Goal: Task Accomplishment & Management: Manage account settings

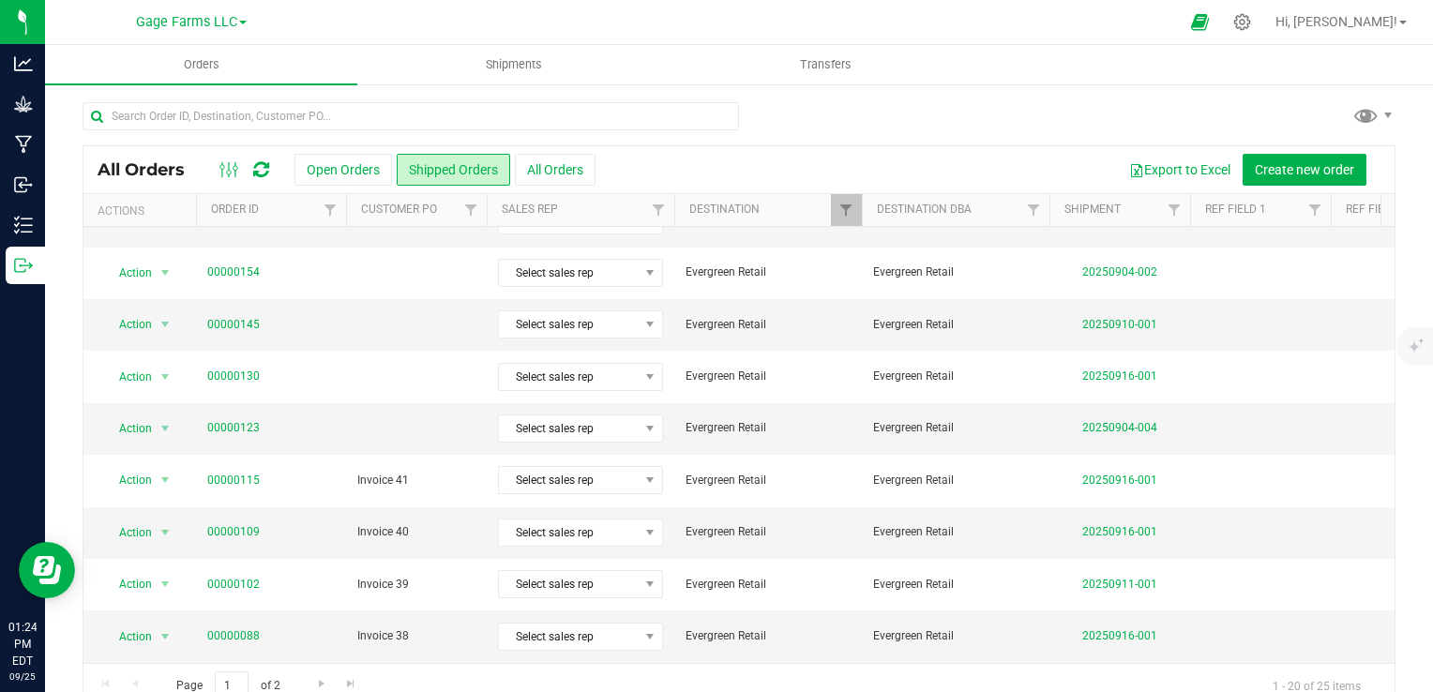
scroll to position [34, 0]
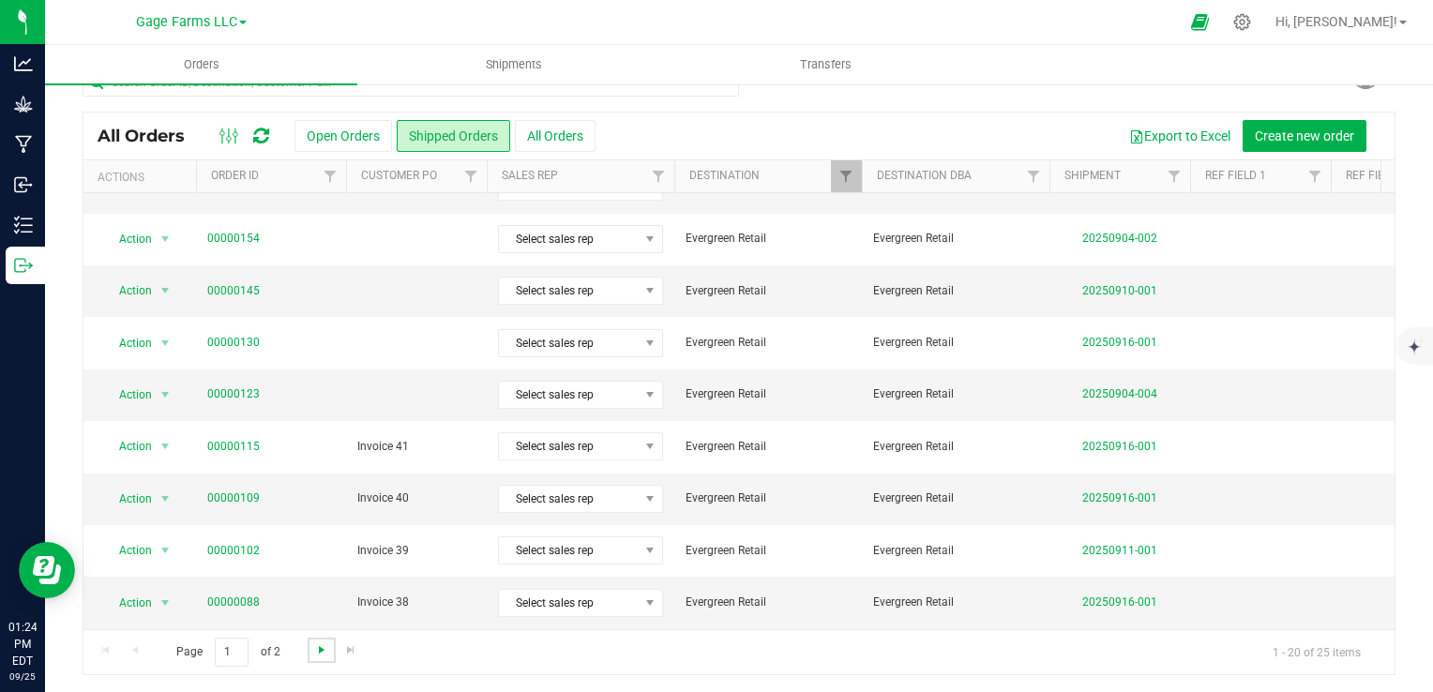
click at [319, 648] on span "Go to the next page" at bounding box center [321, 650] width 15 height 15
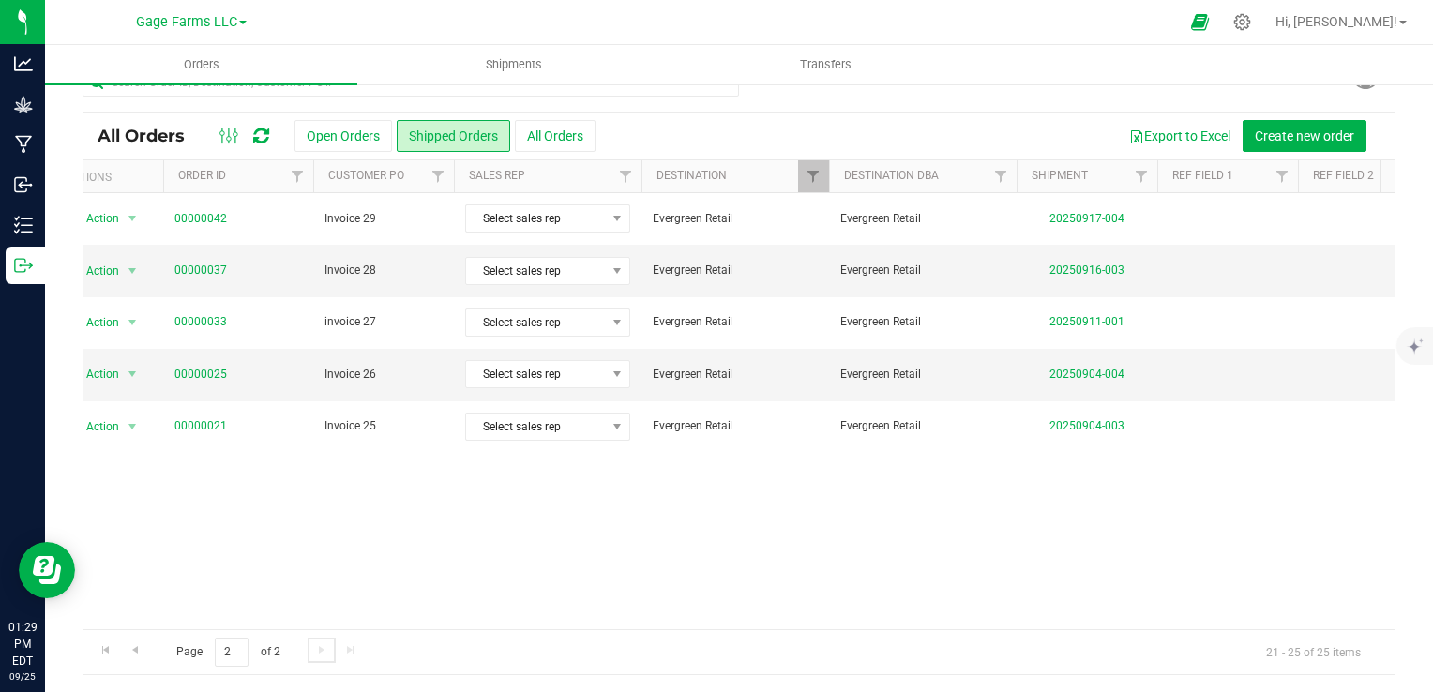
scroll to position [0, 0]
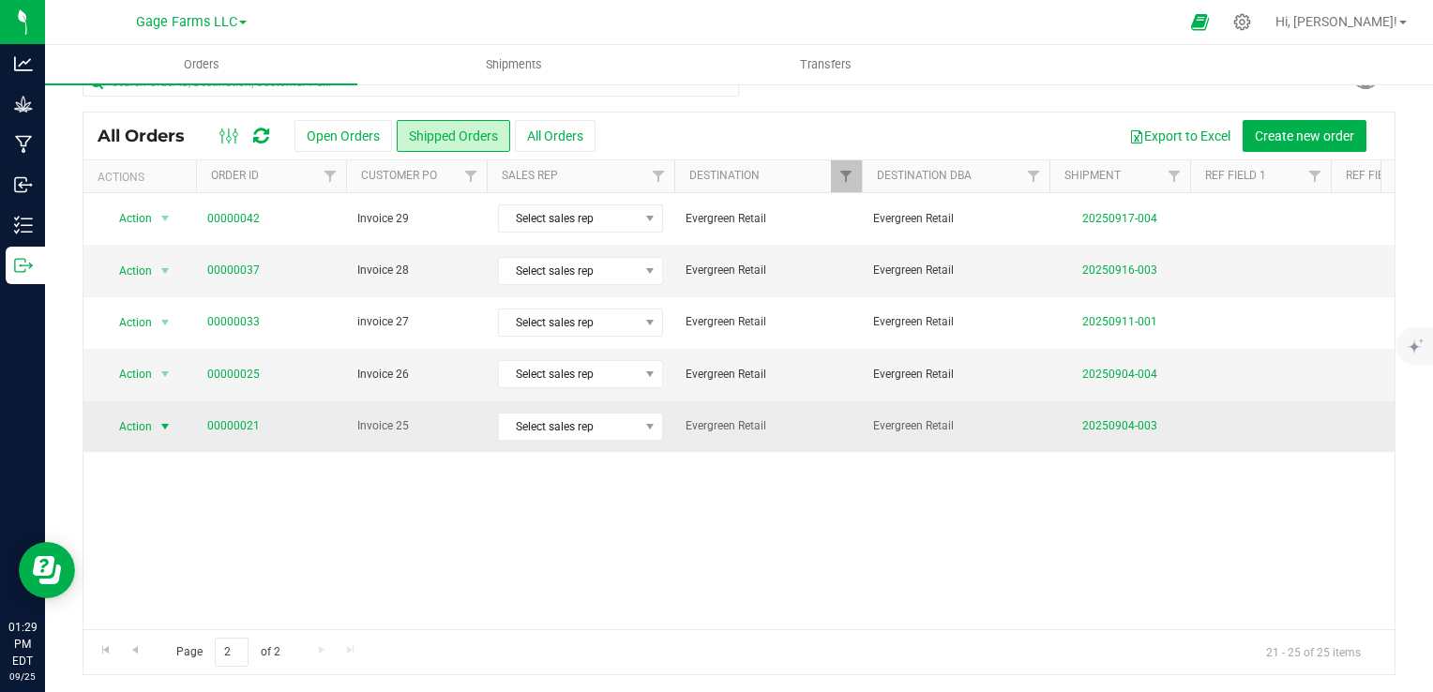
click at [156, 429] on span "select" at bounding box center [165, 427] width 23 height 26
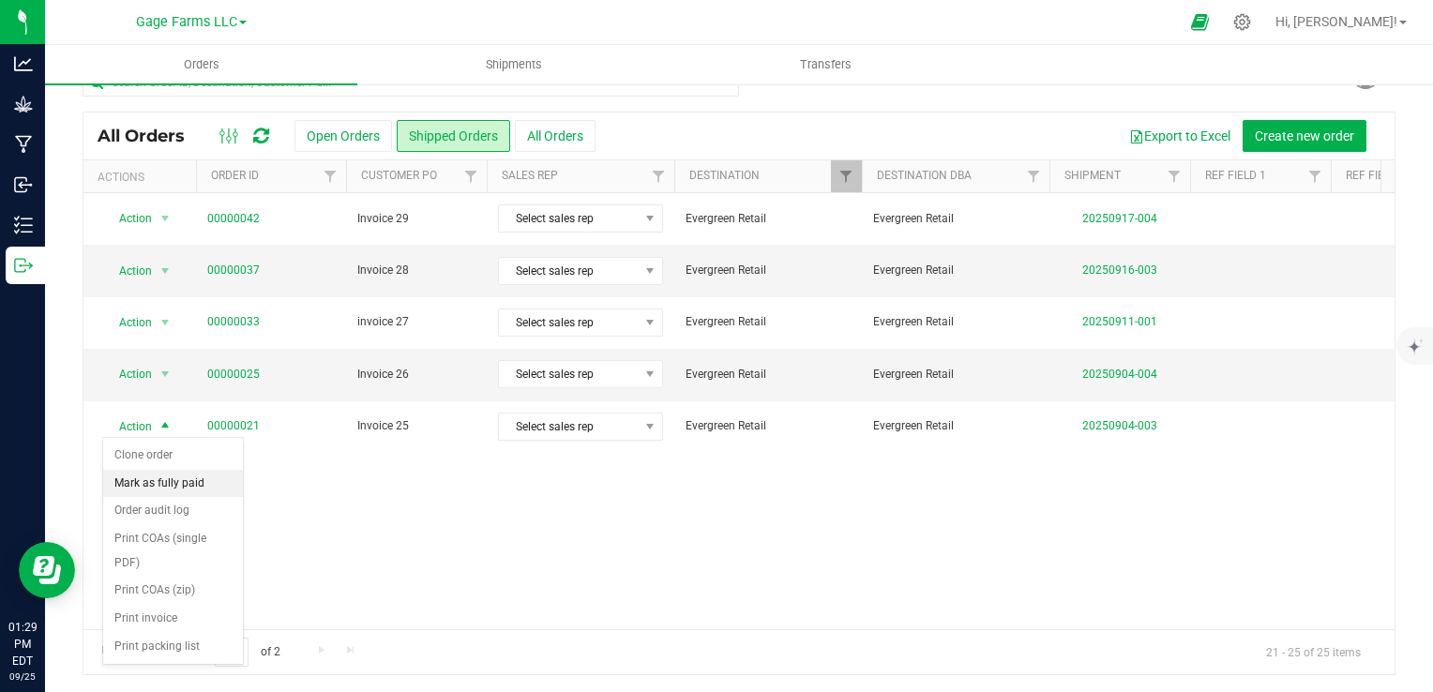
click at [157, 479] on li "Mark as fully paid" at bounding box center [173, 484] width 140 height 28
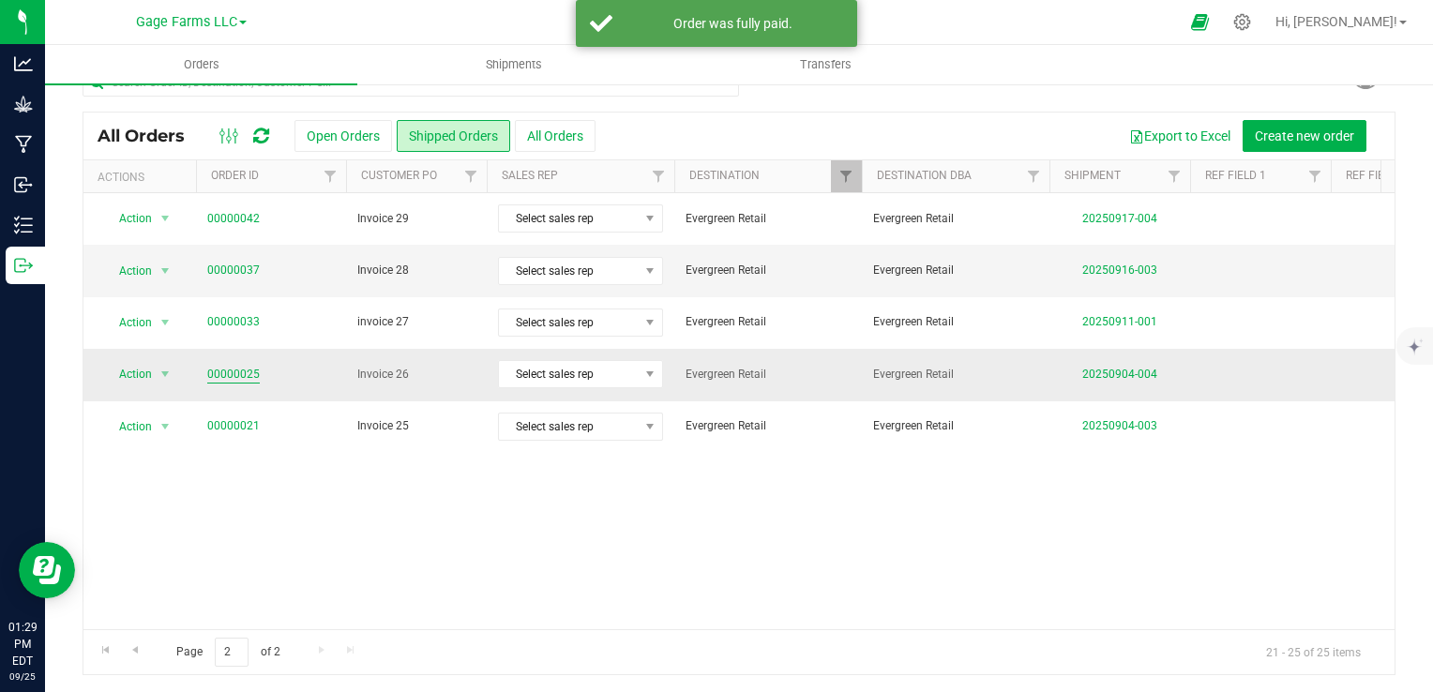
click at [240, 371] on link "00000025" at bounding box center [233, 375] width 53 height 18
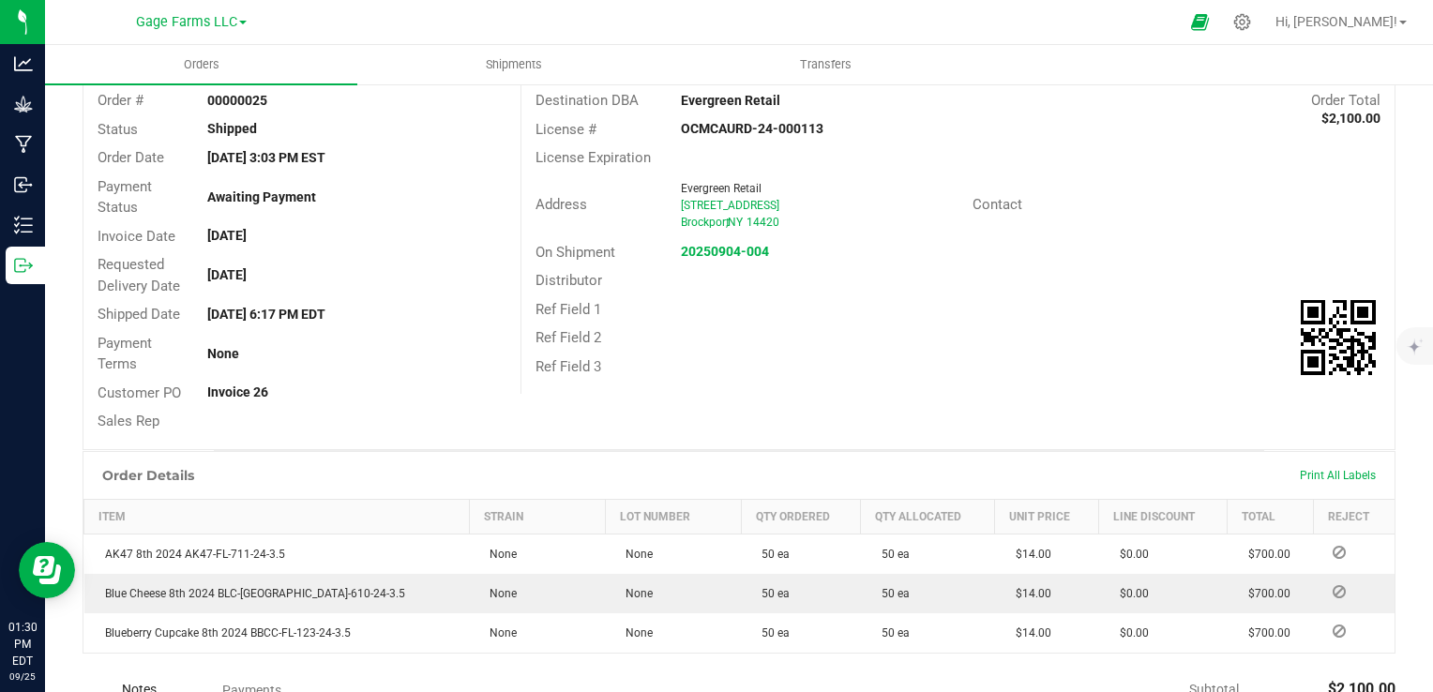
scroll to position [34, 0]
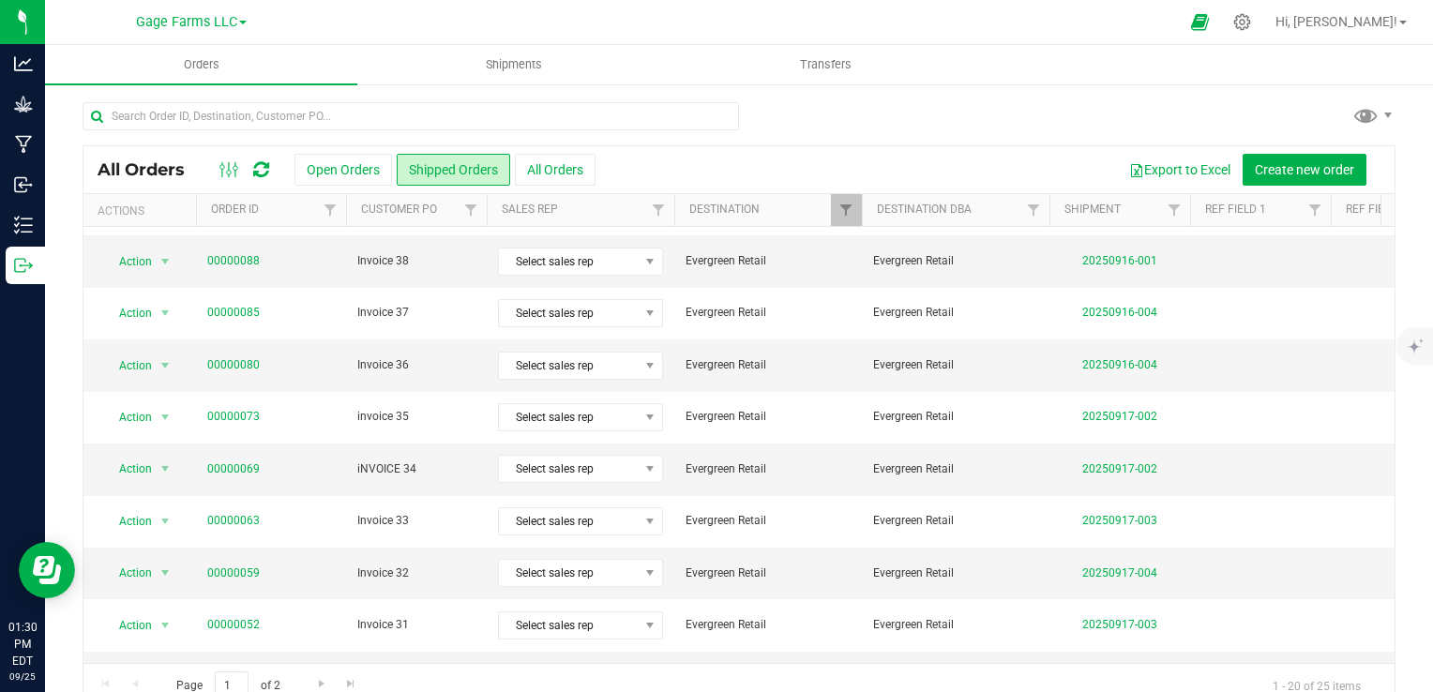
scroll to position [613, 0]
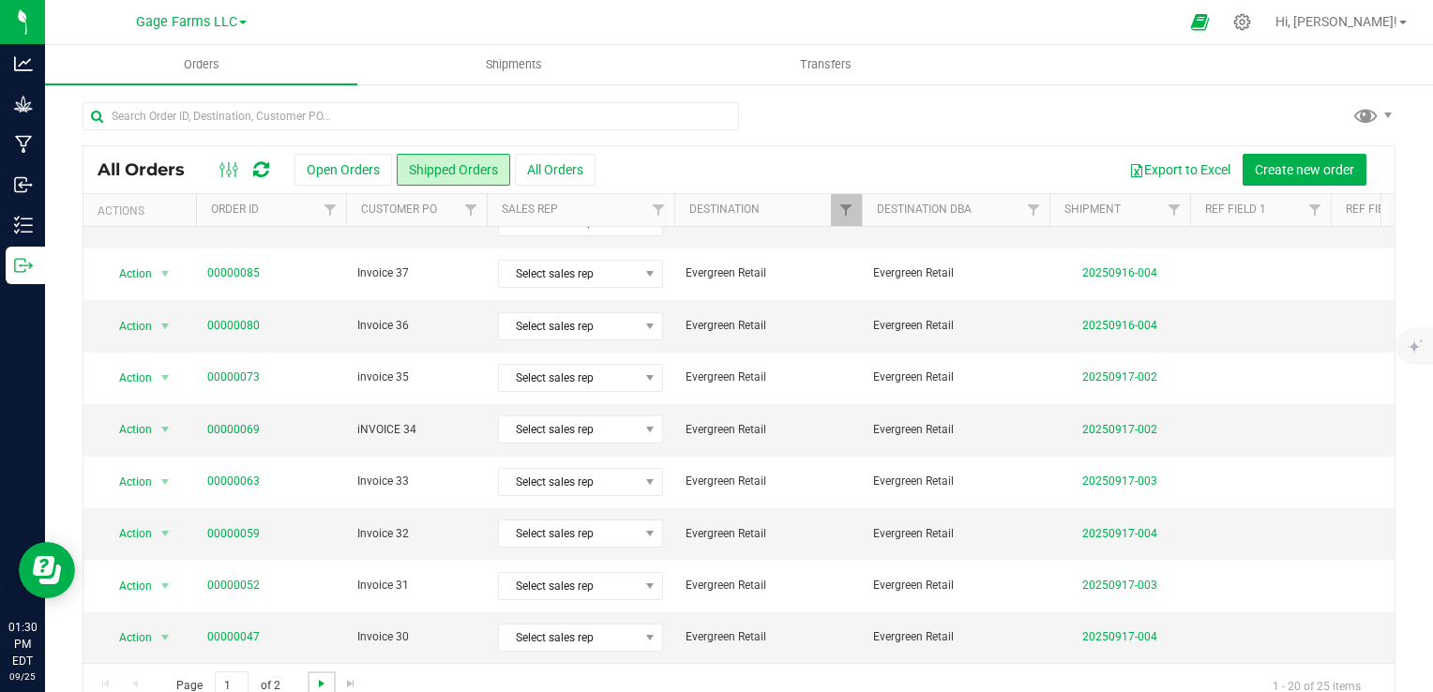
click at [321, 681] on span "Go to the next page" at bounding box center [321, 683] width 15 height 15
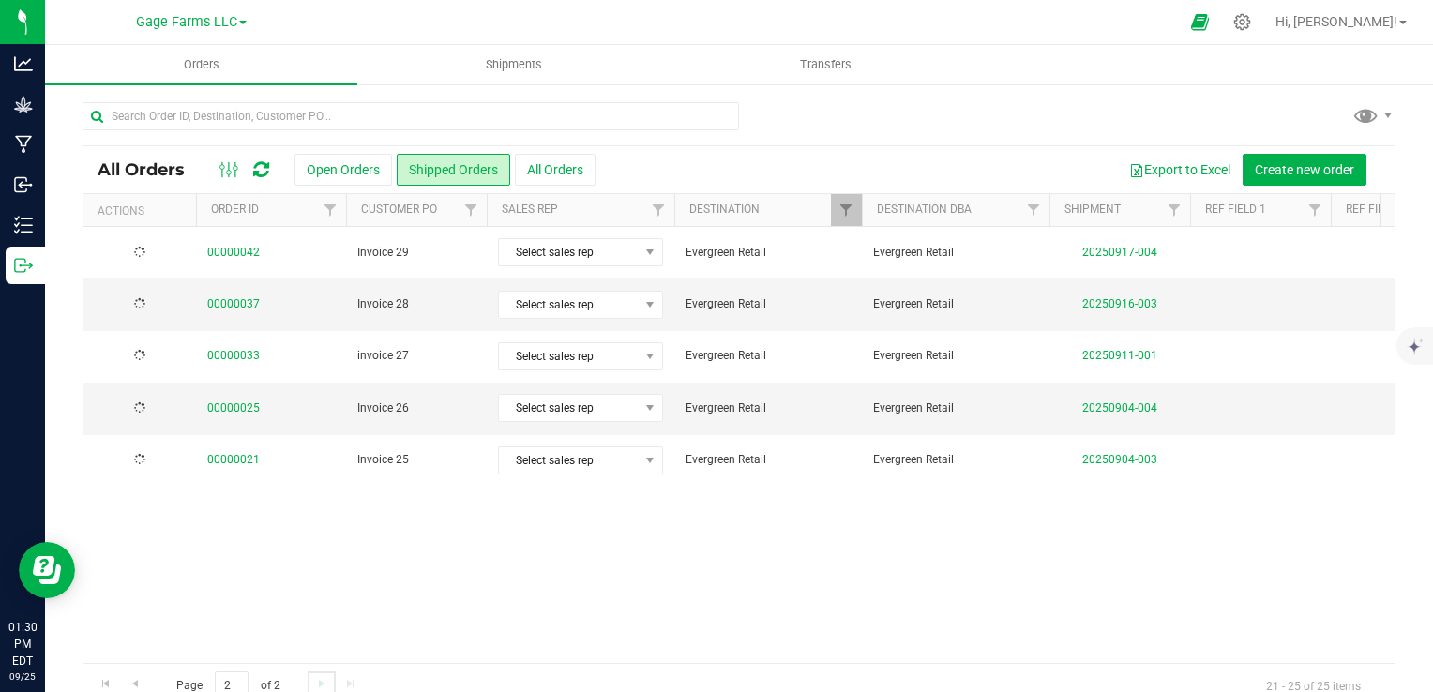
scroll to position [0, 0]
click at [139, 407] on span "Action" at bounding box center [127, 408] width 51 height 26
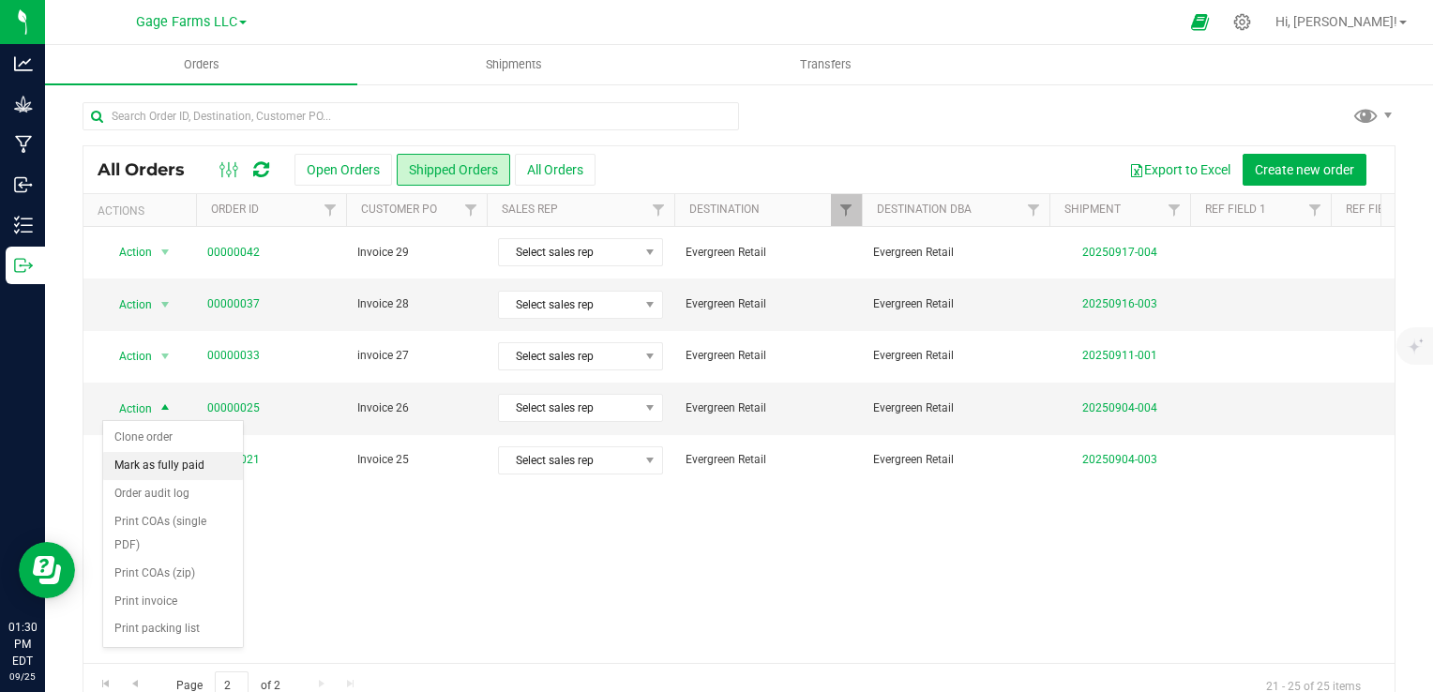
click at [168, 461] on li "Mark as fully paid" at bounding box center [173, 466] width 140 height 28
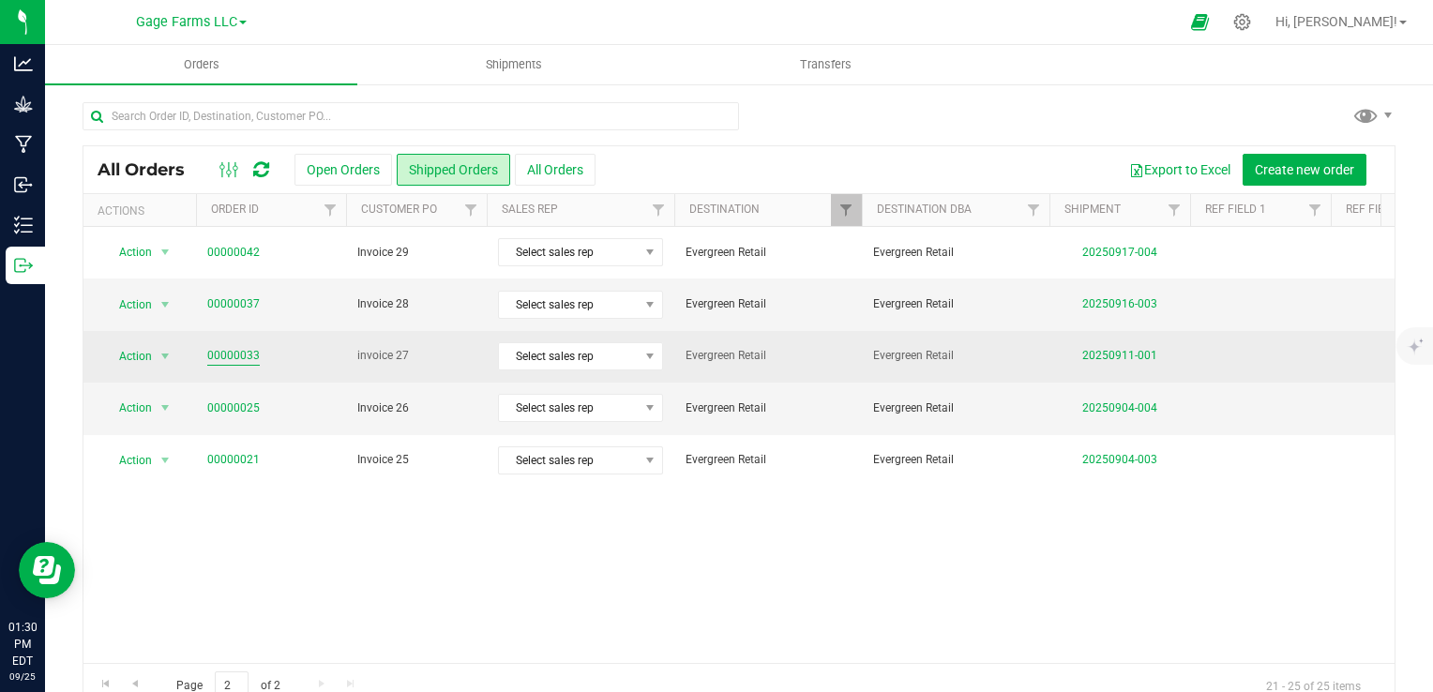
click at [248, 349] on link "00000033" at bounding box center [233, 356] width 53 height 18
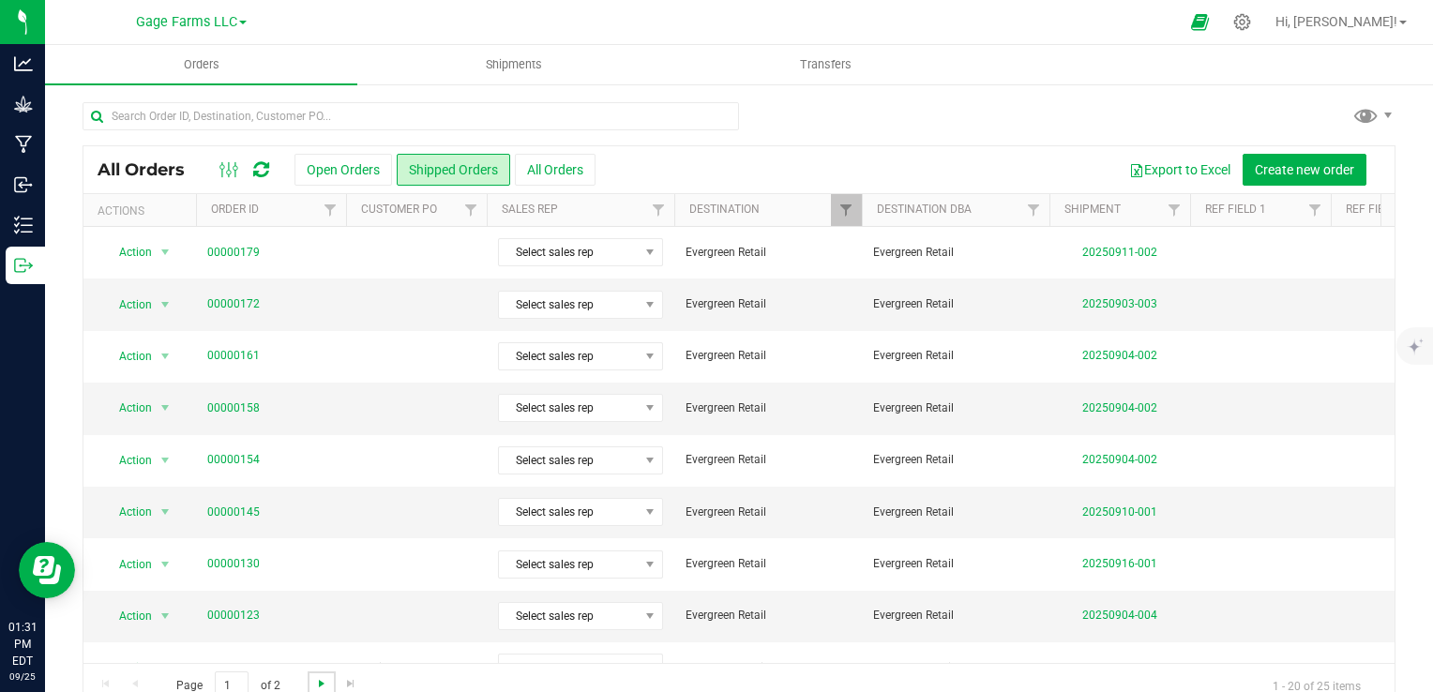
click at [317, 681] on span "Go to the next page" at bounding box center [321, 683] width 15 height 15
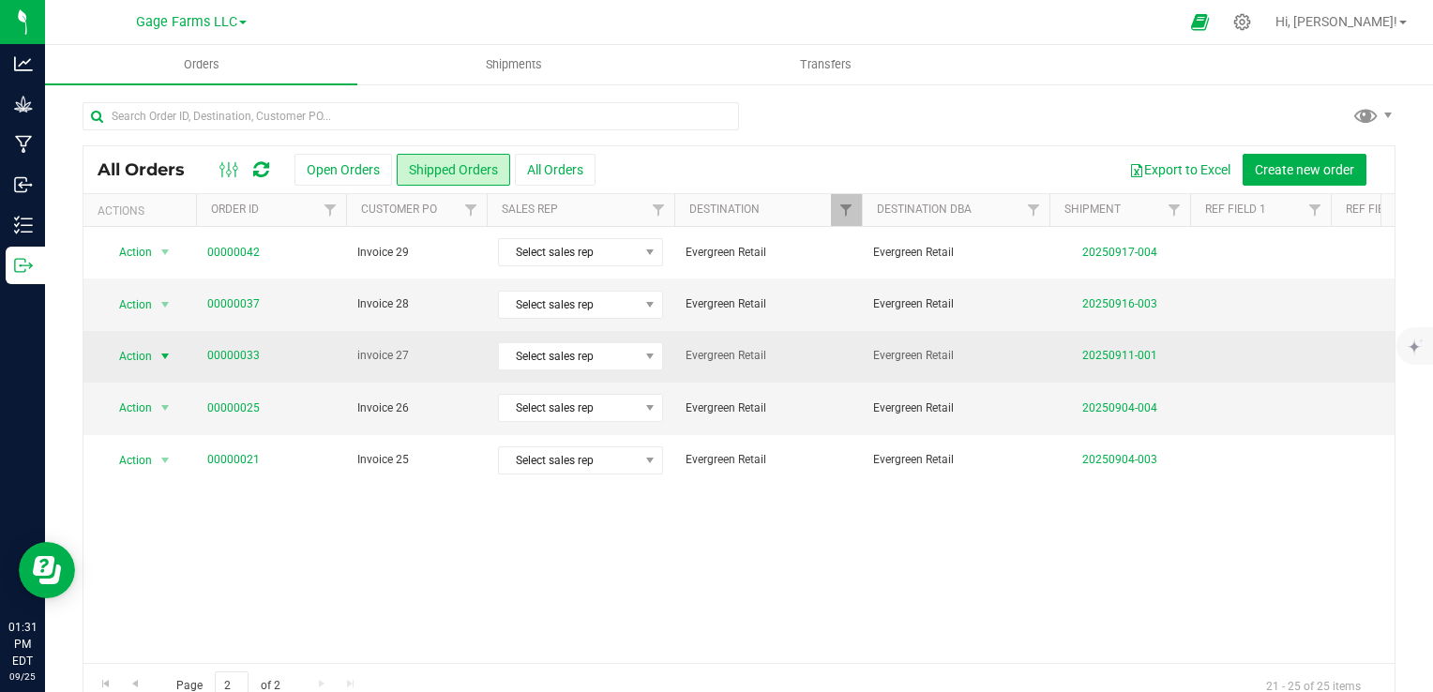
click at [139, 354] on span "Action" at bounding box center [127, 356] width 51 height 26
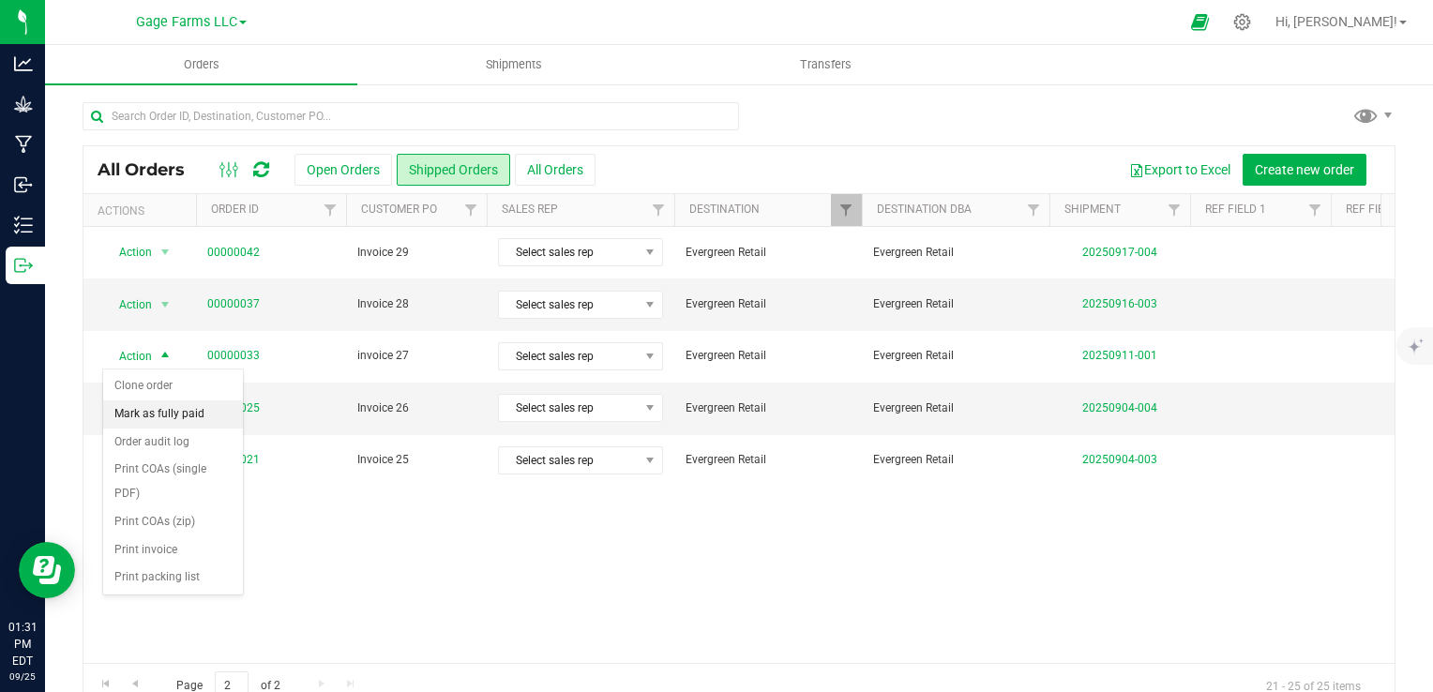
click at [146, 417] on li "Mark as fully paid" at bounding box center [173, 415] width 140 height 28
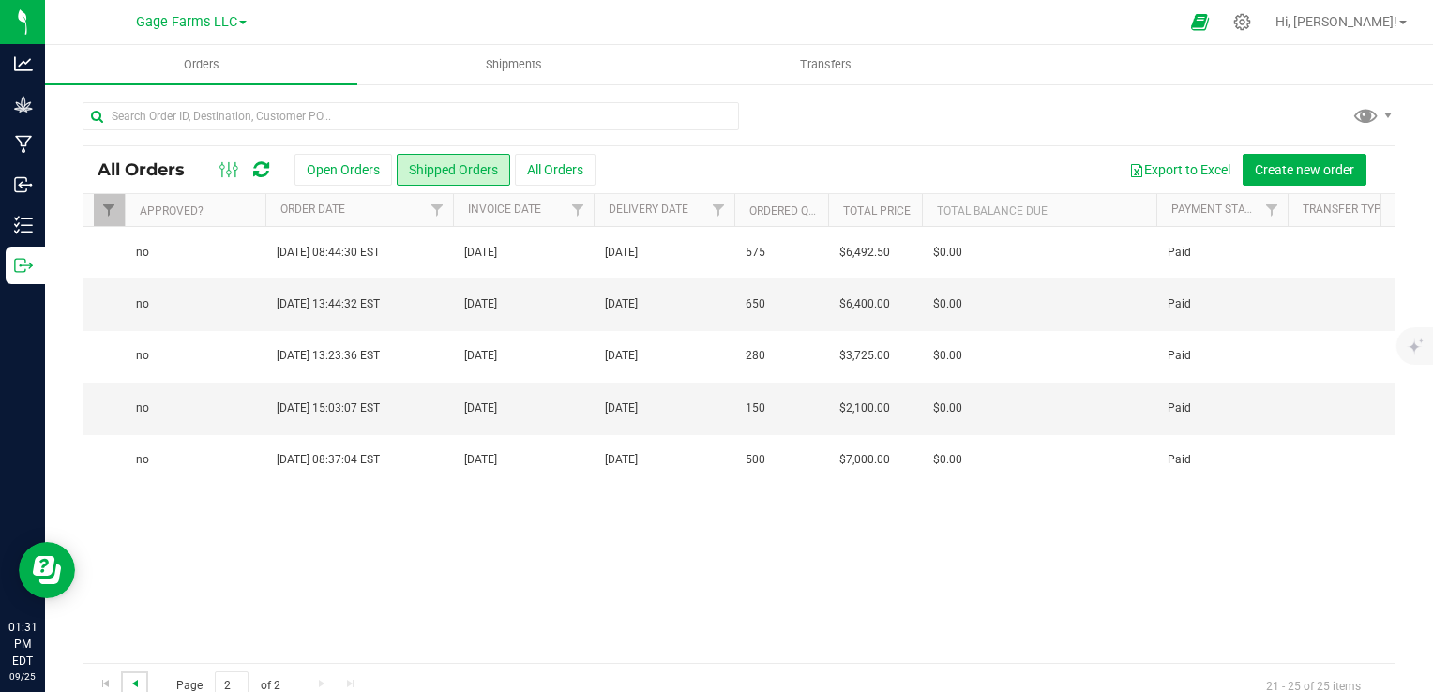
click at [129, 683] on span "Go to the previous page" at bounding box center [135, 683] width 15 height 15
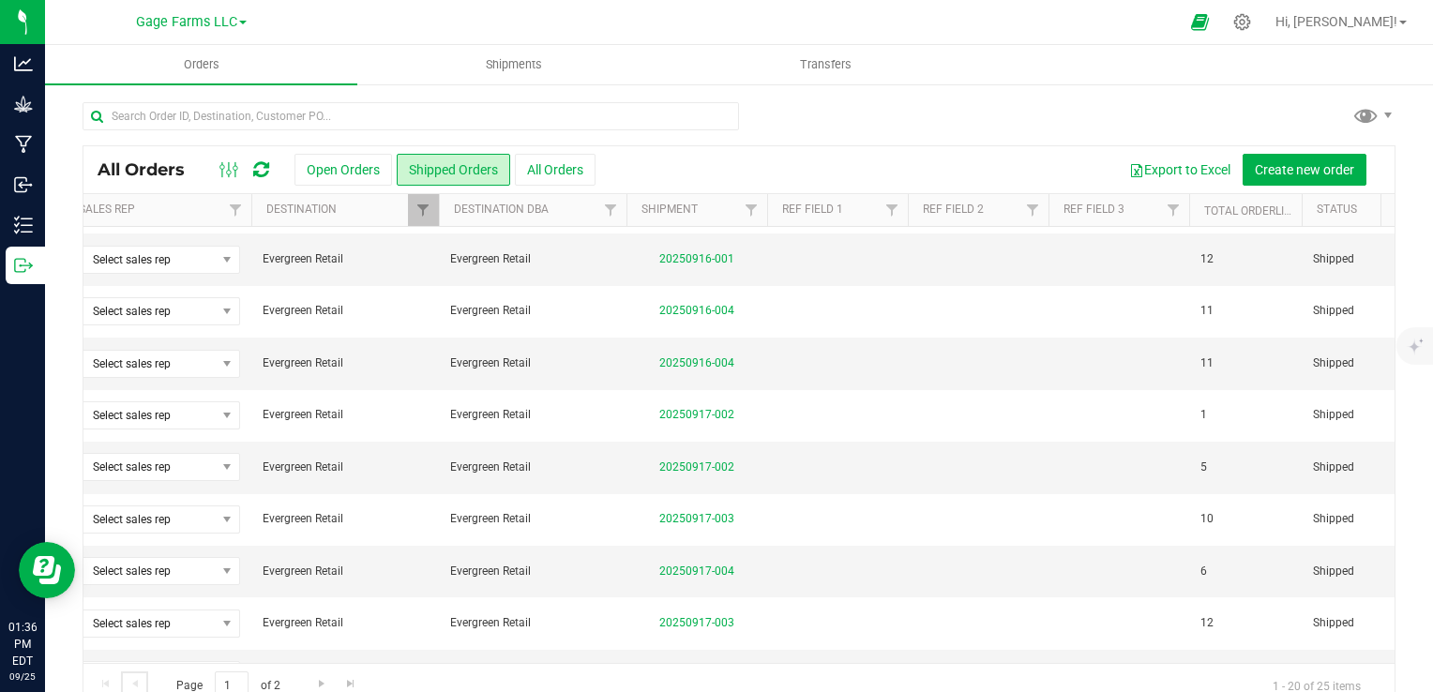
scroll to position [0, 131]
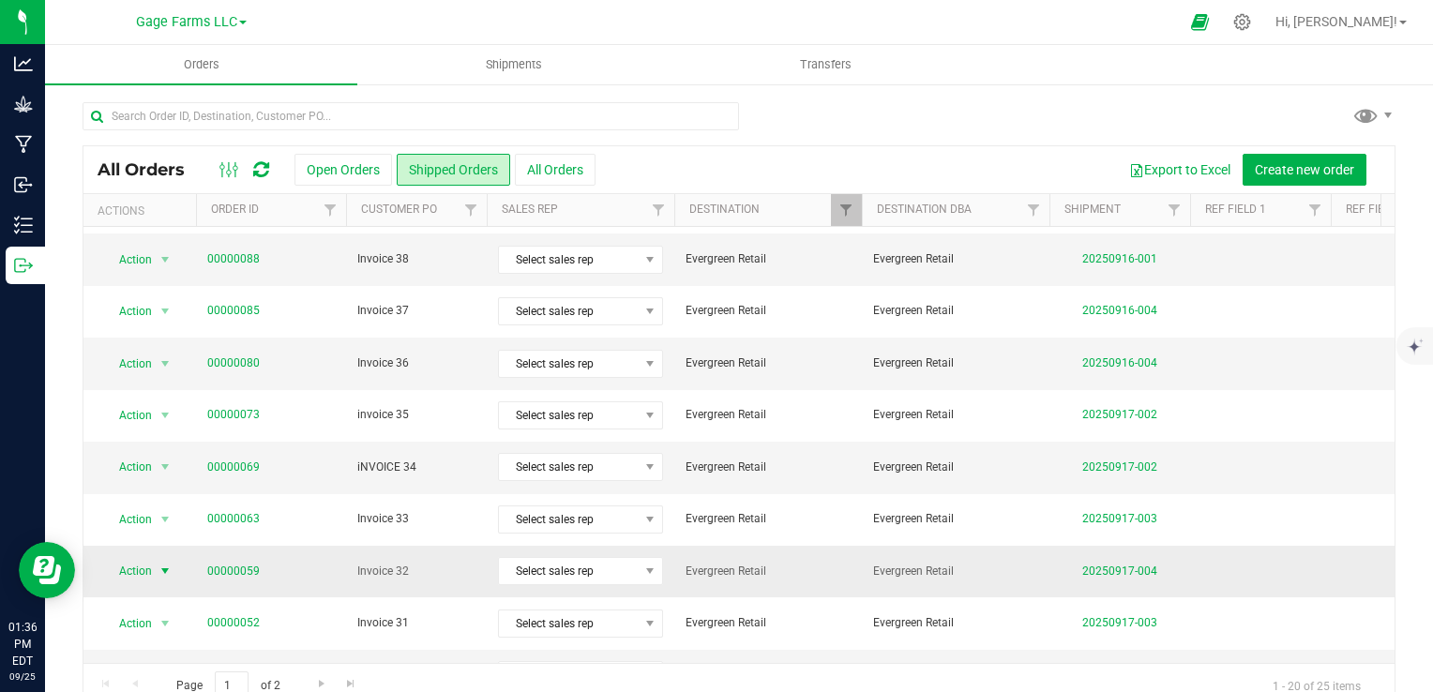
click at [130, 576] on span "Action" at bounding box center [127, 571] width 51 height 26
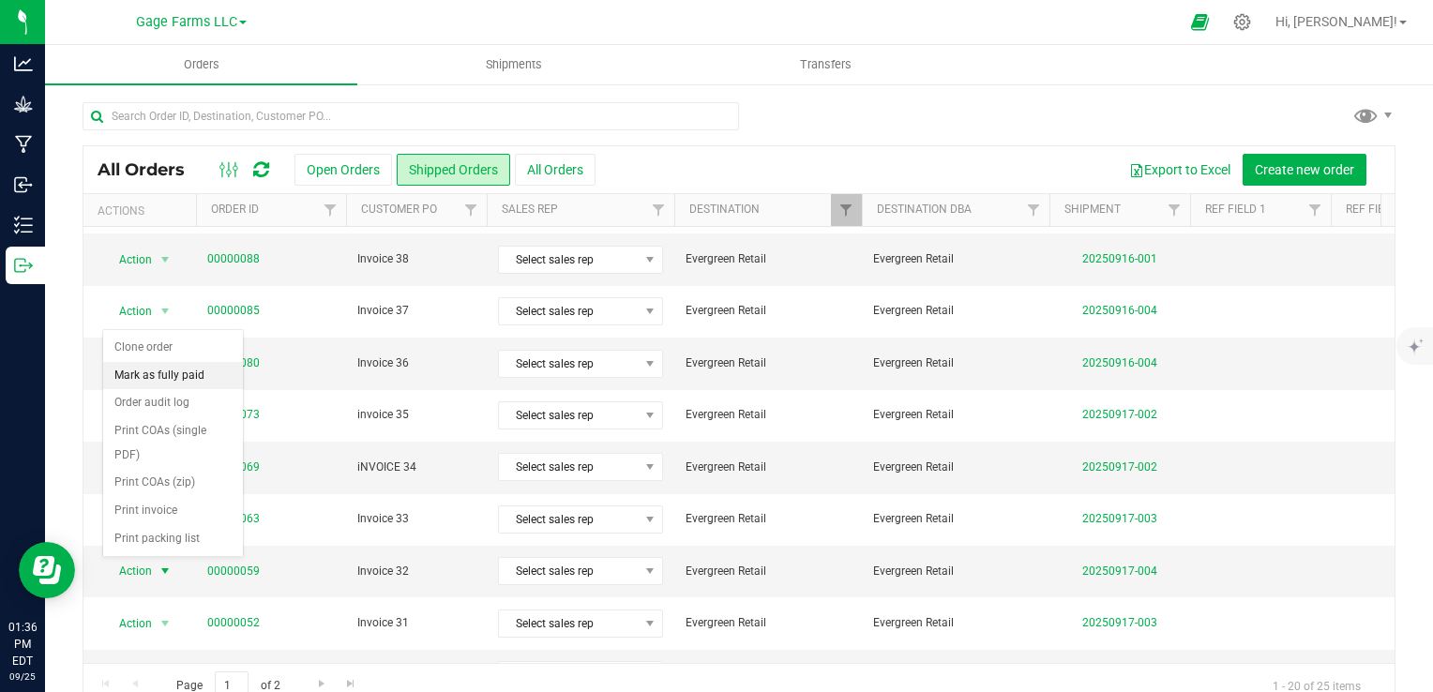
click at [133, 375] on li "Mark as fully paid" at bounding box center [173, 376] width 140 height 28
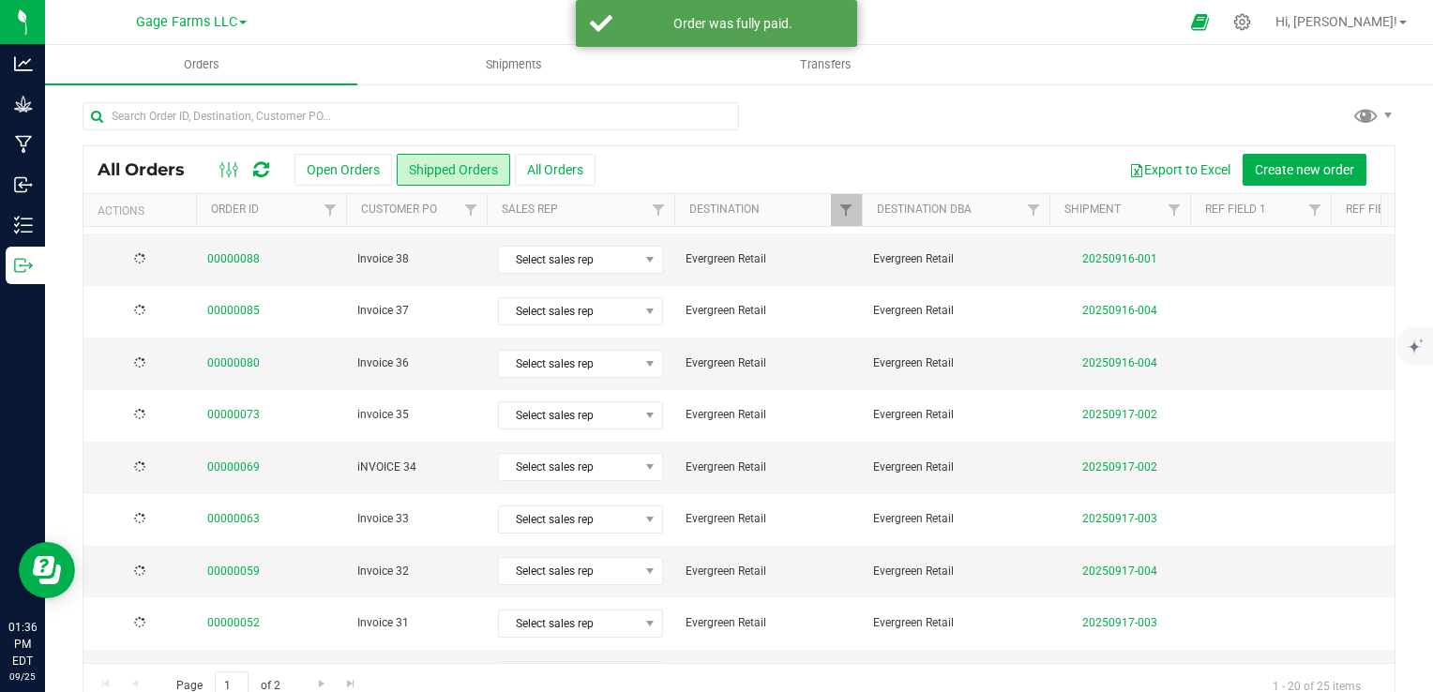
click at [150, 618] on div at bounding box center [140, 623] width 90 height 18
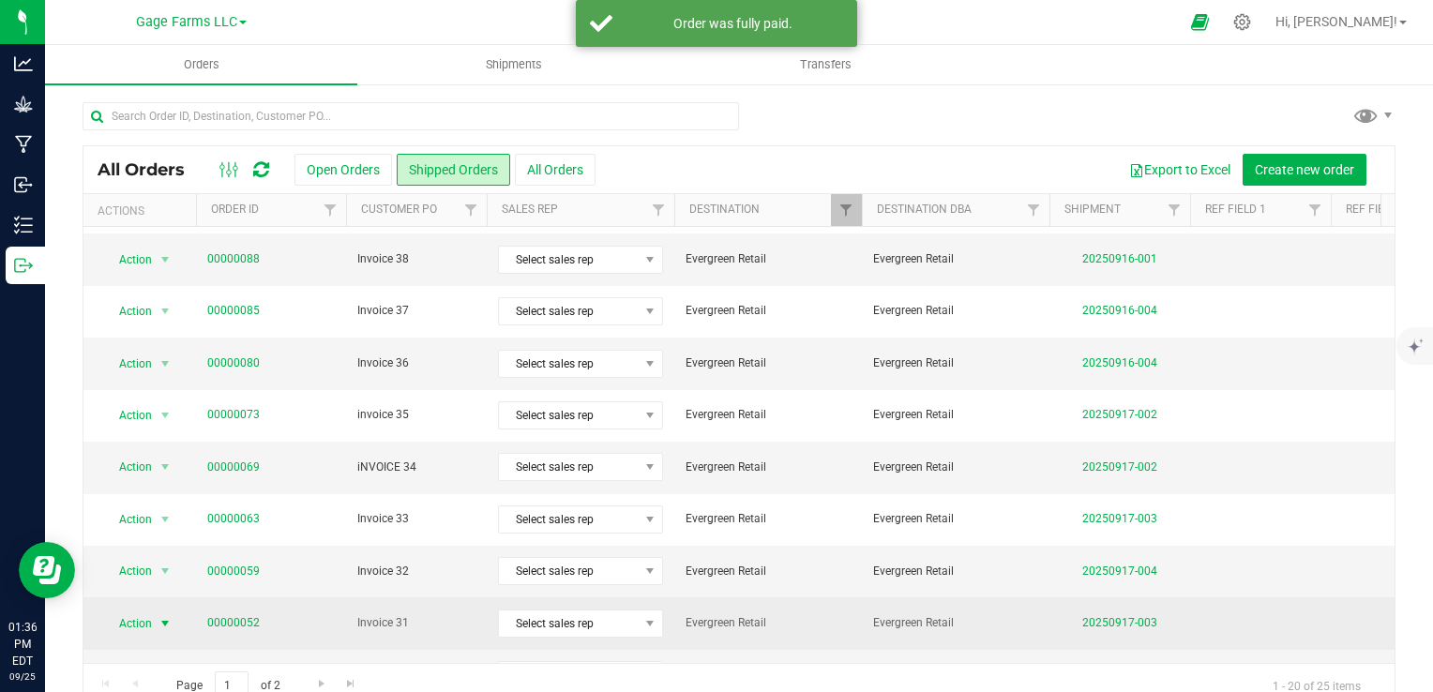
click at [137, 618] on span "Action" at bounding box center [127, 624] width 51 height 26
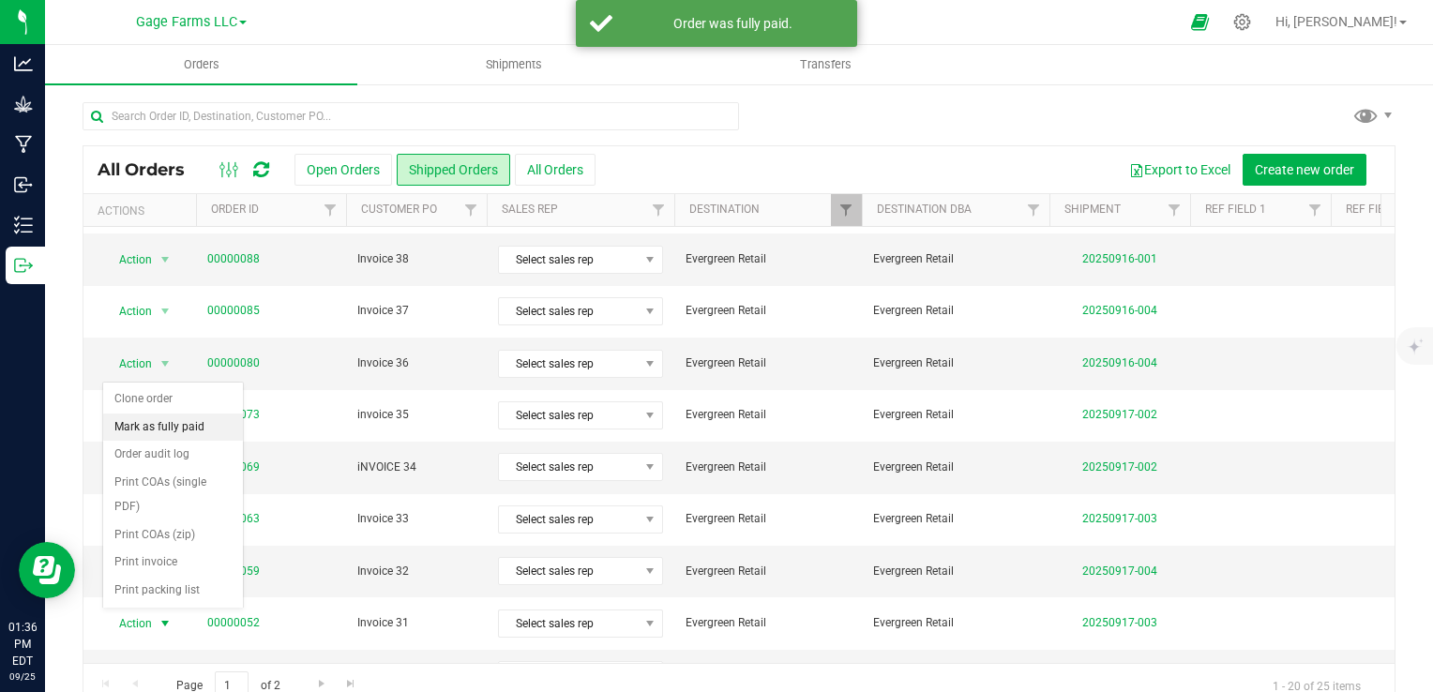
click at [132, 423] on li "Mark as fully paid" at bounding box center [173, 428] width 140 height 28
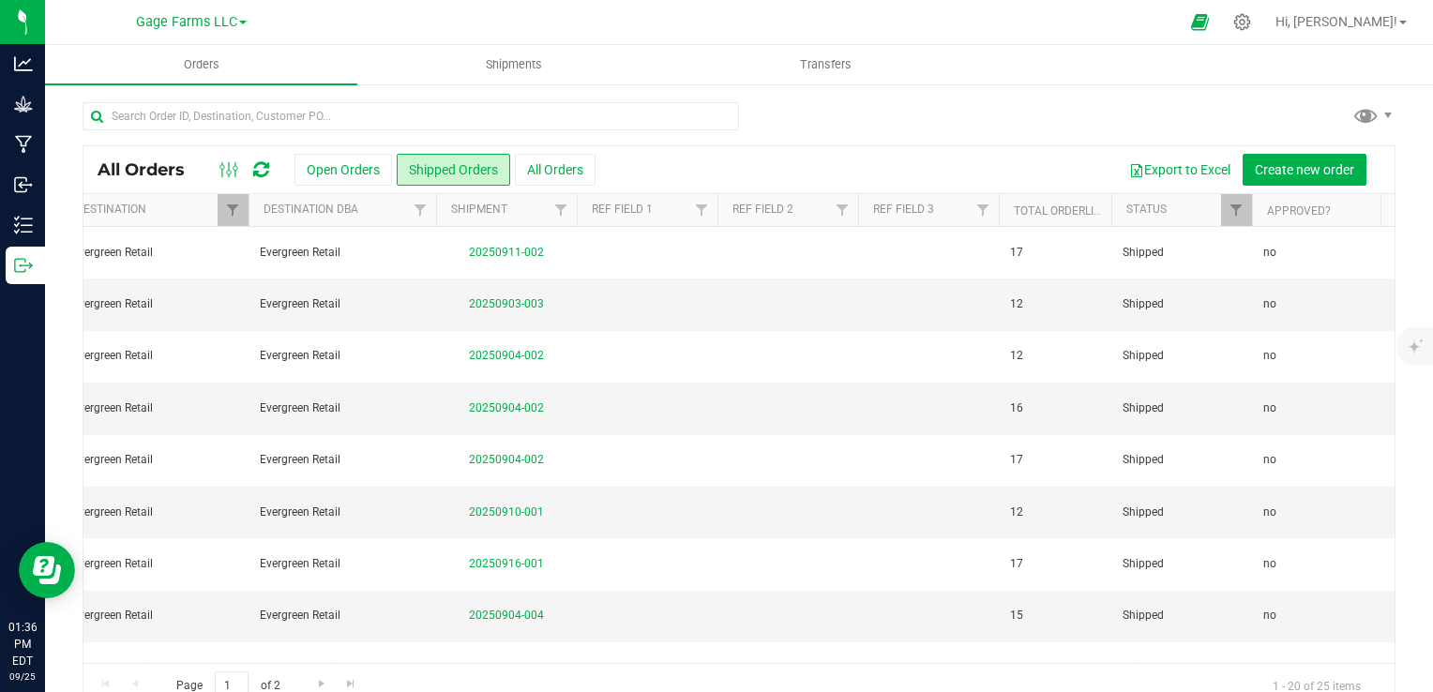
scroll to position [0, 754]
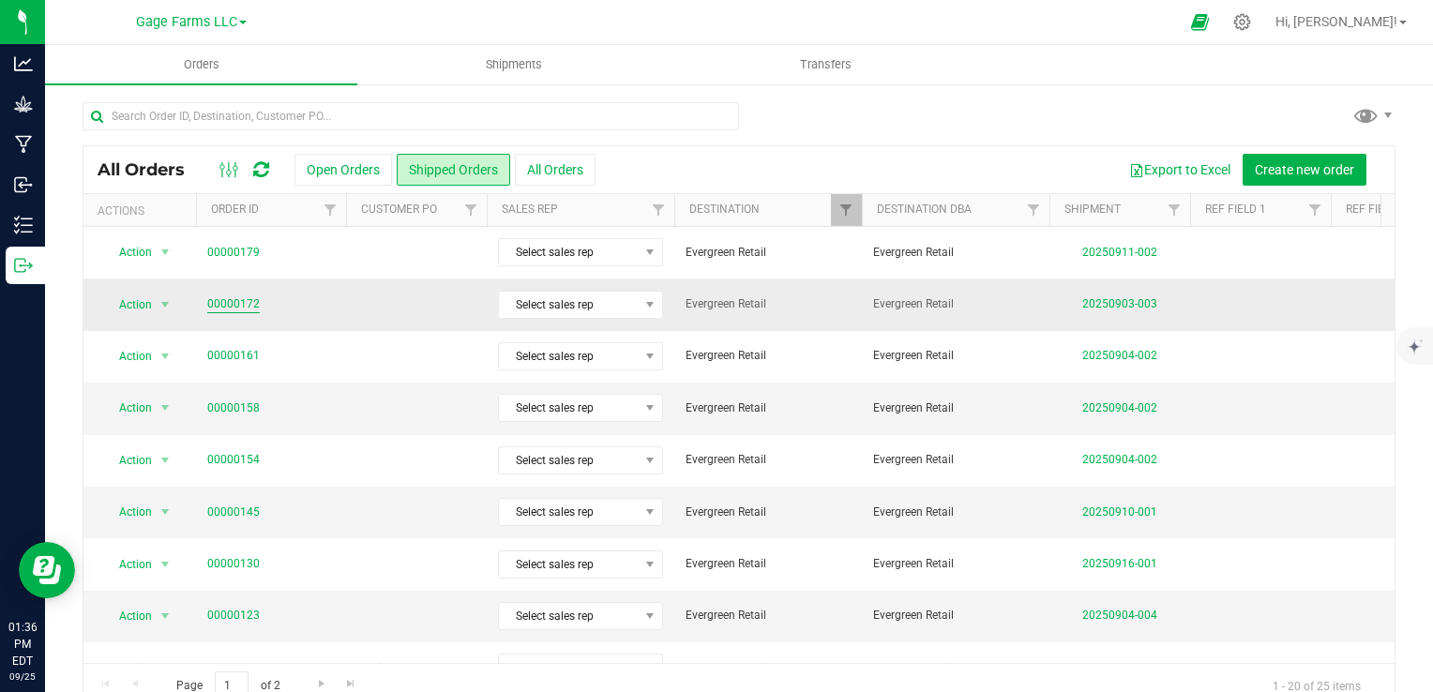
click at [221, 298] on link "00000172" at bounding box center [233, 304] width 53 height 18
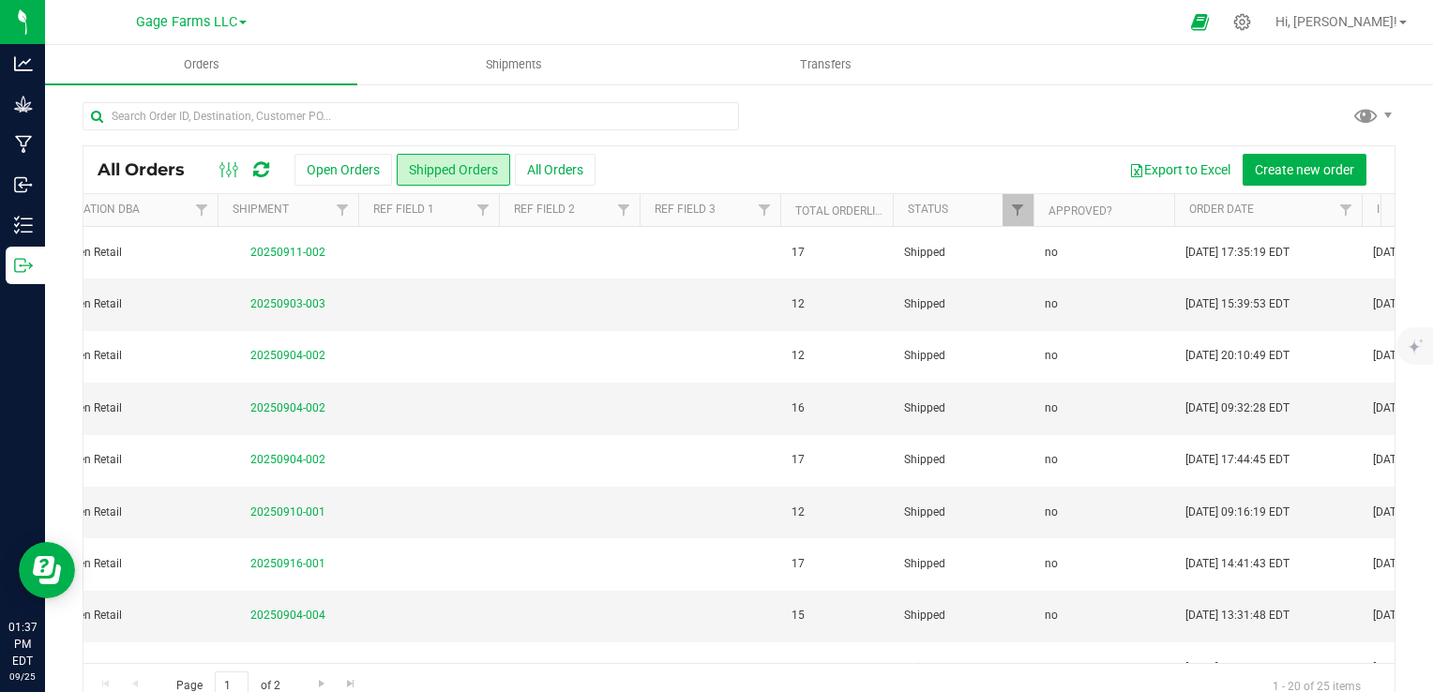
scroll to position [0, 484]
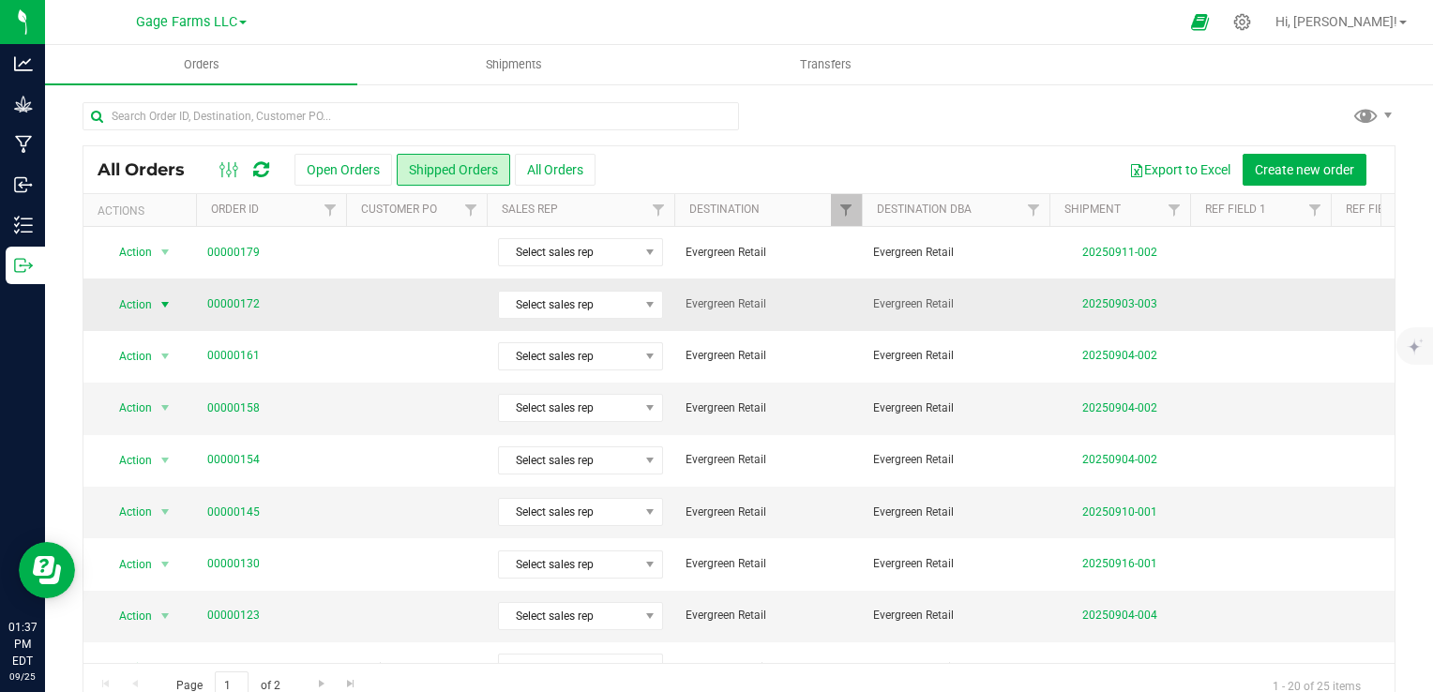
click at [144, 308] on span "Action" at bounding box center [127, 305] width 51 height 26
click at [150, 358] on li "Mark as fully paid" at bounding box center [173, 363] width 140 height 28
click at [210, 68] on span "Orders" at bounding box center [202, 64] width 86 height 17
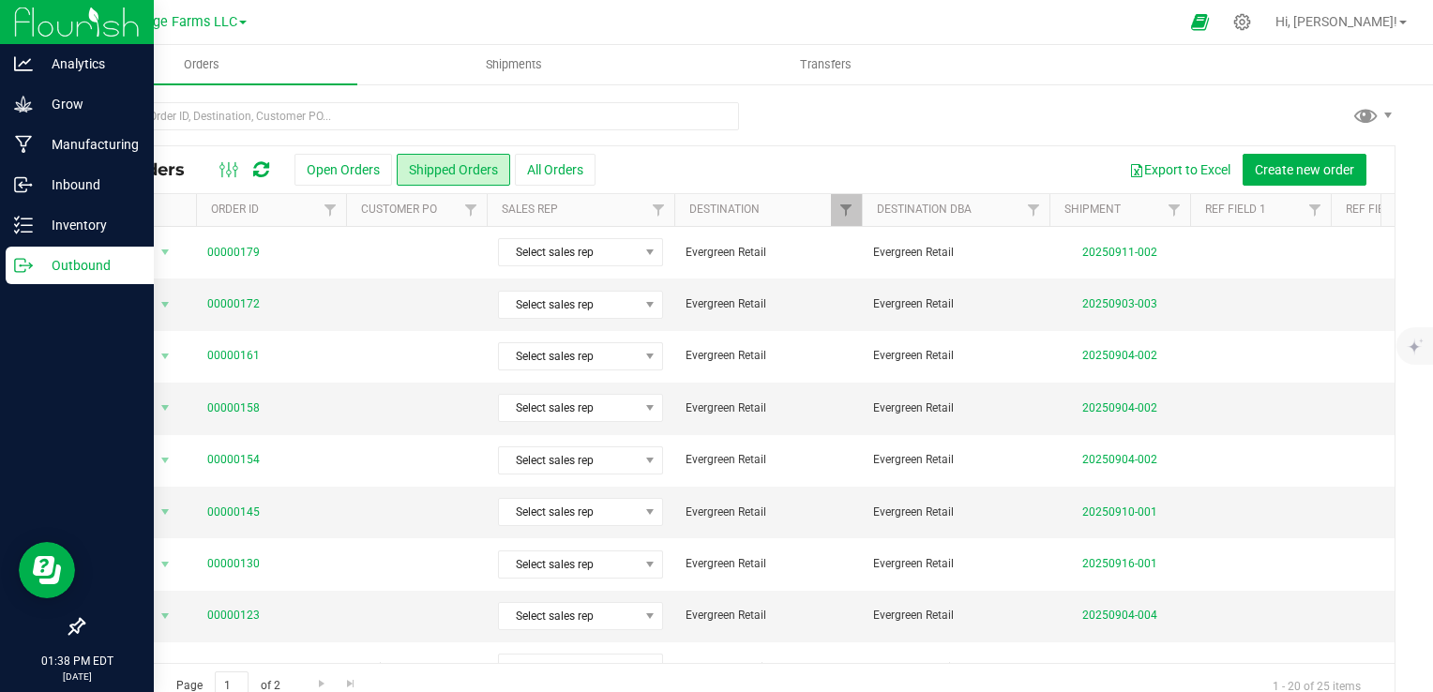
click at [18, 265] on icon at bounding box center [23, 265] width 19 height 19
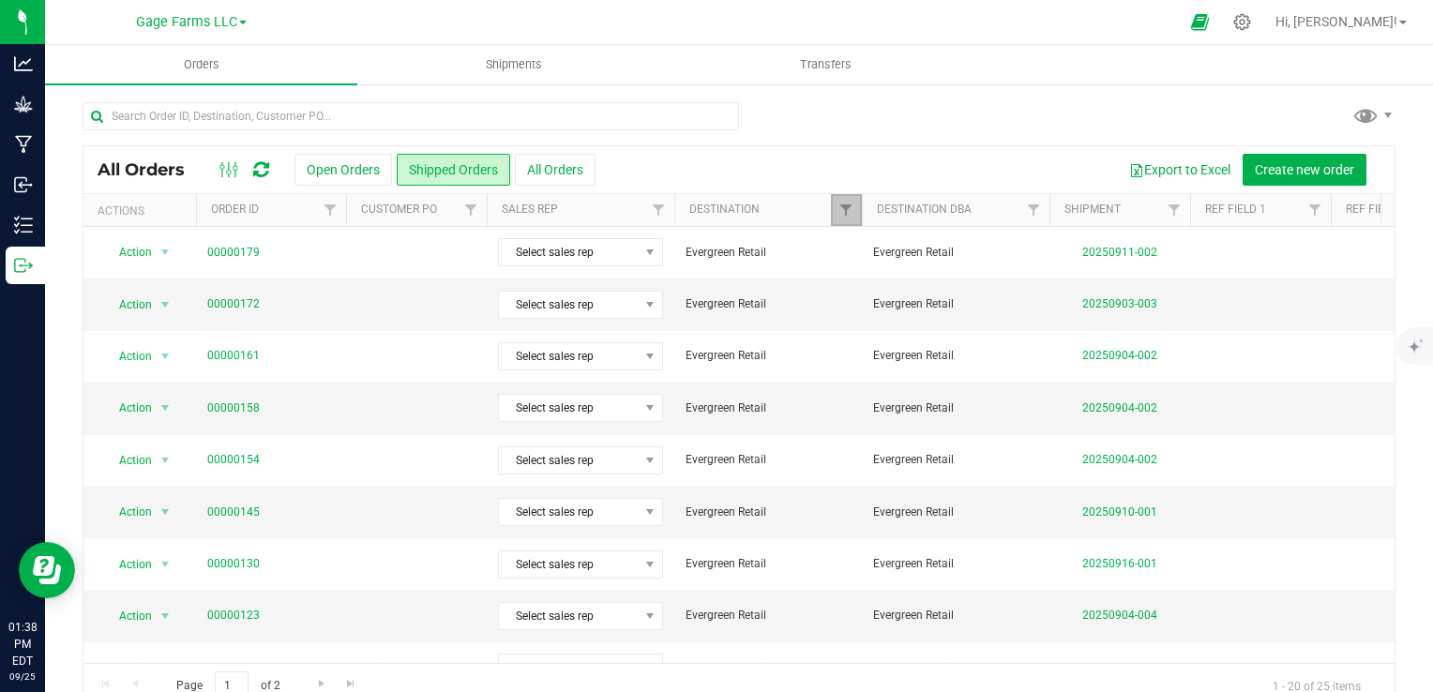
drag, startPoint x: 839, startPoint y: 208, endPoint x: 840, endPoint y: 219, distance: 11.4
click at [839, 208] on span "Filter" at bounding box center [846, 210] width 15 height 15
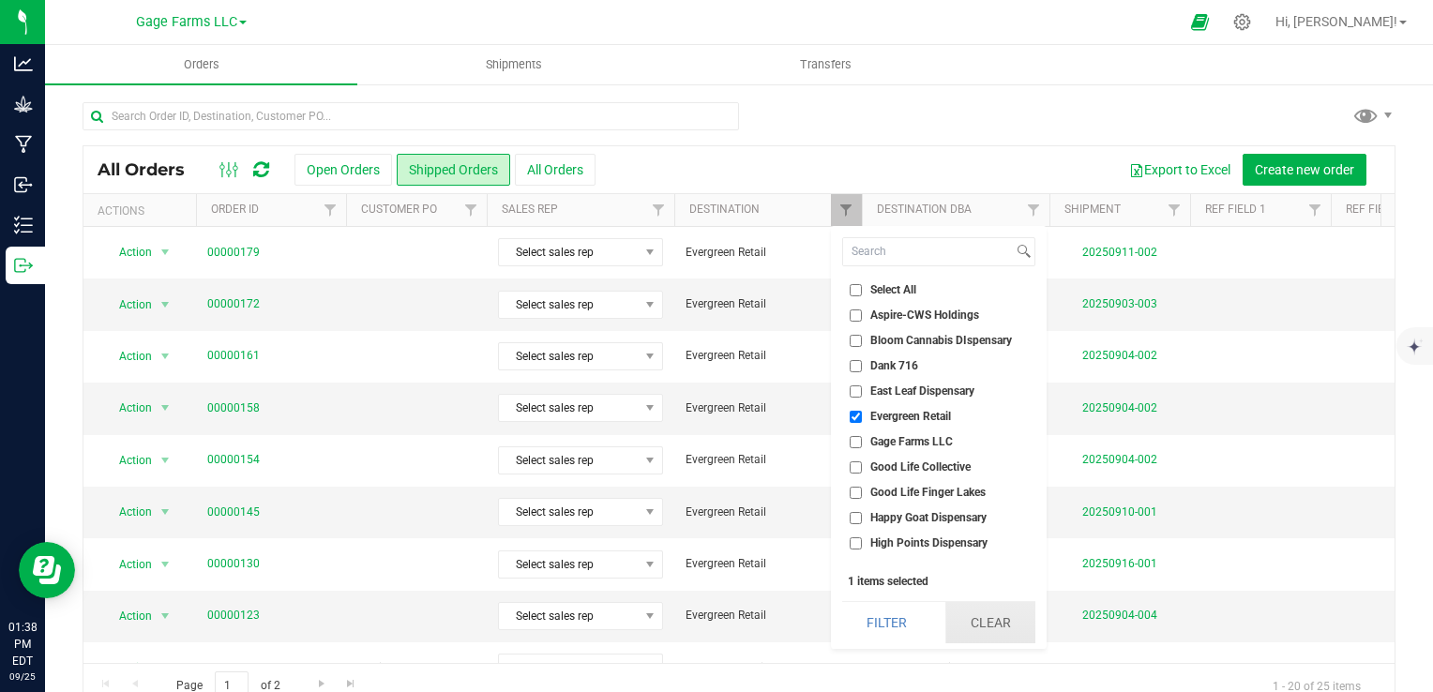
click at [980, 621] on button "Clear" at bounding box center [991, 622] width 90 height 41
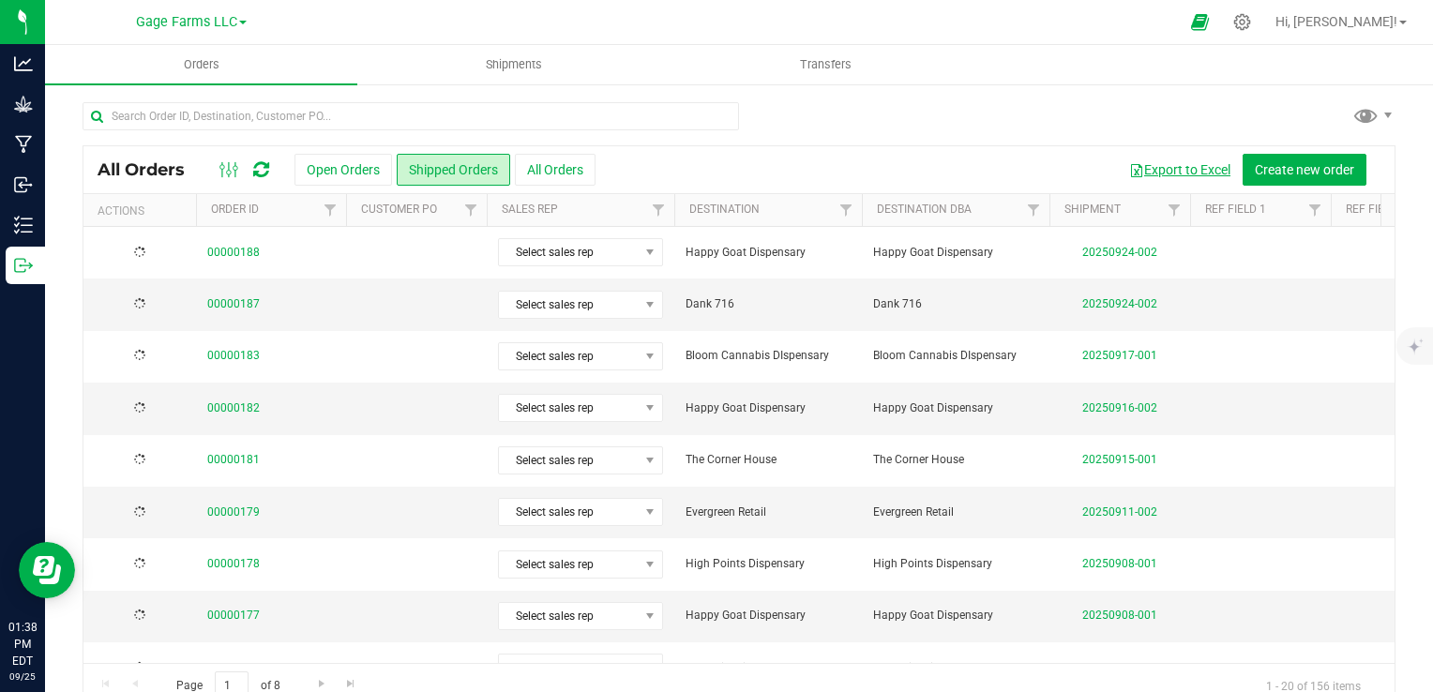
click at [1182, 167] on button "Export to Excel" at bounding box center [1180, 170] width 126 height 32
click at [694, 156] on div "Export to Excel Create new order" at bounding box center [988, 170] width 785 height 32
click at [319, 678] on span "Go to the next page" at bounding box center [321, 683] width 15 height 15
click at [802, 204] on th "Destination" at bounding box center [768, 210] width 188 height 33
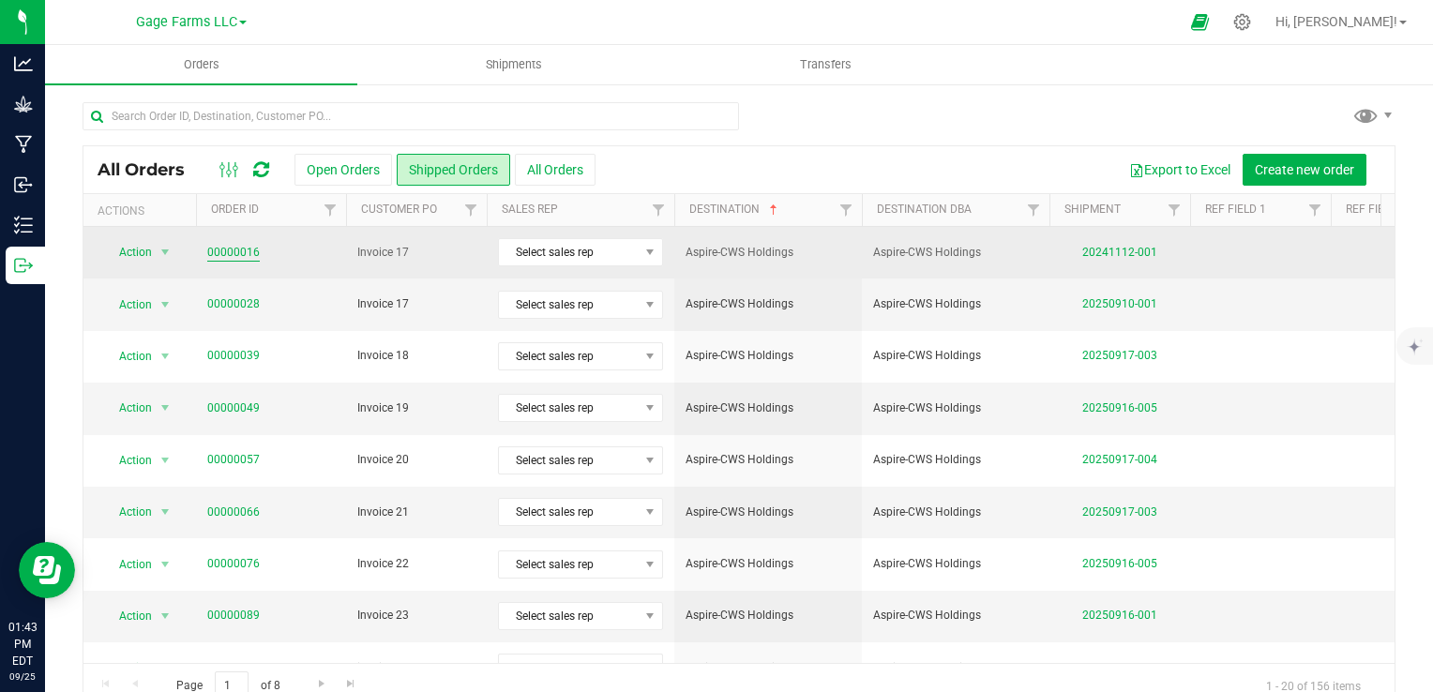
click at [236, 252] on link "00000016" at bounding box center [233, 253] width 53 height 18
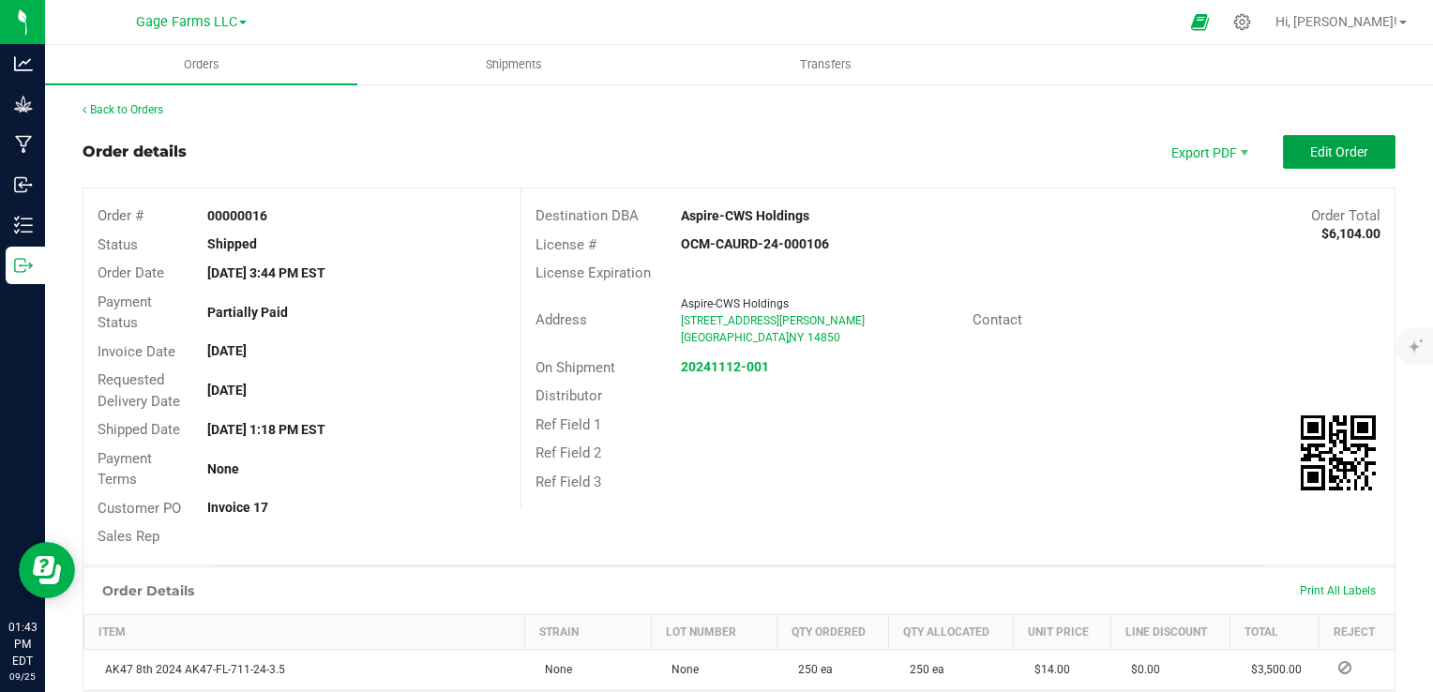
click at [1339, 154] on span "Edit Order" at bounding box center [1339, 151] width 58 height 15
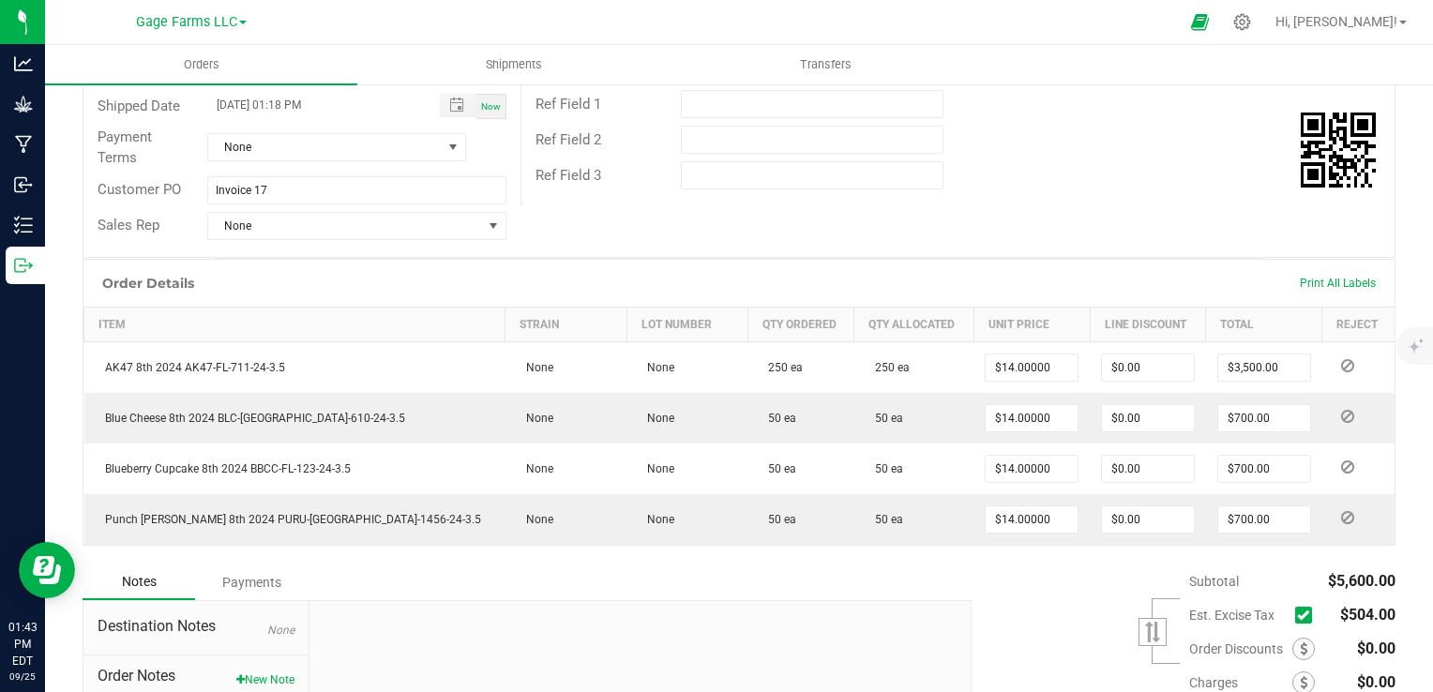
scroll to position [507, 0]
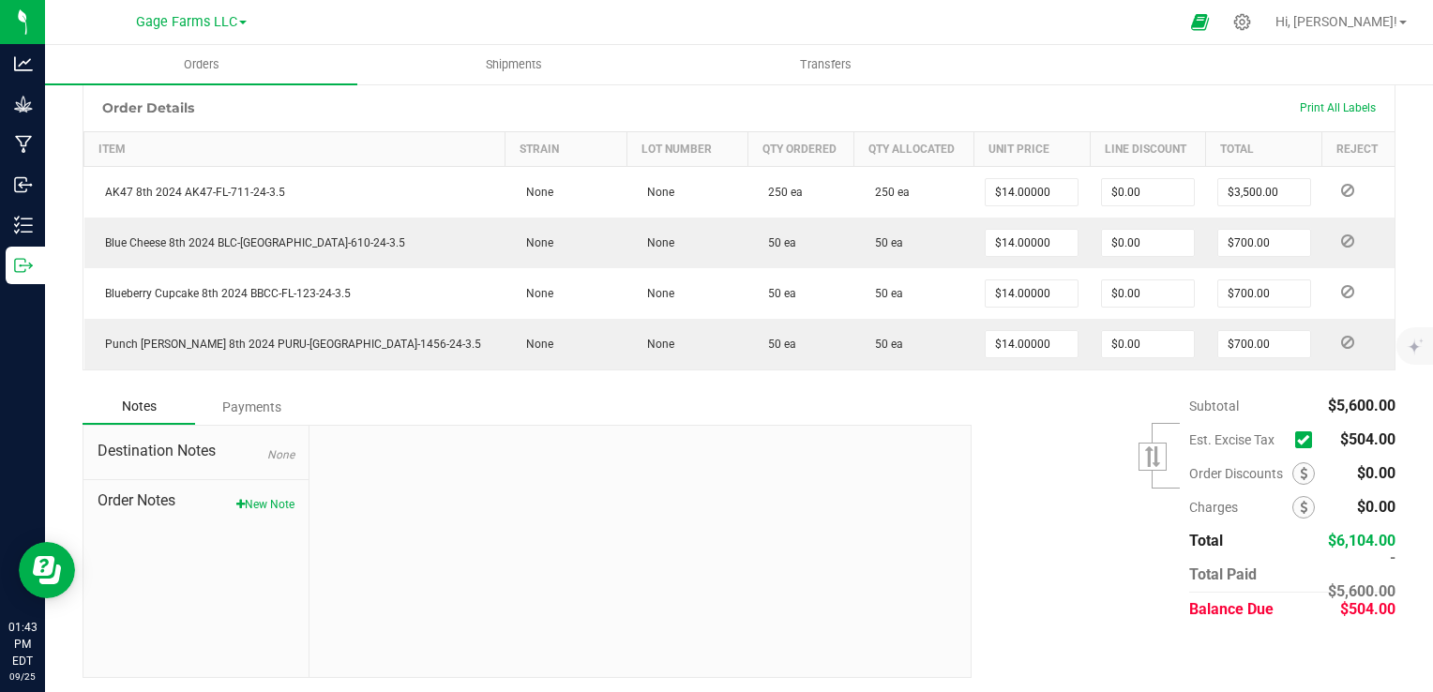
click at [1297, 440] on icon at bounding box center [1303, 440] width 12 height 0
click at [0, 0] on input "checkbox" at bounding box center [0, 0] width 0 height 0
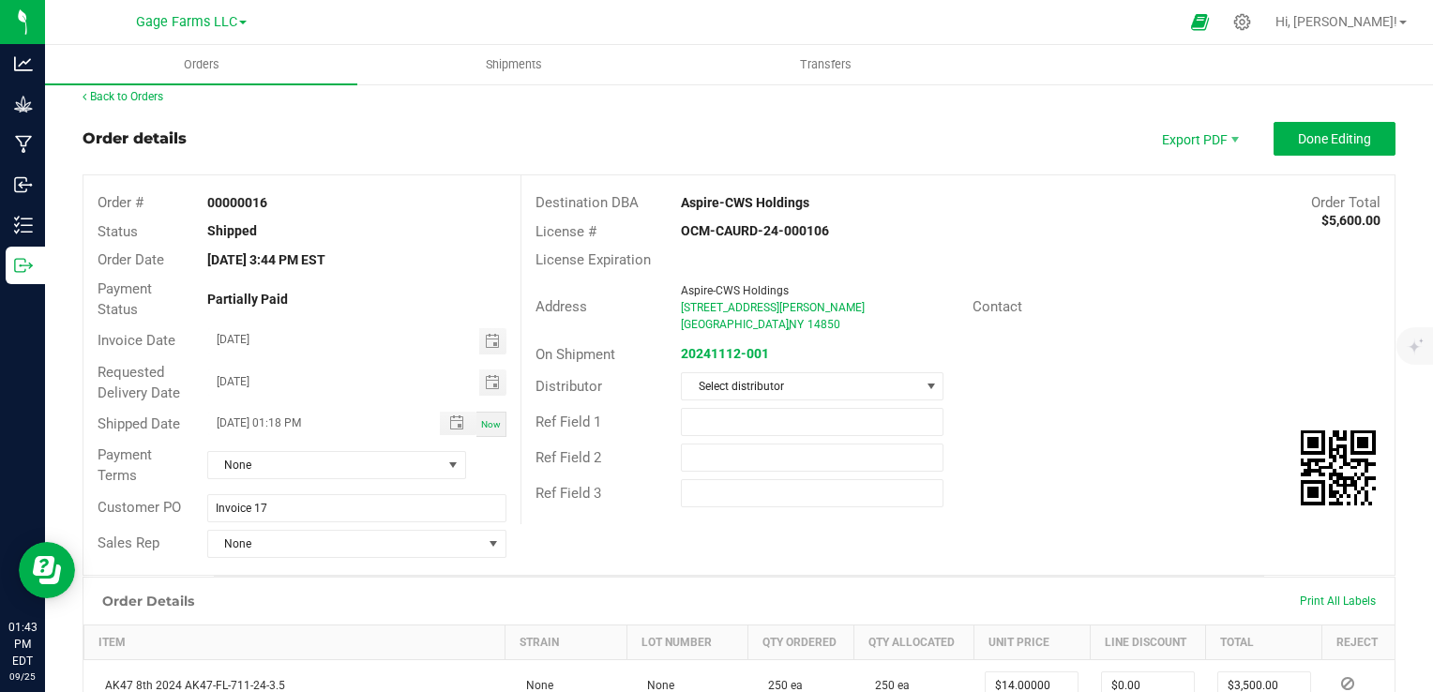
scroll to position [0, 0]
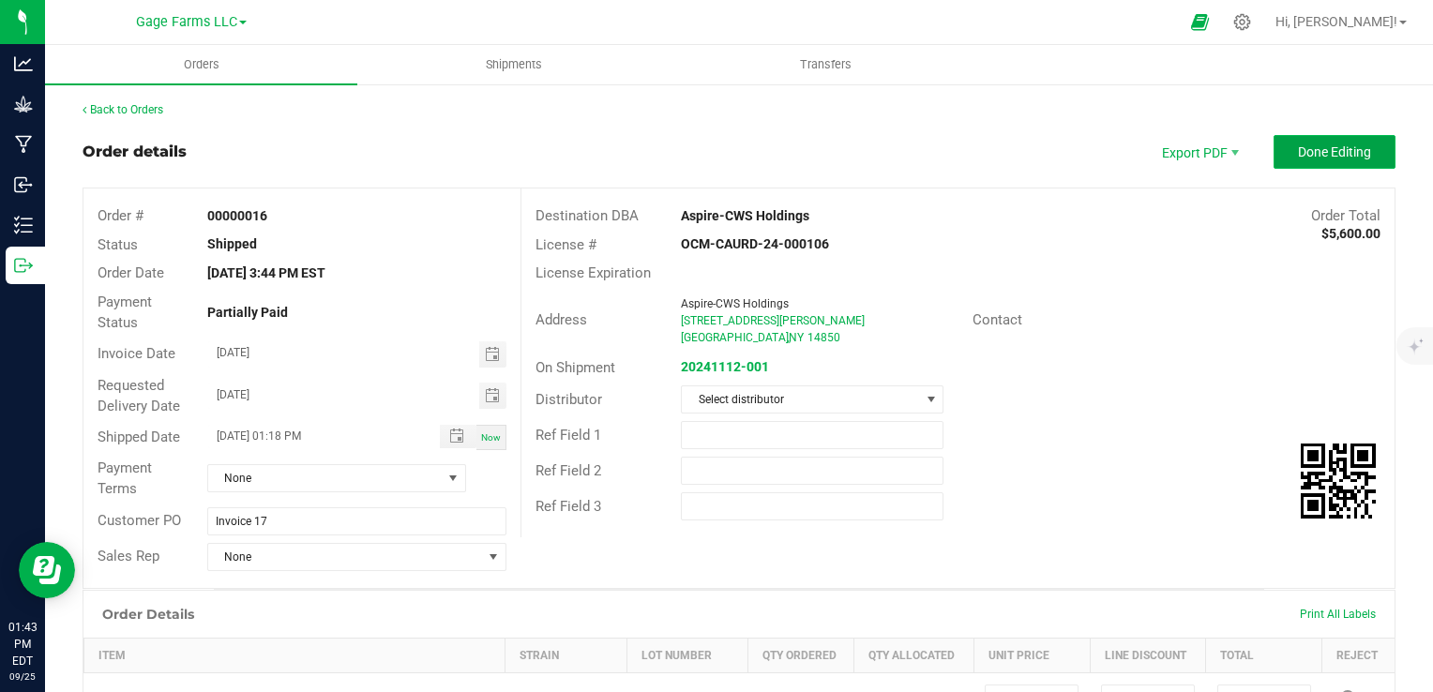
click at [1351, 144] on span "Done Editing" at bounding box center [1334, 151] width 73 height 15
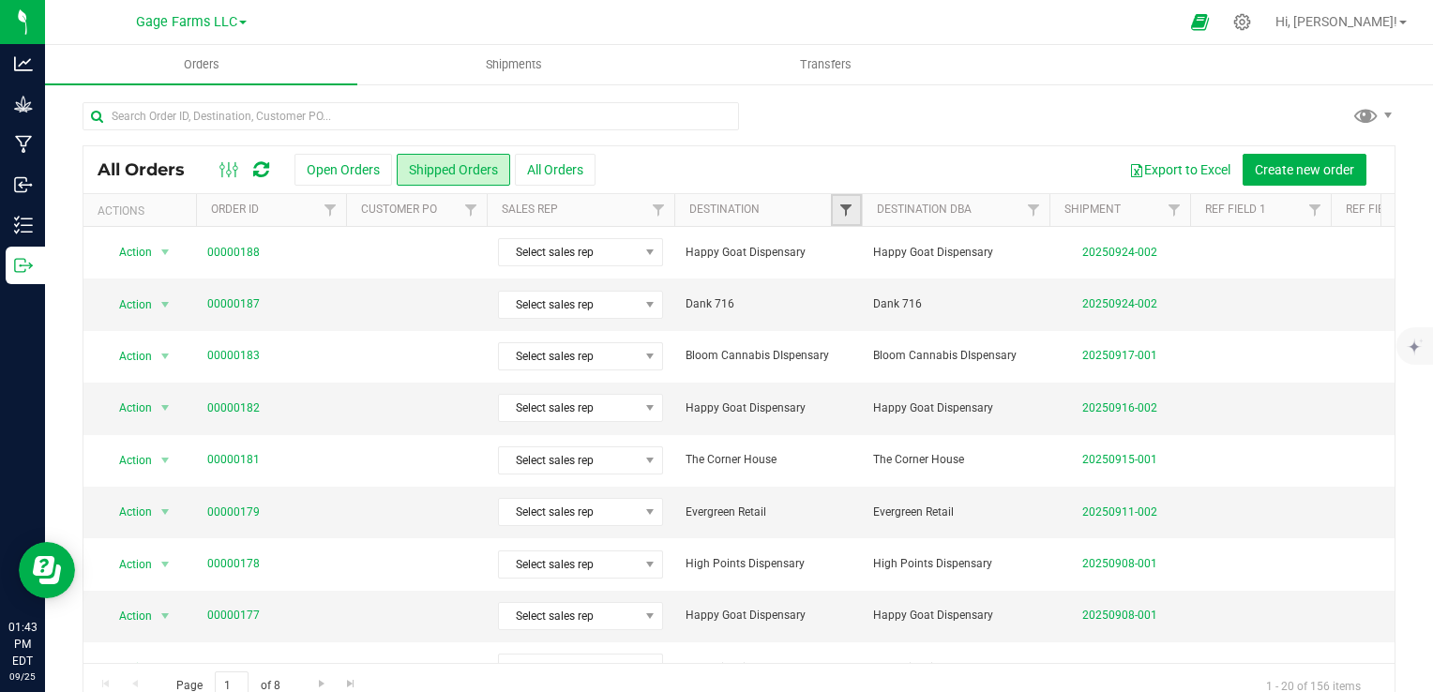
click at [840, 216] on span "Filter" at bounding box center [846, 210] width 15 height 15
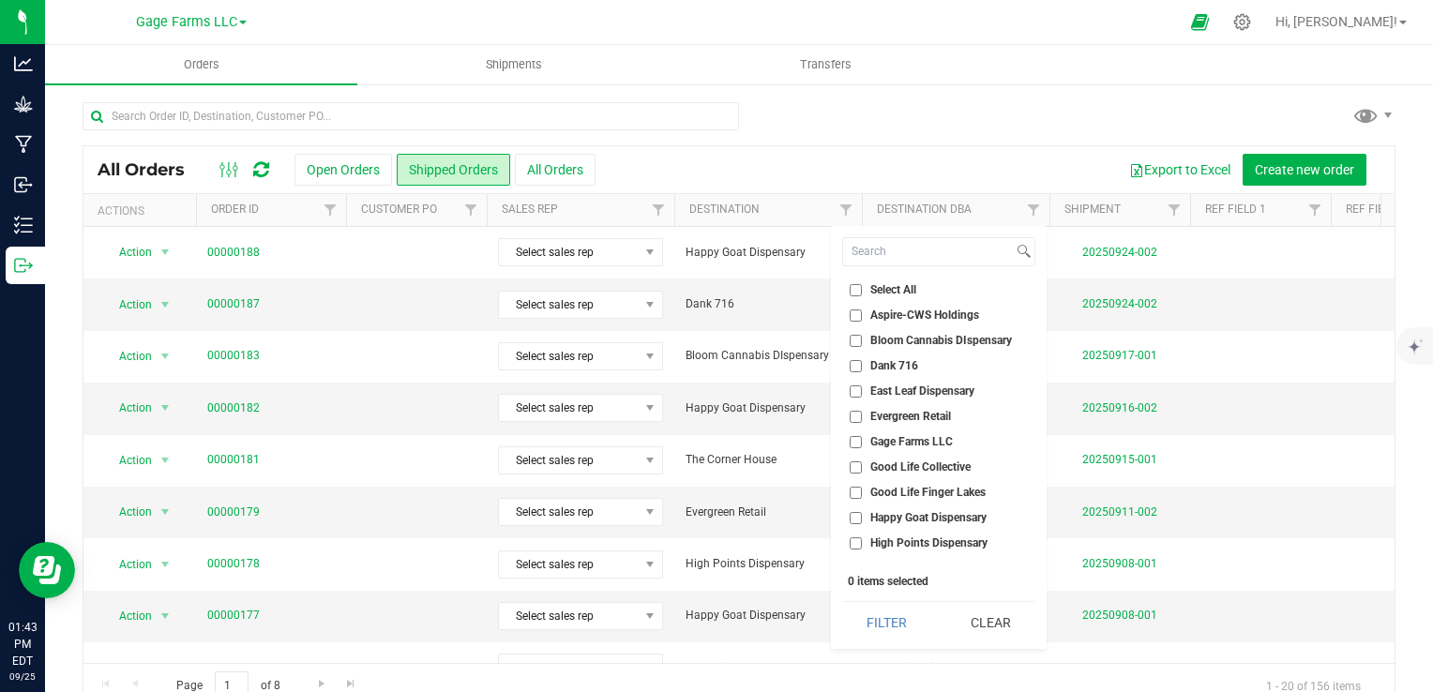
click at [856, 308] on li "Aspire-CWS Holdings" at bounding box center [938, 316] width 193 height 20
click at [854, 315] on input "Aspire-CWS Holdings" at bounding box center [856, 316] width 12 height 12
checkbox input "true"
click at [900, 637] on button "Filter" at bounding box center [887, 622] width 90 height 41
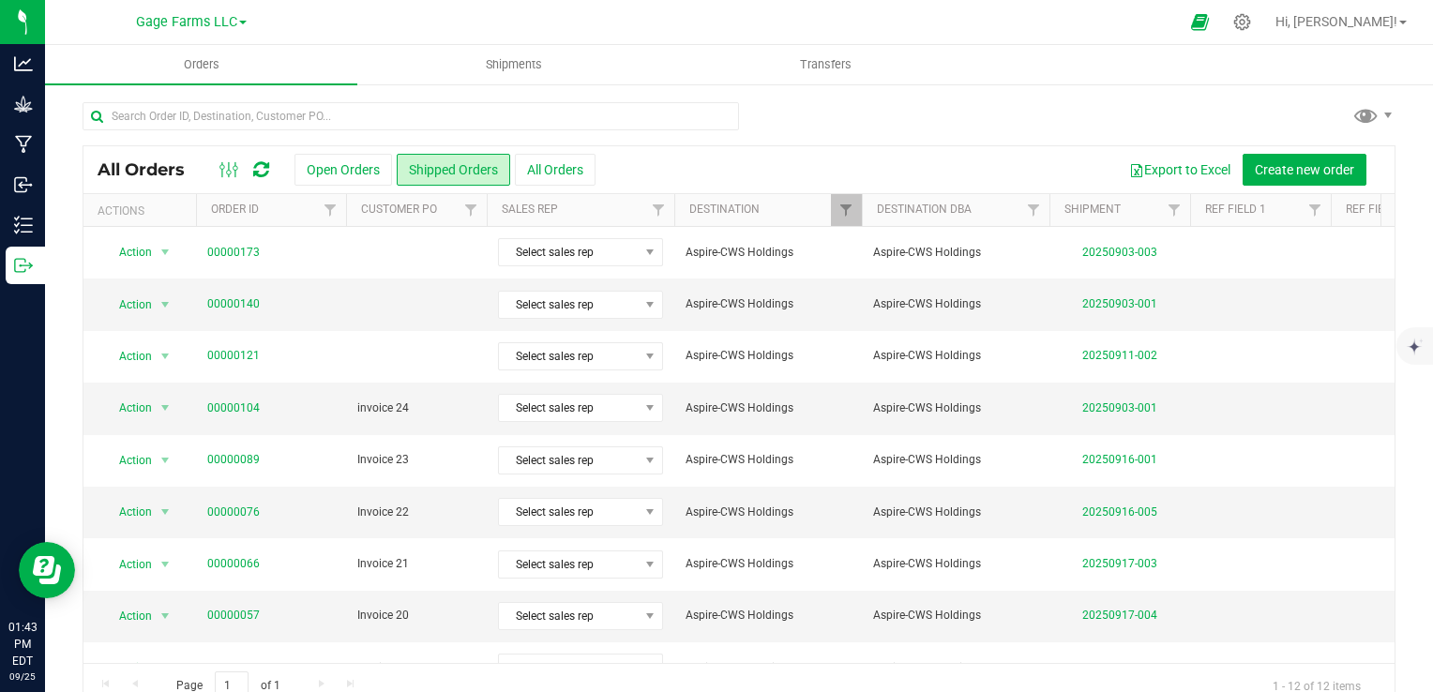
scroll to position [0, 33]
click at [218, 302] on link "00000140" at bounding box center [233, 304] width 53 height 18
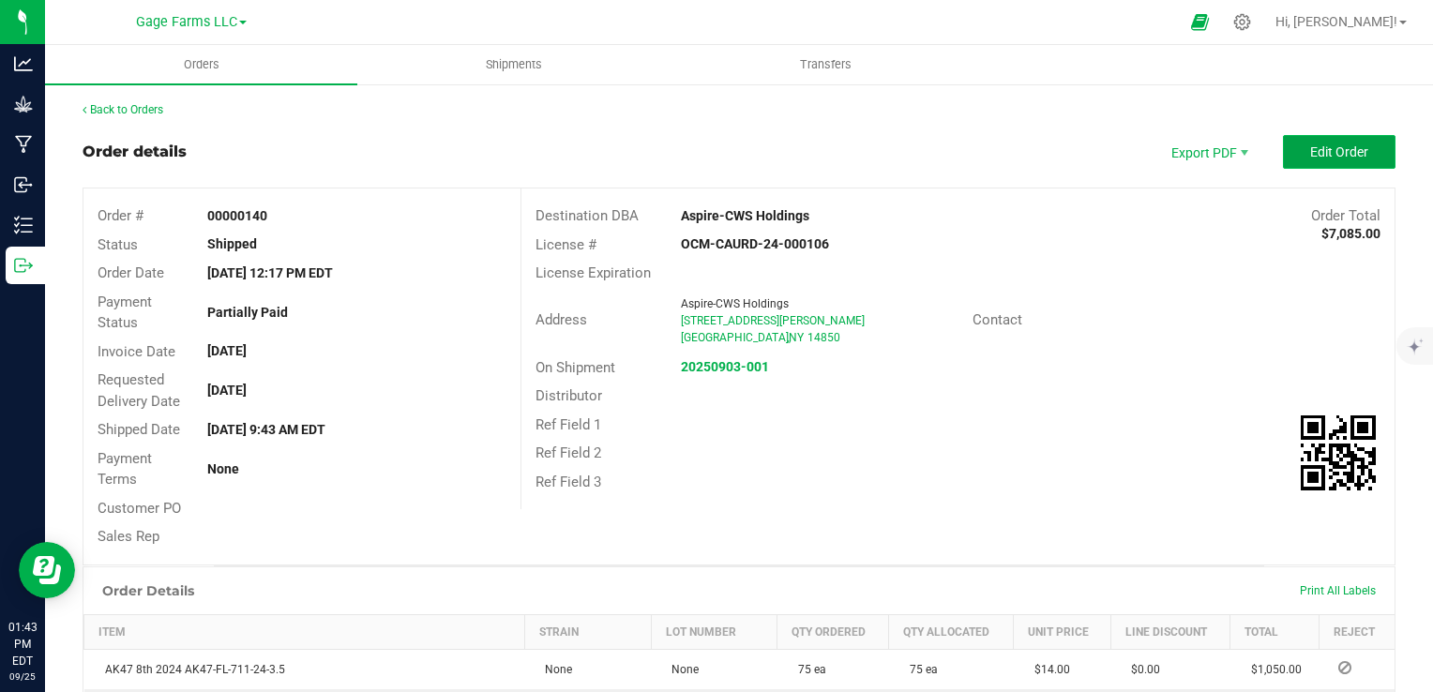
click at [1315, 148] on span "Edit Order" at bounding box center [1339, 151] width 58 height 15
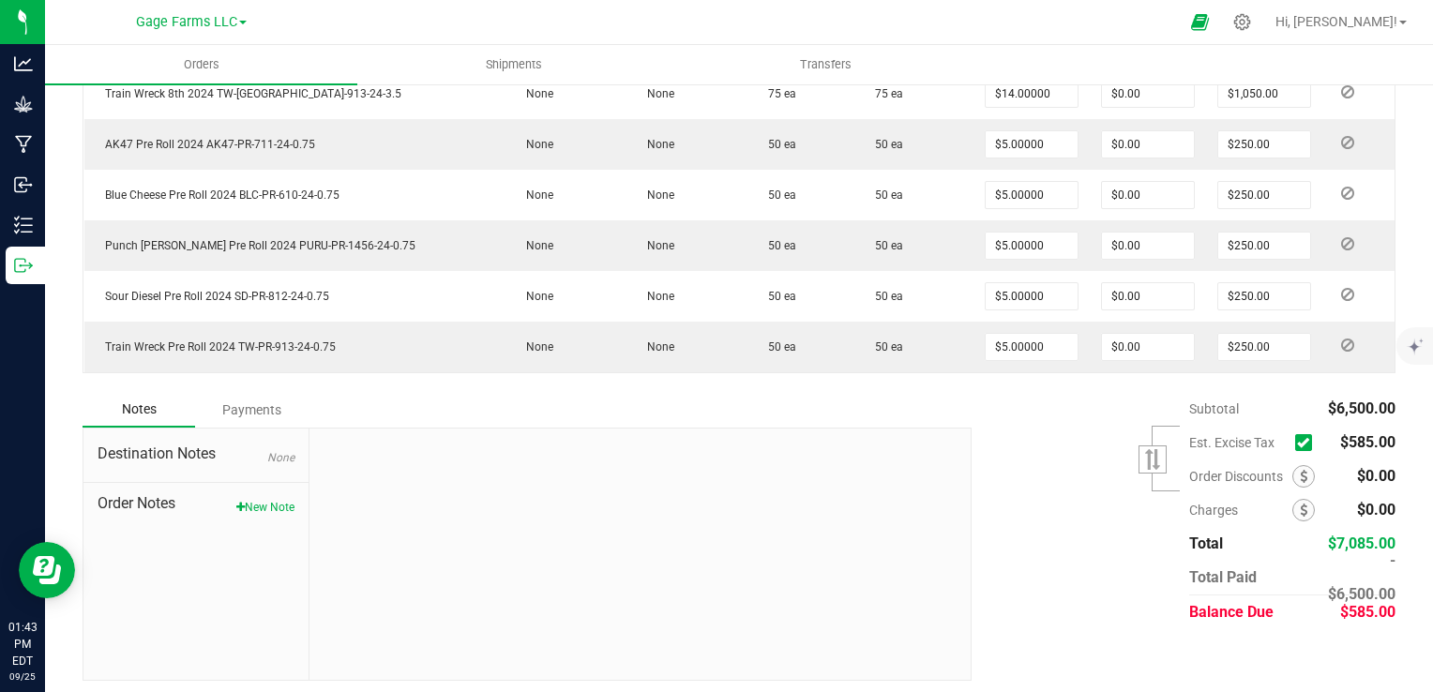
click at [1297, 443] on icon at bounding box center [1303, 443] width 12 height 0
click at [0, 0] on input "checkbox" at bounding box center [0, 0] width 0 height 0
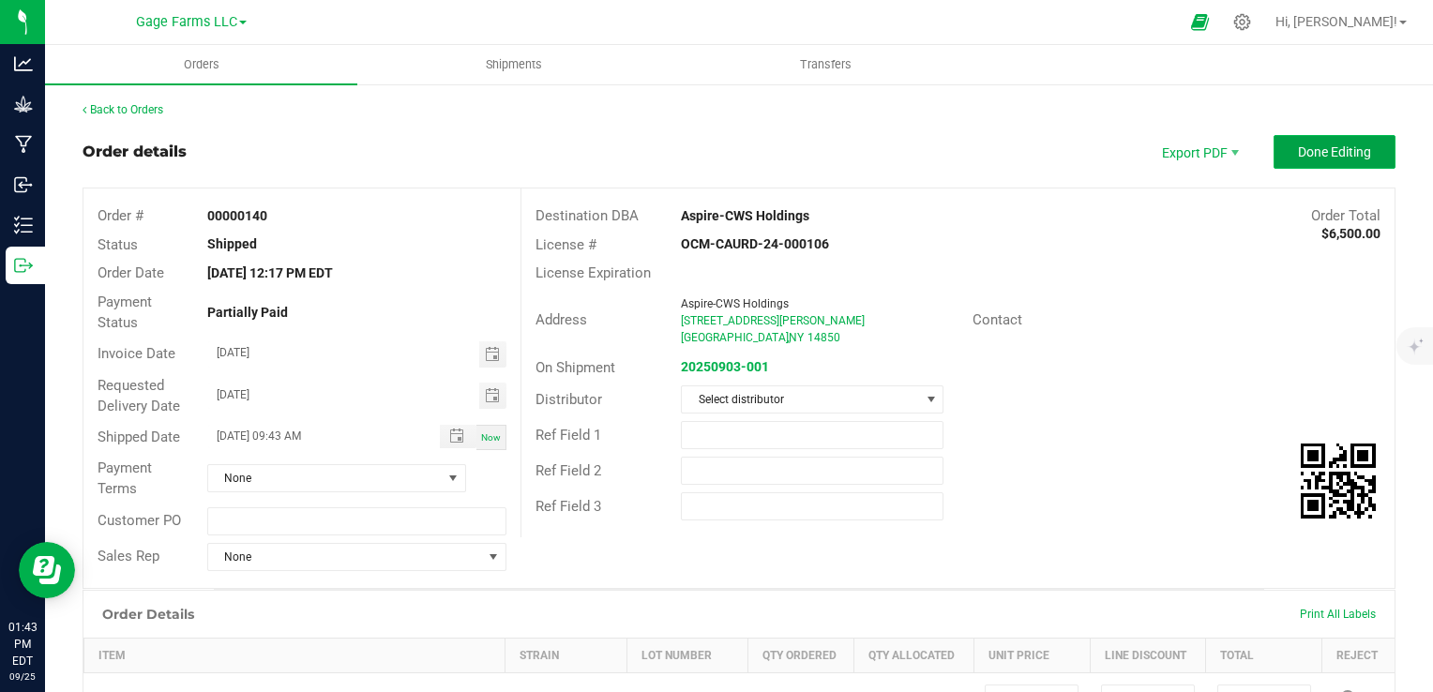
click at [1347, 158] on span "Done Editing" at bounding box center [1334, 151] width 73 height 15
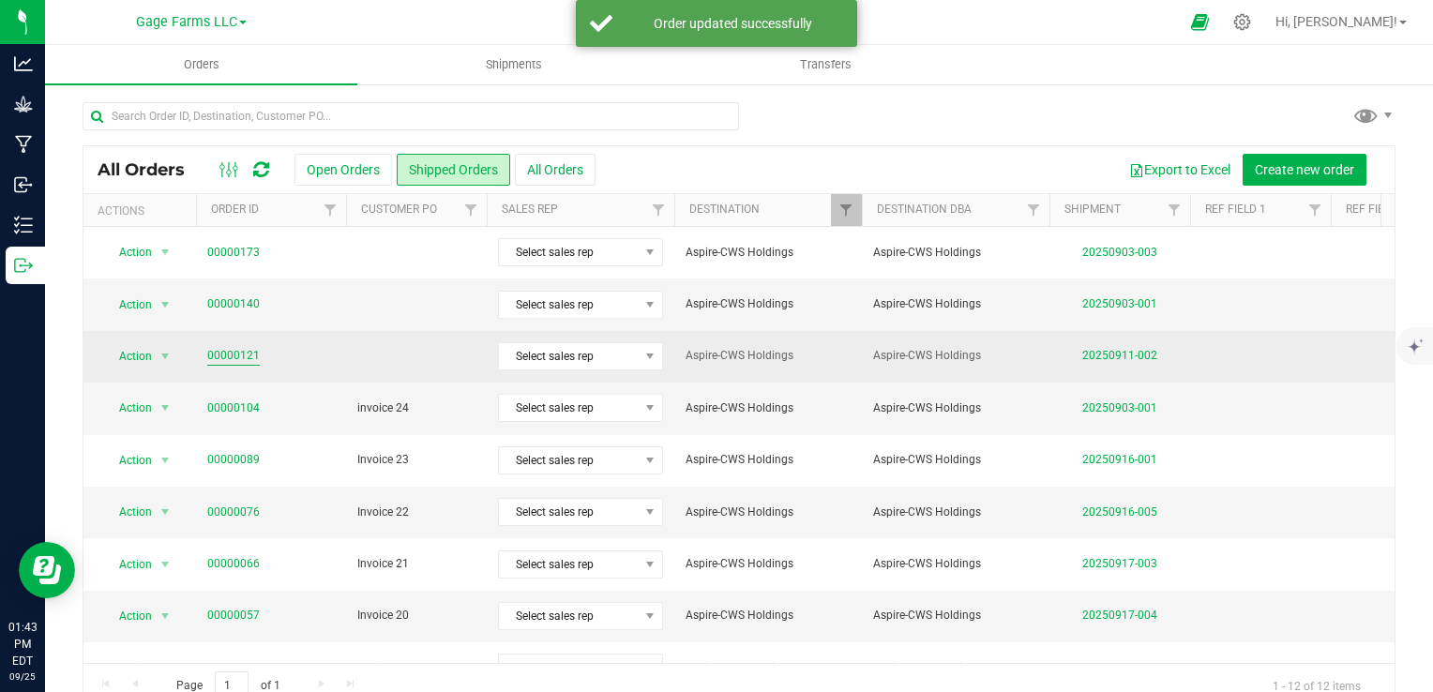
click at [237, 351] on link "00000121" at bounding box center [233, 356] width 53 height 18
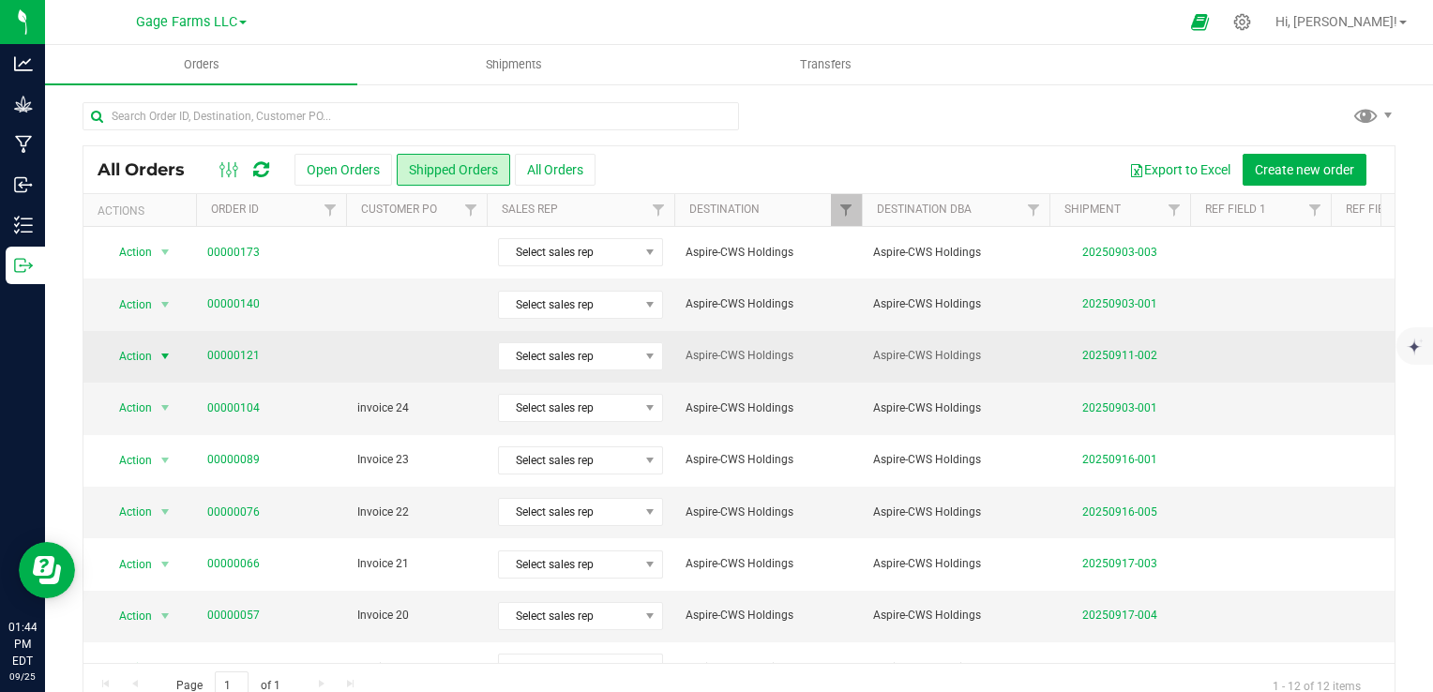
click at [139, 355] on span "Action" at bounding box center [127, 356] width 51 height 26
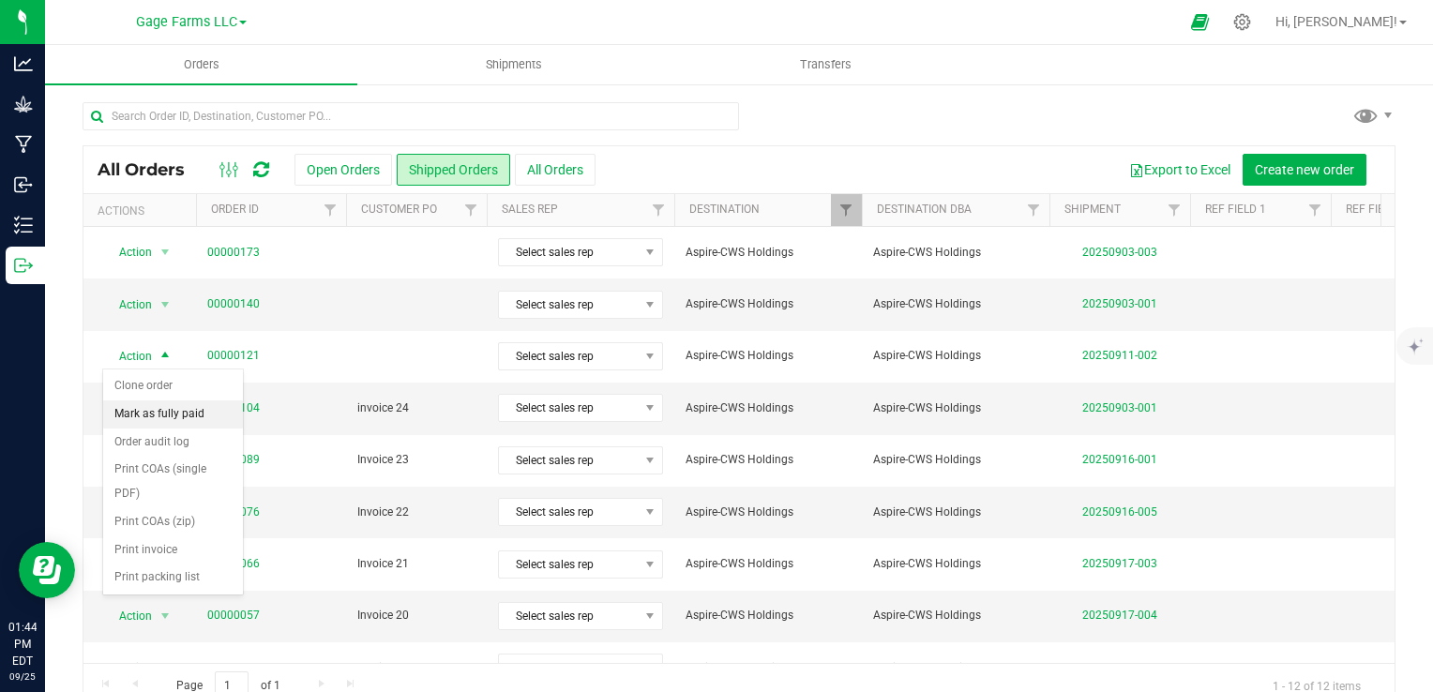
click at [146, 408] on li "Mark as fully paid" at bounding box center [173, 415] width 140 height 28
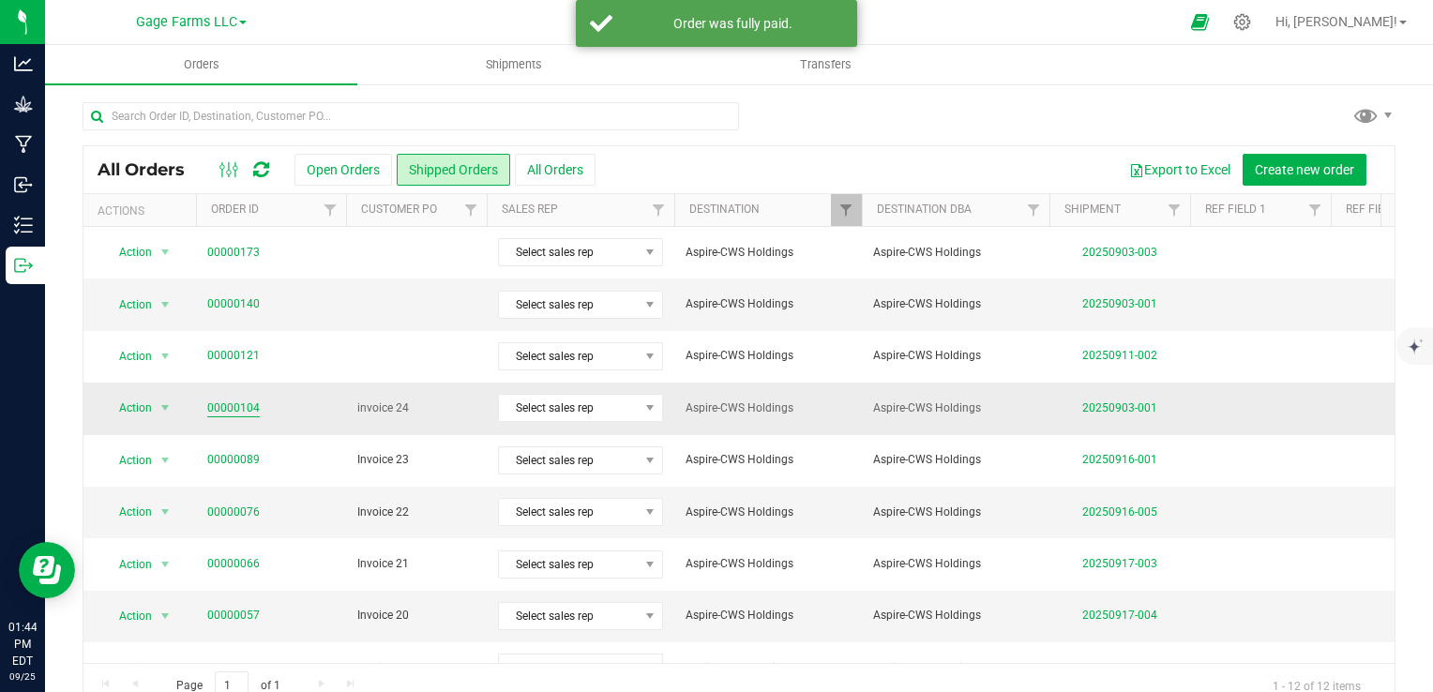
click at [226, 404] on link "00000104" at bounding box center [233, 409] width 53 height 18
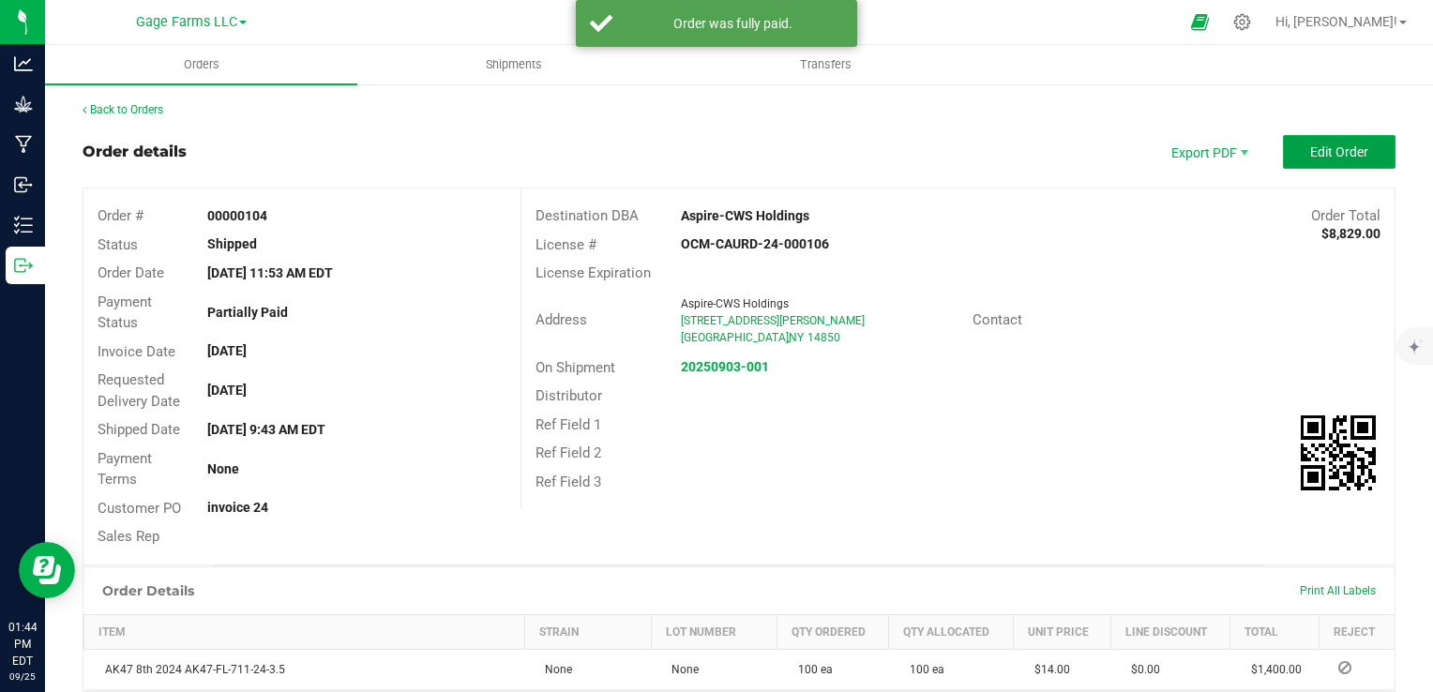
click at [1357, 140] on button "Edit Order" at bounding box center [1339, 152] width 113 height 34
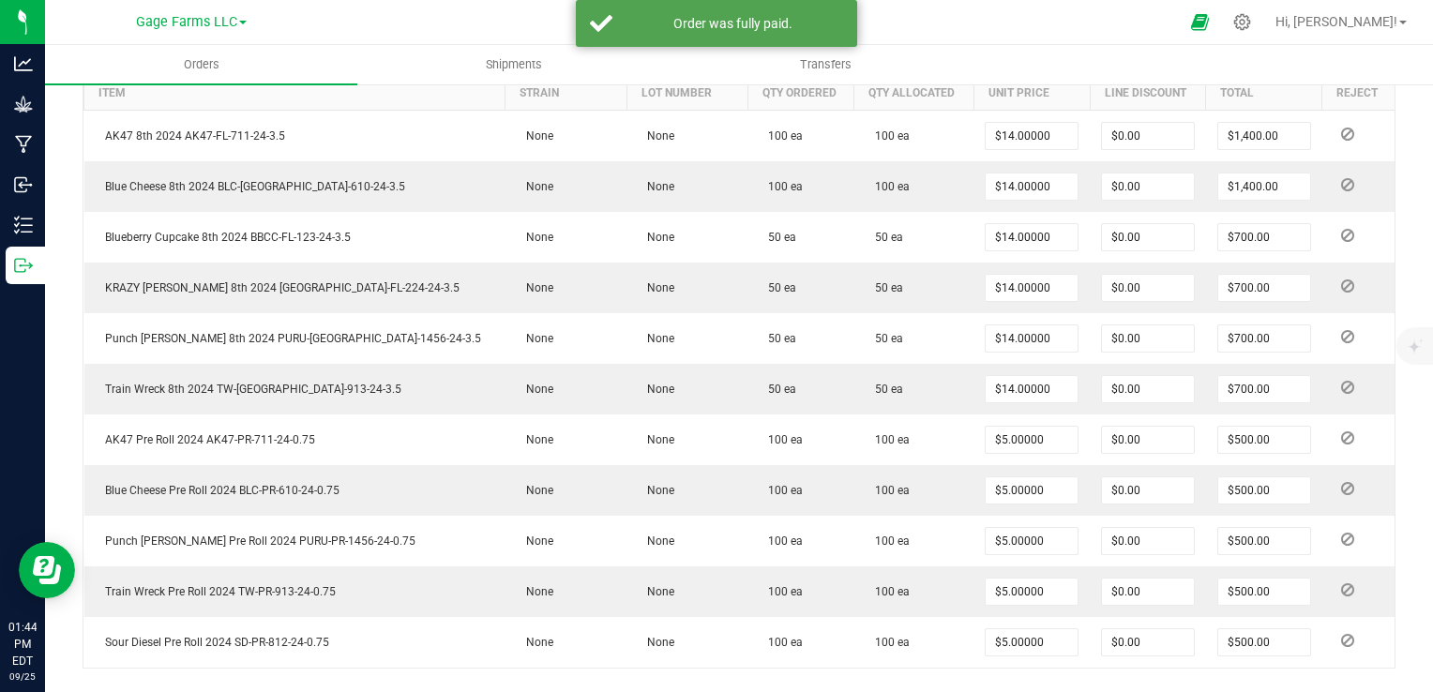
scroll to position [844, 0]
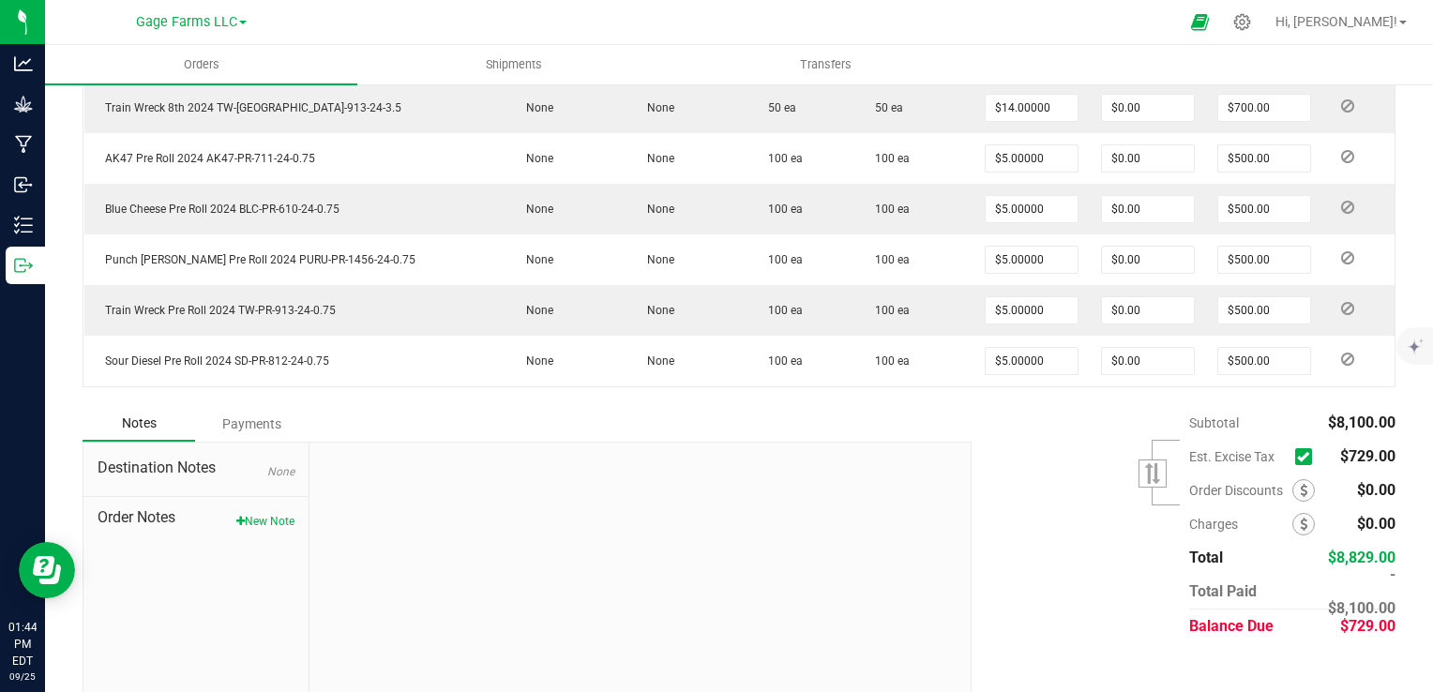
click at [1297, 457] on icon at bounding box center [1303, 457] width 12 height 0
click at [0, 0] on input "checkbox" at bounding box center [0, 0] width 0 height 0
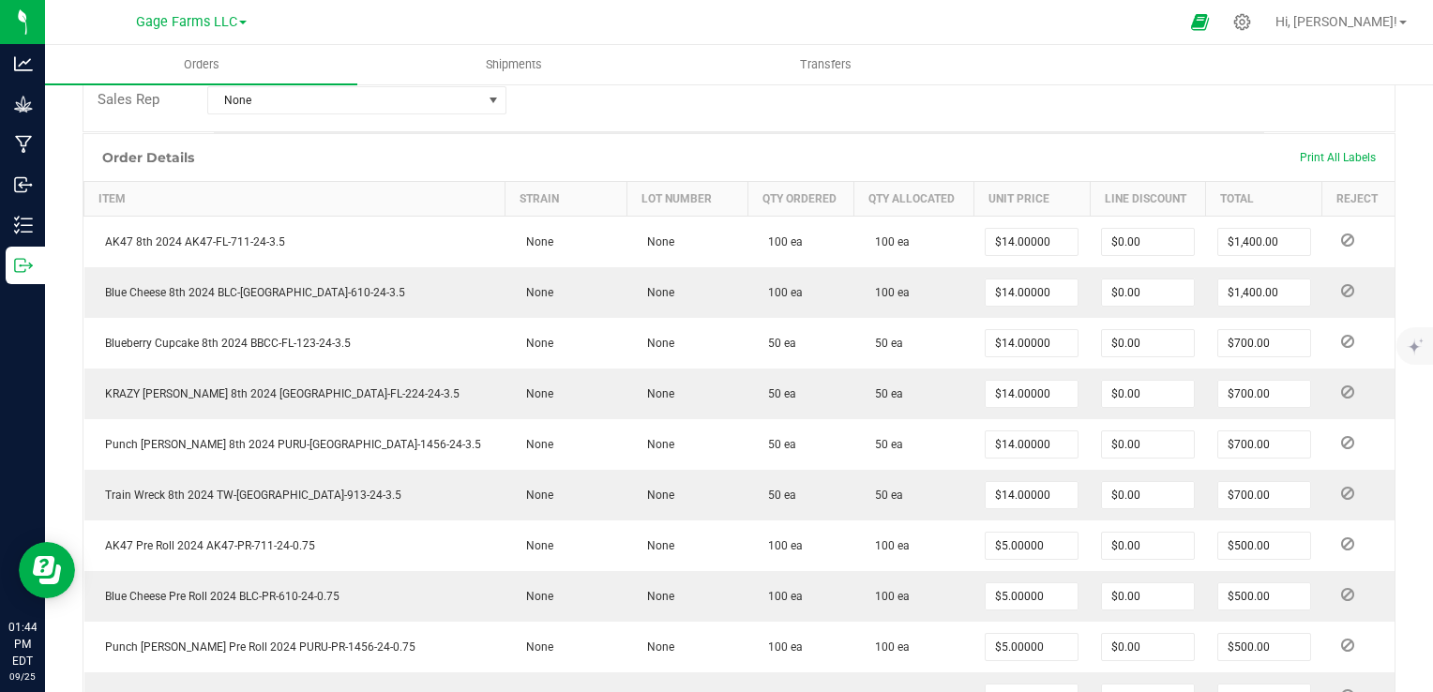
scroll to position [0, 0]
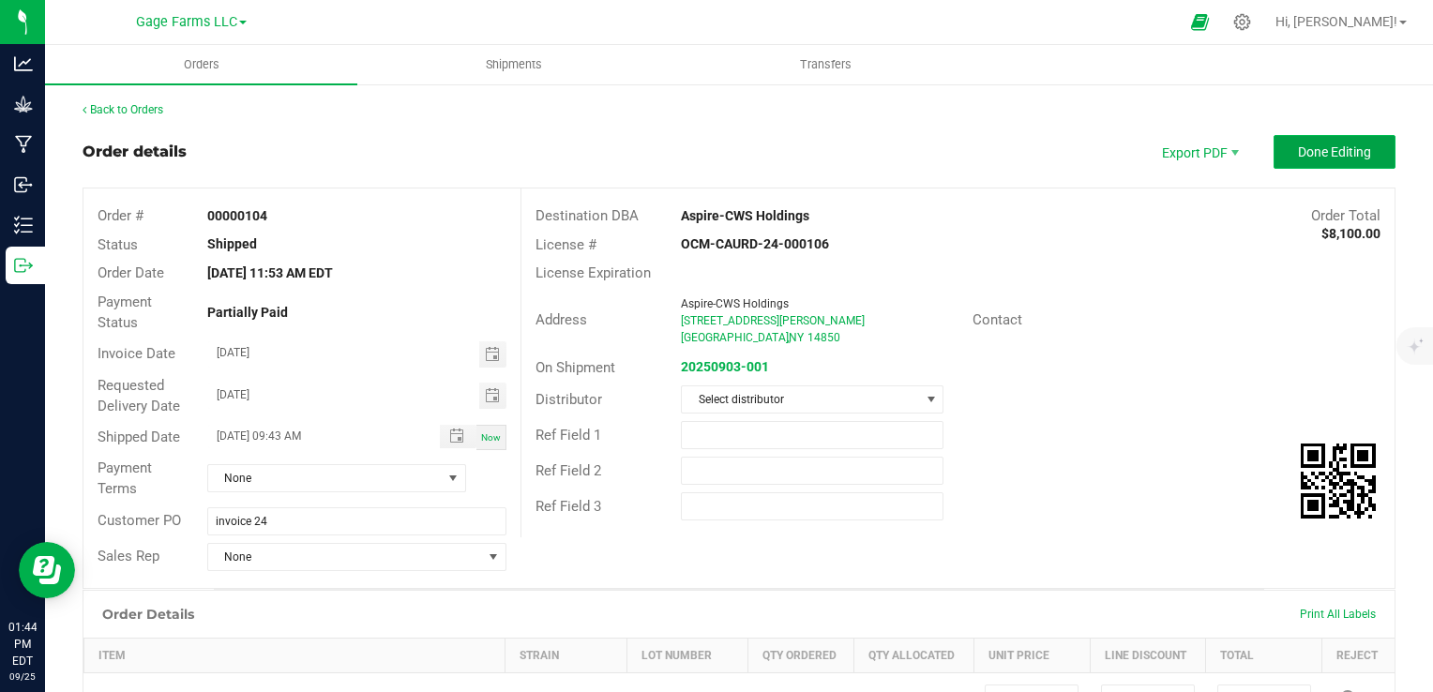
click at [1347, 154] on span "Done Editing" at bounding box center [1334, 151] width 73 height 15
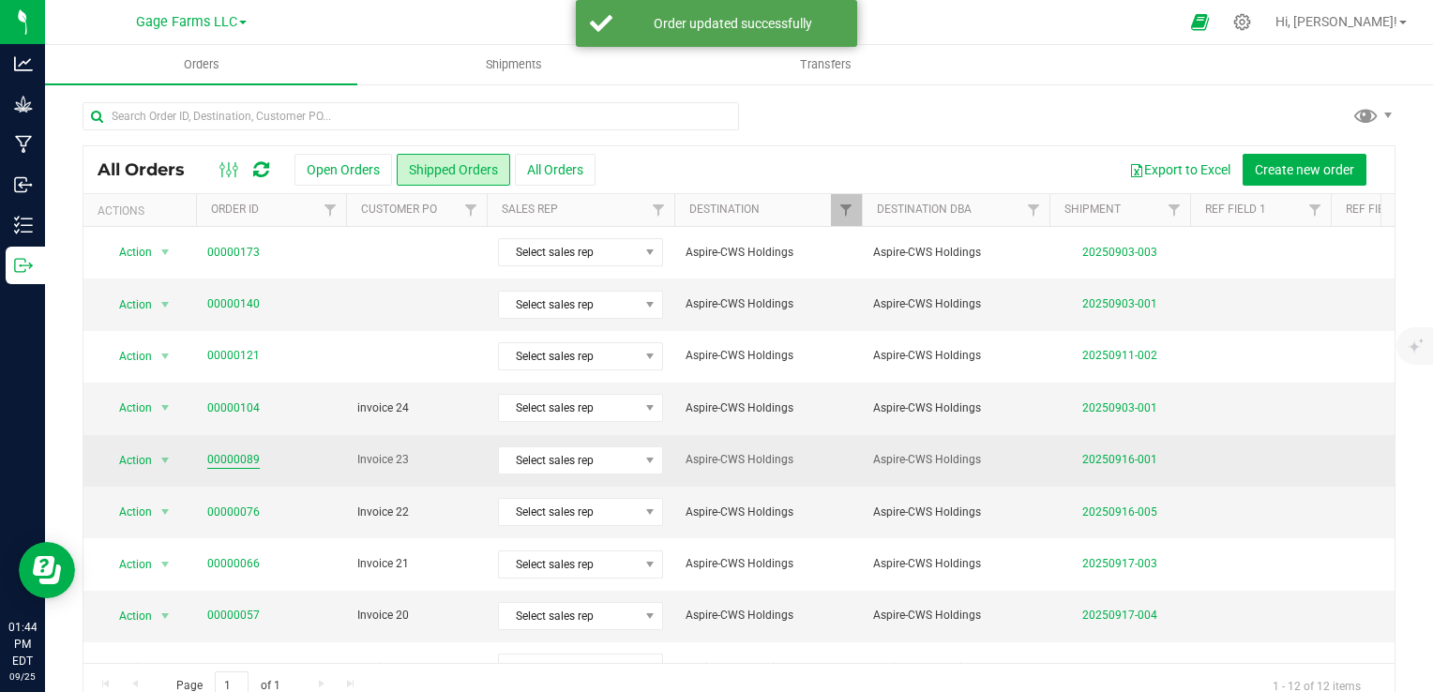
click at [251, 454] on link "00000089" at bounding box center [233, 460] width 53 height 18
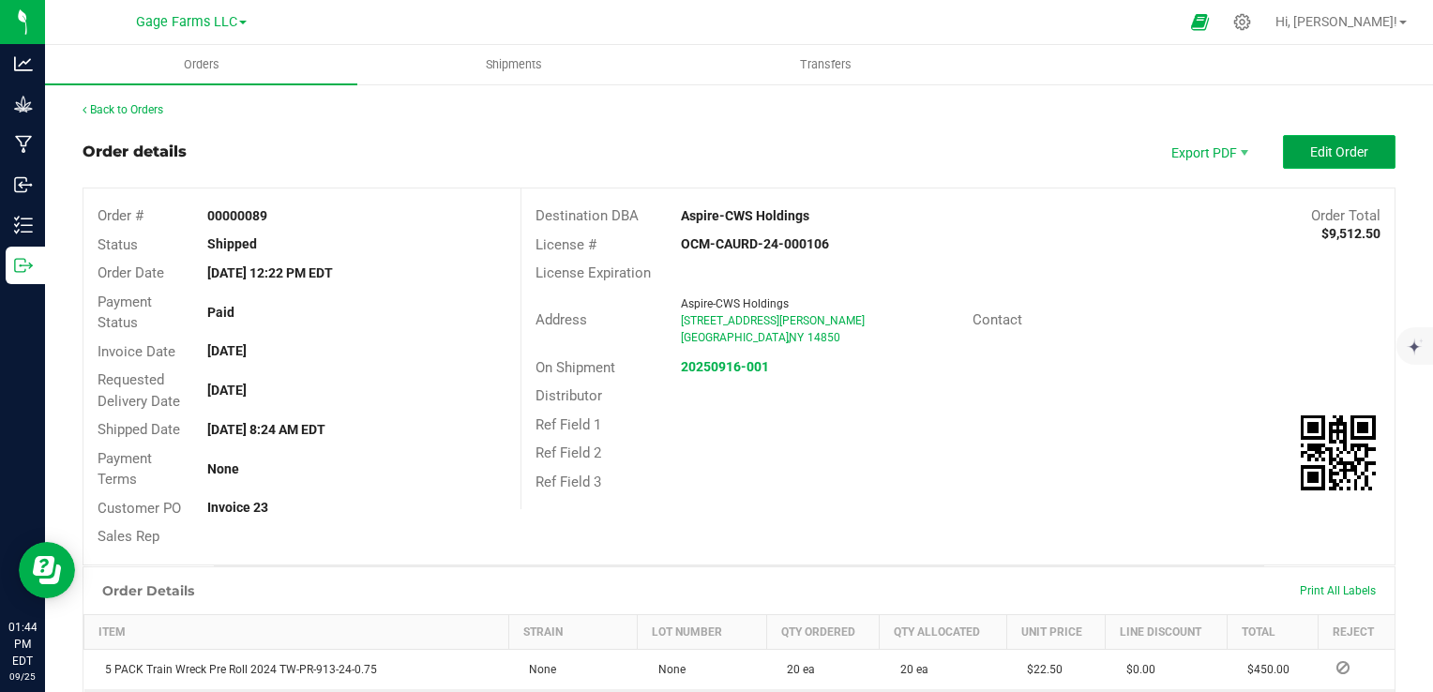
click at [1303, 161] on button "Edit Order" at bounding box center [1339, 152] width 113 height 34
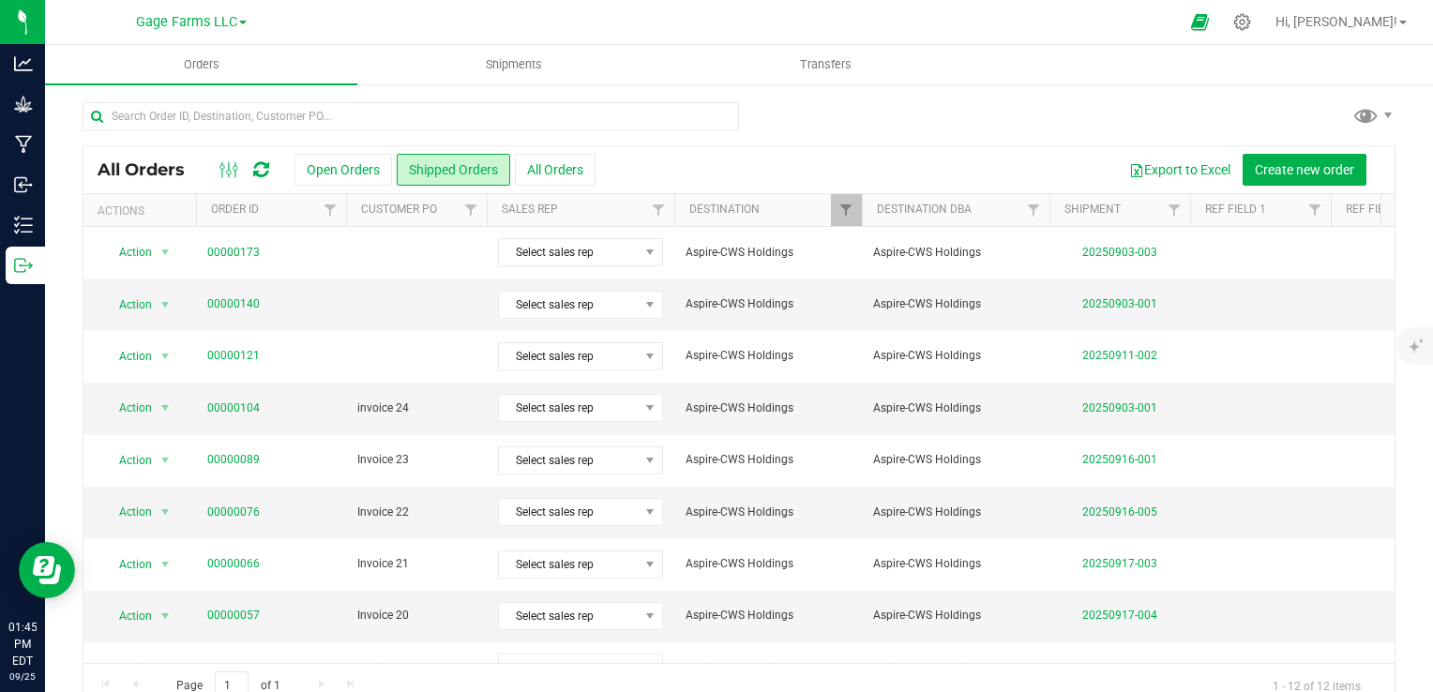
scroll to position [0, 216]
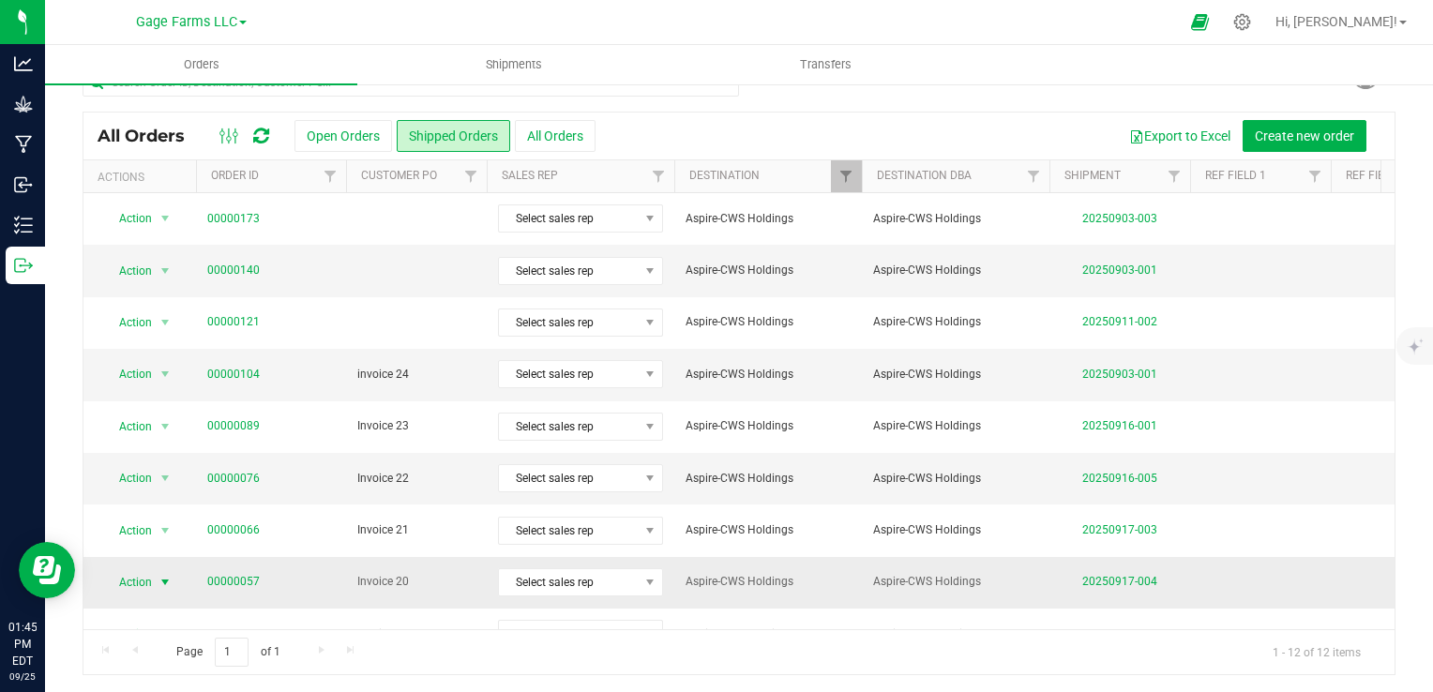
click at [129, 582] on span "Action" at bounding box center [127, 582] width 51 height 26
click at [210, 582] on link "00000057" at bounding box center [233, 582] width 53 height 18
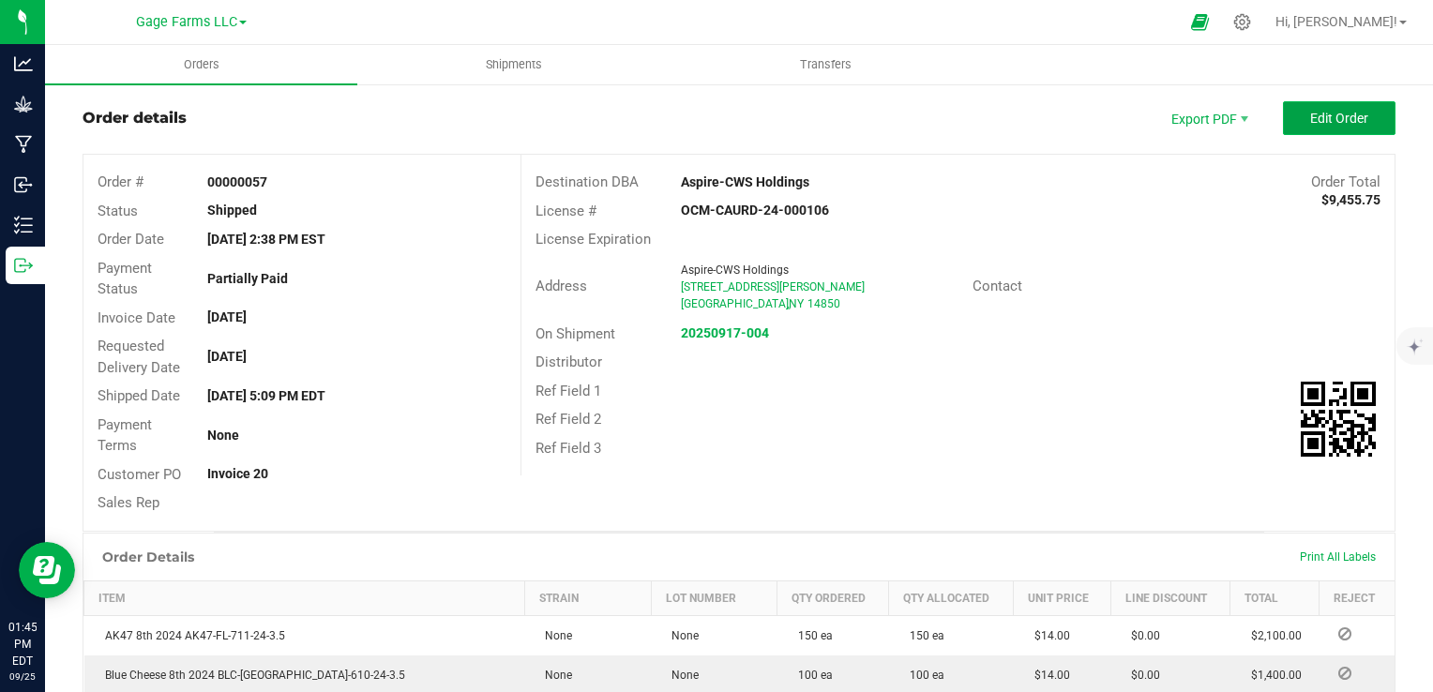
click at [1331, 123] on span "Edit Order" at bounding box center [1339, 118] width 58 height 15
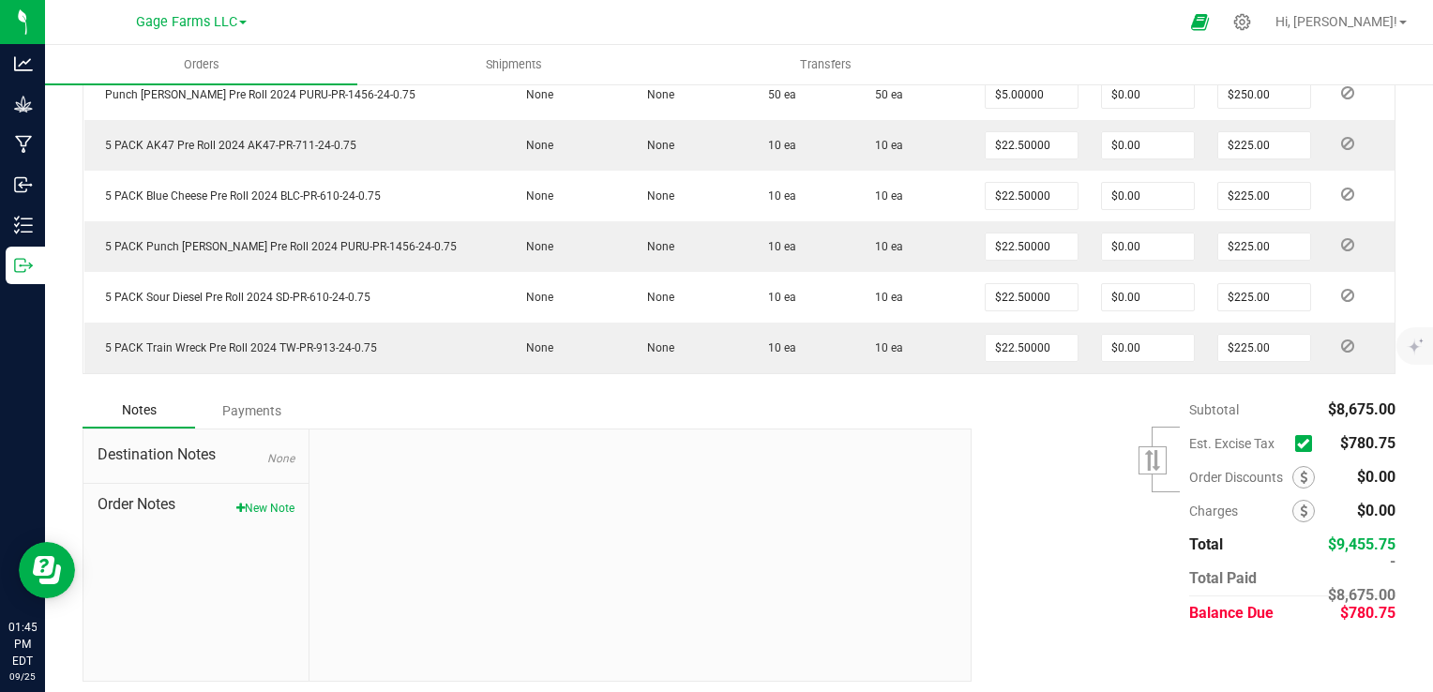
click at [1297, 444] on icon at bounding box center [1303, 444] width 12 height 0
click at [0, 0] on input "checkbox" at bounding box center [0, 0] width 0 height 0
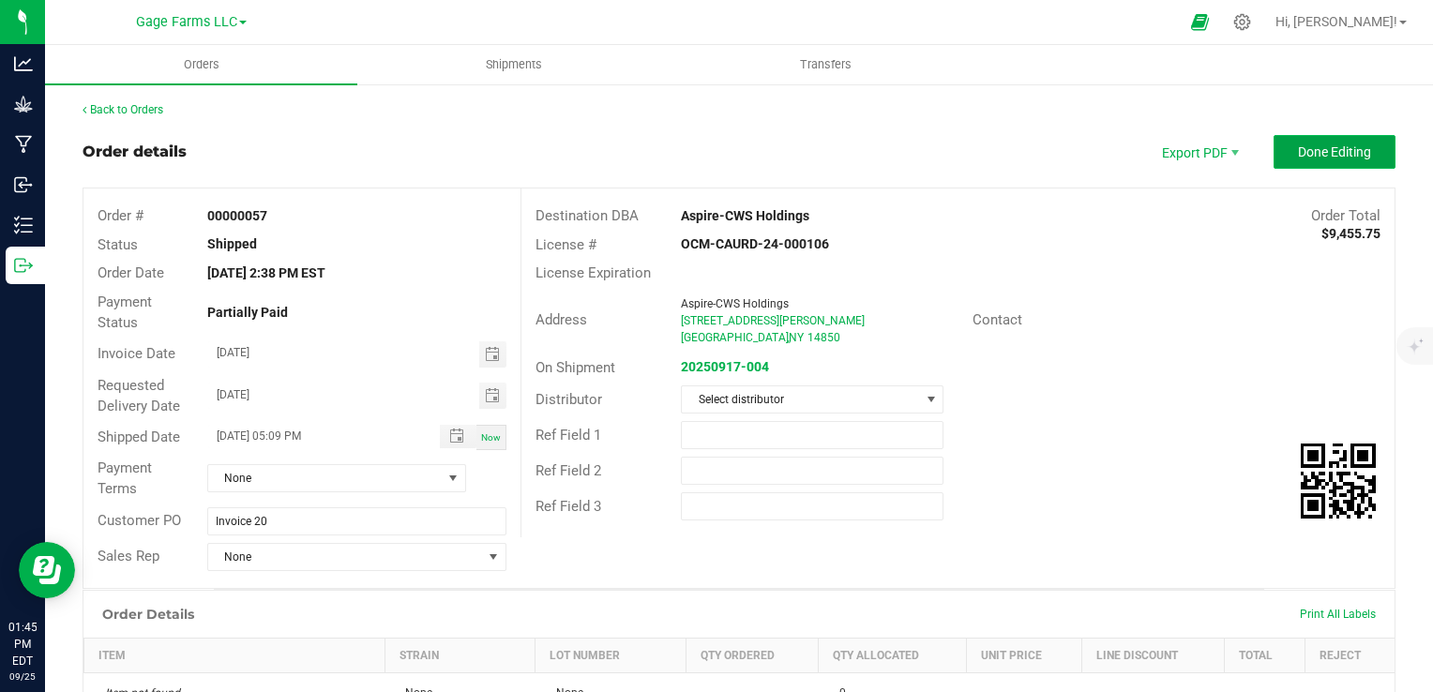
click at [1339, 156] on span "Done Editing" at bounding box center [1334, 151] width 73 height 15
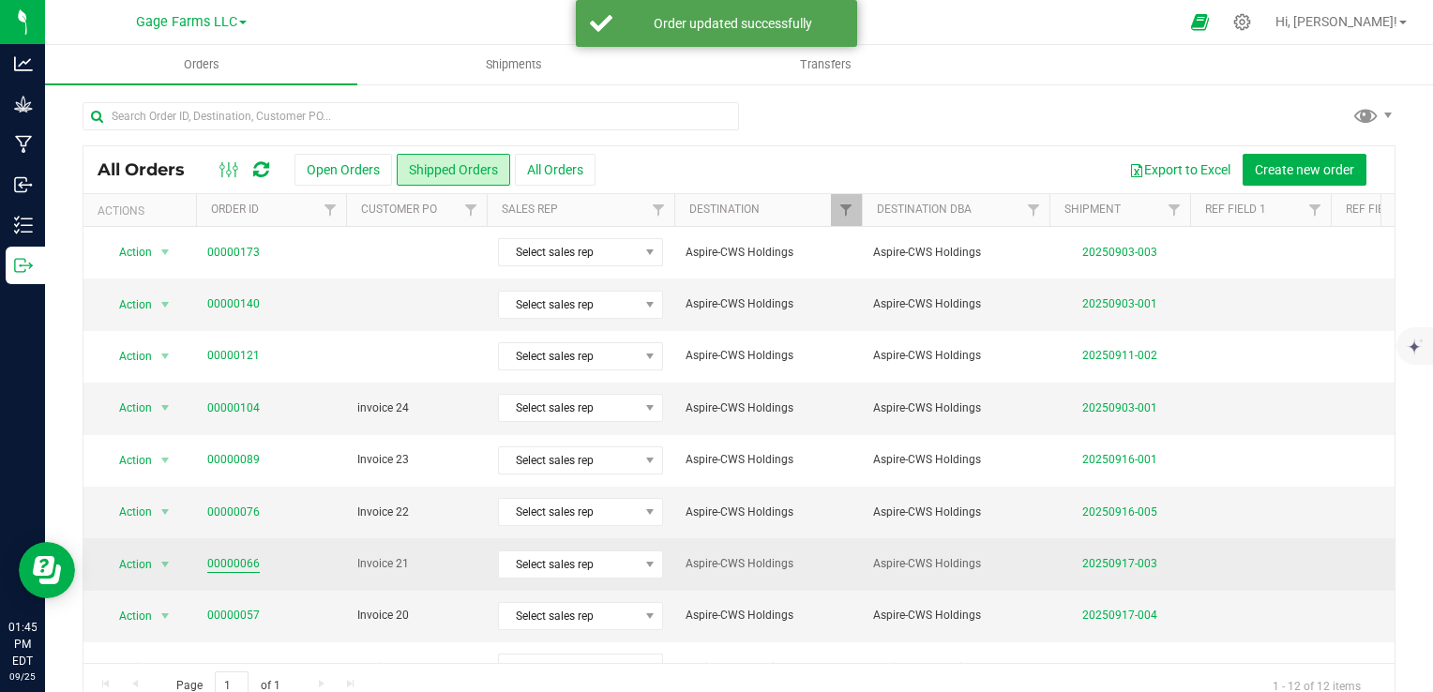
click at [243, 561] on link "00000066" at bounding box center [233, 564] width 53 height 18
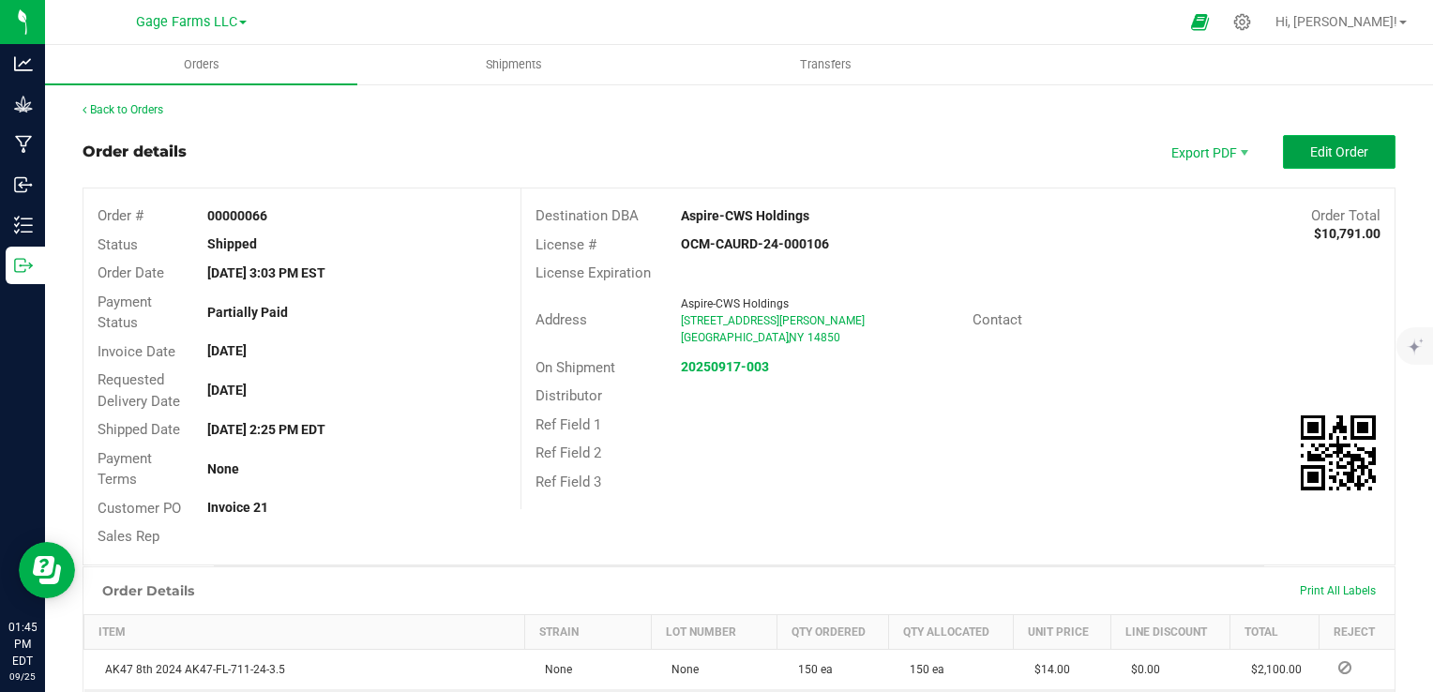
click at [1298, 140] on button "Edit Order" at bounding box center [1339, 152] width 113 height 34
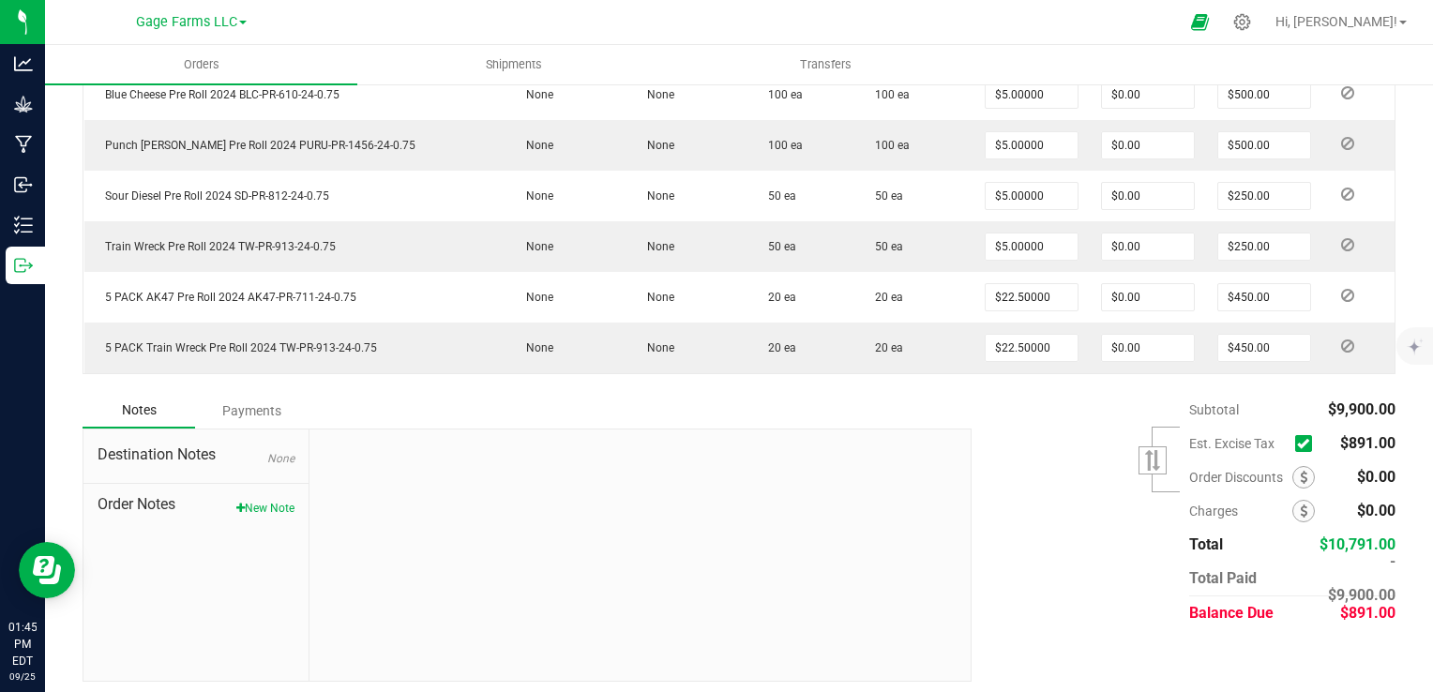
click at [1295, 437] on span at bounding box center [1303, 443] width 17 height 17
click at [0, 0] on input "checkbox" at bounding box center [0, 0] width 0 height 0
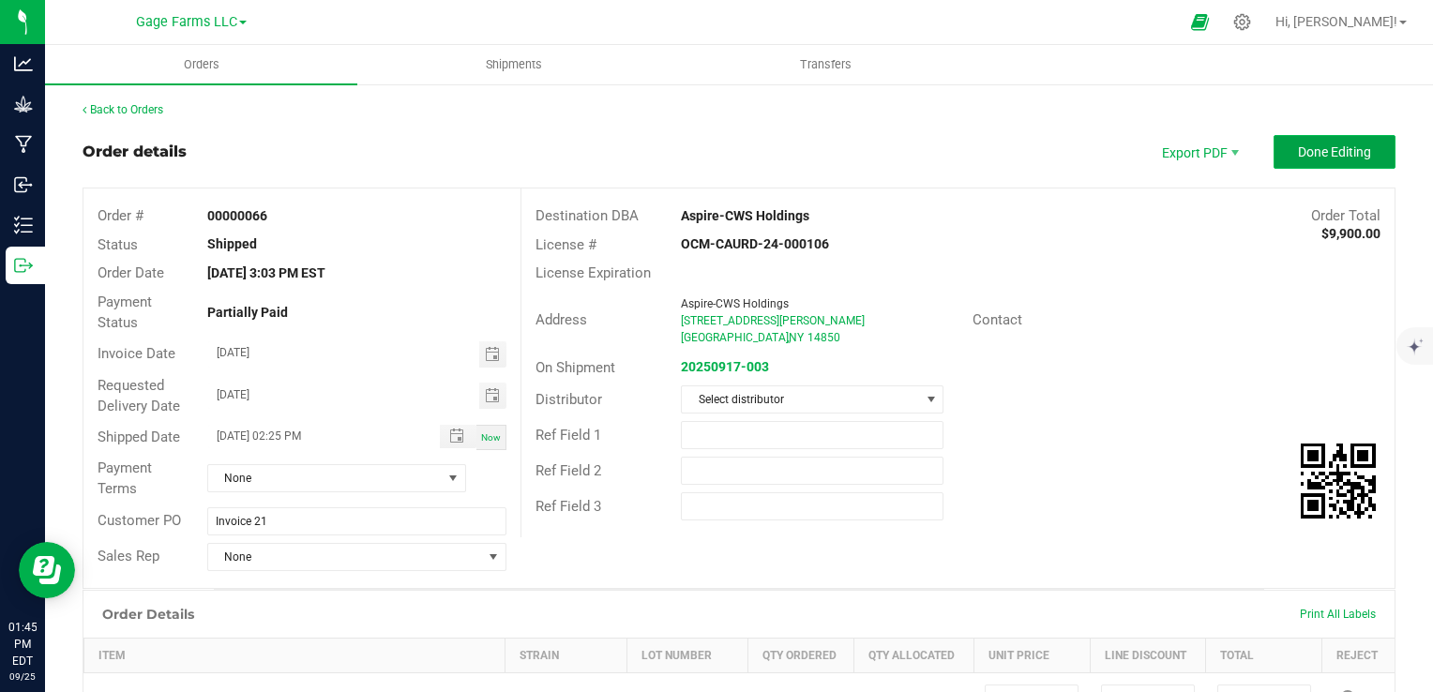
click at [1369, 165] on button "Done Editing" at bounding box center [1335, 152] width 122 height 34
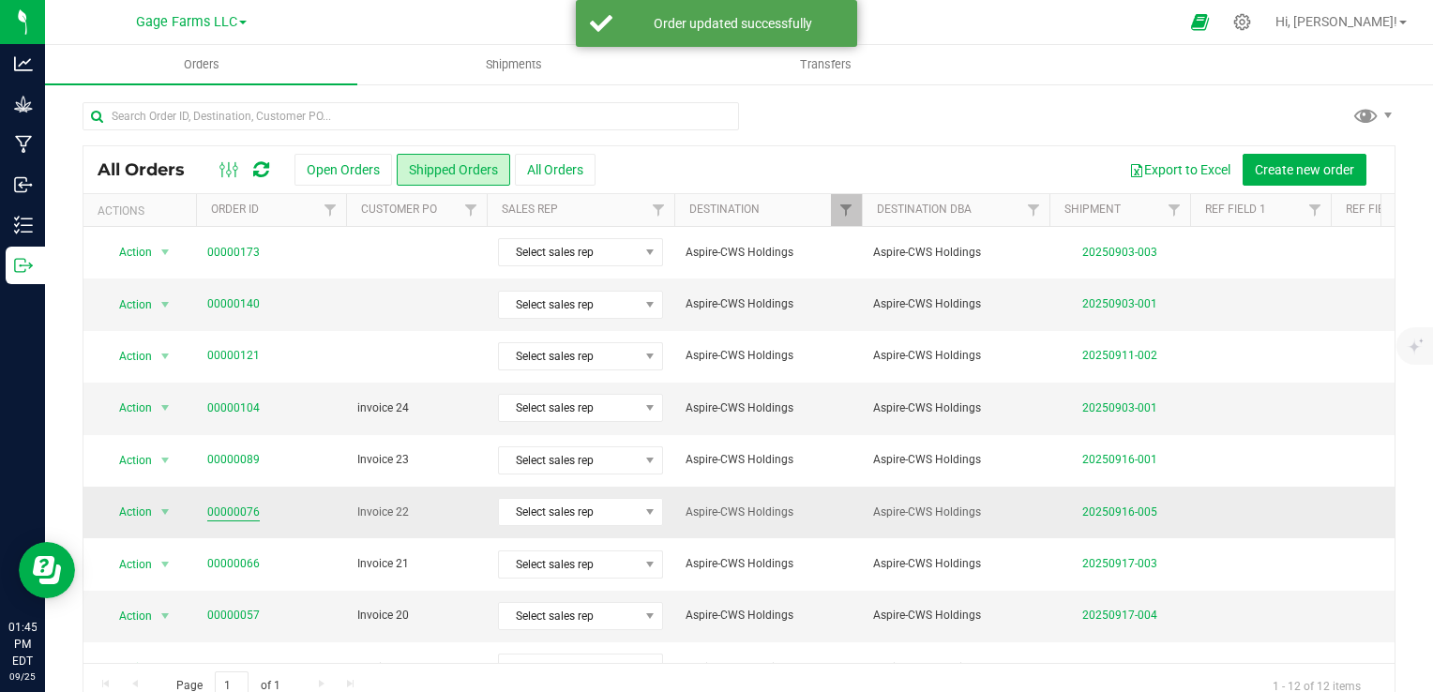
click at [248, 508] on link "00000076" at bounding box center [233, 513] width 53 height 18
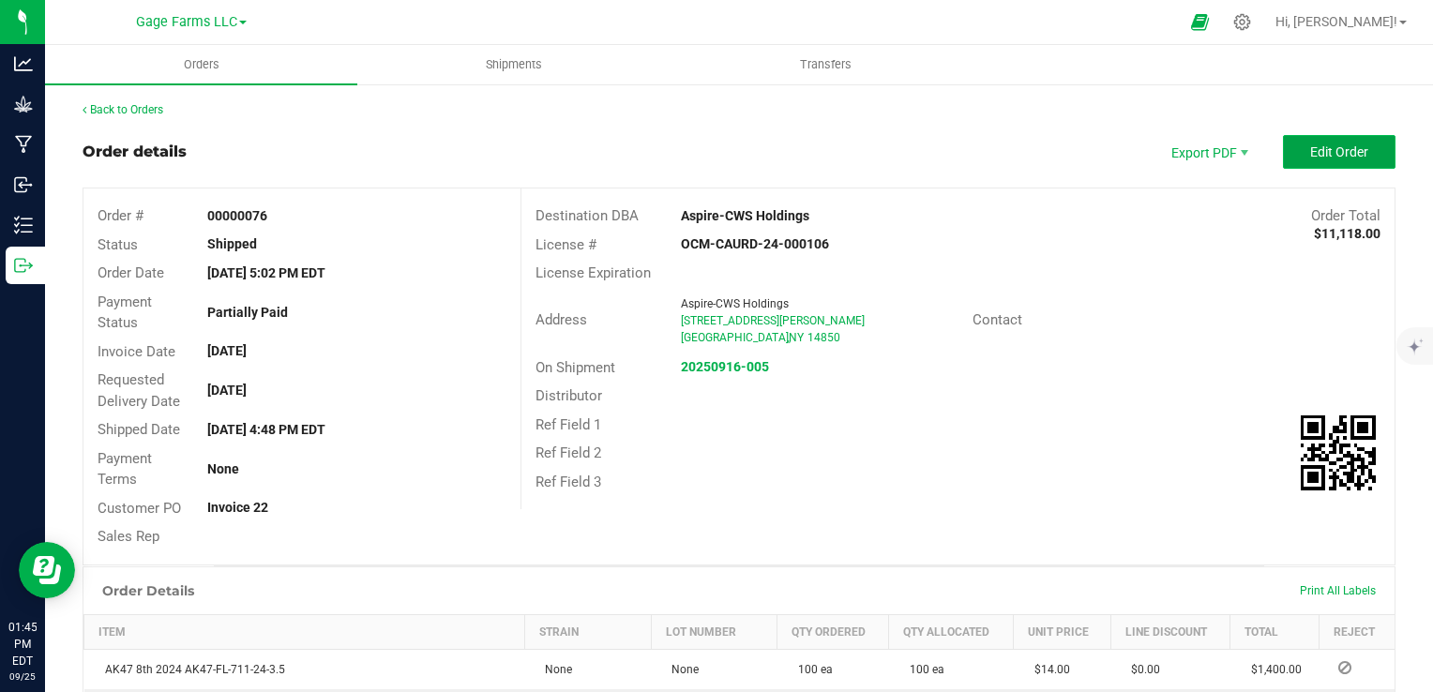
click at [1350, 165] on button "Edit Order" at bounding box center [1339, 152] width 113 height 34
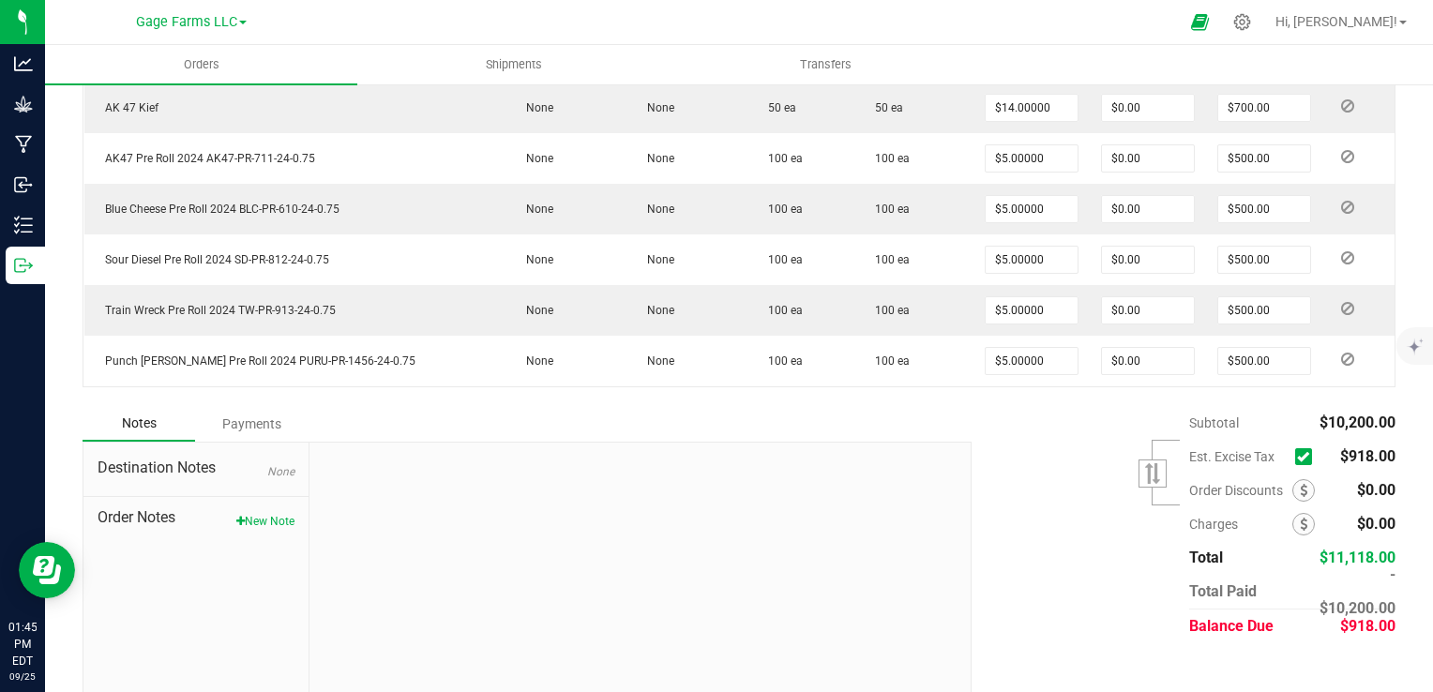
click at [1295, 457] on span at bounding box center [1303, 456] width 17 height 17
click at [0, 0] on input "checkbox" at bounding box center [0, 0] width 0 height 0
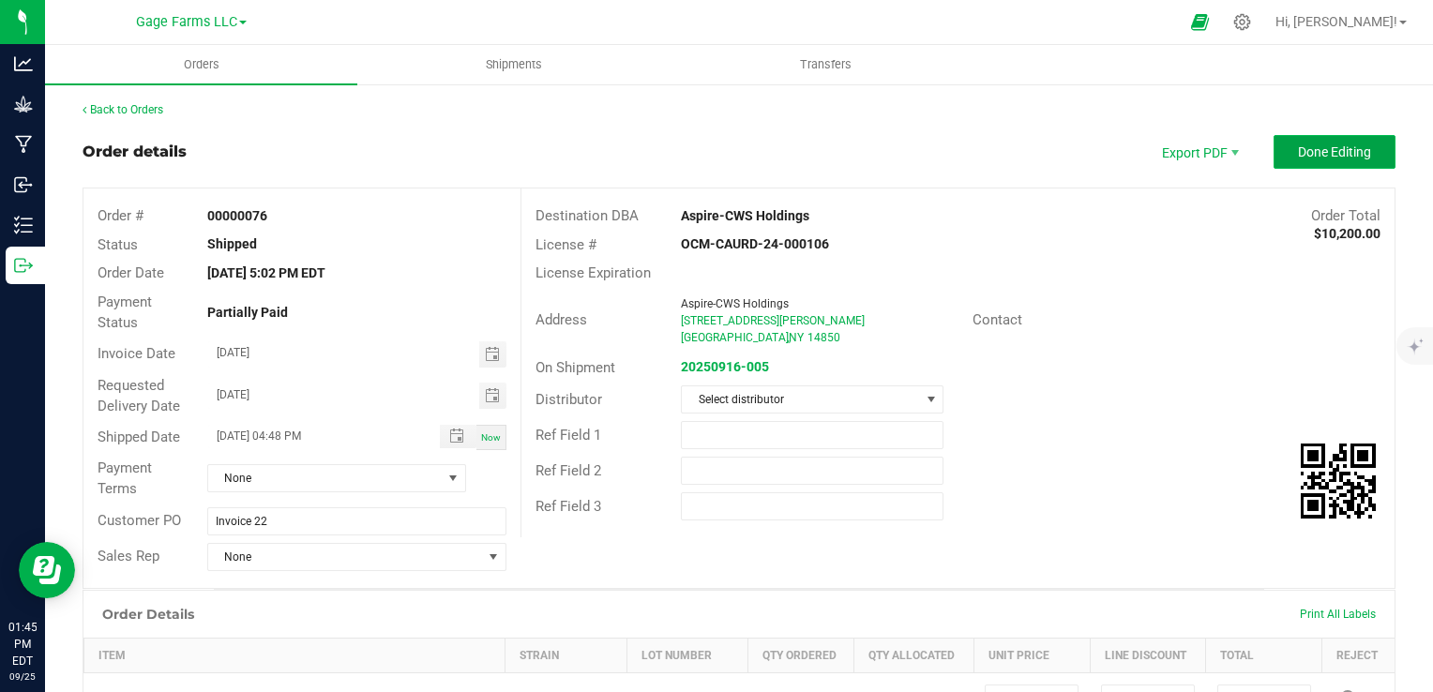
click at [1369, 156] on button "Done Editing" at bounding box center [1335, 152] width 122 height 34
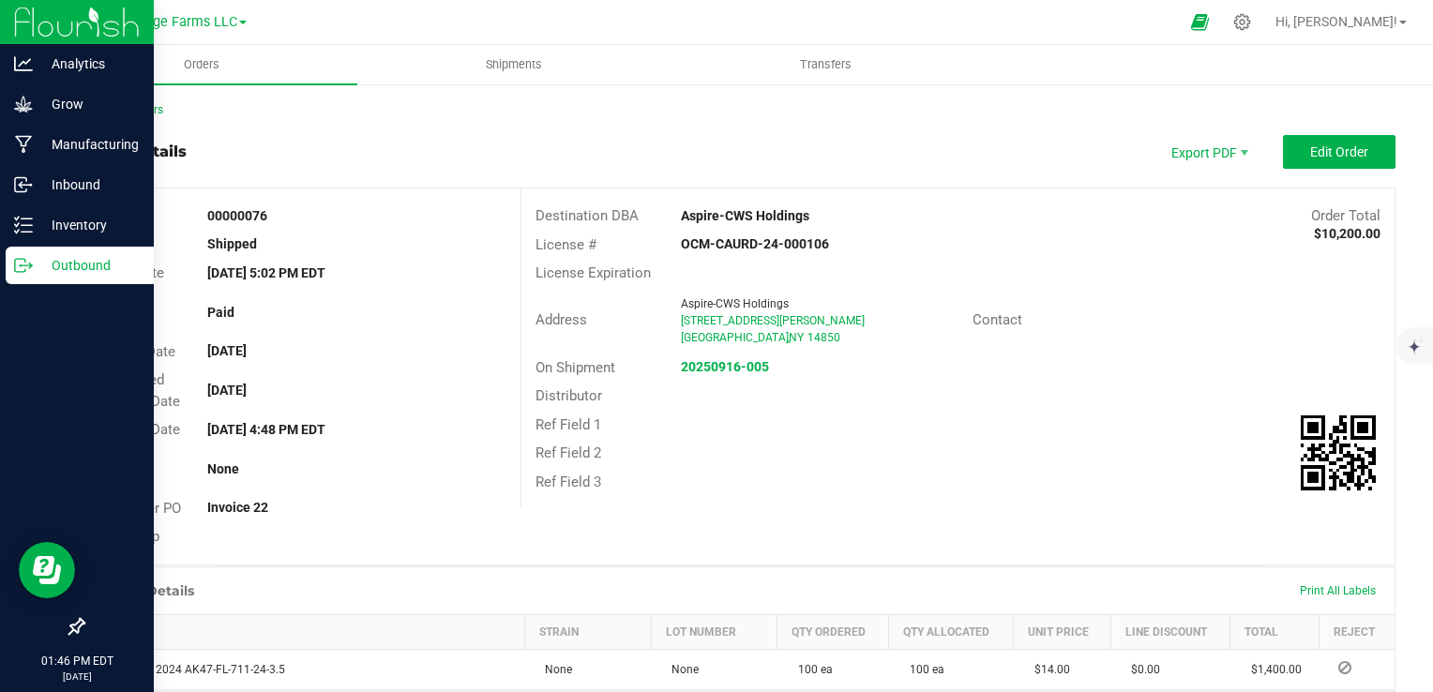
click at [60, 260] on p "Outbound" at bounding box center [89, 265] width 113 height 23
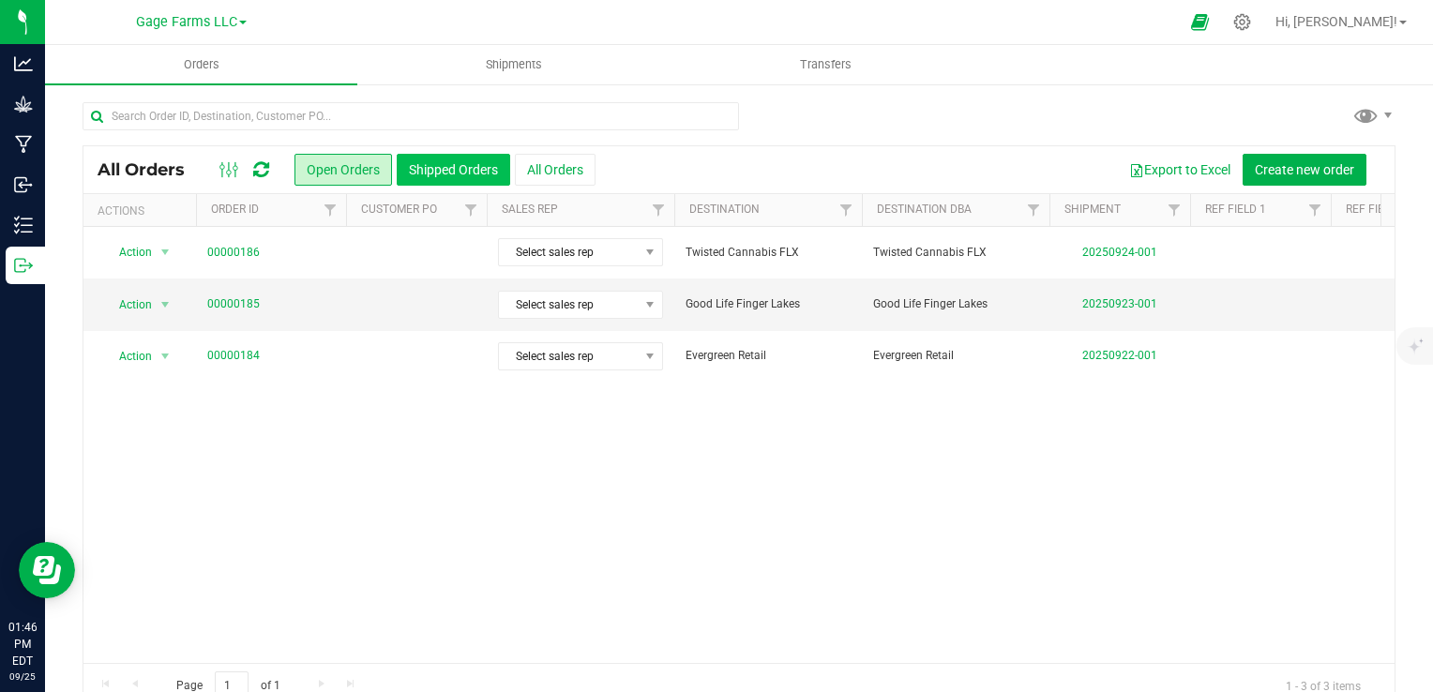
click at [490, 174] on button "Shipped Orders" at bounding box center [453, 170] width 113 height 32
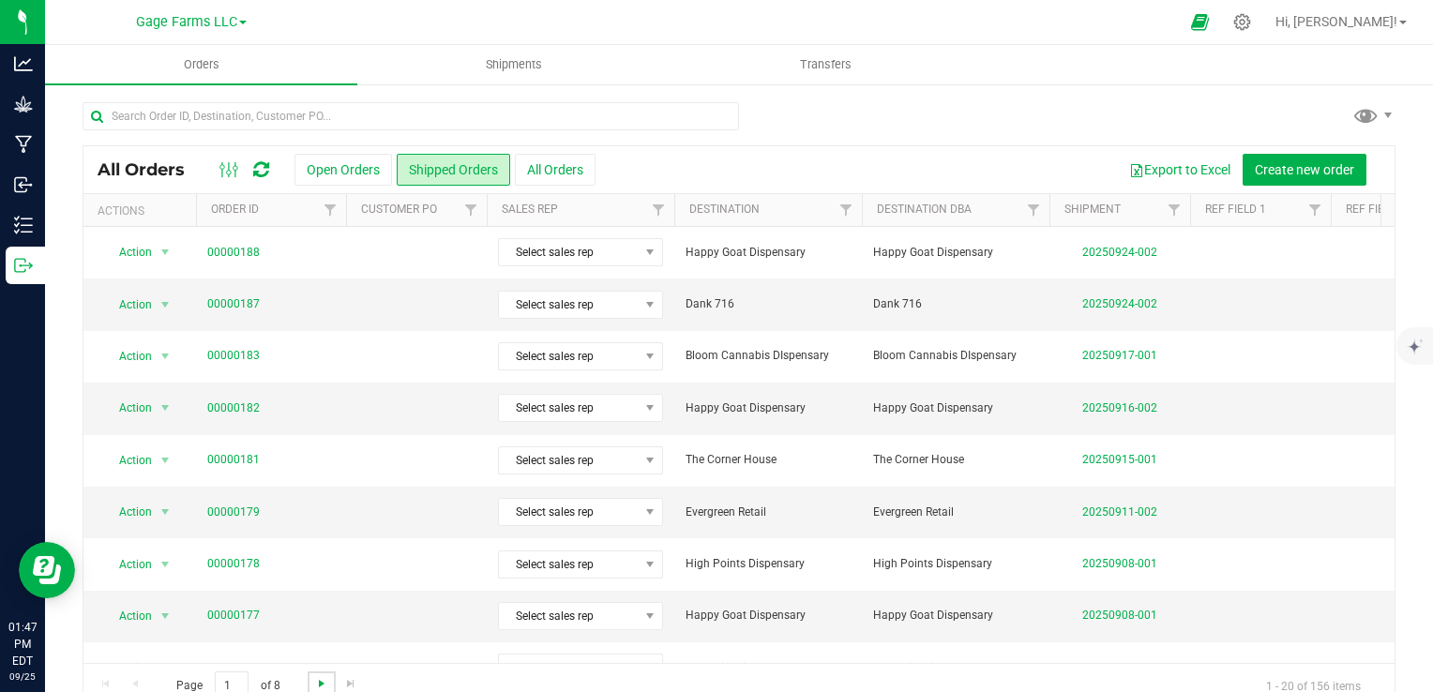
click at [319, 685] on span "Go to the next page" at bounding box center [321, 683] width 15 height 15
click at [844, 206] on span "Filter" at bounding box center [846, 210] width 15 height 15
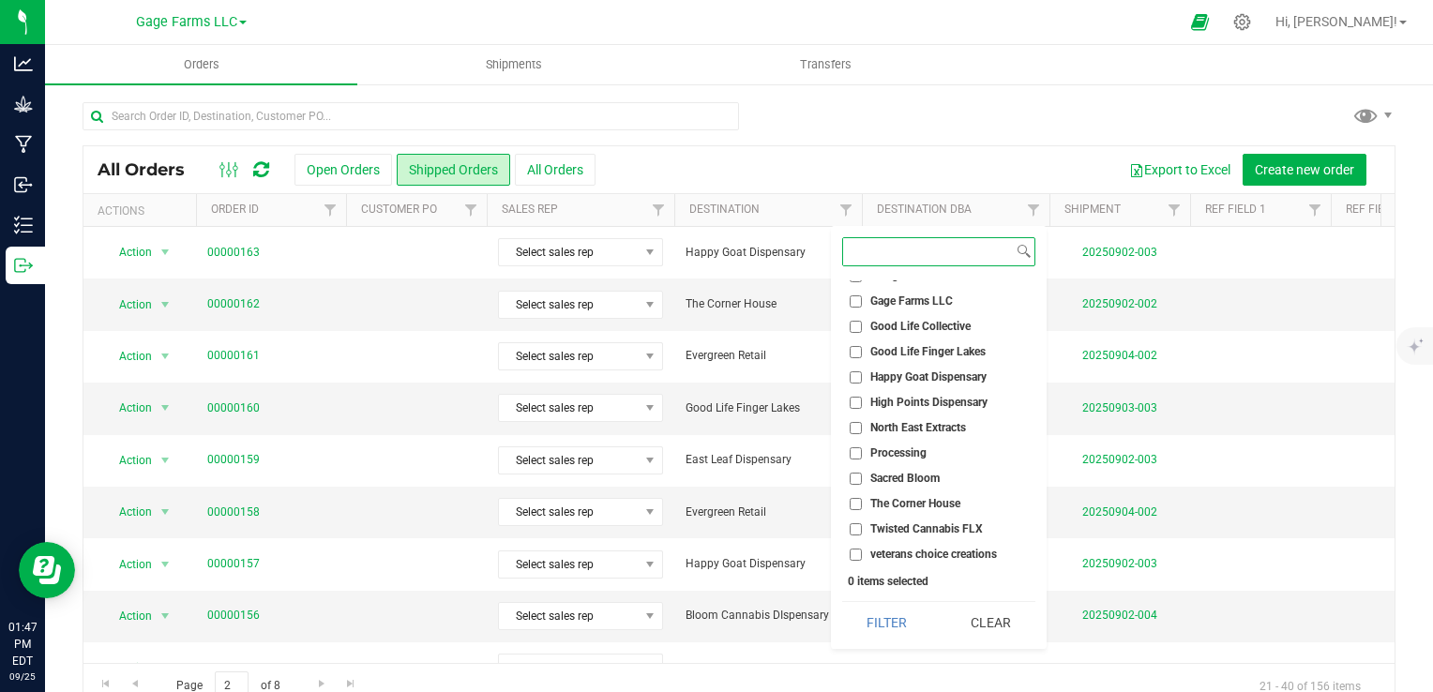
scroll to position [143, 0]
click at [856, 478] on input "Sacred Bloom" at bounding box center [856, 477] width 12 height 12
checkbox input "true"
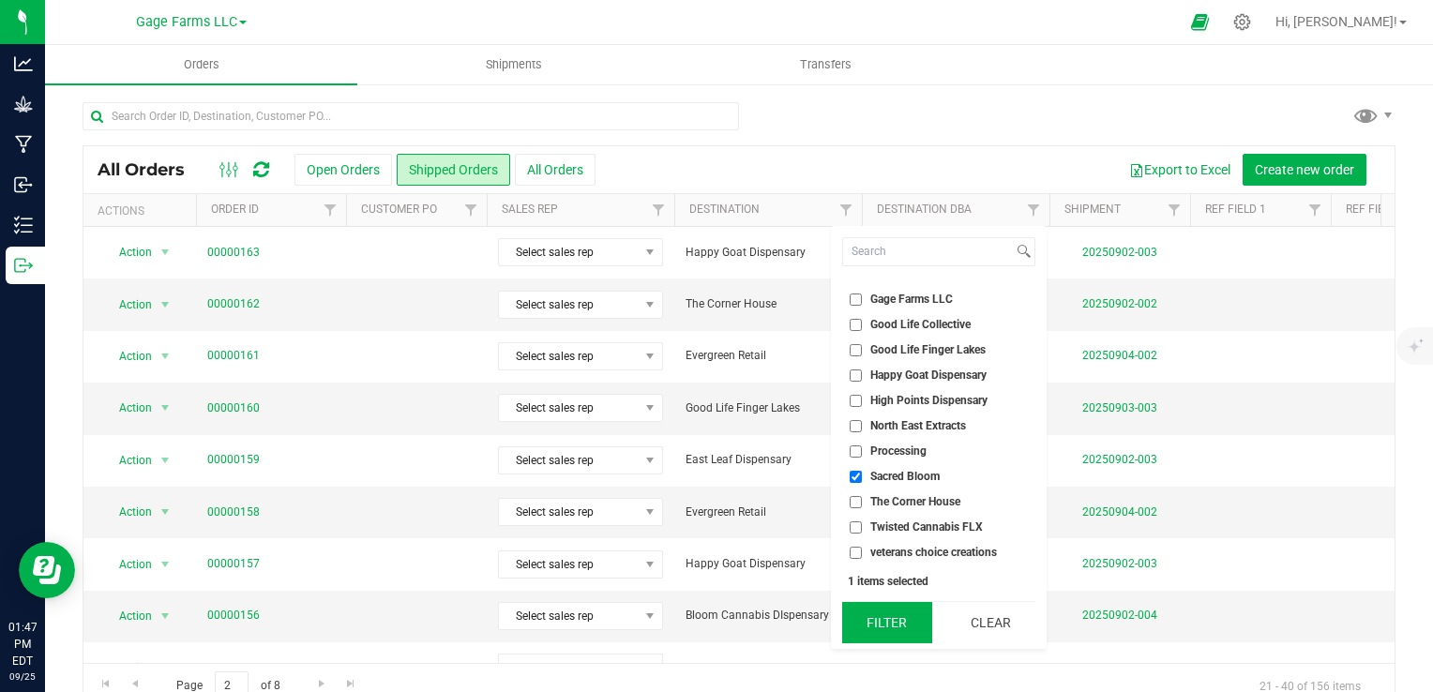
click at [900, 628] on button "Filter" at bounding box center [887, 622] width 90 height 41
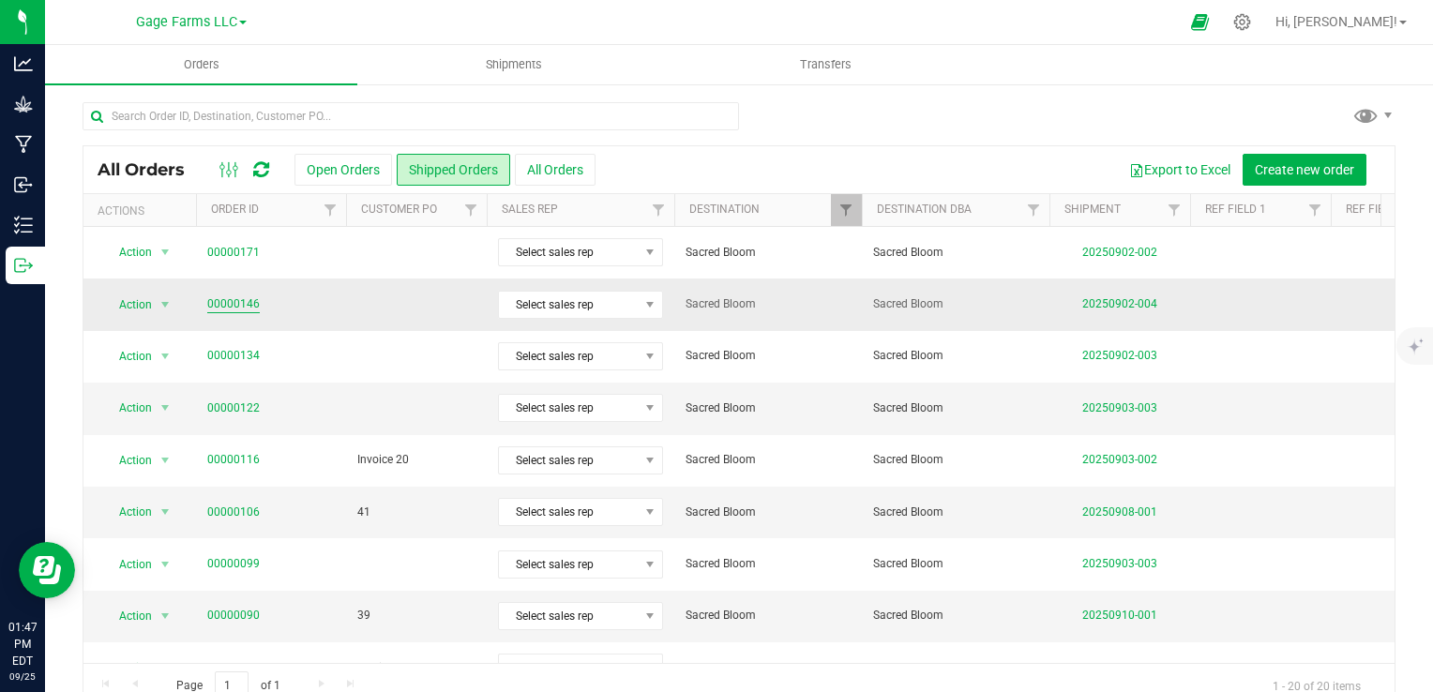
click at [248, 307] on link "00000146" at bounding box center [233, 304] width 53 height 18
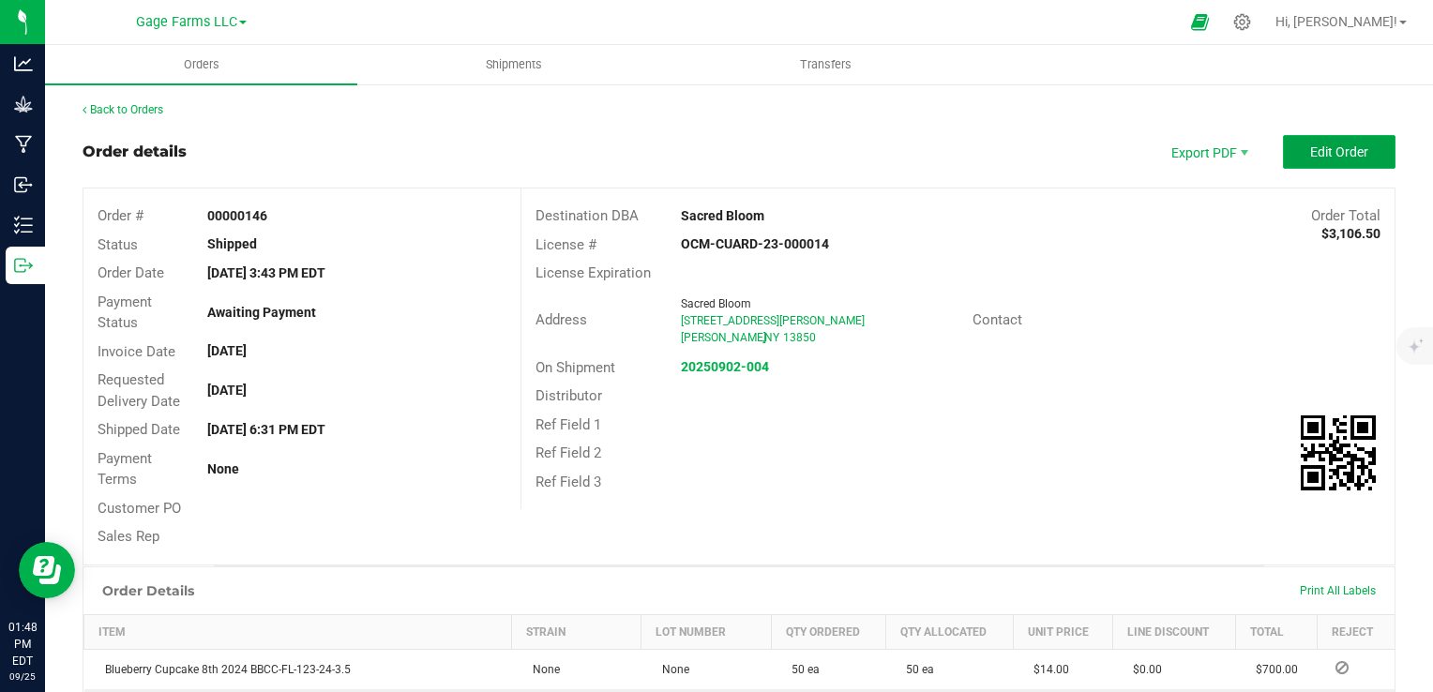
click at [1366, 141] on button "Edit Order" at bounding box center [1339, 152] width 113 height 34
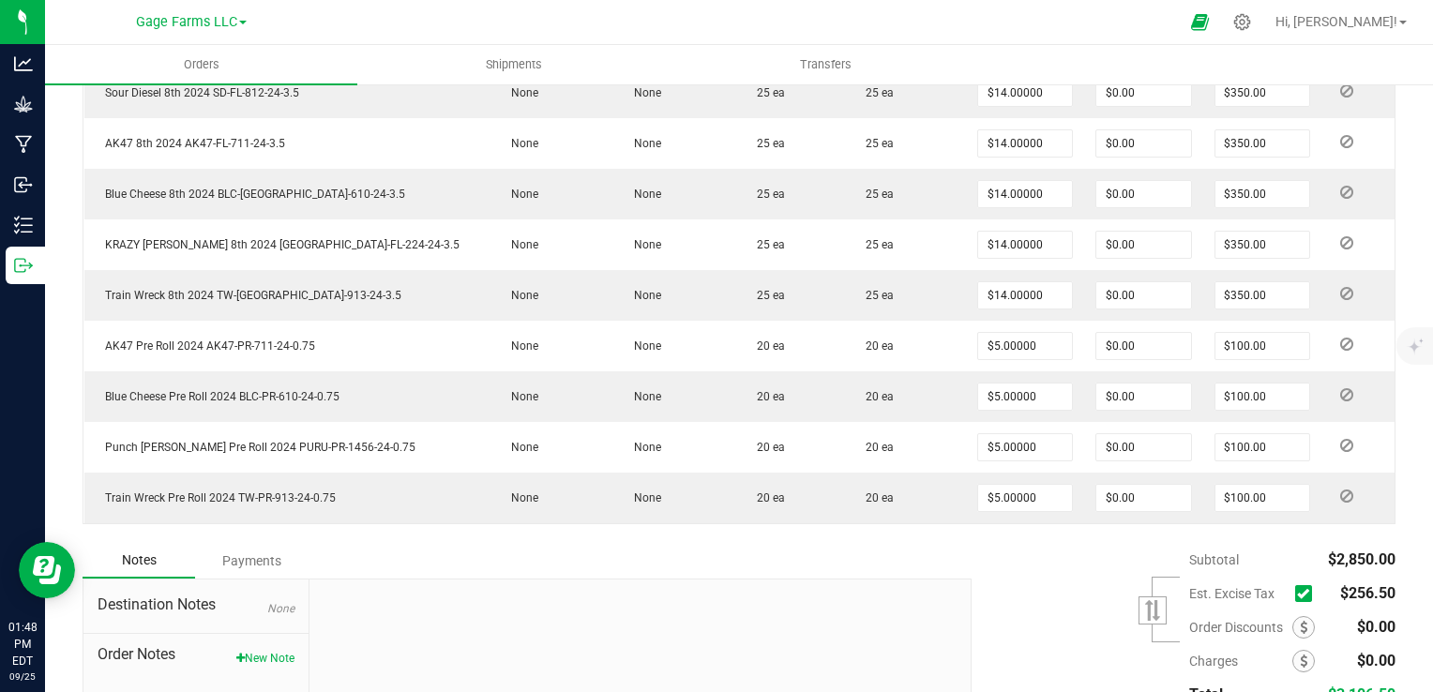
click at [1297, 594] on icon at bounding box center [1303, 594] width 12 height 0
click at [0, 0] on input "checkbox" at bounding box center [0, 0] width 0 height 0
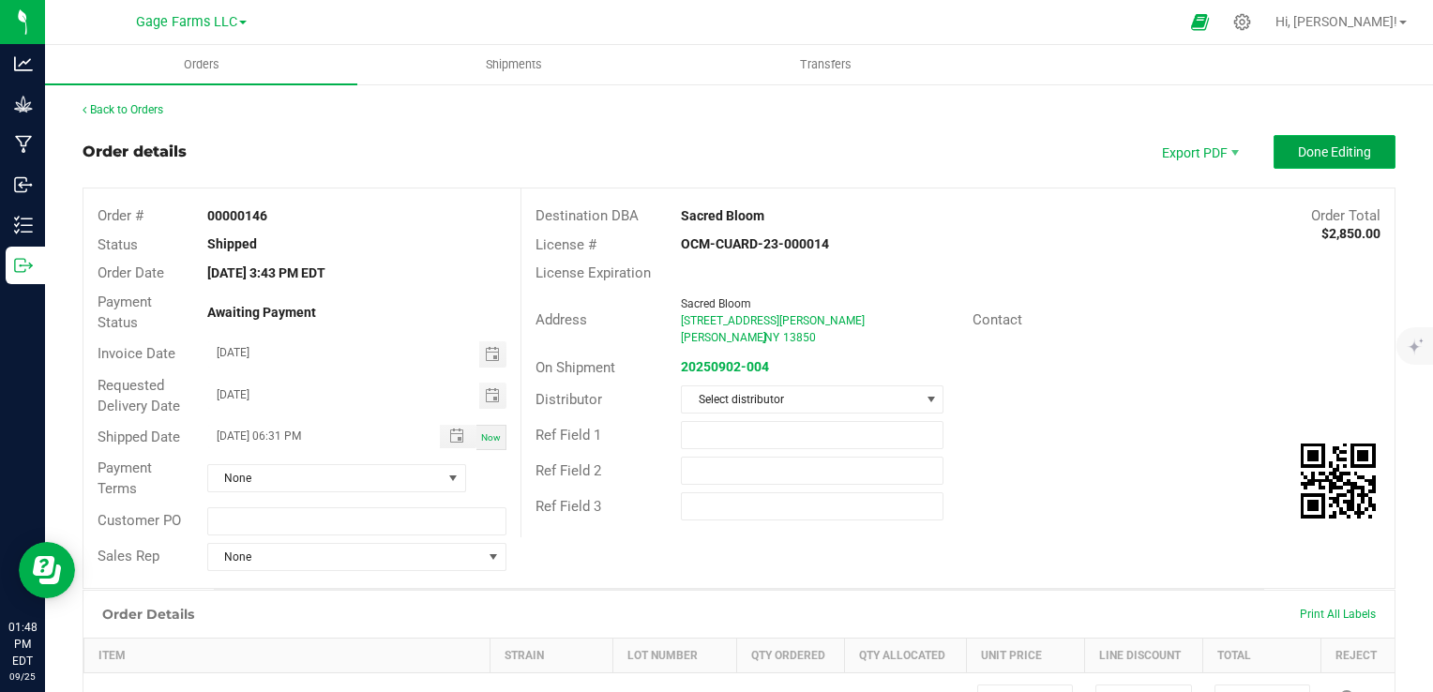
click at [1297, 159] on button "Done Editing" at bounding box center [1335, 152] width 122 height 34
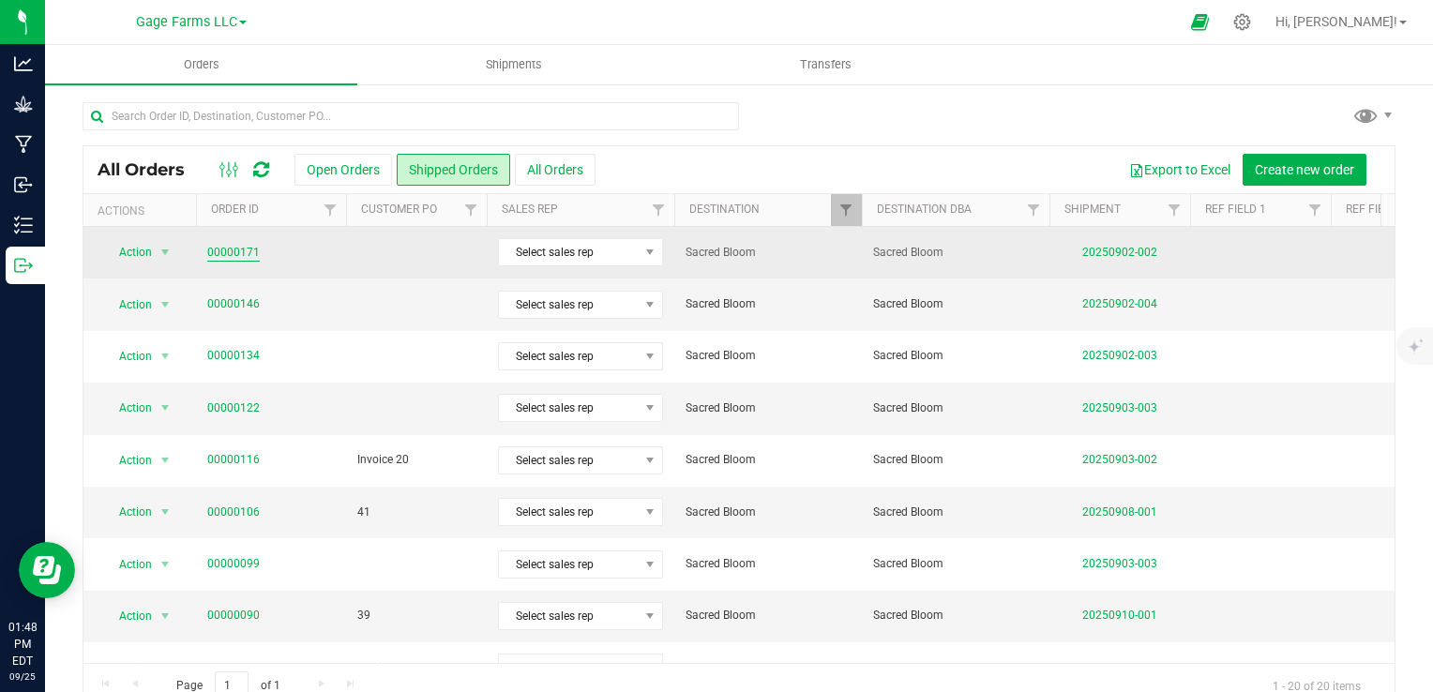
click at [232, 245] on link "00000171" at bounding box center [233, 253] width 53 height 18
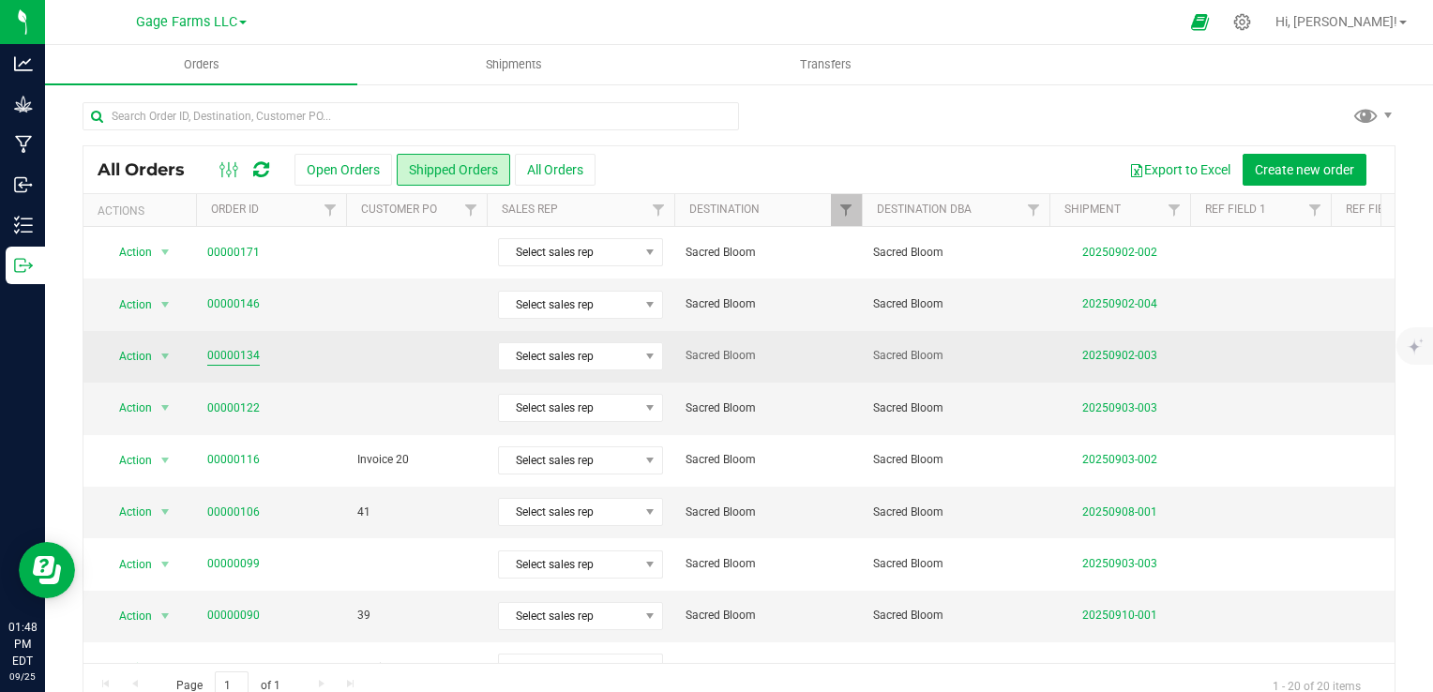
click at [239, 348] on link "00000134" at bounding box center [233, 356] width 53 height 18
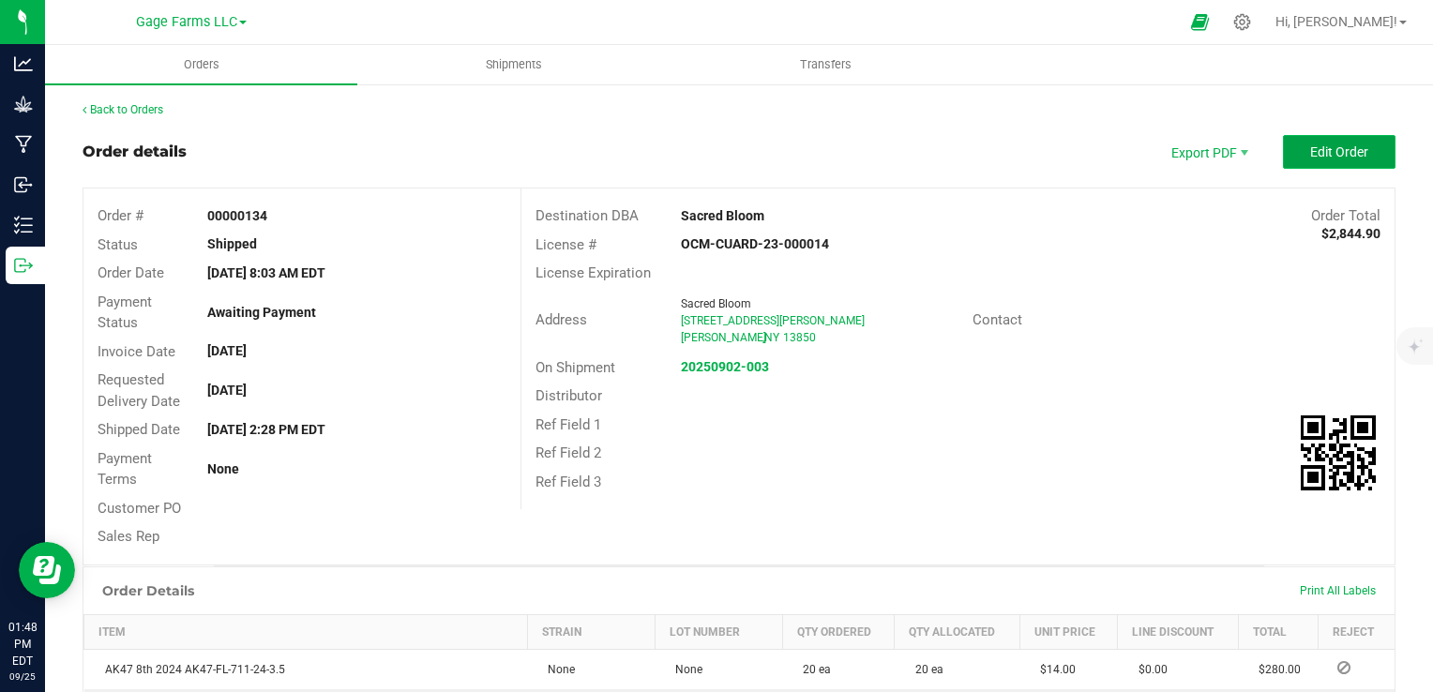
click at [1314, 137] on button "Edit Order" at bounding box center [1339, 152] width 113 height 34
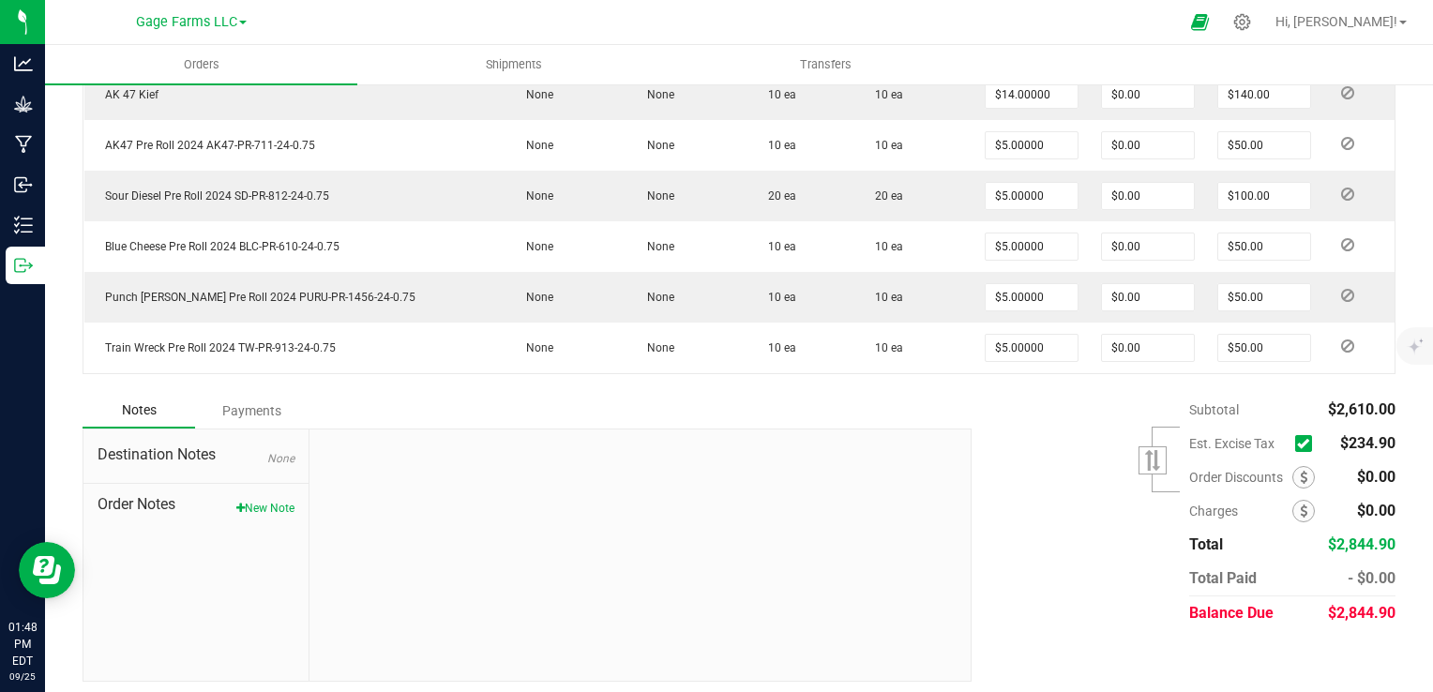
click at [1297, 444] on icon at bounding box center [1303, 444] width 12 height 0
click at [0, 0] on input "checkbox" at bounding box center [0, 0] width 0 height 0
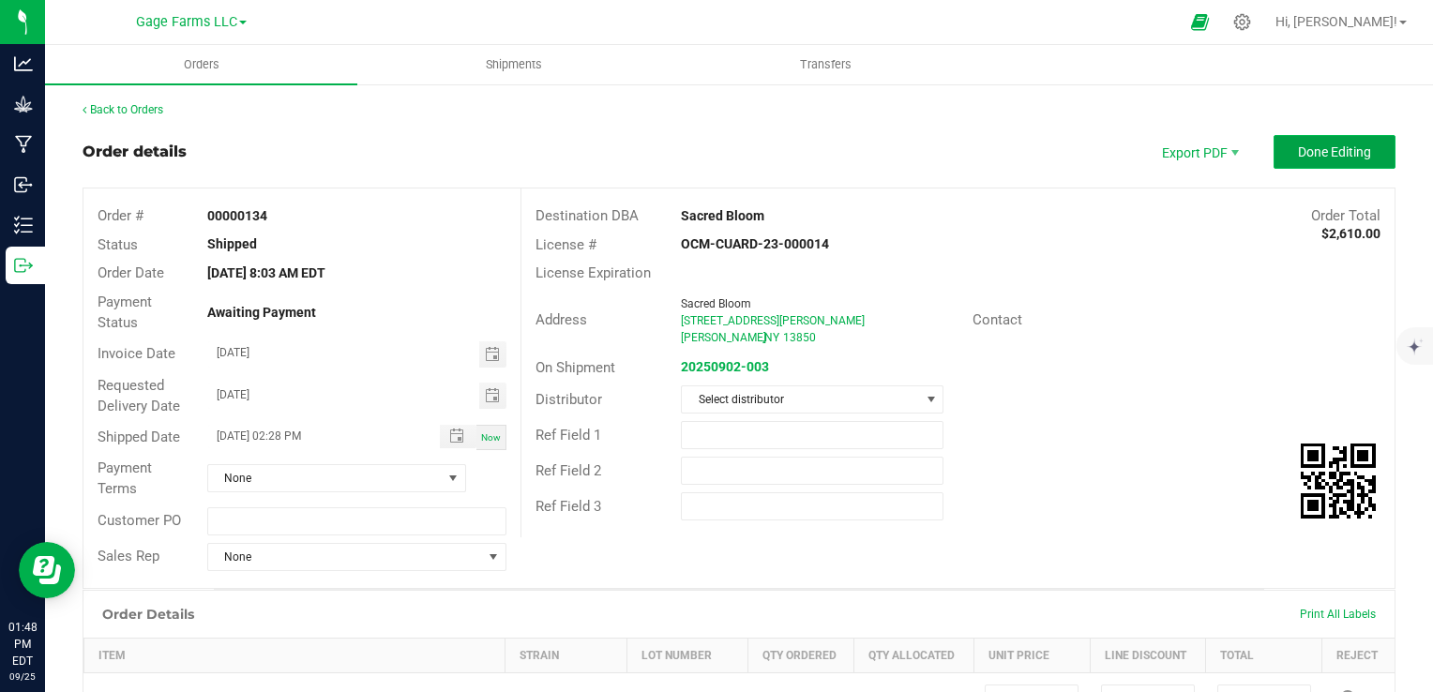
click at [1354, 152] on span "Done Editing" at bounding box center [1334, 151] width 73 height 15
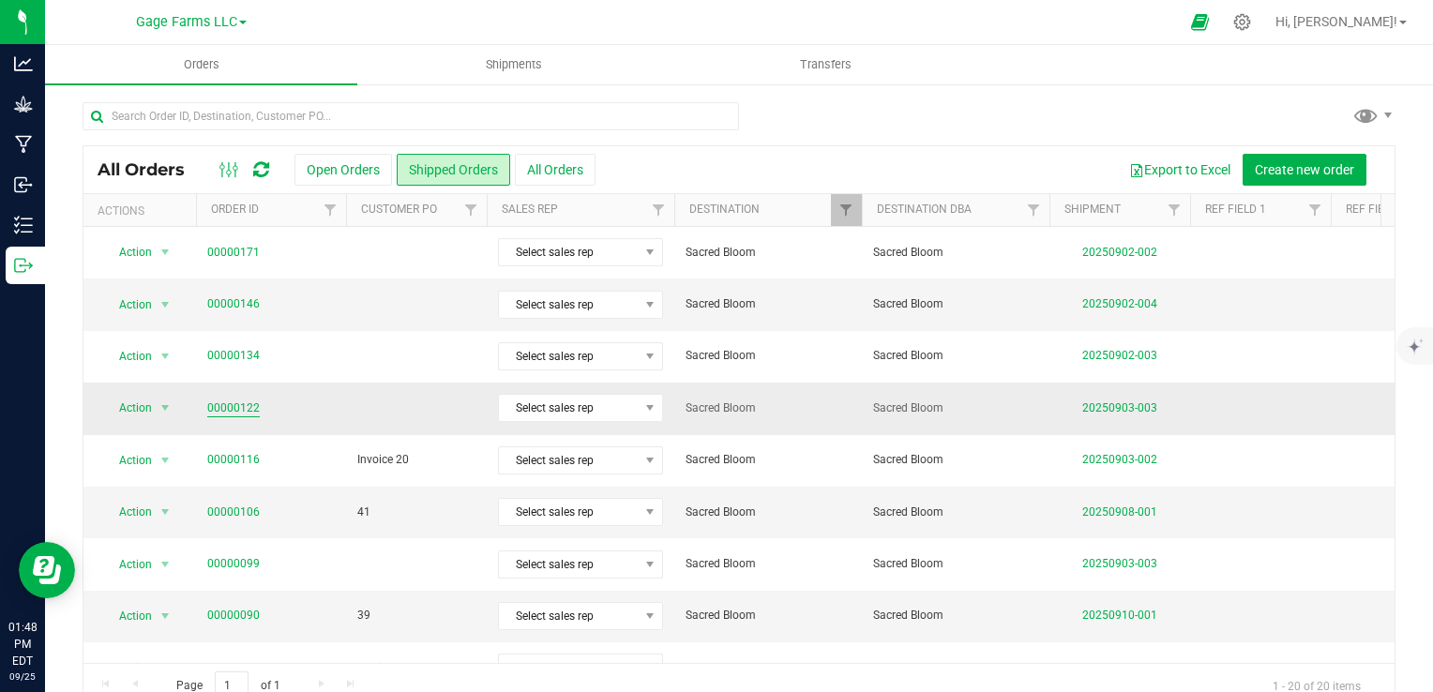
click at [217, 411] on link "00000122" at bounding box center [233, 409] width 53 height 18
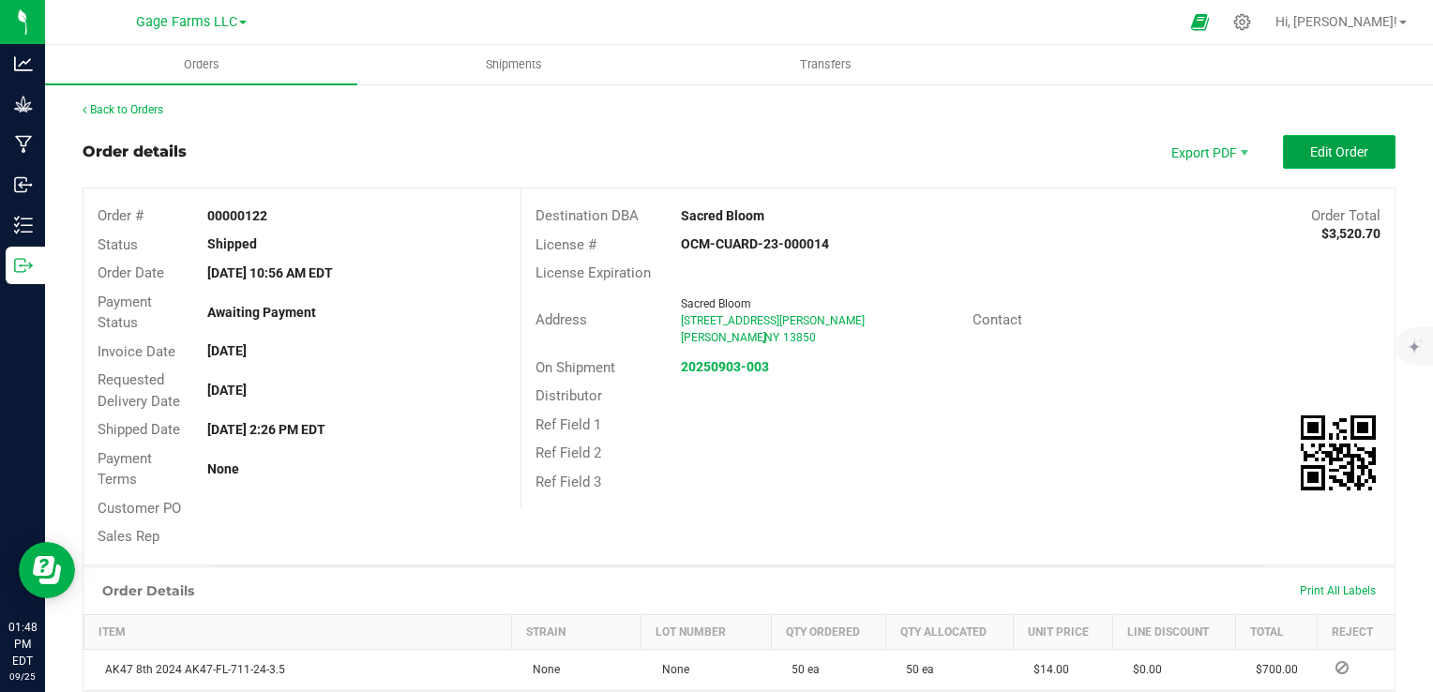
click at [1368, 153] on button "Edit Order" at bounding box center [1339, 152] width 113 height 34
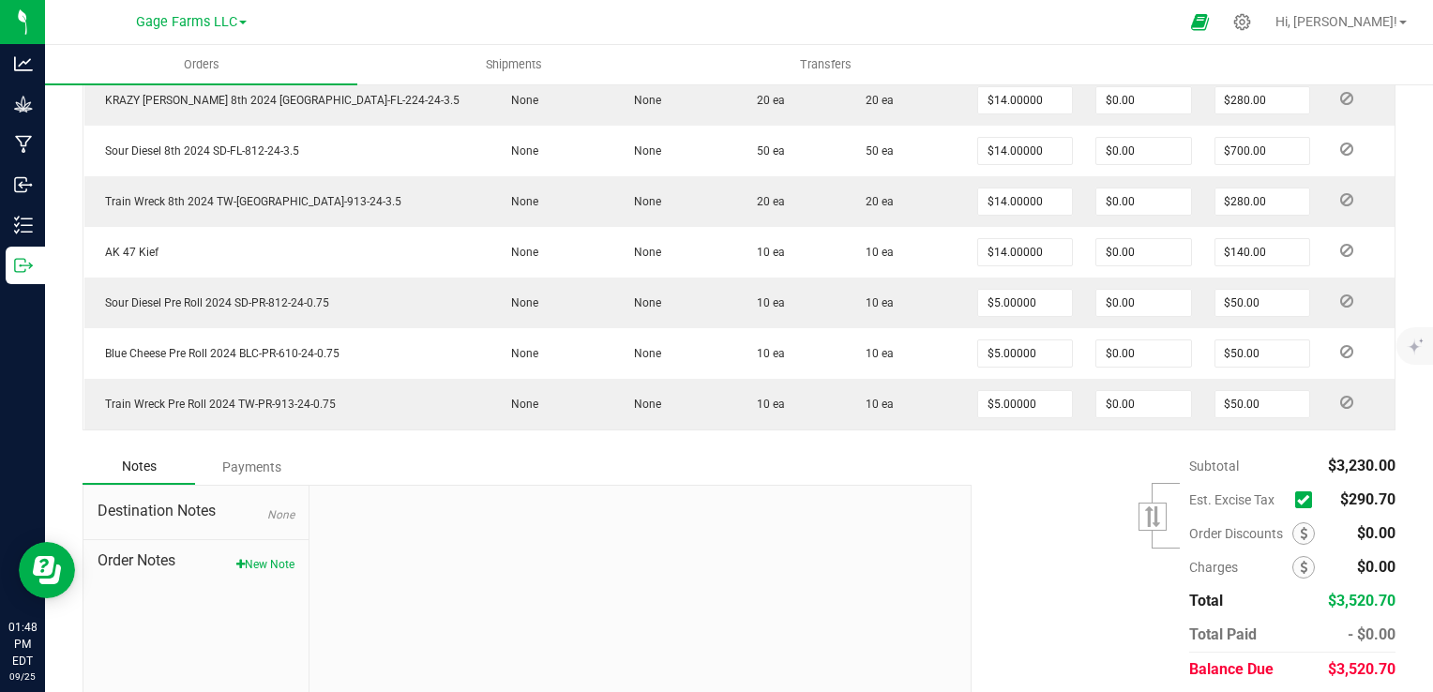
click at [1297, 500] on icon at bounding box center [1303, 500] width 12 height 0
click at [0, 0] on input "checkbox" at bounding box center [0, 0] width 0 height 0
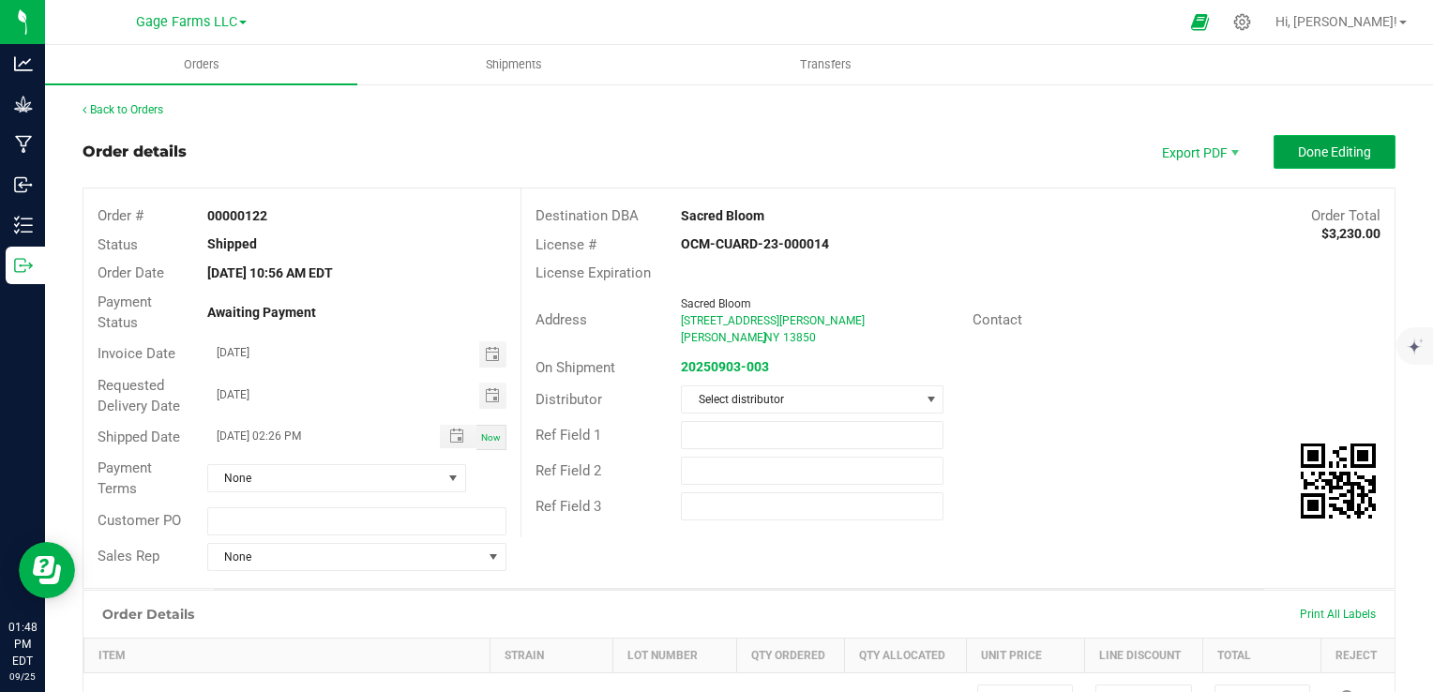
click at [1310, 151] on span "Done Editing" at bounding box center [1334, 151] width 73 height 15
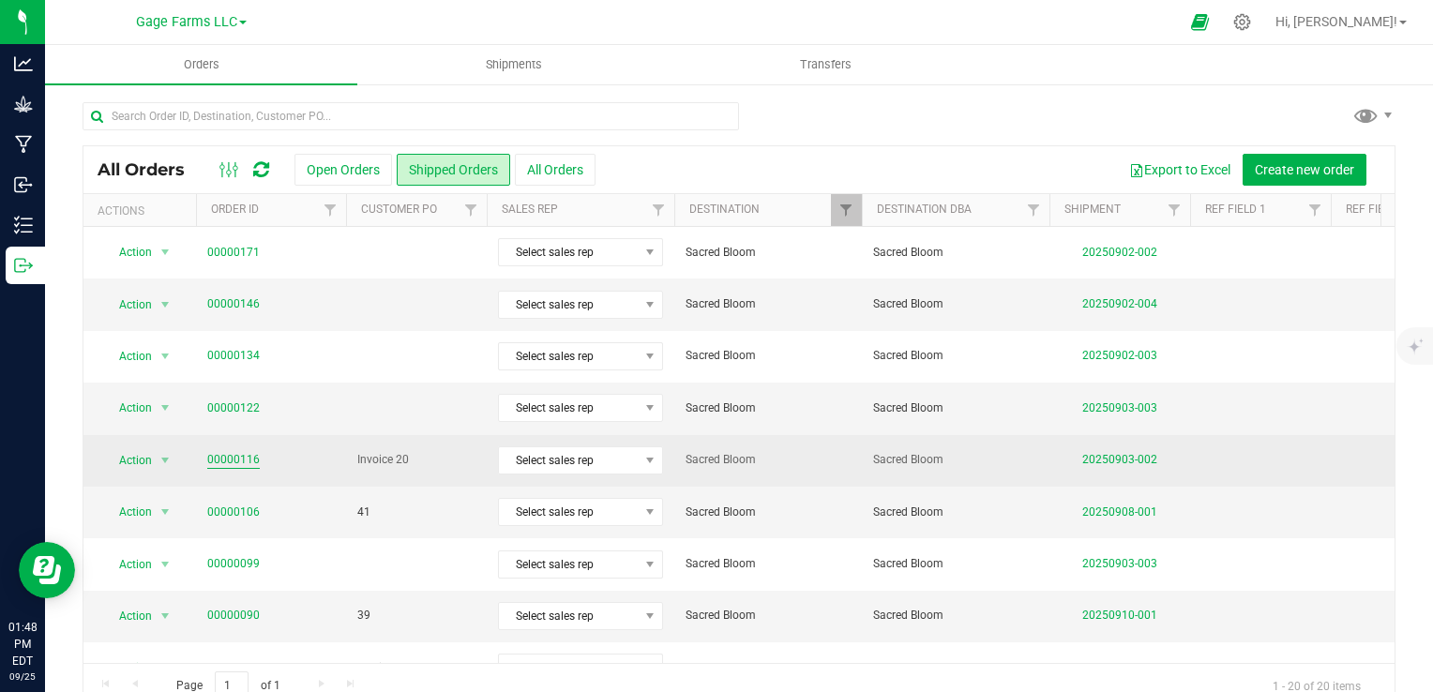
click at [230, 463] on link "00000116" at bounding box center [233, 460] width 53 height 18
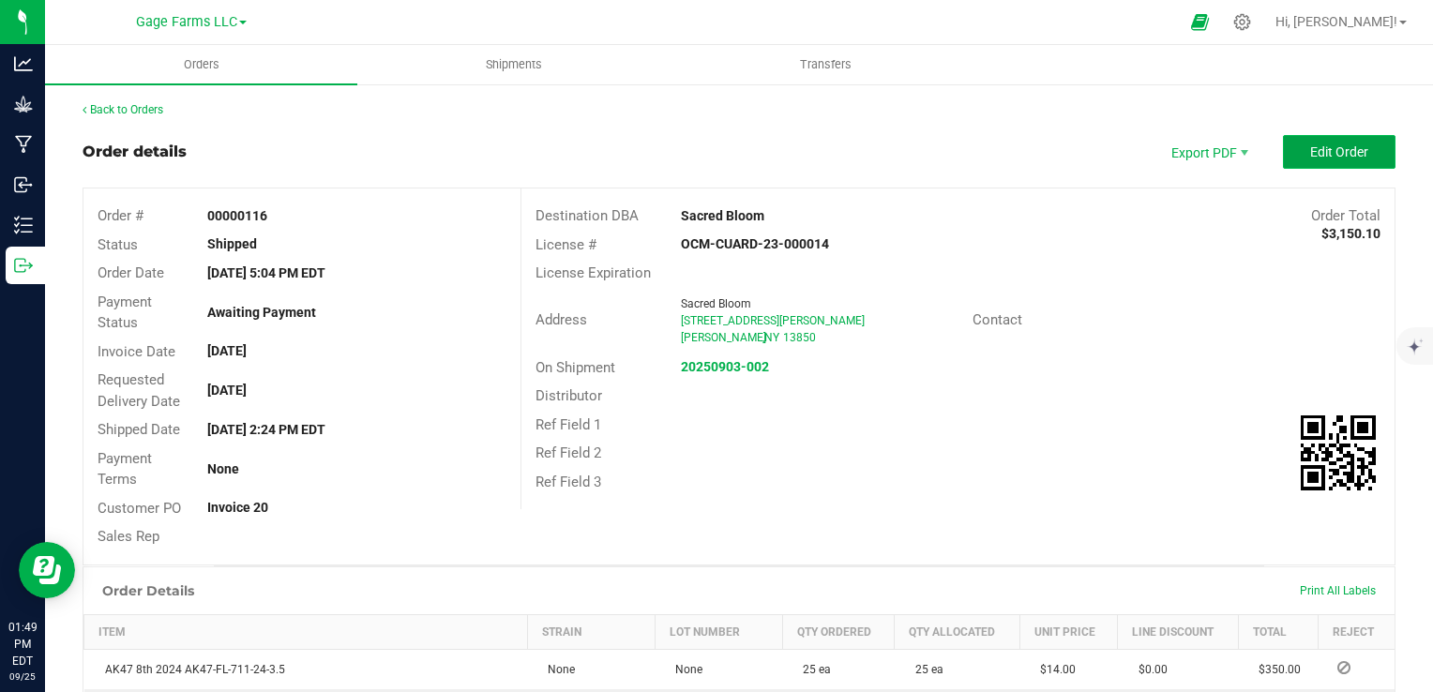
click at [1317, 148] on span "Edit Order" at bounding box center [1339, 151] width 58 height 15
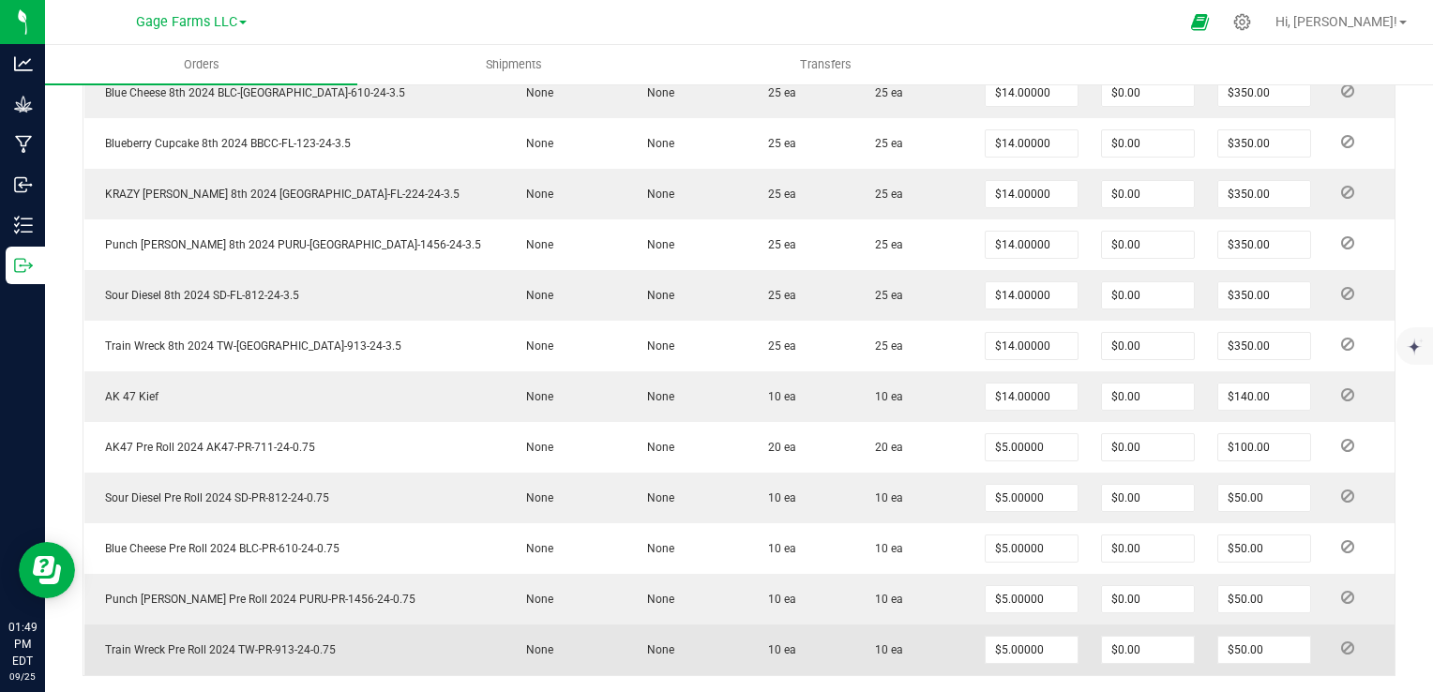
scroll to position [938, 0]
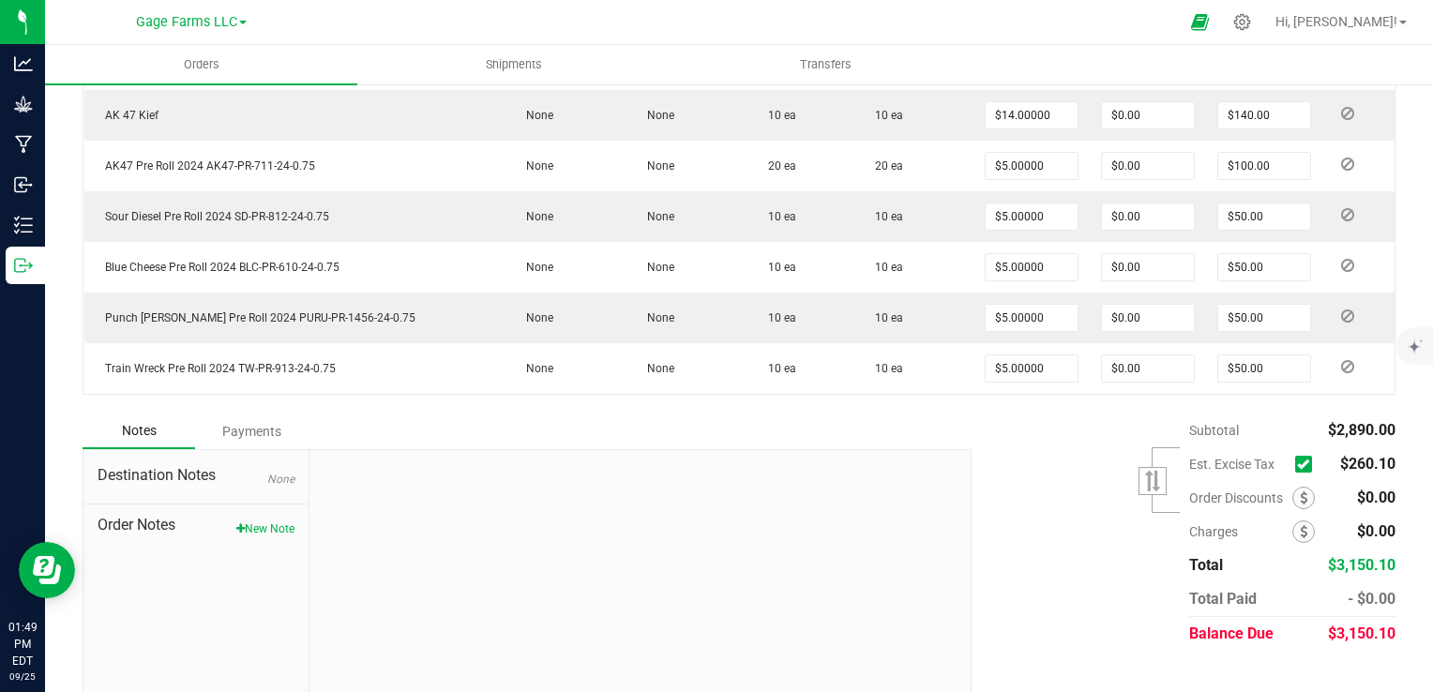
click at [1297, 457] on span at bounding box center [1303, 464] width 17 height 17
click at [0, 0] on input "checkbox" at bounding box center [0, 0] width 0 height 0
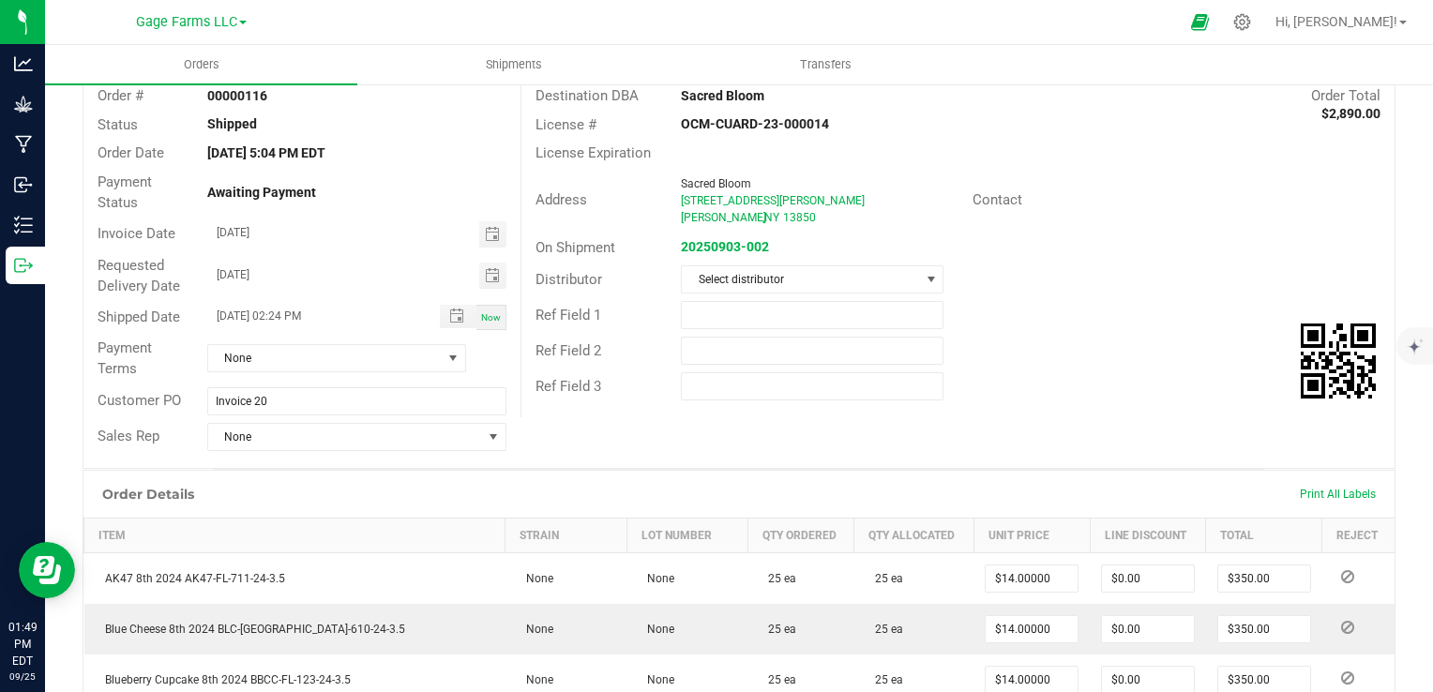
scroll to position [0, 0]
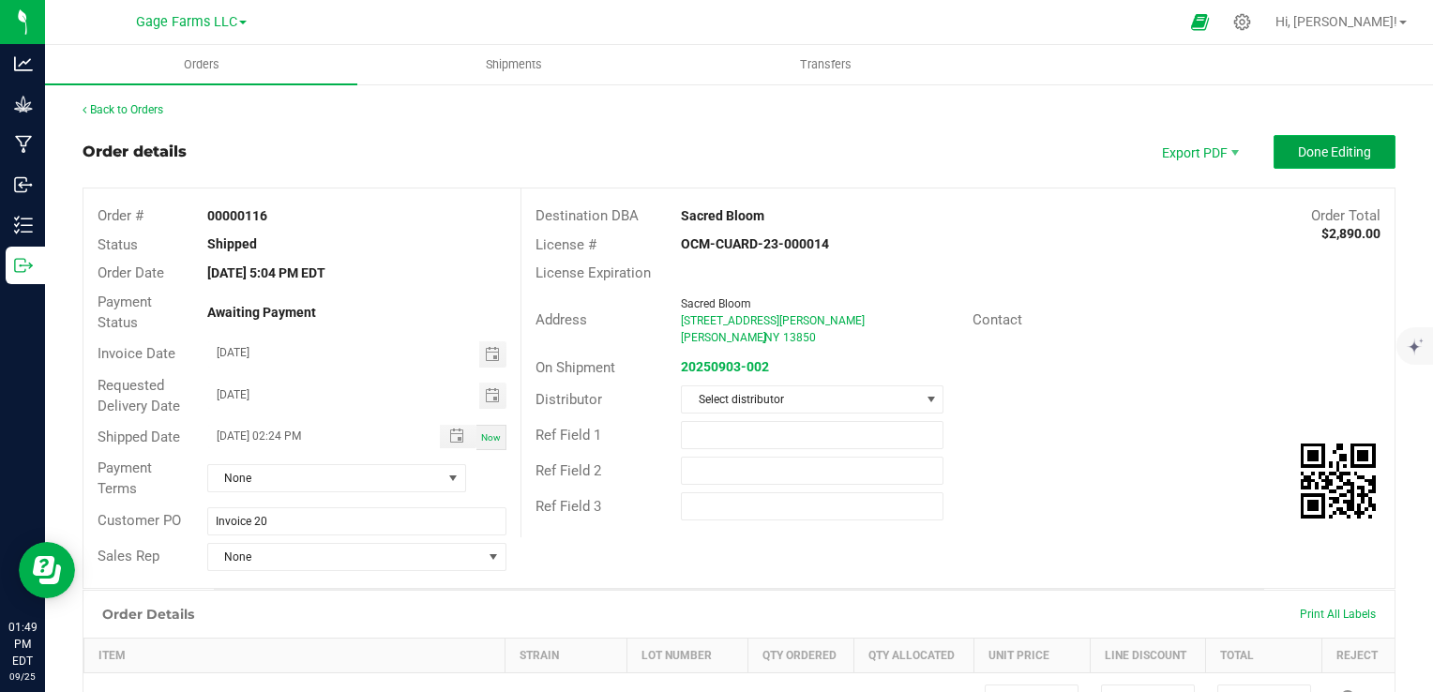
click at [1351, 142] on button "Done Editing" at bounding box center [1335, 152] width 122 height 34
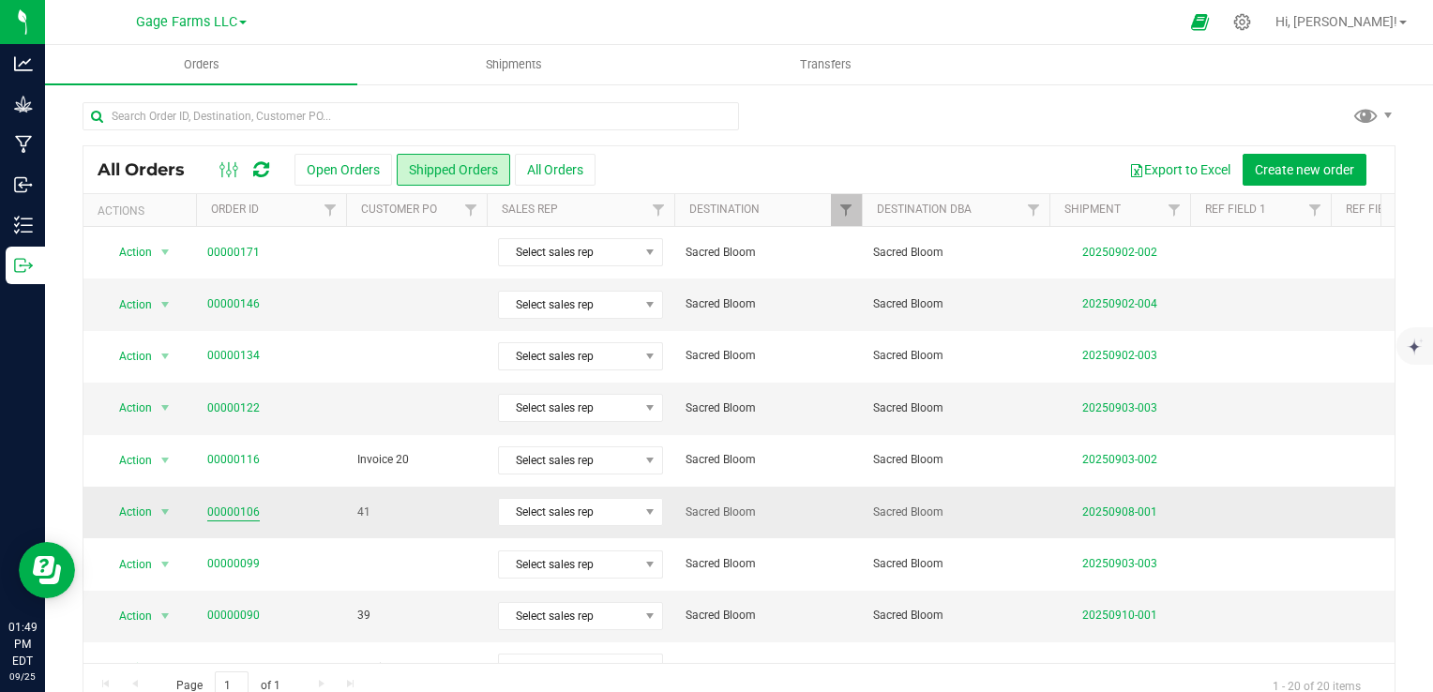
click at [248, 508] on link "00000106" at bounding box center [233, 513] width 53 height 18
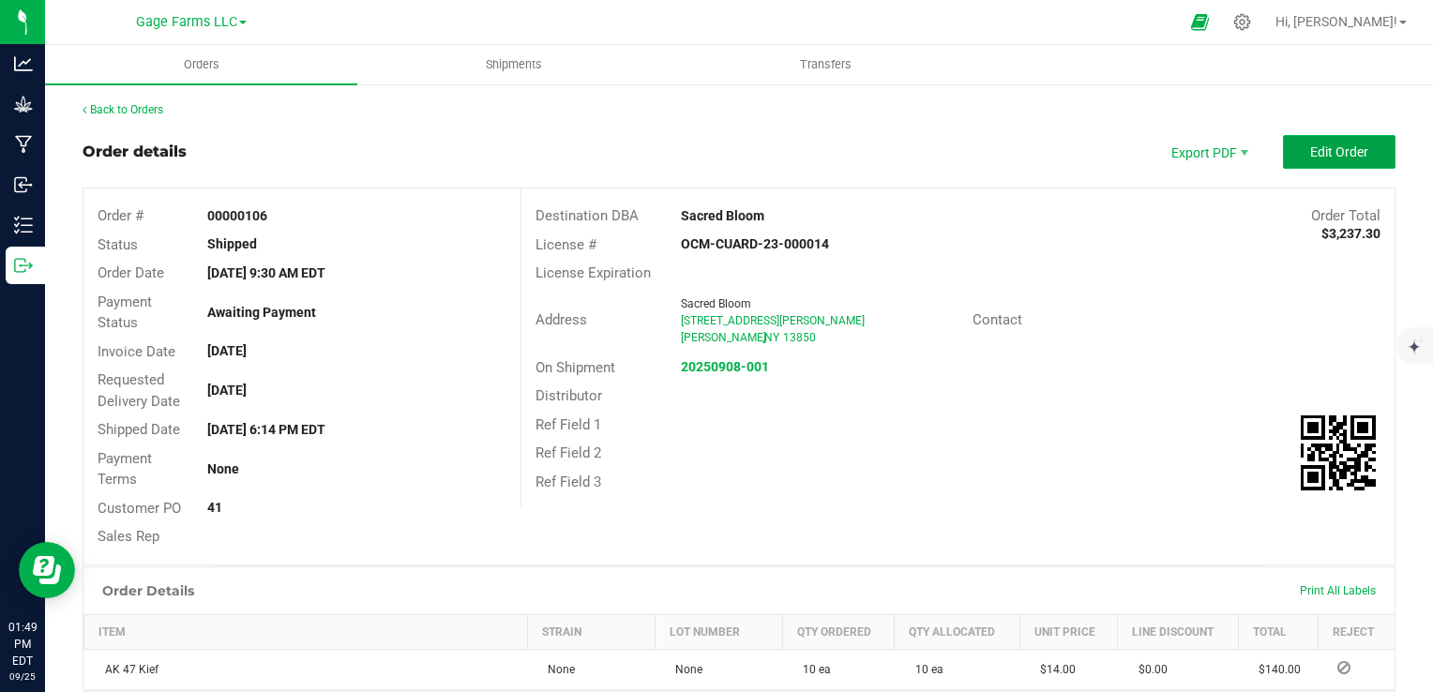
click at [1350, 151] on span "Edit Order" at bounding box center [1339, 151] width 58 height 15
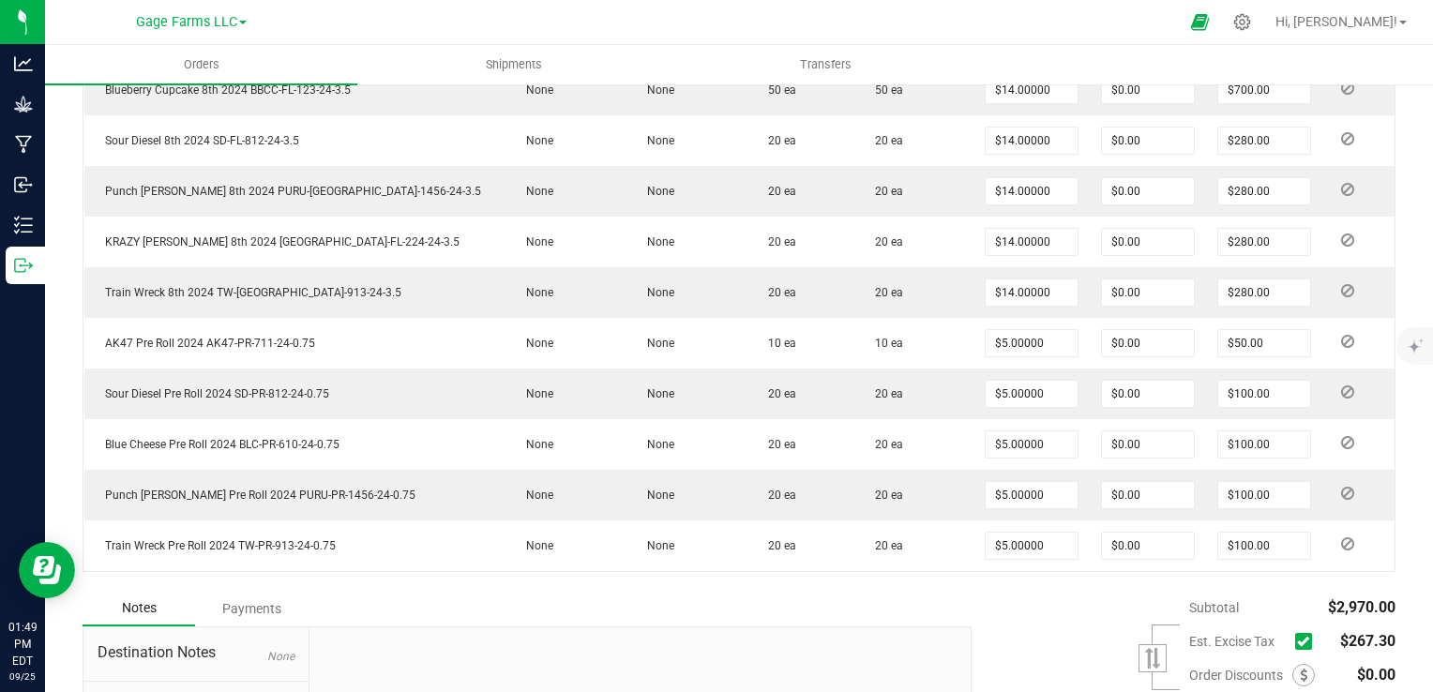
scroll to position [959, 0]
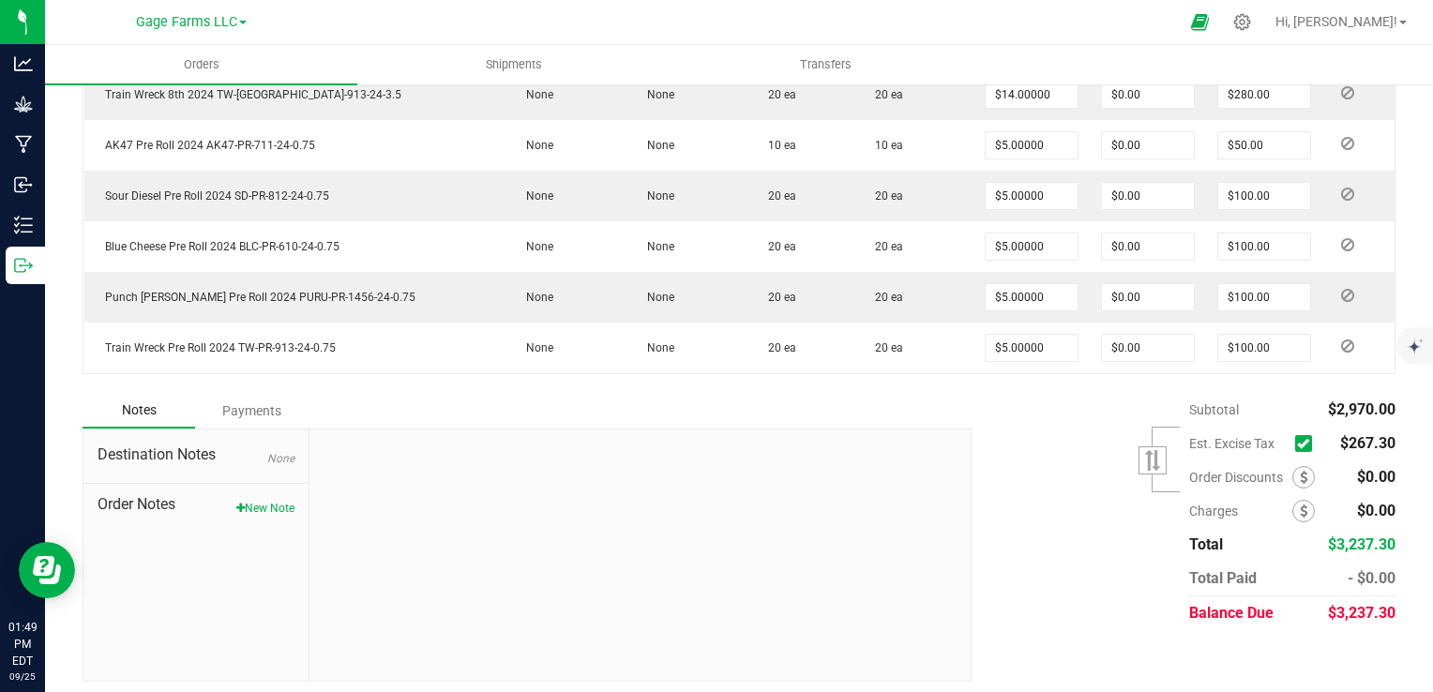
click at [1297, 444] on icon at bounding box center [1303, 444] width 12 height 0
click at [0, 0] on input "checkbox" at bounding box center [0, 0] width 0 height 0
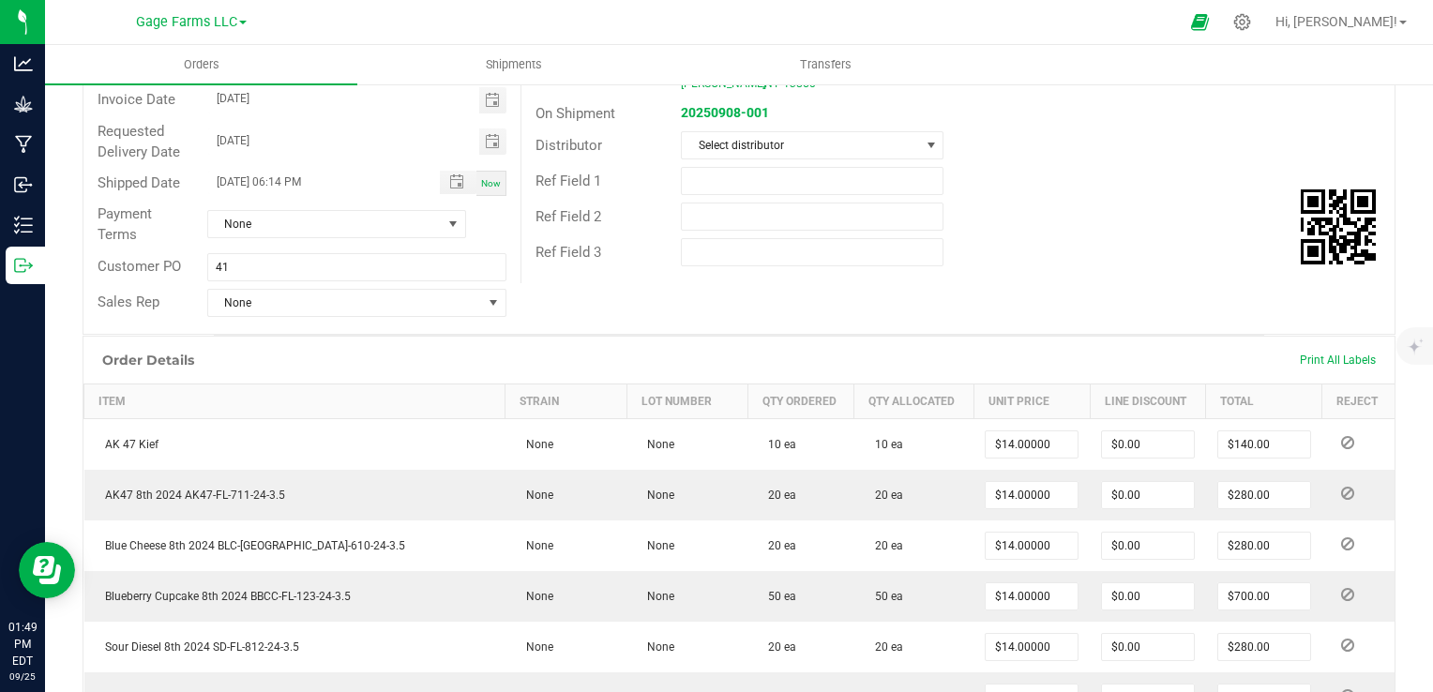
scroll to position [0, 0]
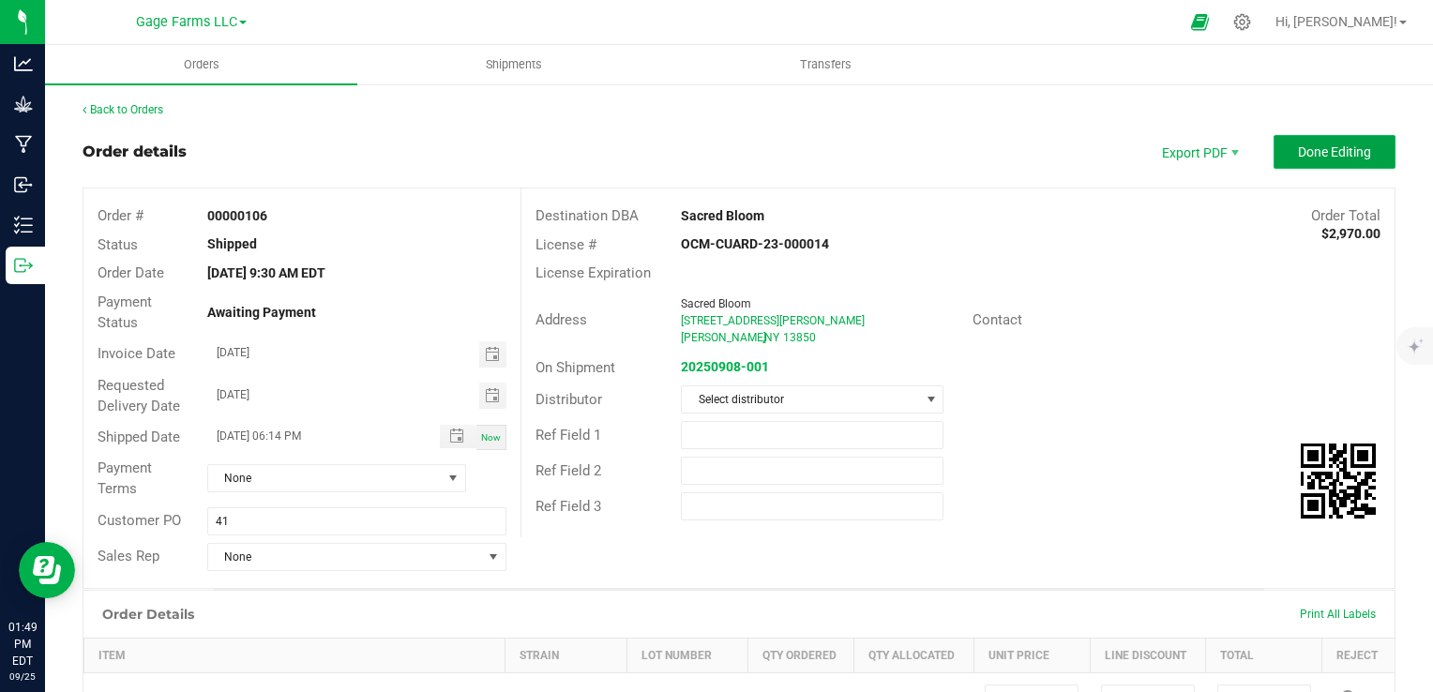
click at [1362, 159] on button "Done Editing" at bounding box center [1335, 152] width 122 height 34
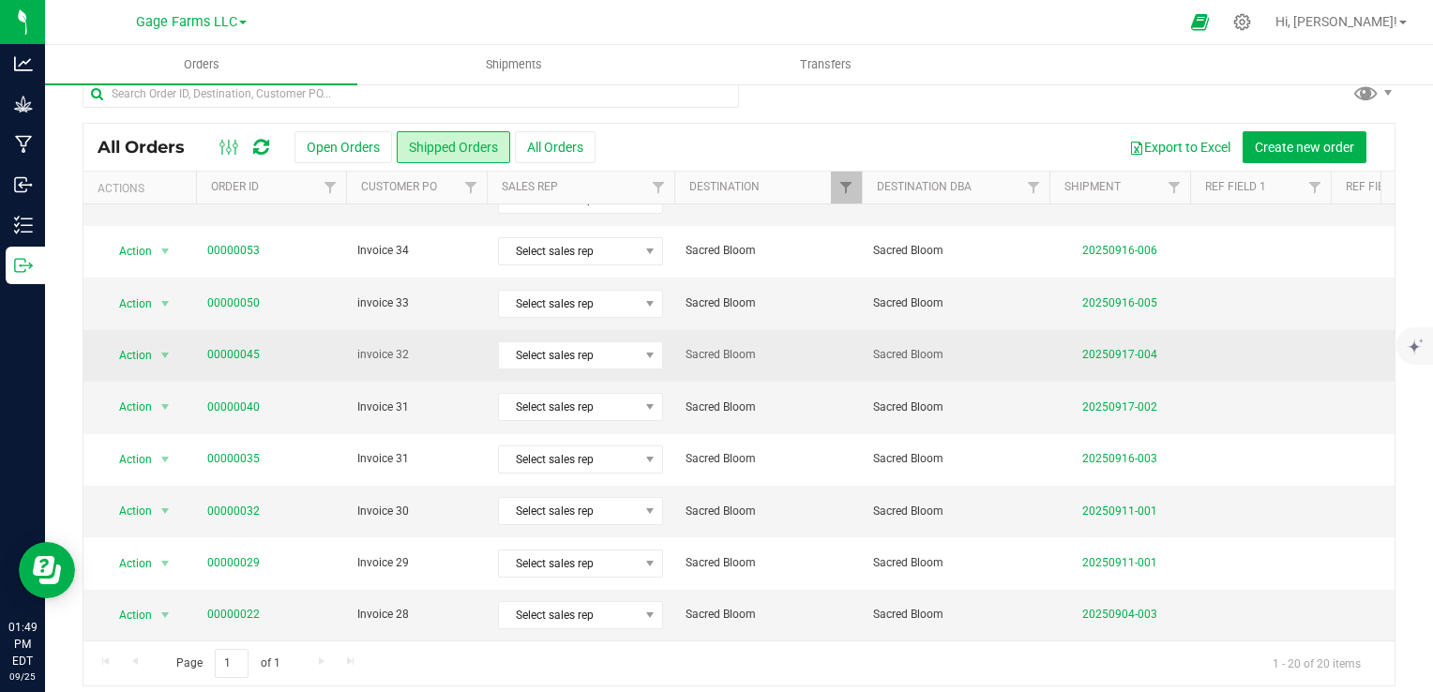
scroll to position [34, 0]
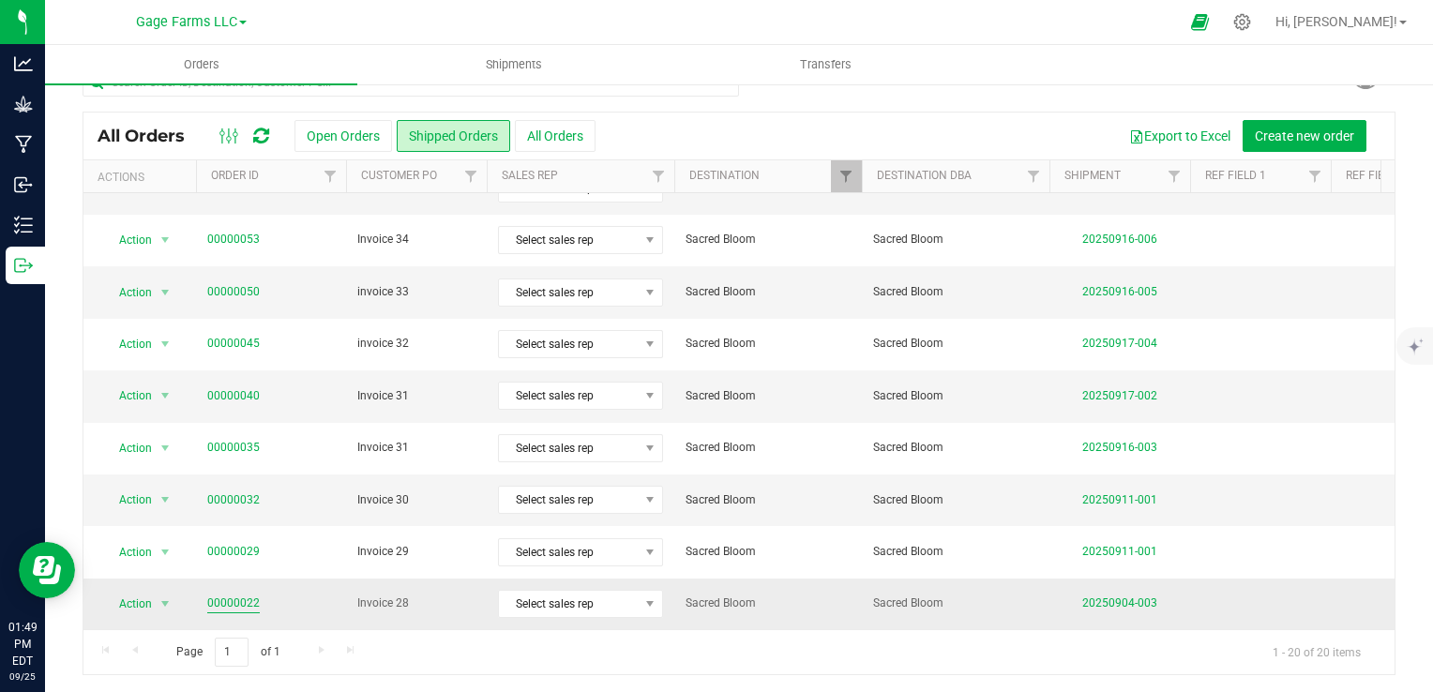
click at [212, 595] on link "00000022" at bounding box center [233, 604] width 53 height 18
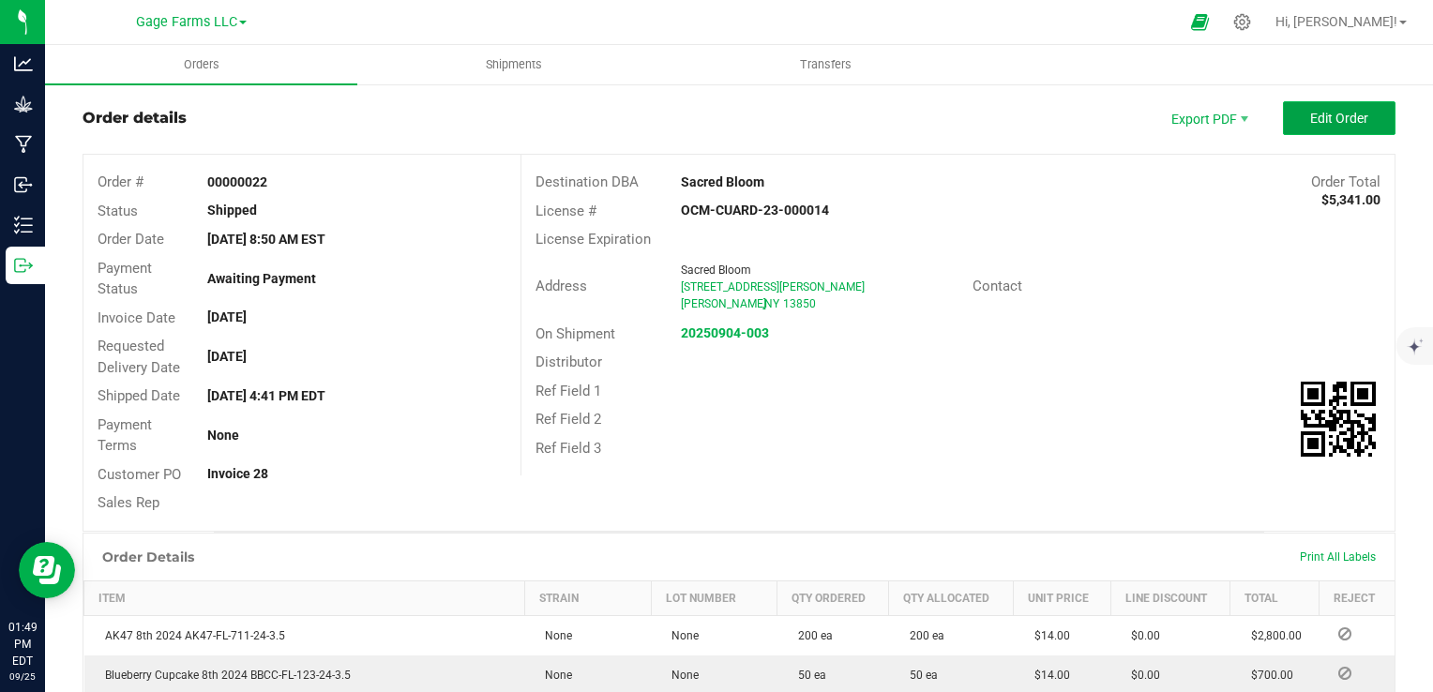
click at [1333, 112] on span "Edit Order" at bounding box center [1339, 118] width 58 height 15
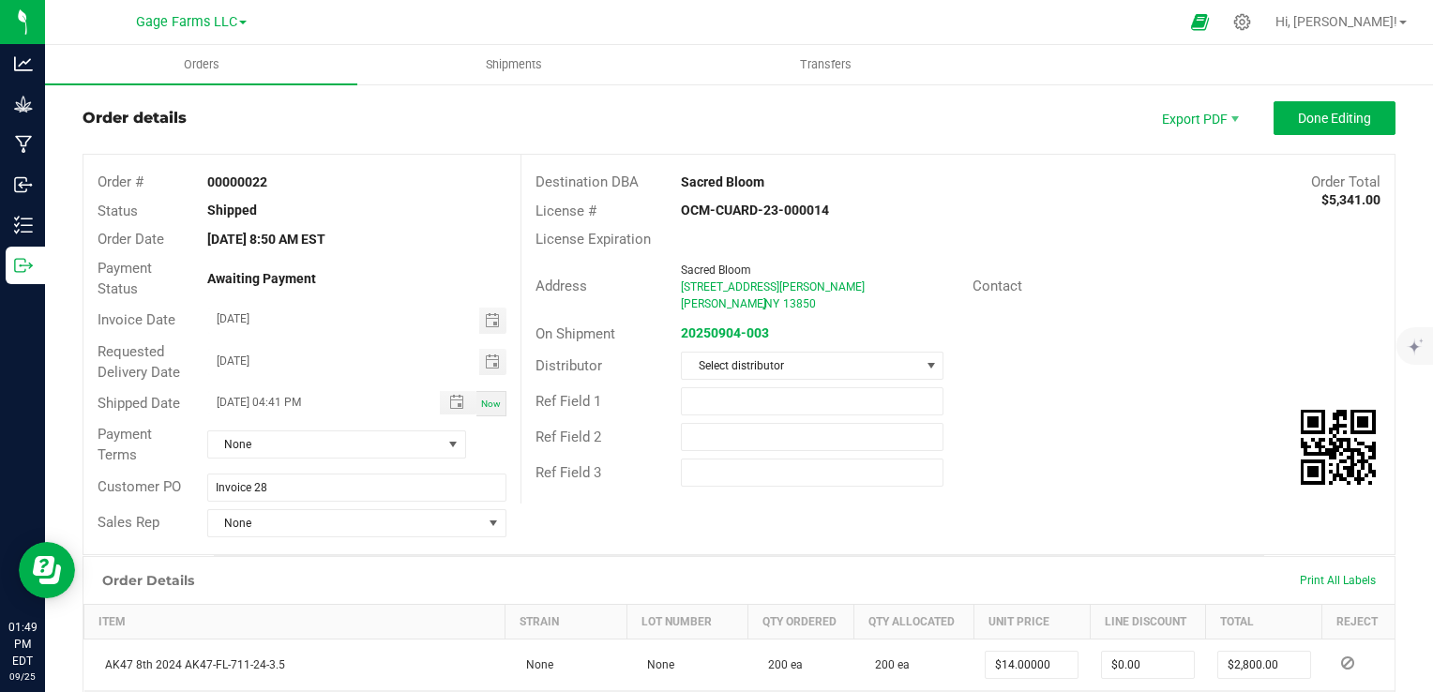
scroll to position [507, 0]
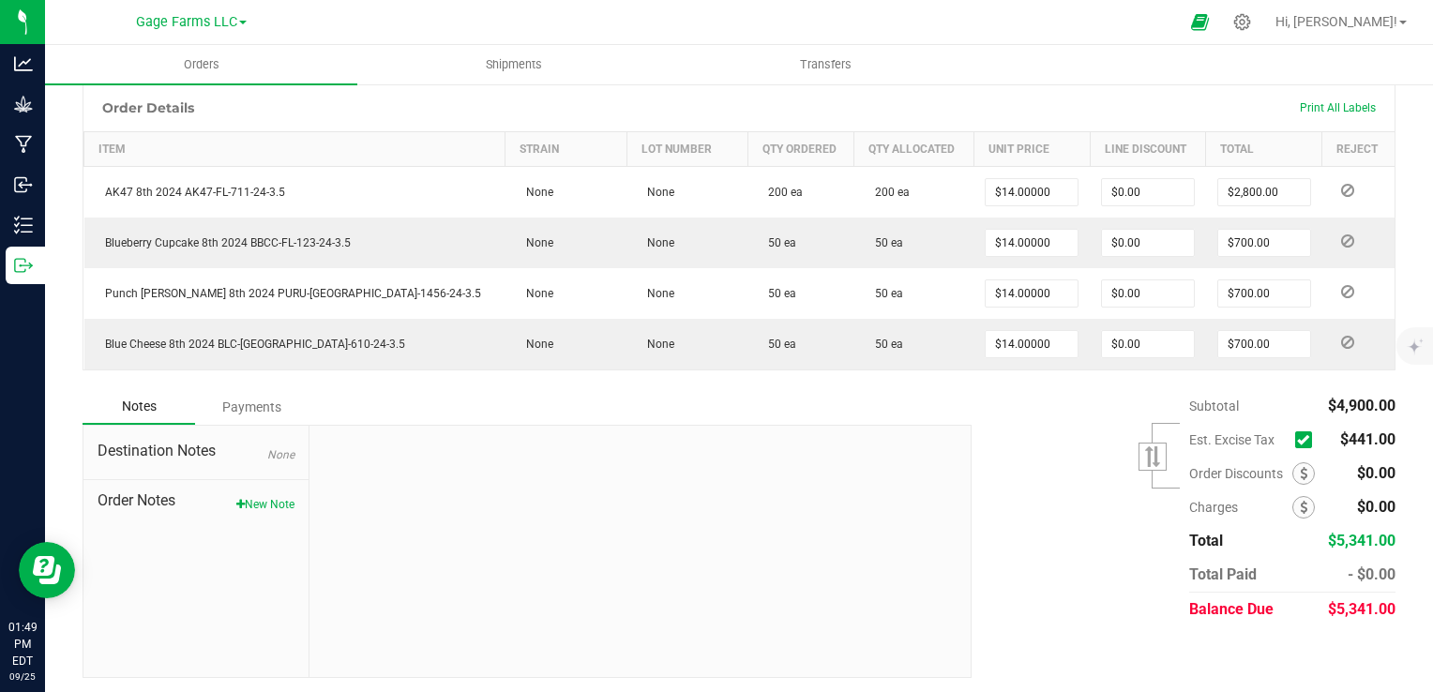
click at [1297, 440] on icon at bounding box center [1303, 440] width 12 height 0
click at [0, 0] on input "checkbox" at bounding box center [0, 0] width 0 height 0
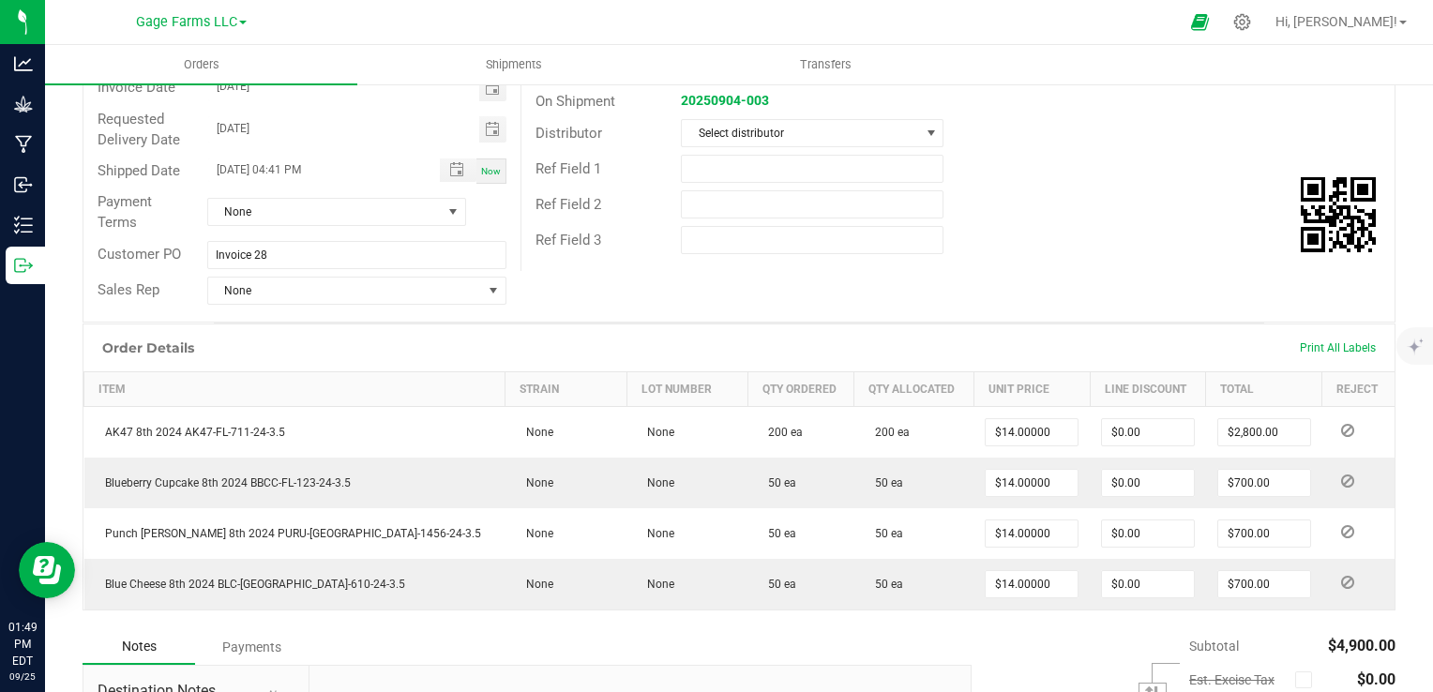
scroll to position [0, 0]
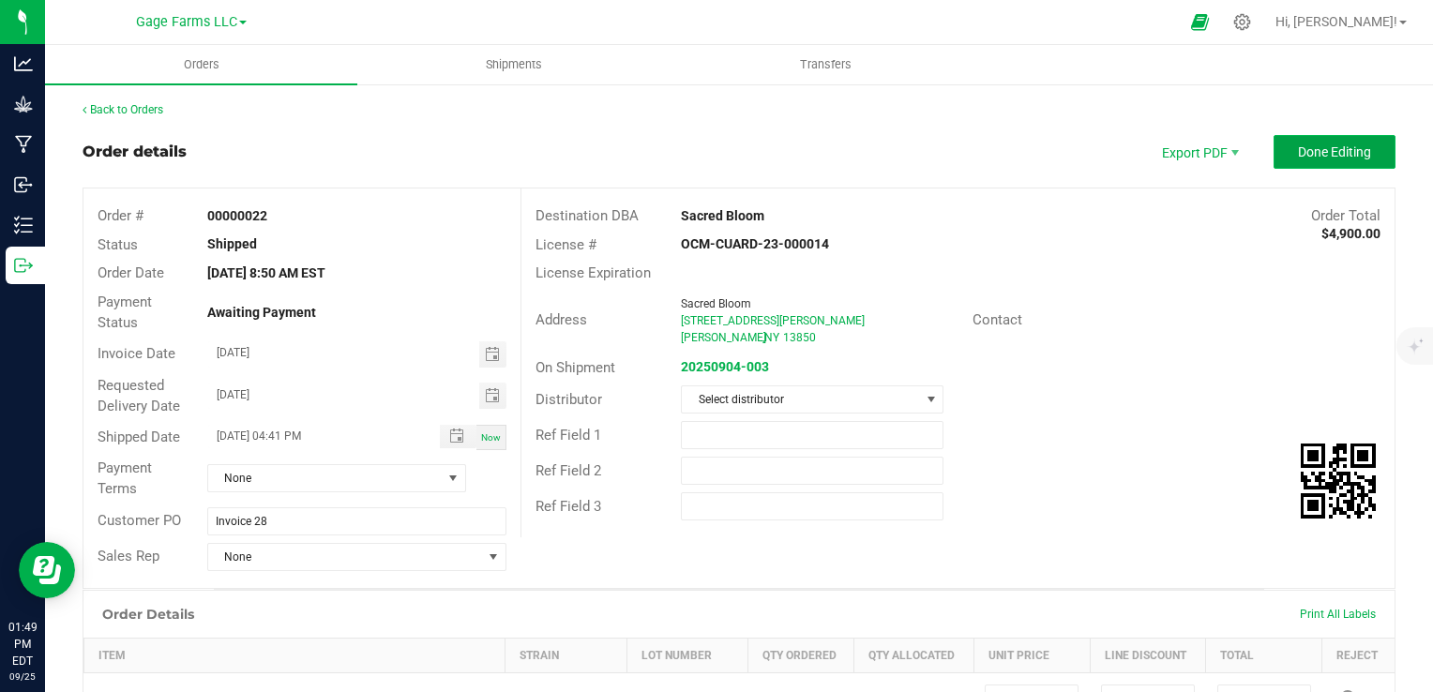
click at [1317, 150] on span "Done Editing" at bounding box center [1334, 151] width 73 height 15
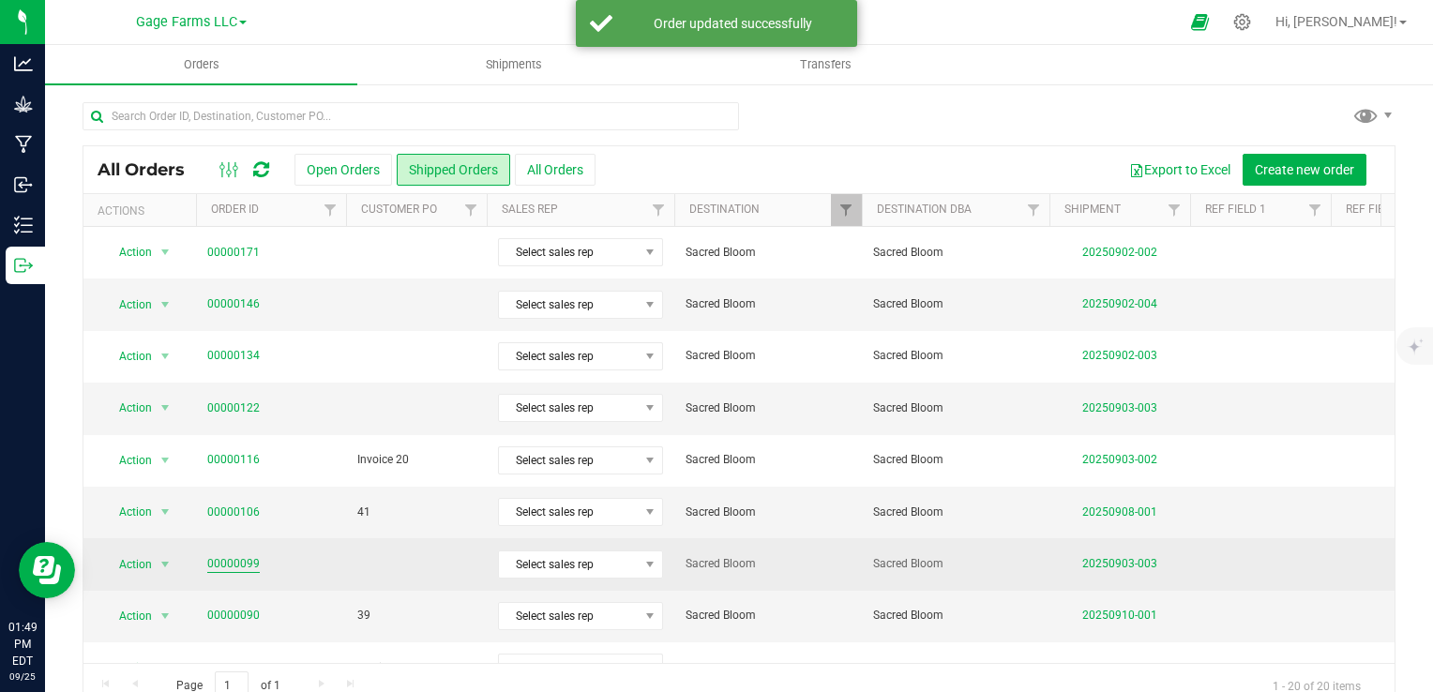
click at [239, 559] on link "00000099" at bounding box center [233, 564] width 53 height 18
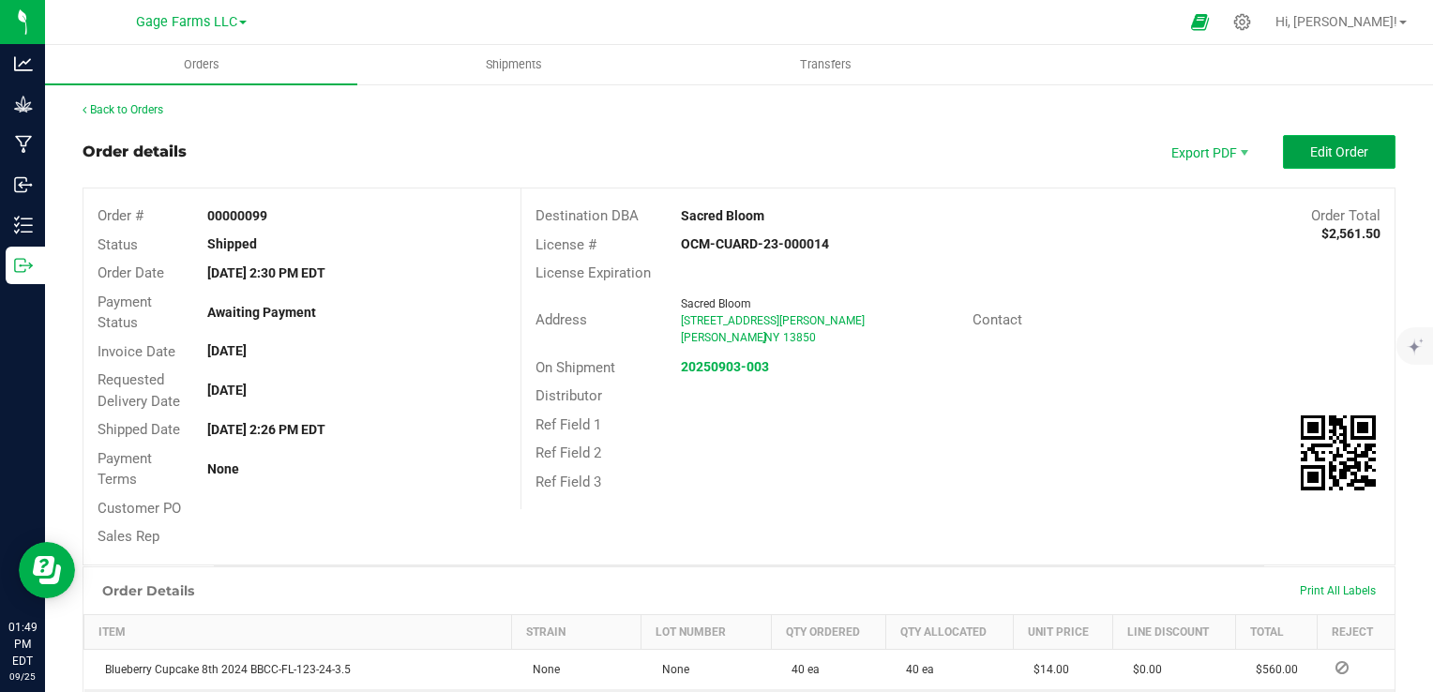
click at [1310, 150] on span "Edit Order" at bounding box center [1339, 151] width 58 height 15
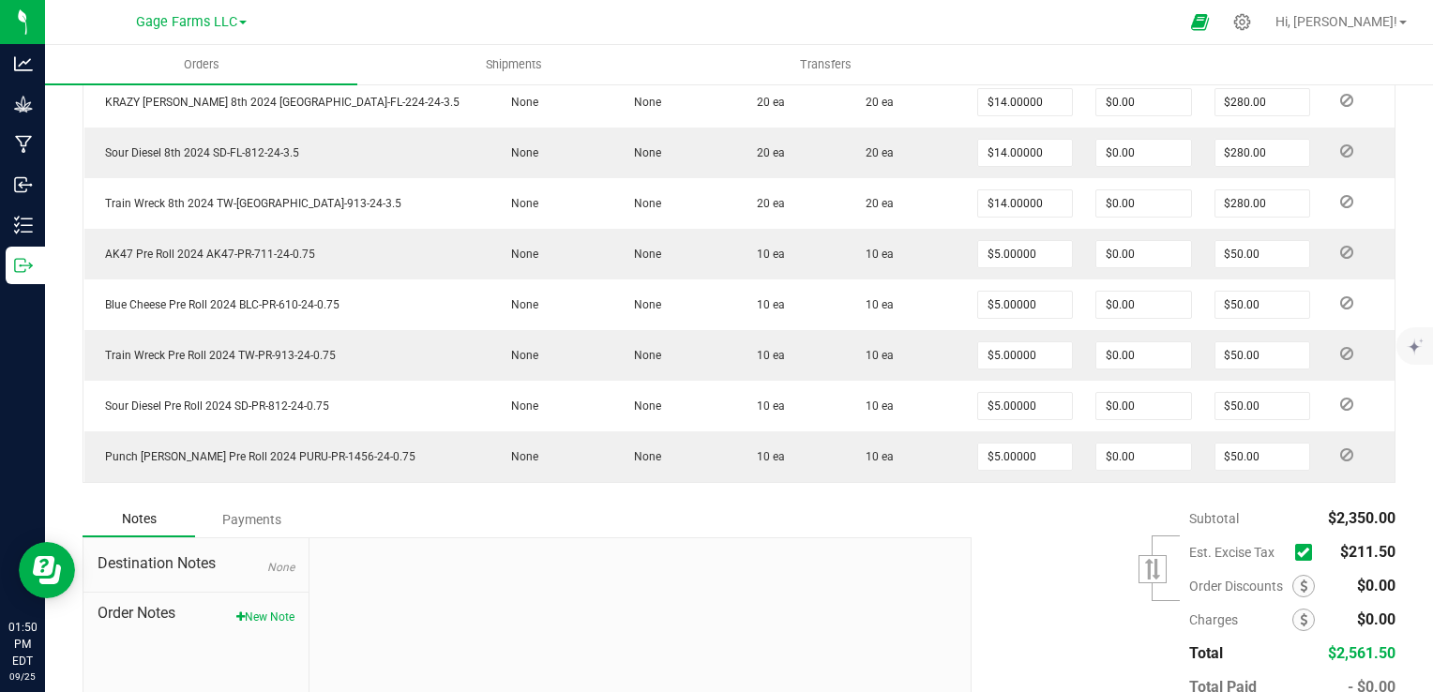
scroll to position [908, 0]
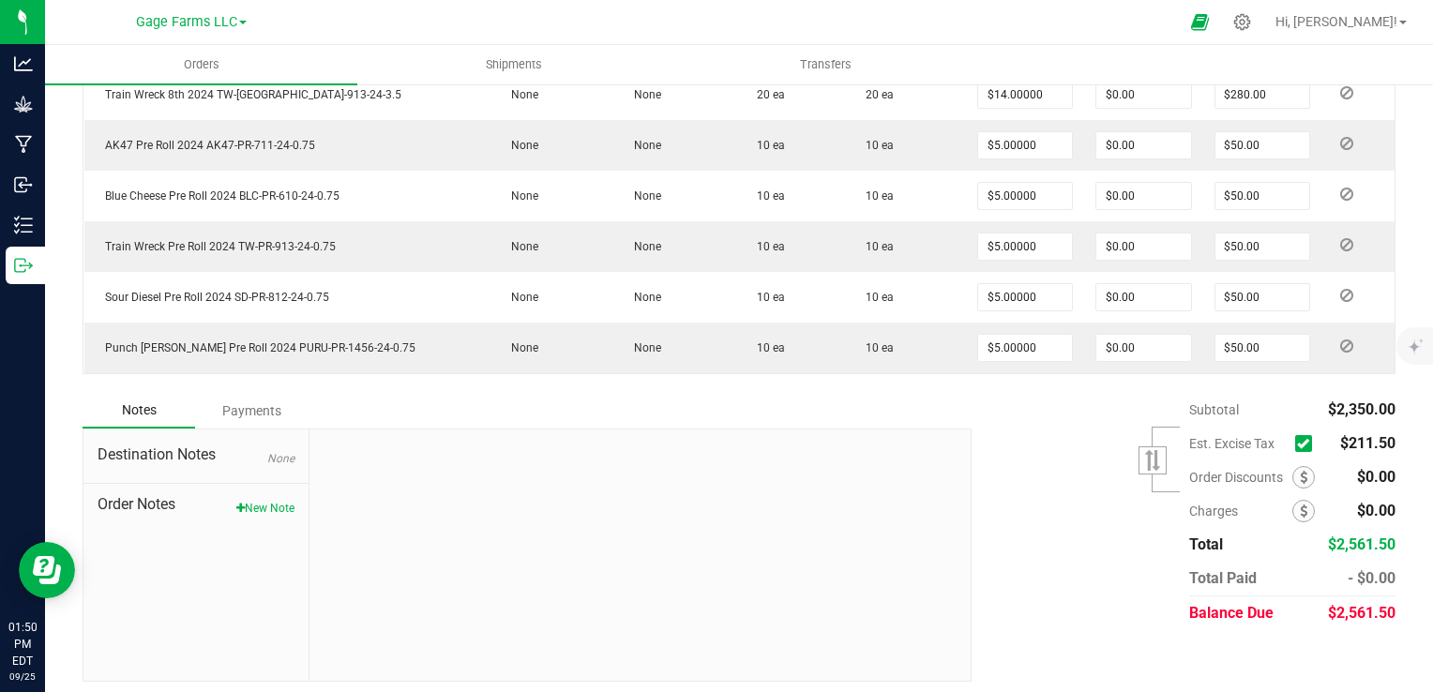
click at [1295, 435] on span at bounding box center [1303, 443] width 17 height 17
click at [0, 0] on input "checkbox" at bounding box center [0, 0] width 0 height 0
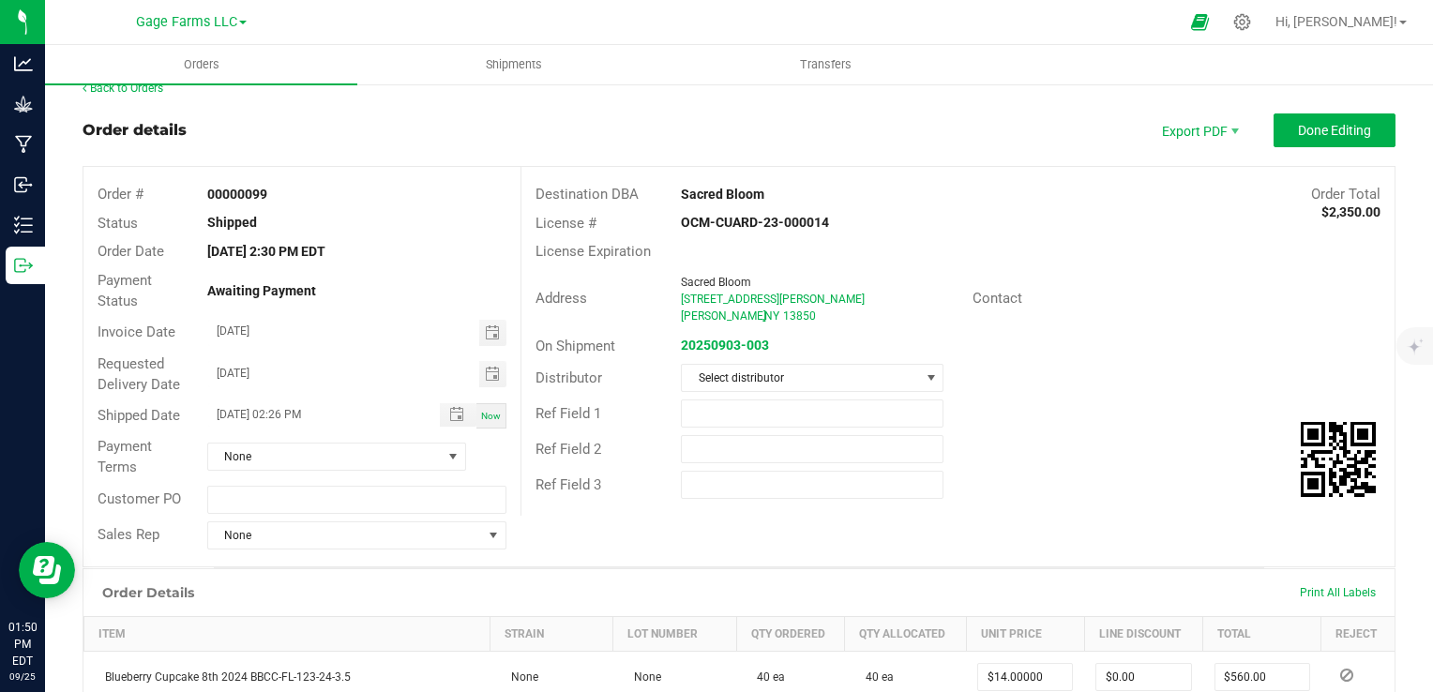
scroll to position [0, 0]
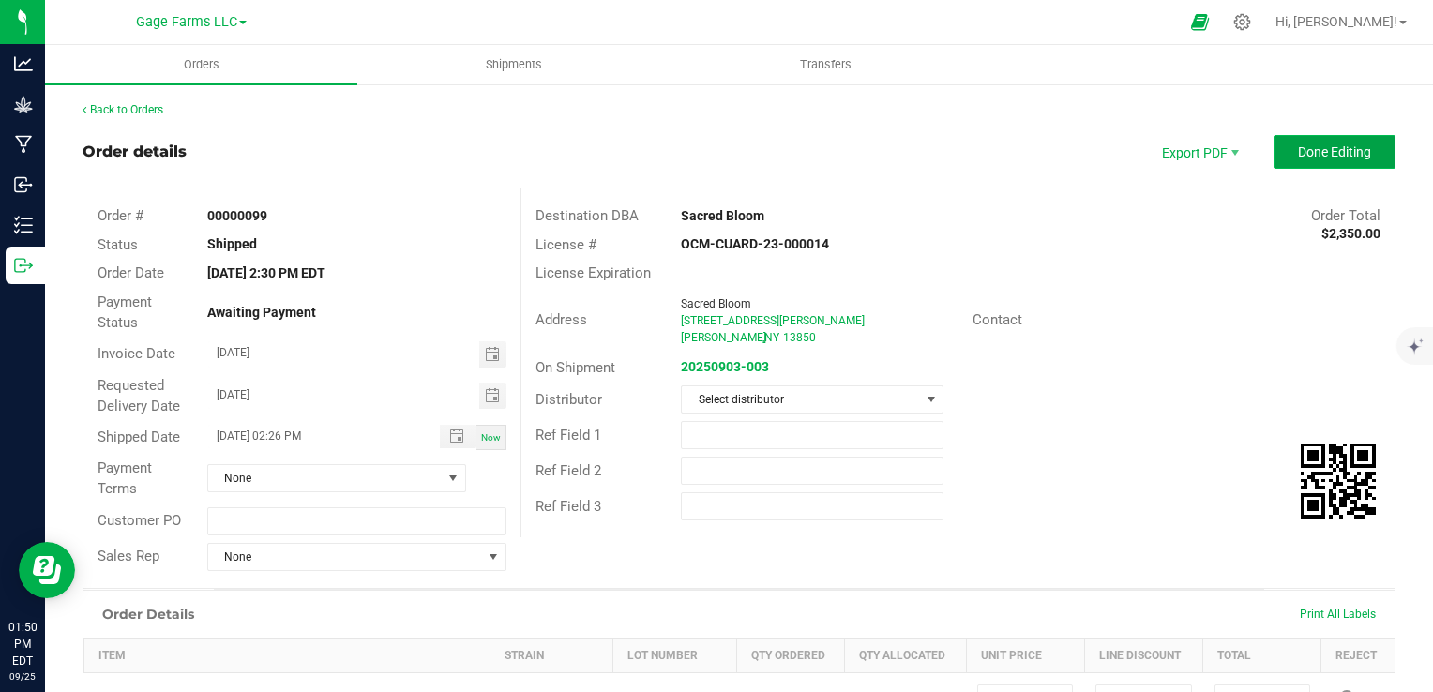
click at [1302, 163] on button "Done Editing" at bounding box center [1335, 152] width 122 height 34
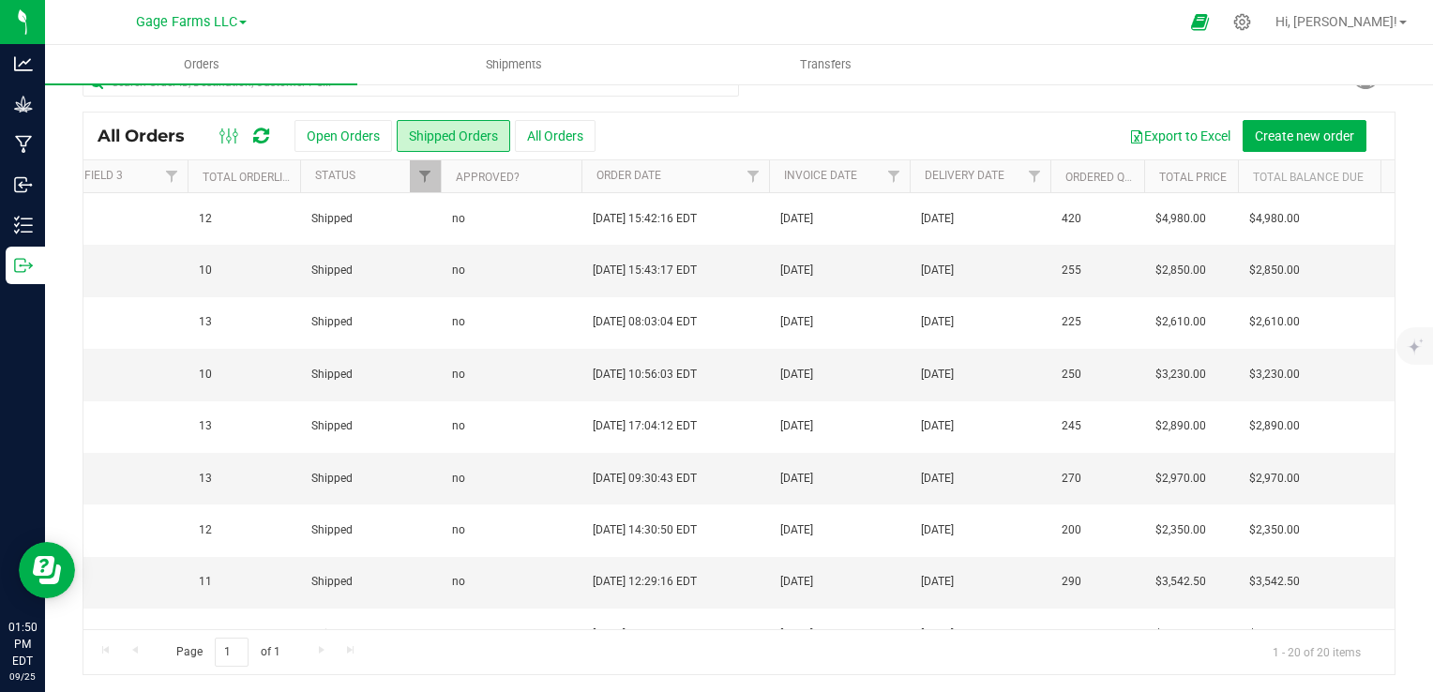
scroll to position [0, 1060]
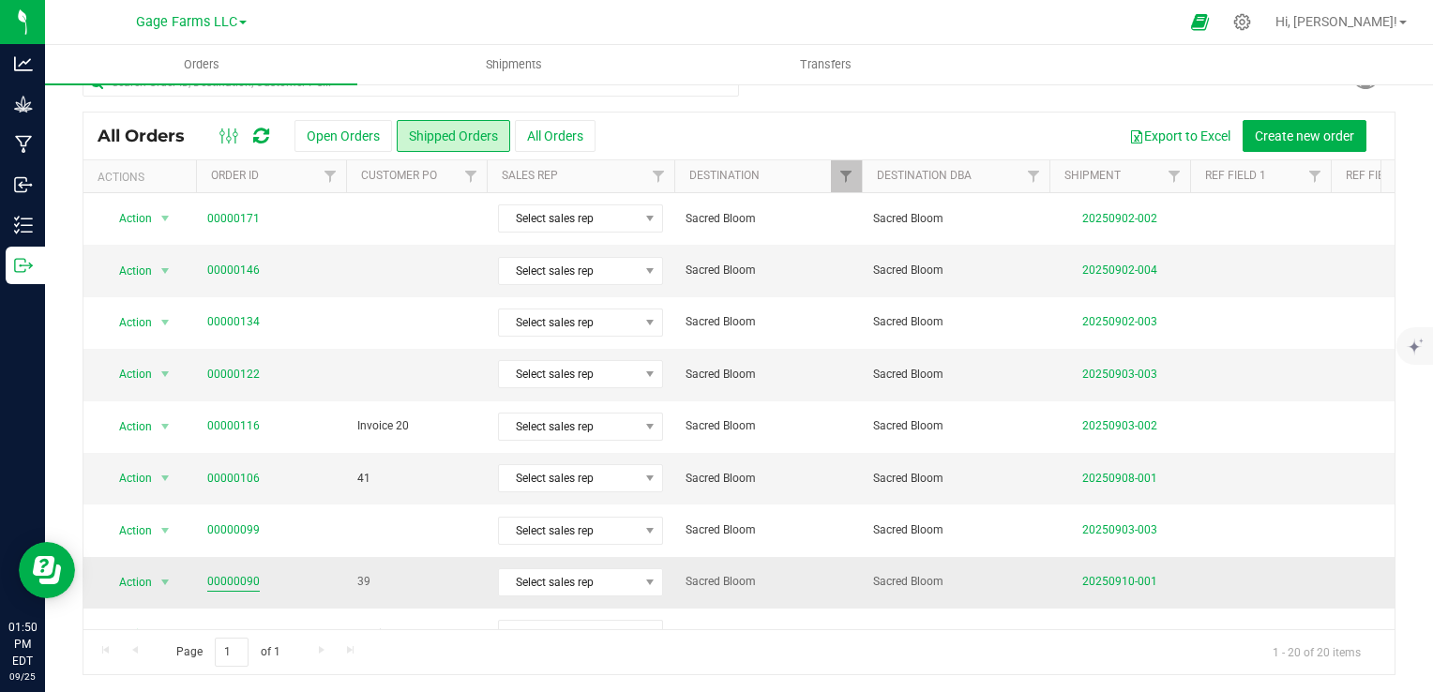
click at [219, 583] on link "00000090" at bounding box center [233, 582] width 53 height 18
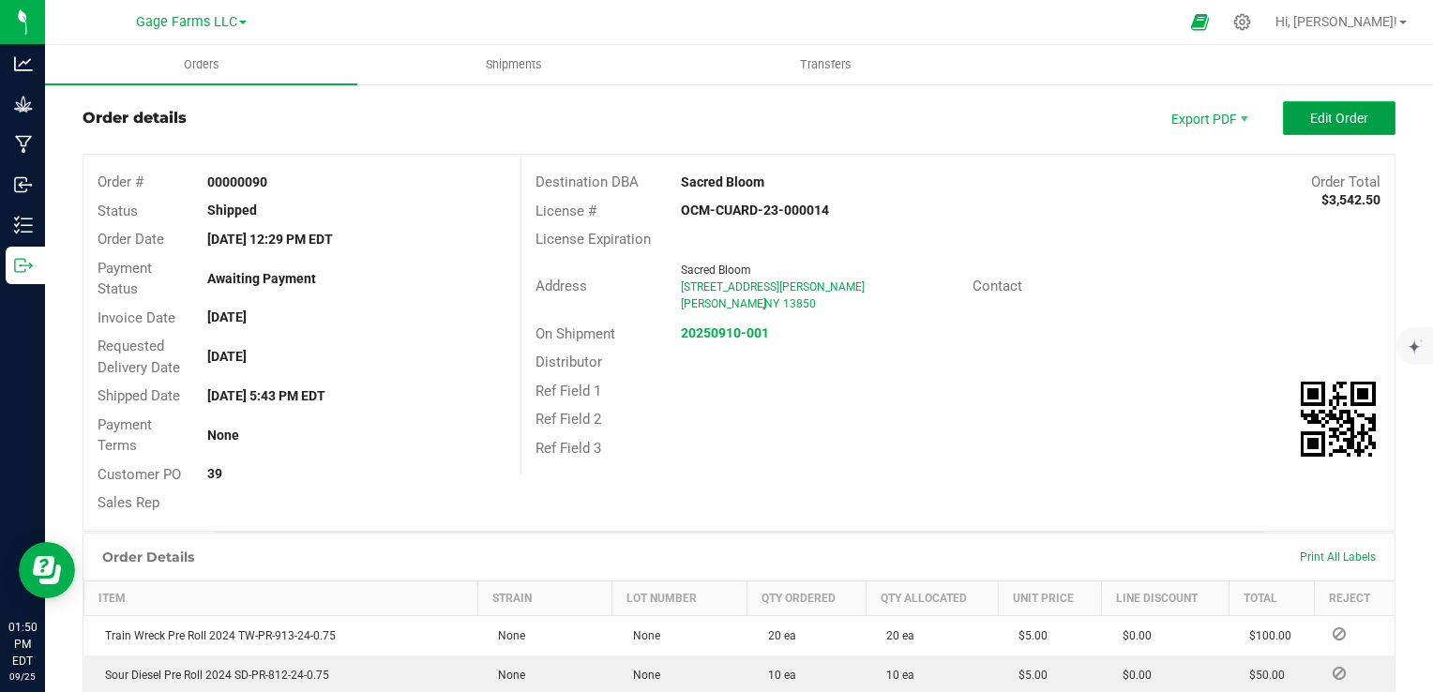
click at [1321, 115] on span "Edit Order" at bounding box center [1339, 118] width 58 height 15
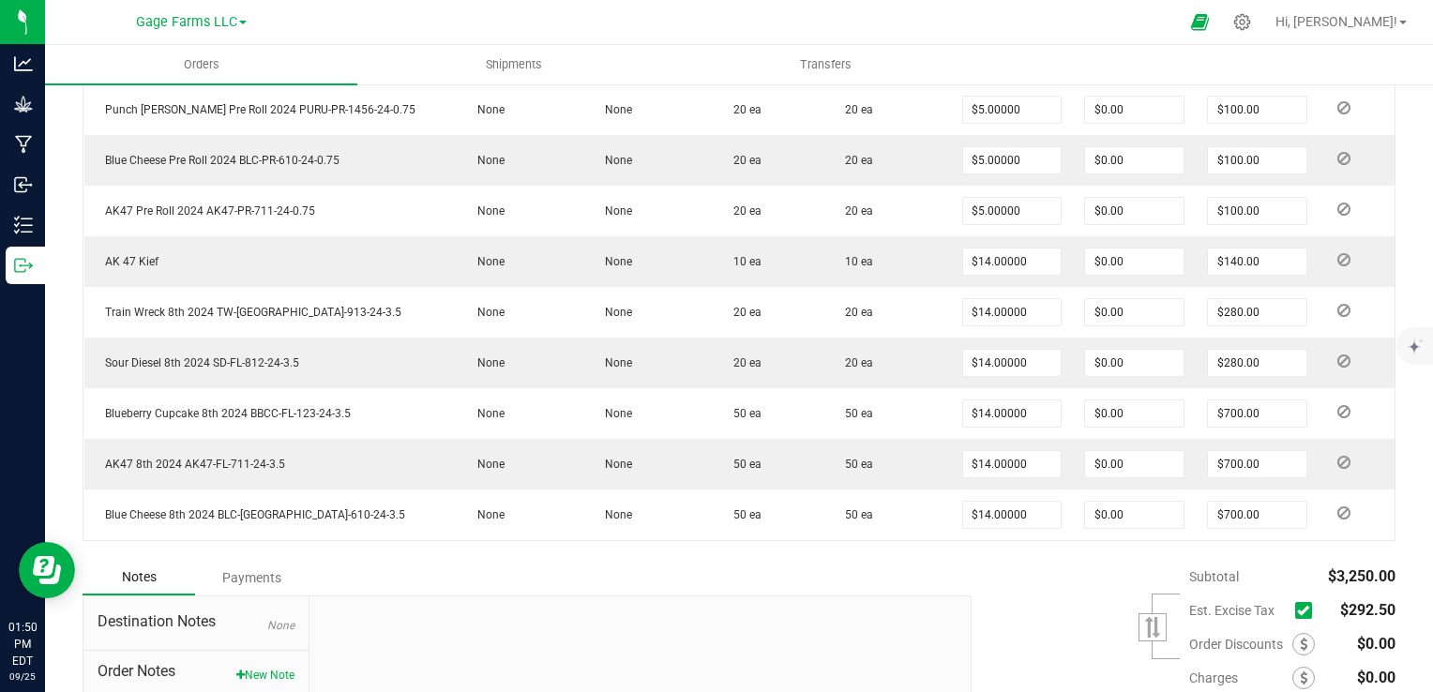
click at [1297, 611] on icon at bounding box center [1303, 611] width 12 height 0
click at [0, 0] on input "checkbox" at bounding box center [0, 0] width 0 height 0
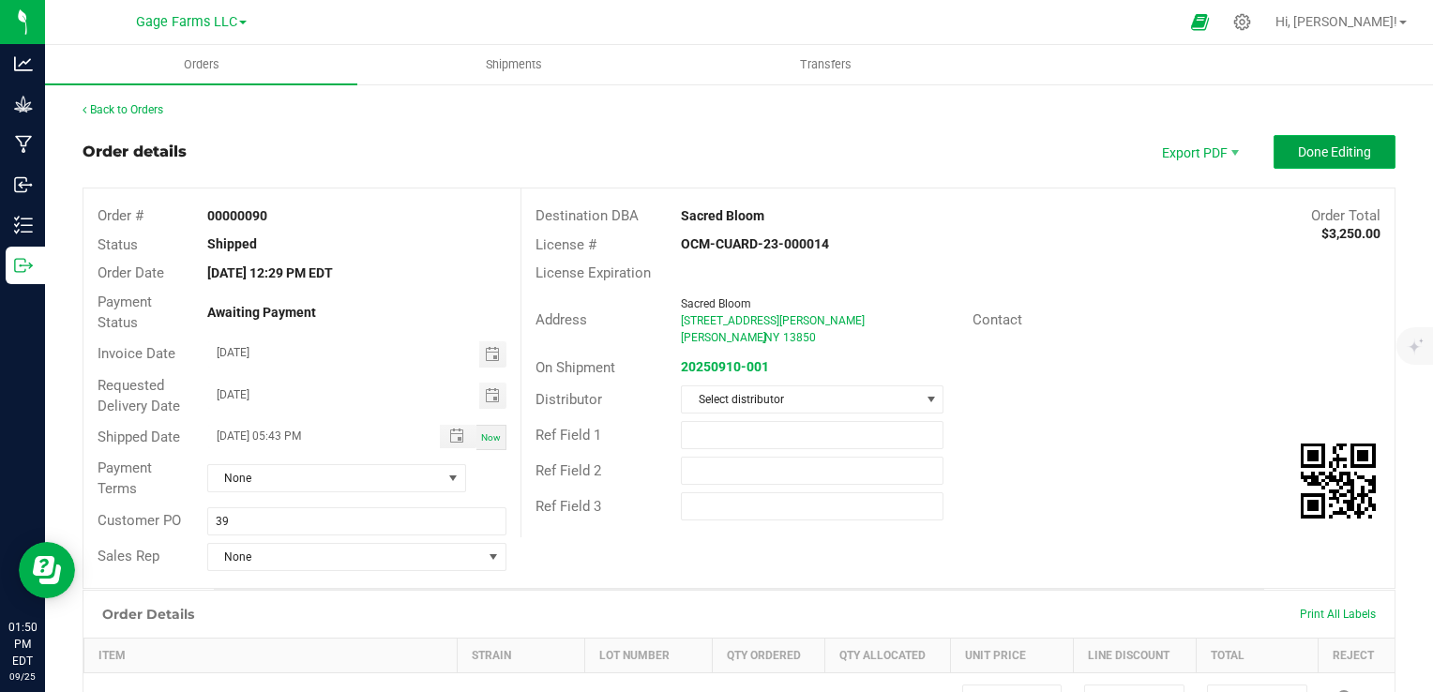
click at [1324, 162] on button "Done Editing" at bounding box center [1335, 152] width 122 height 34
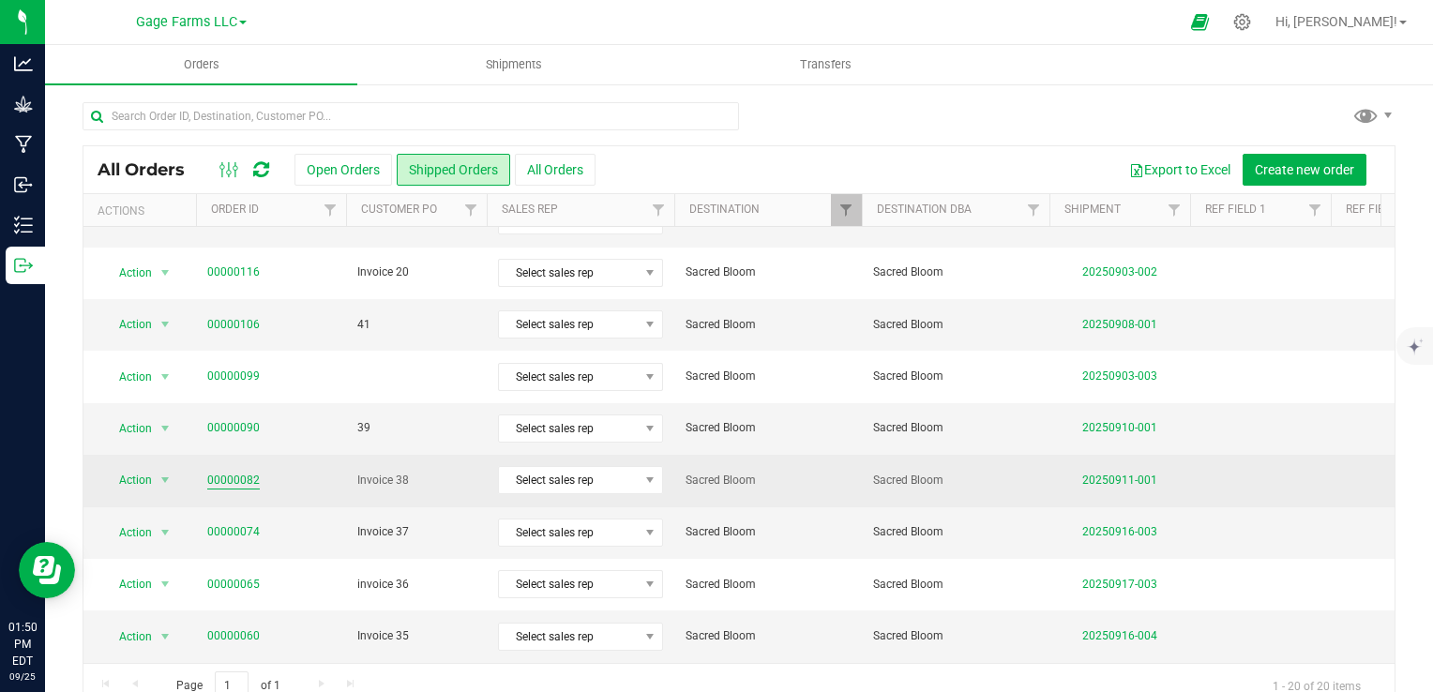
click at [240, 479] on link "00000082" at bounding box center [233, 481] width 53 height 18
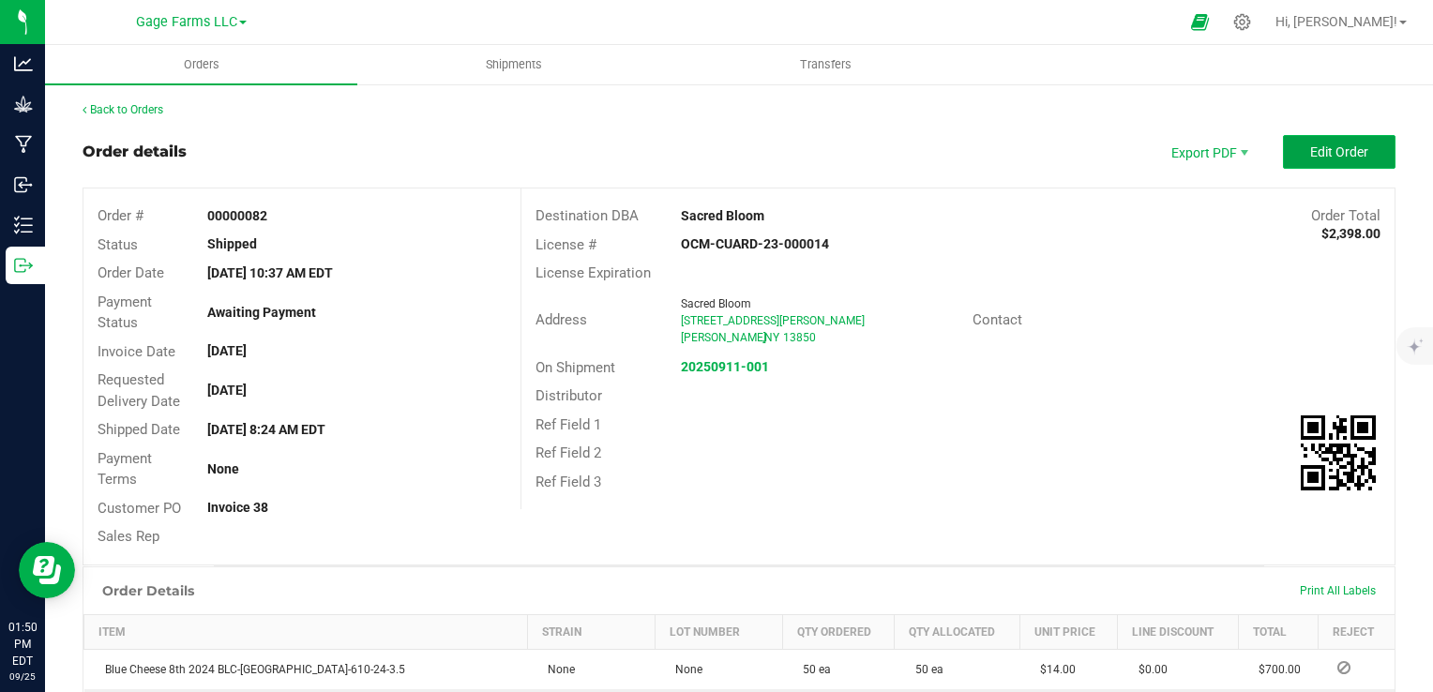
click at [1331, 152] on span "Edit Order" at bounding box center [1339, 151] width 58 height 15
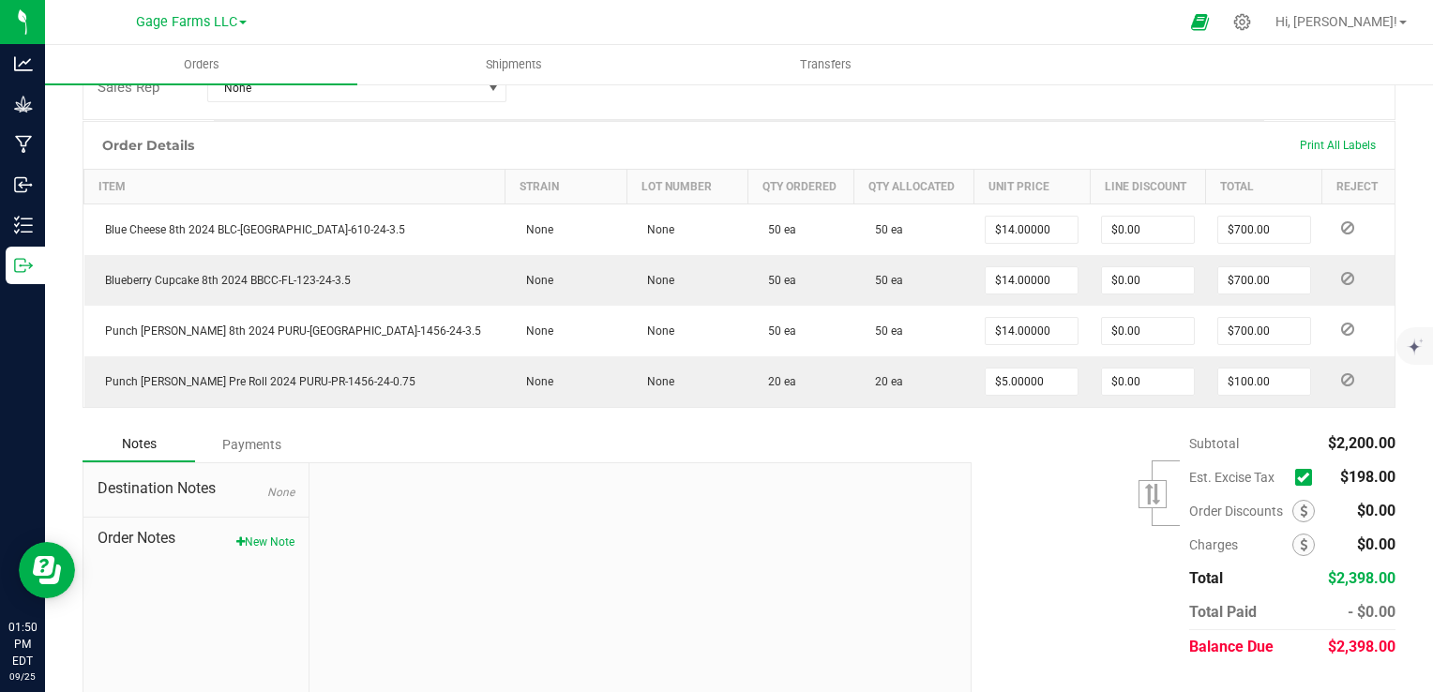
click at [1297, 477] on icon at bounding box center [1303, 477] width 12 height 0
click at [0, 0] on input "checkbox" at bounding box center [0, 0] width 0 height 0
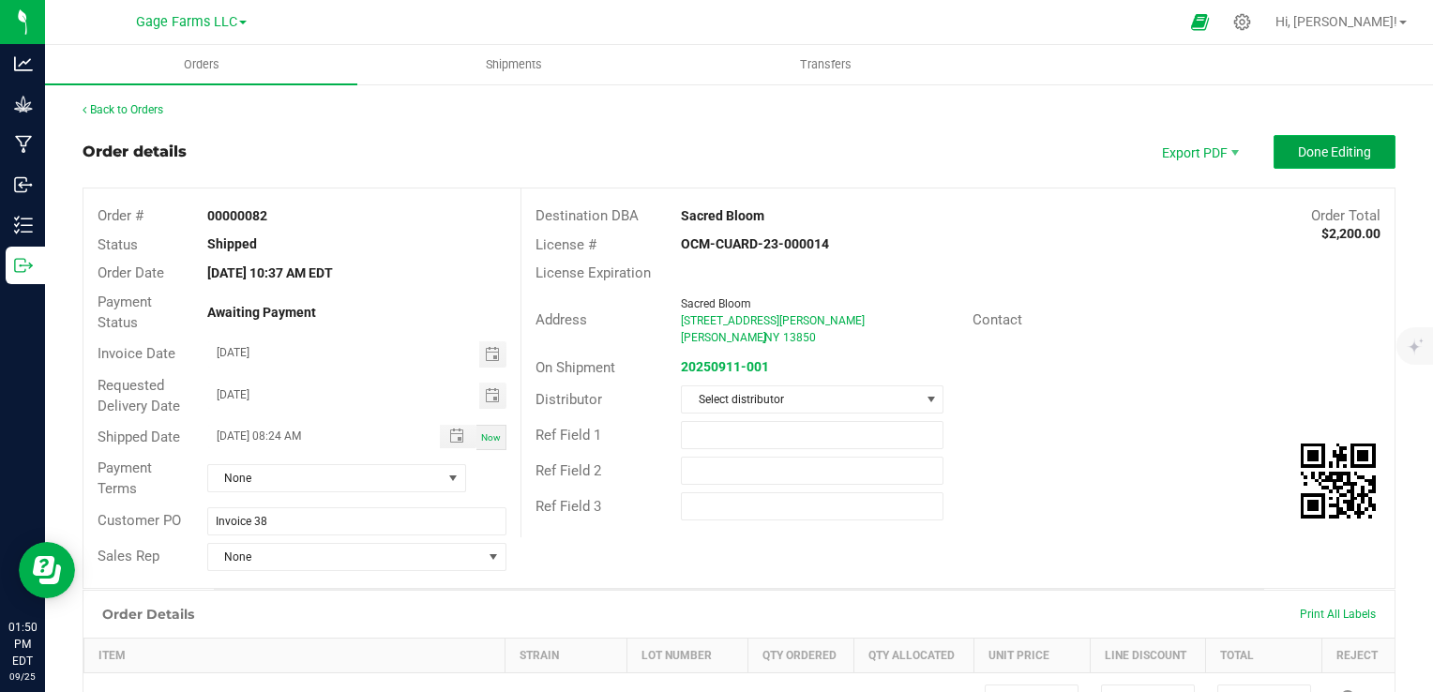
click at [1298, 158] on span "Done Editing" at bounding box center [1334, 151] width 73 height 15
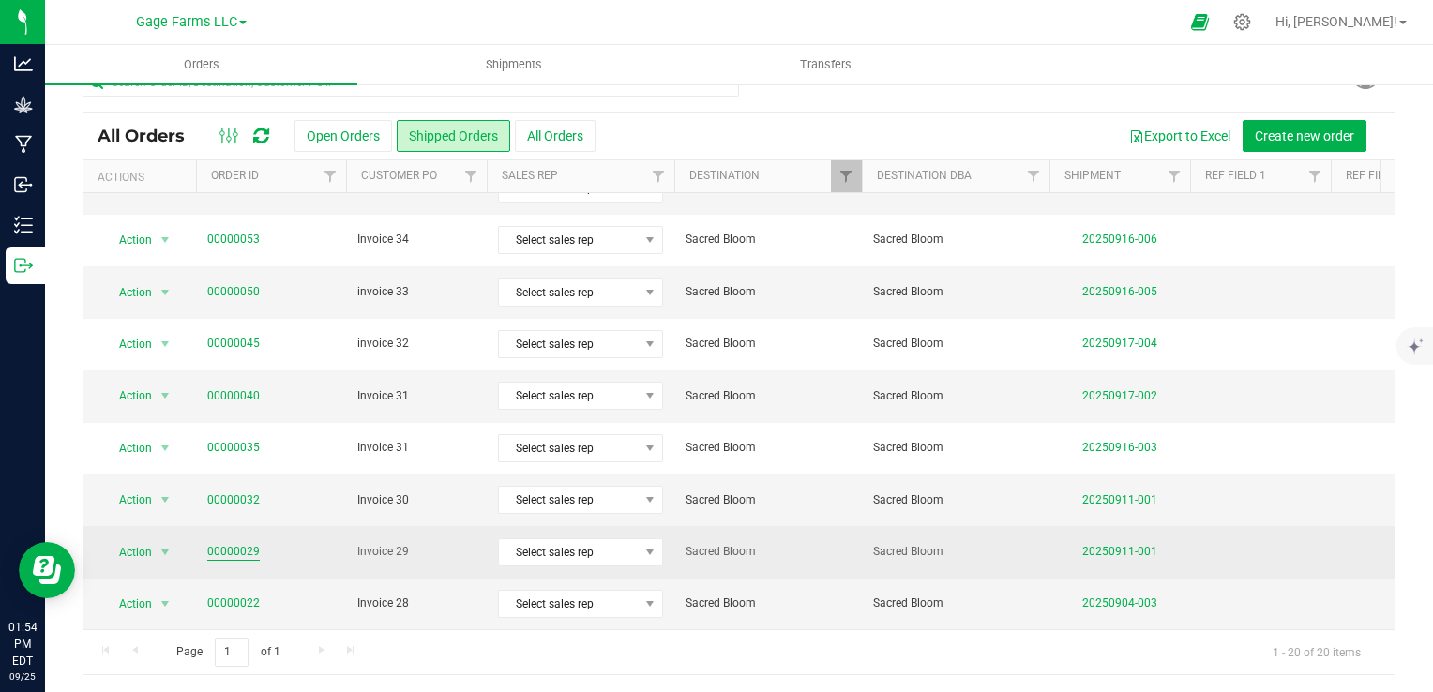
click at [240, 543] on link "00000029" at bounding box center [233, 552] width 53 height 18
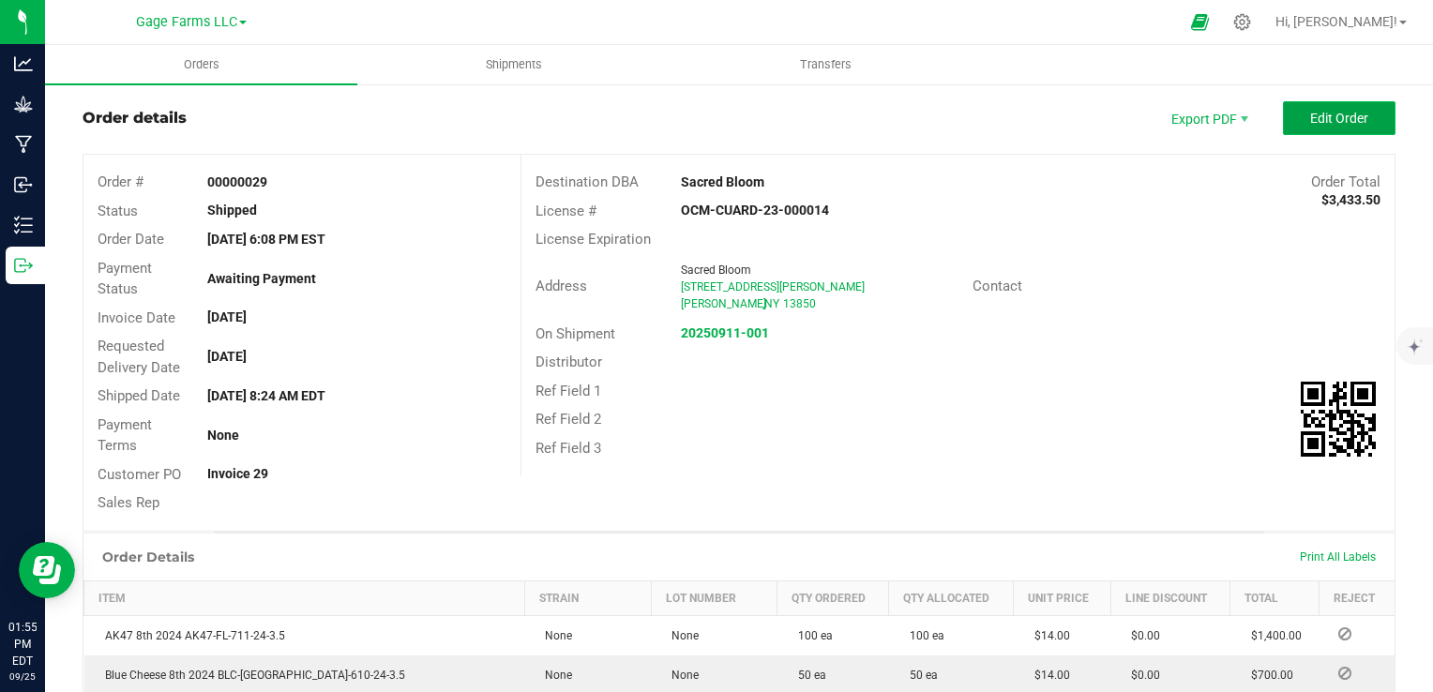
click at [1291, 114] on button "Edit Order" at bounding box center [1339, 118] width 113 height 34
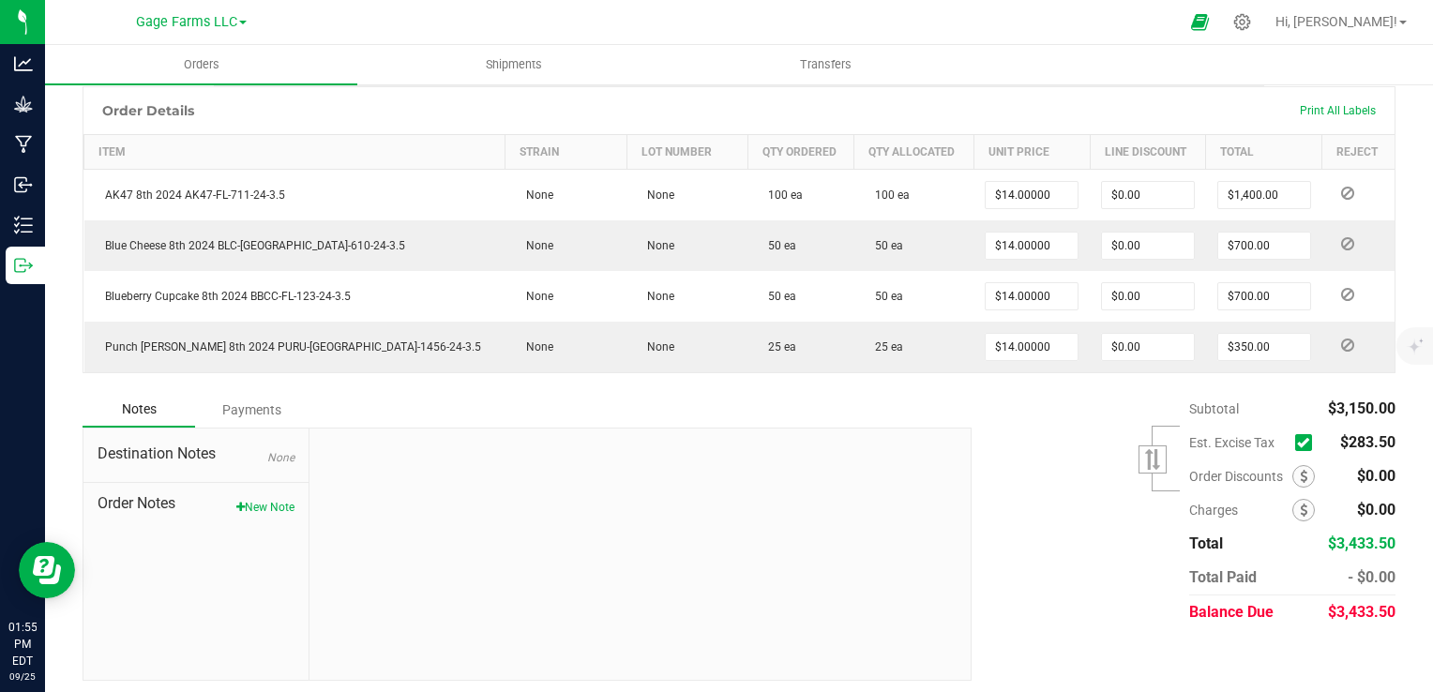
scroll to position [507, 0]
click at [1297, 440] on icon at bounding box center [1303, 440] width 12 height 0
click at [0, 0] on input "checkbox" at bounding box center [0, 0] width 0 height 0
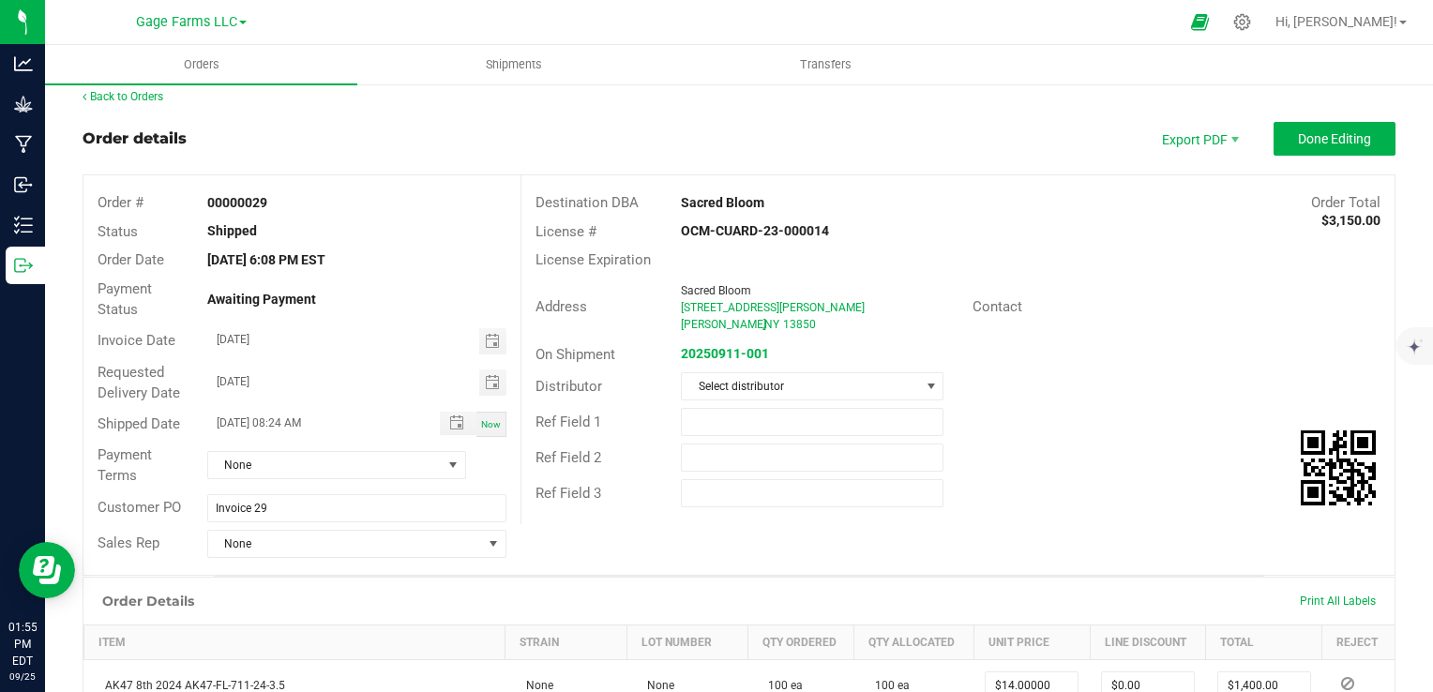
scroll to position [0, 0]
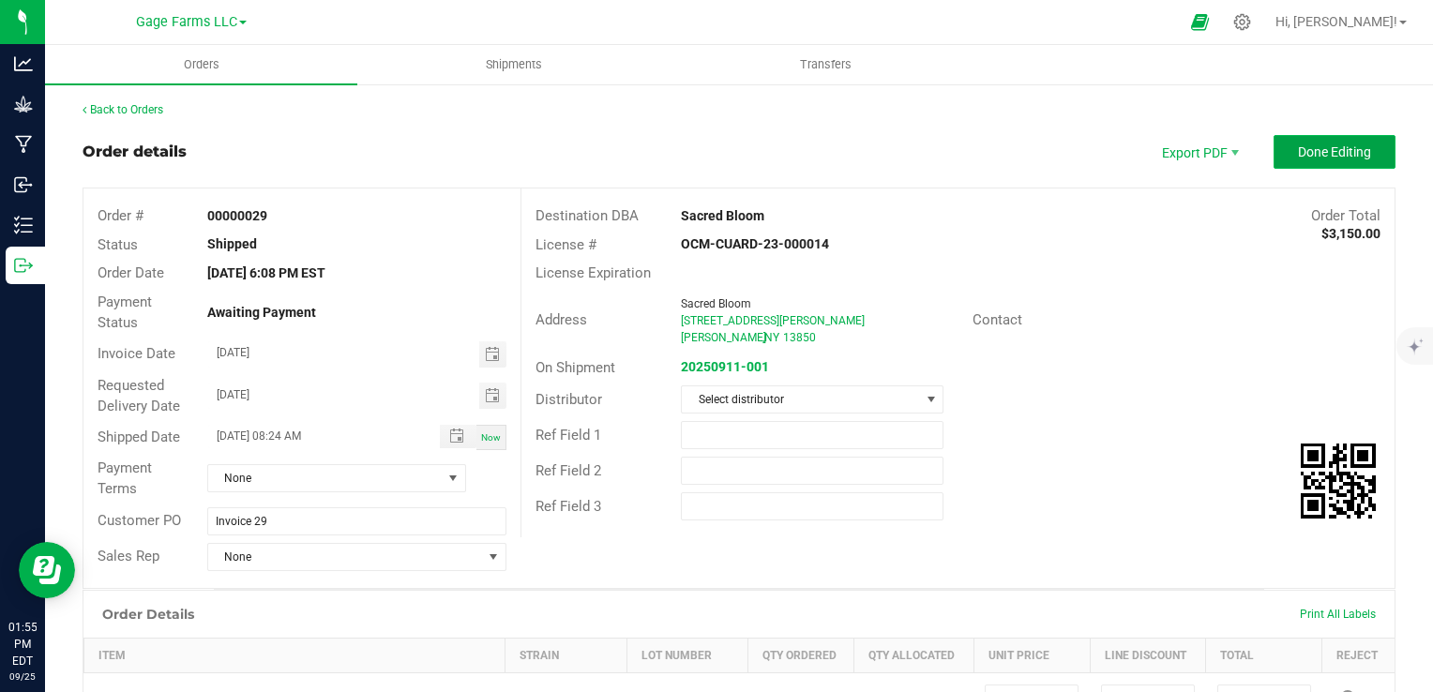
click at [1354, 140] on button "Done Editing" at bounding box center [1335, 152] width 122 height 34
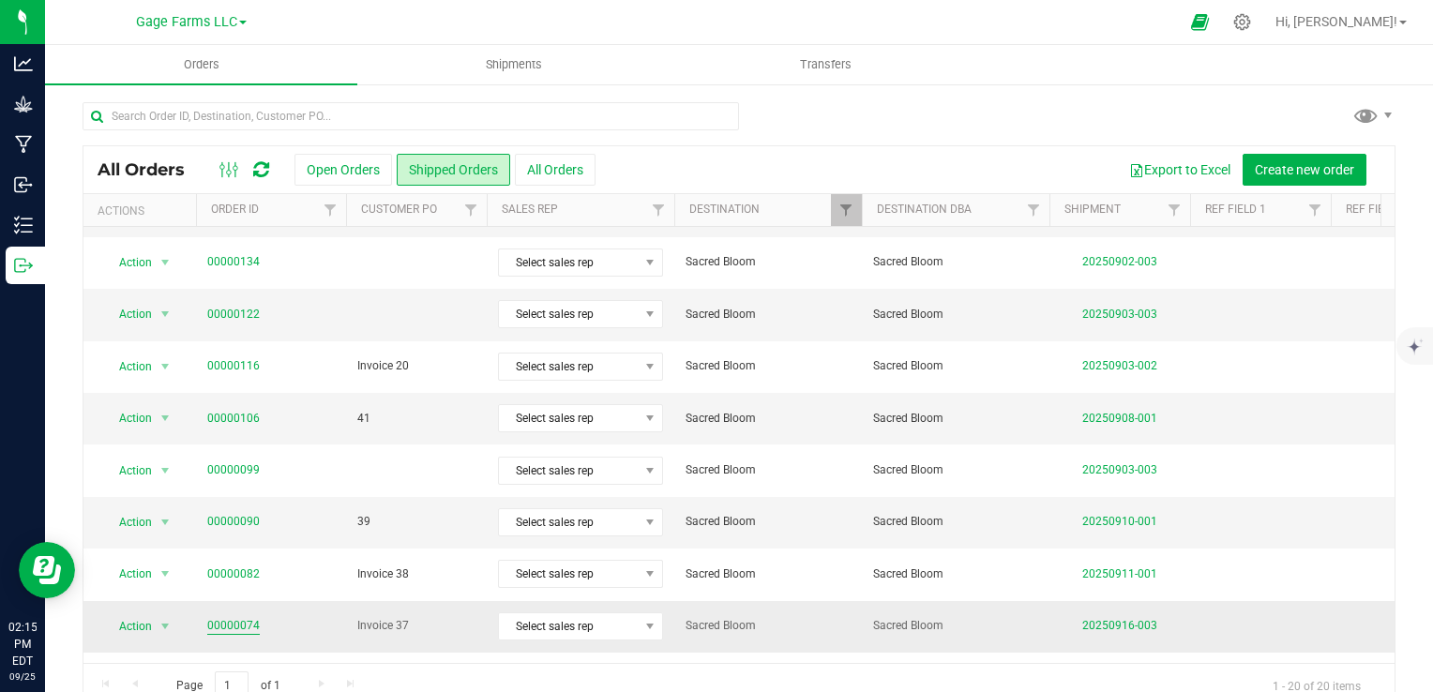
click at [232, 628] on link "00000074" at bounding box center [233, 626] width 53 height 18
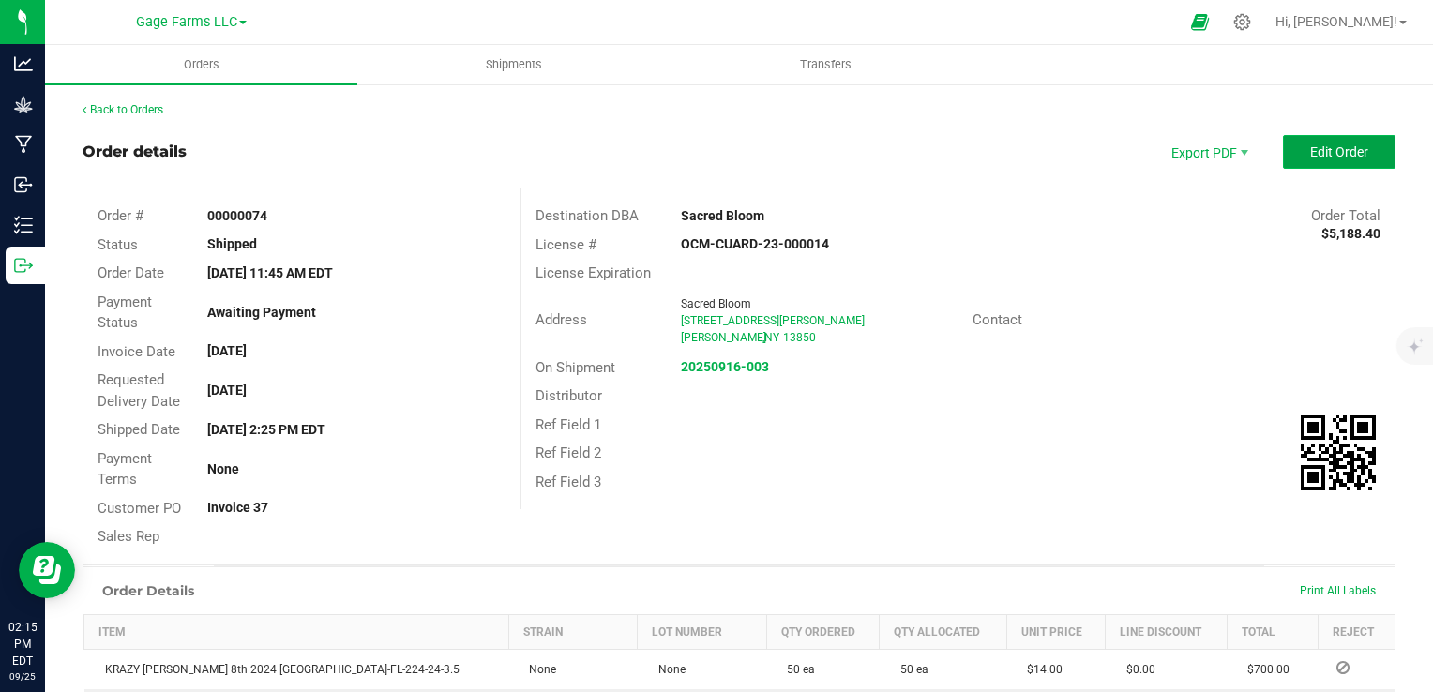
click at [1294, 152] on button "Edit Order" at bounding box center [1339, 152] width 113 height 34
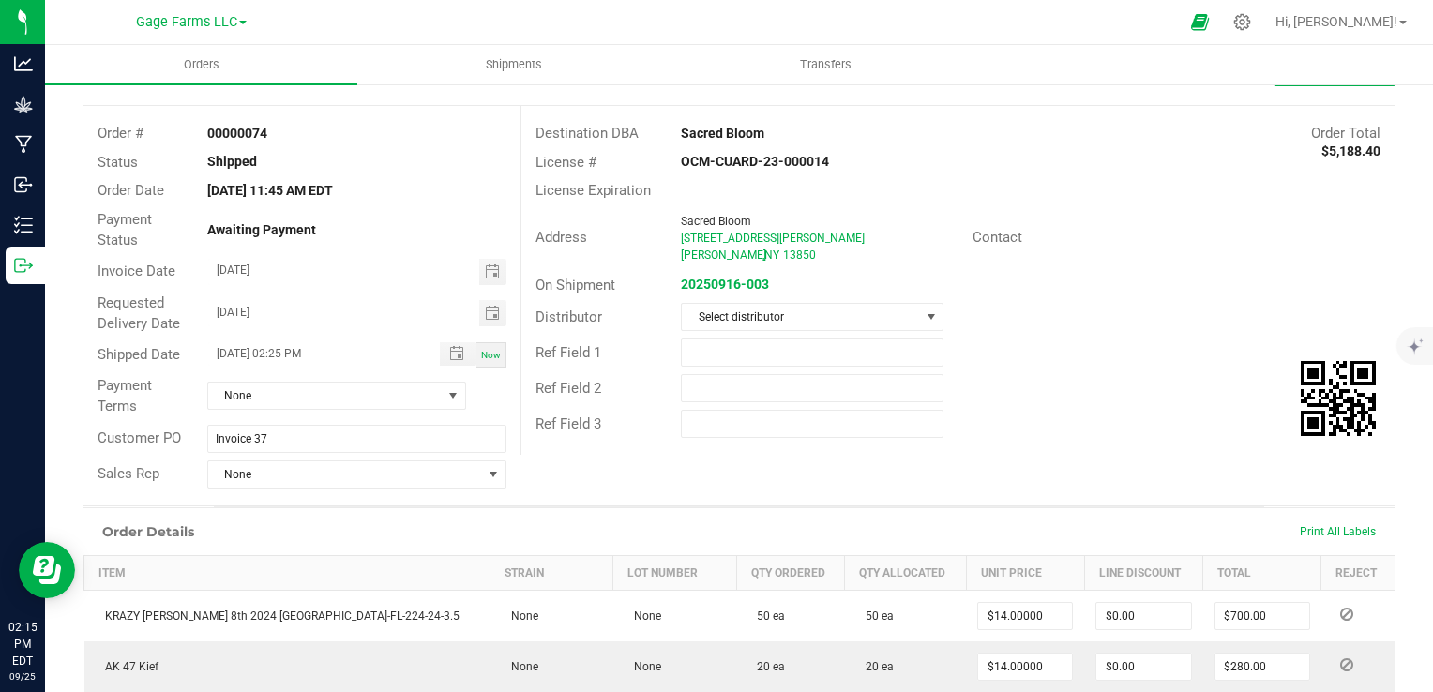
scroll to position [469, 0]
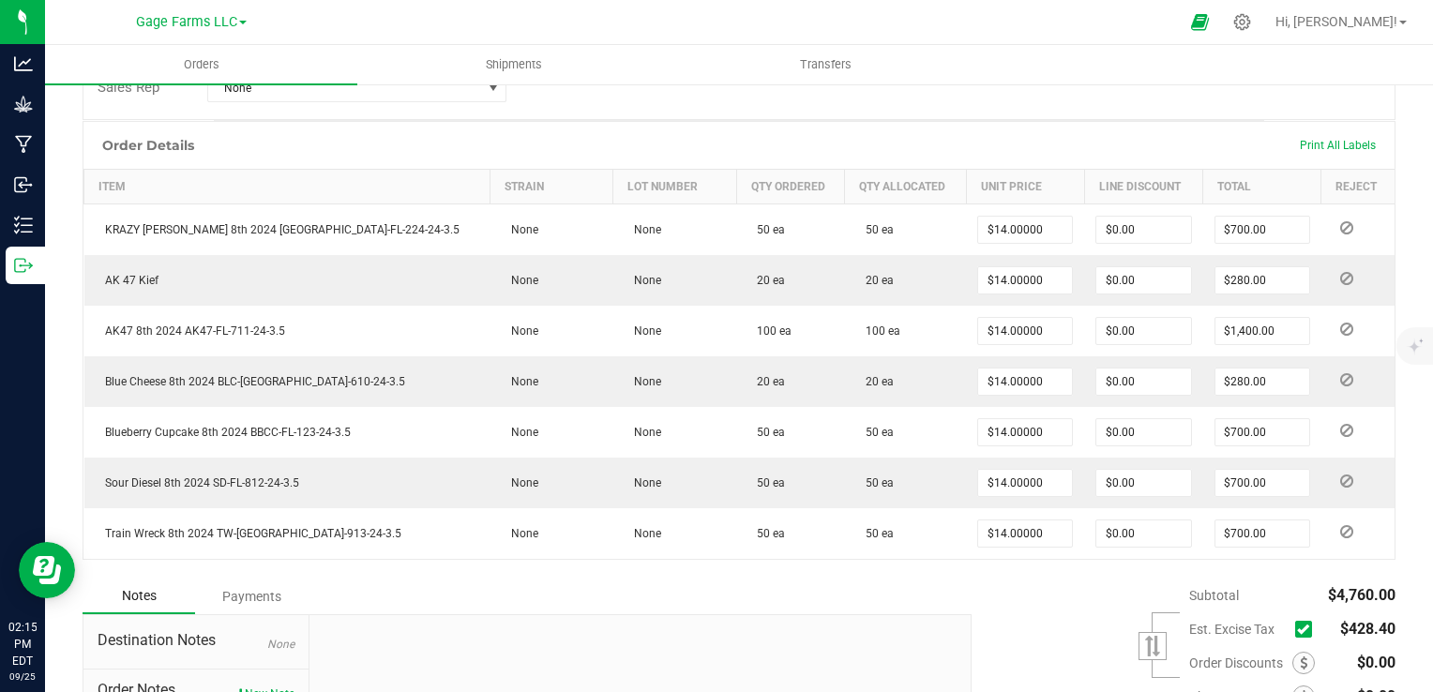
click at [1297, 629] on icon at bounding box center [1303, 629] width 12 height 0
click at [0, 0] on input "checkbox" at bounding box center [0, 0] width 0 height 0
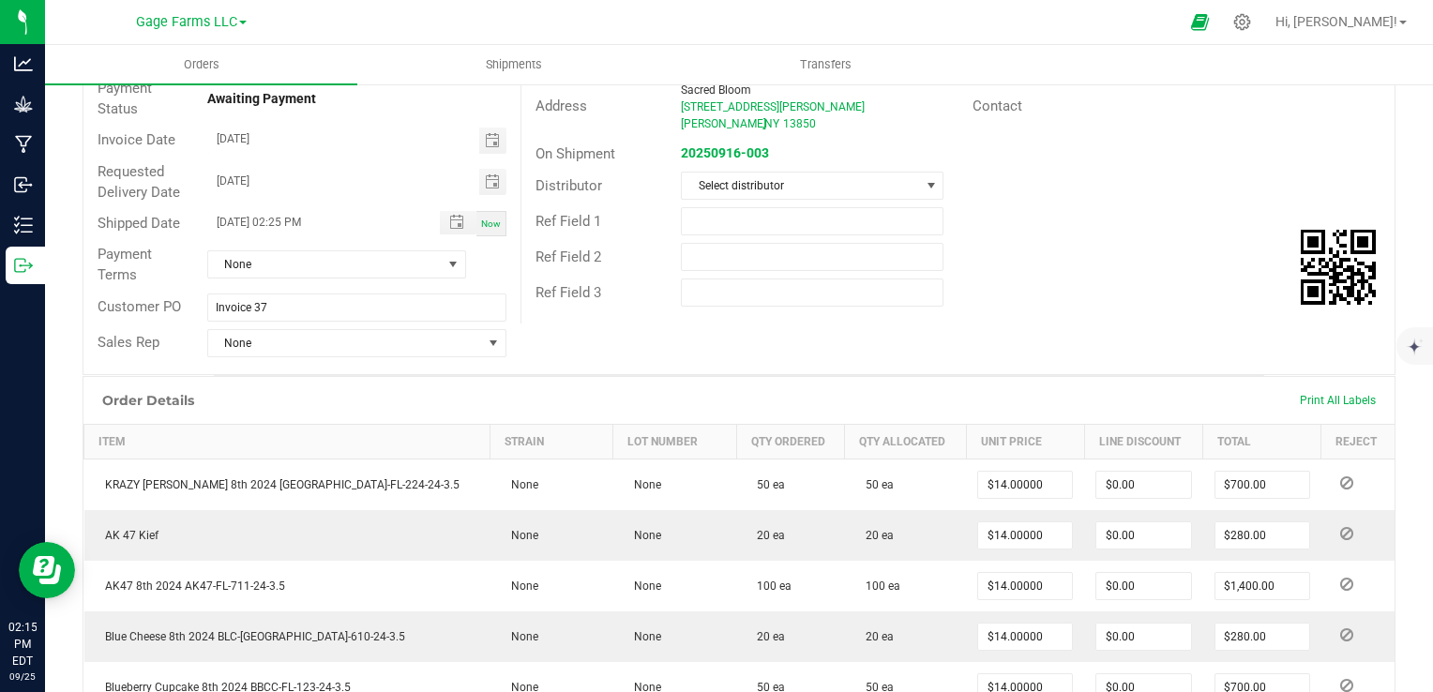
scroll to position [0, 0]
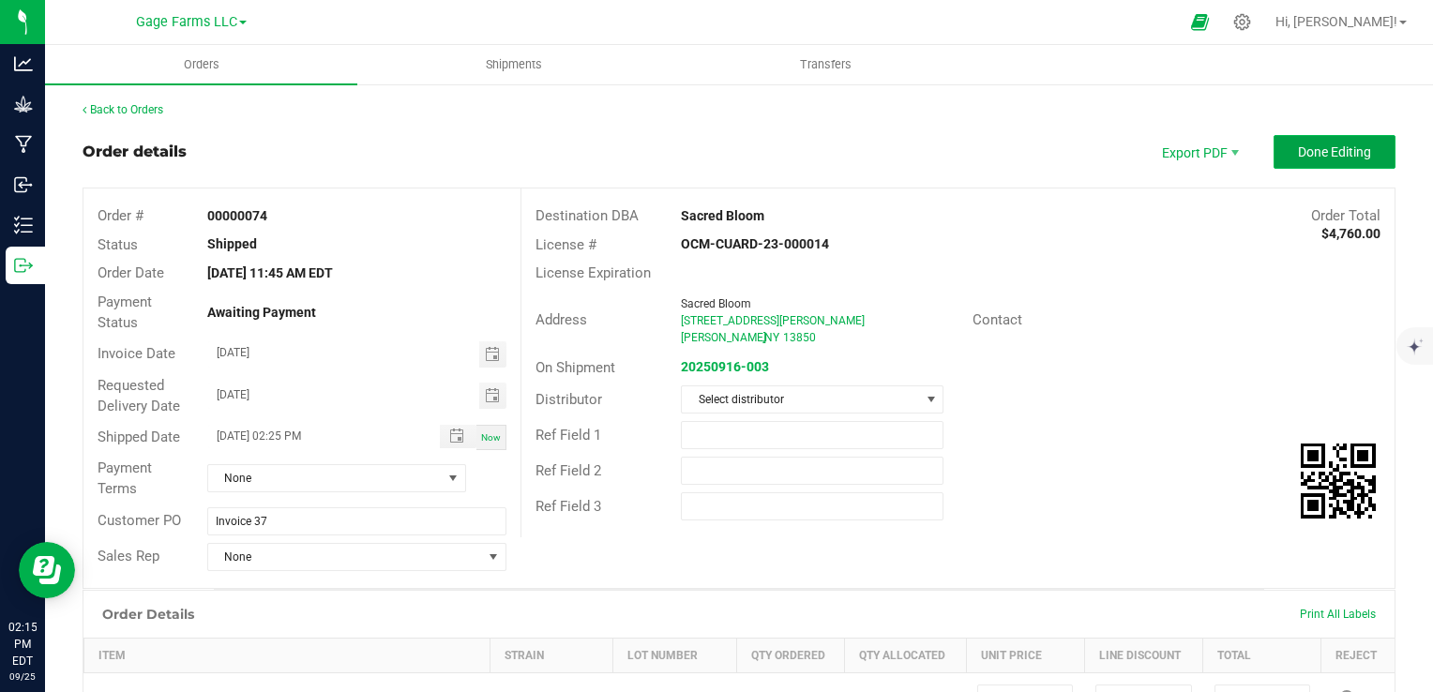
click at [1298, 157] on span "Done Editing" at bounding box center [1334, 151] width 73 height 15
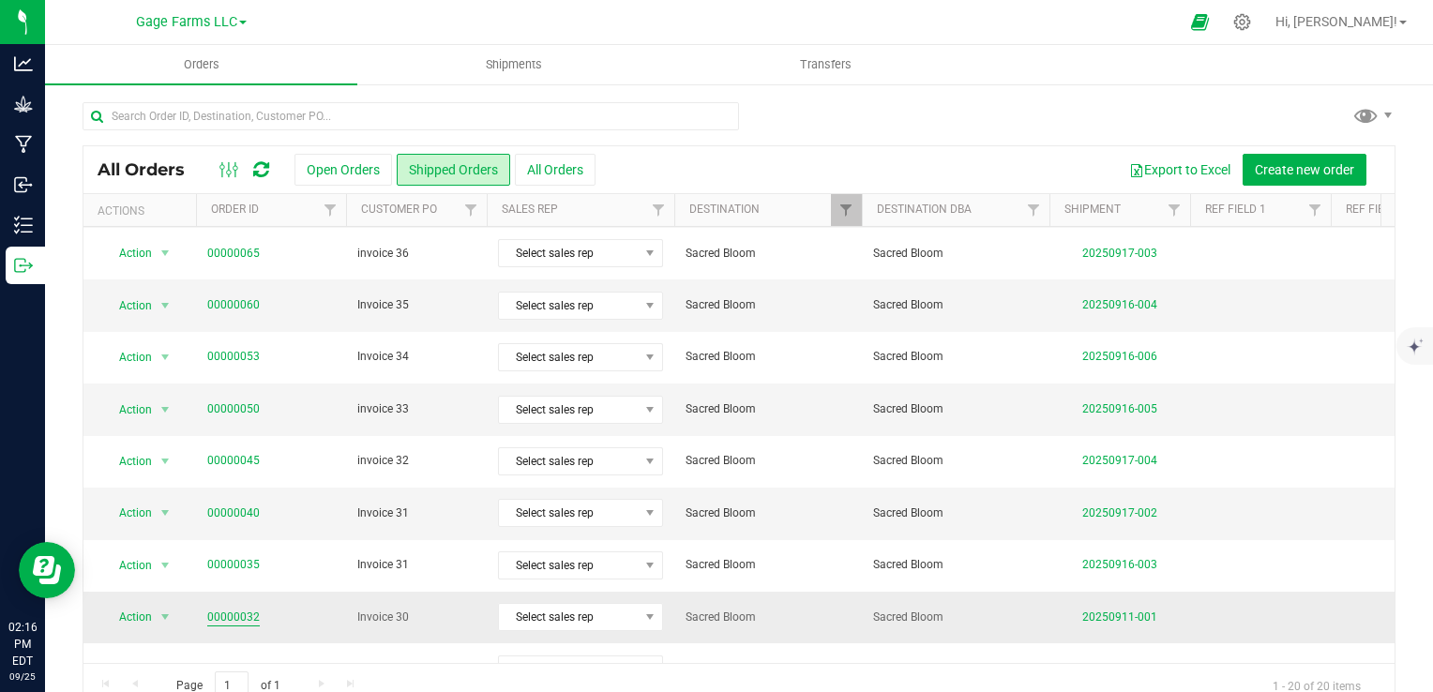
click at [251, 610] on link "00000032" at bounding box center [233, 618] width 53 height 18
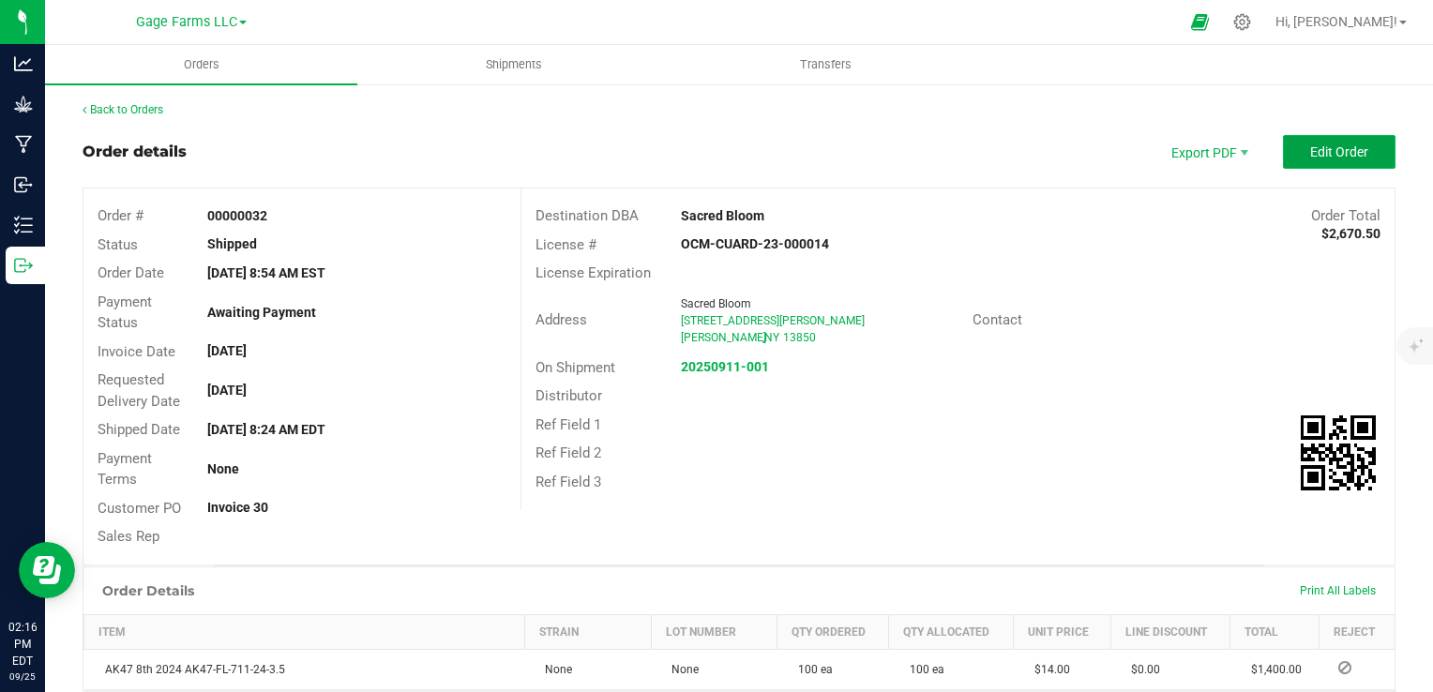
click at [1310, 144] on span "Edit Order" at bounding box center [1339, 151] width 58 height 15
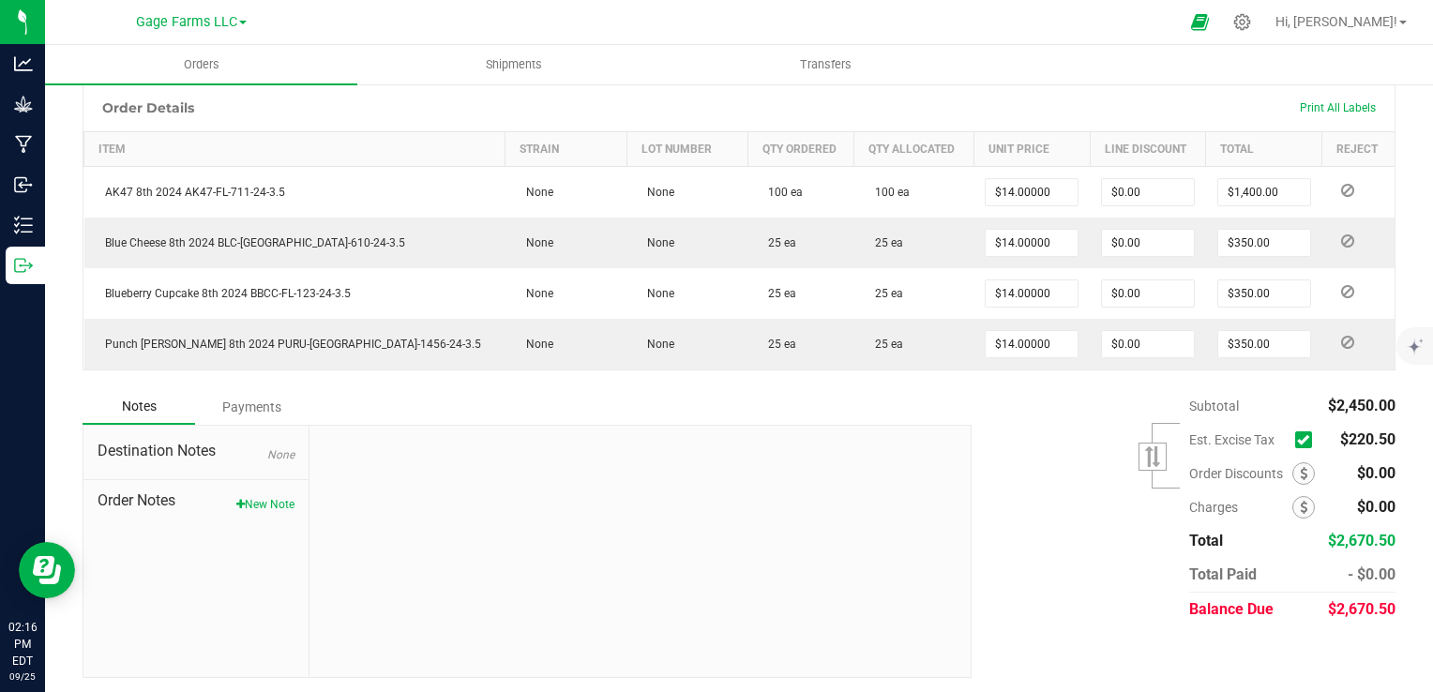
click at [1297, 440] on icon at bounding box center [1303, 440] width 12 height 0
click at [0, 0] on input "checkbox" at bounding box center [0, 0] width 0 height 0
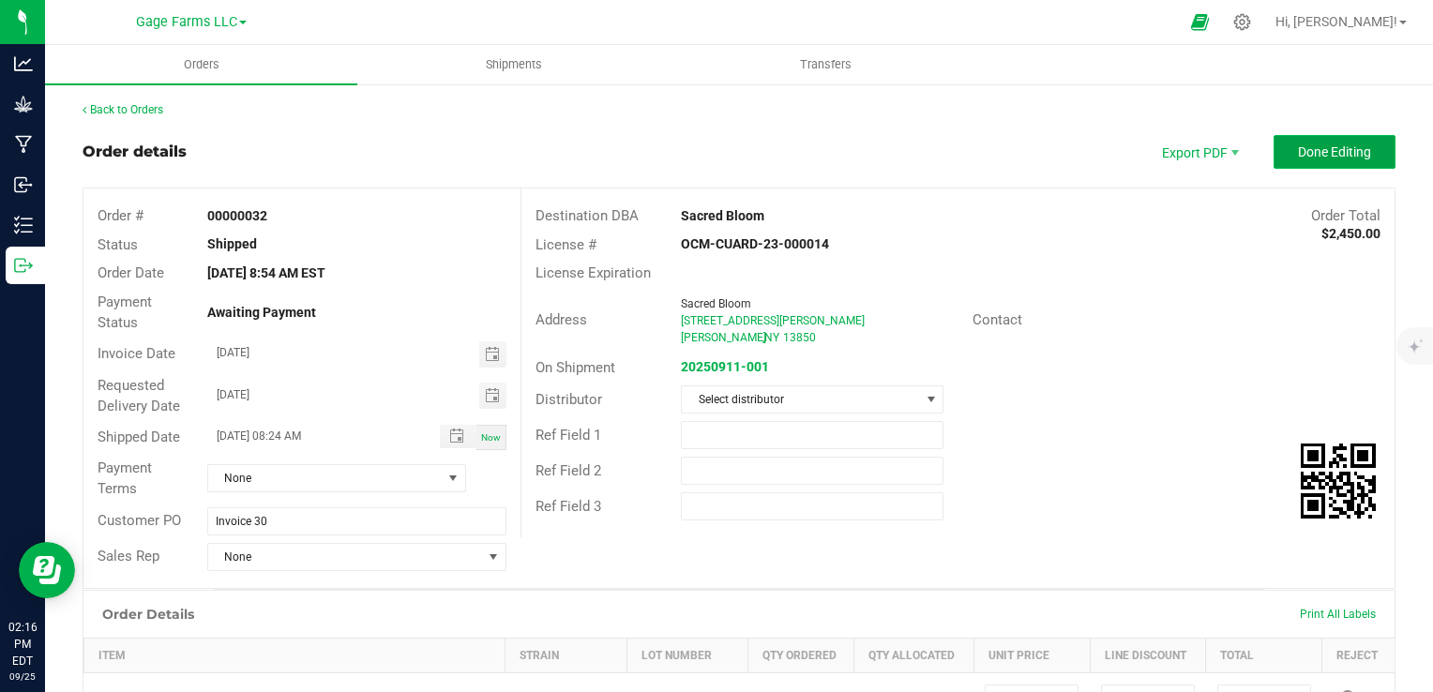
click at [1274, 141] on button "Done Editing" at bounding box center [1335, 152] width 122 height 34
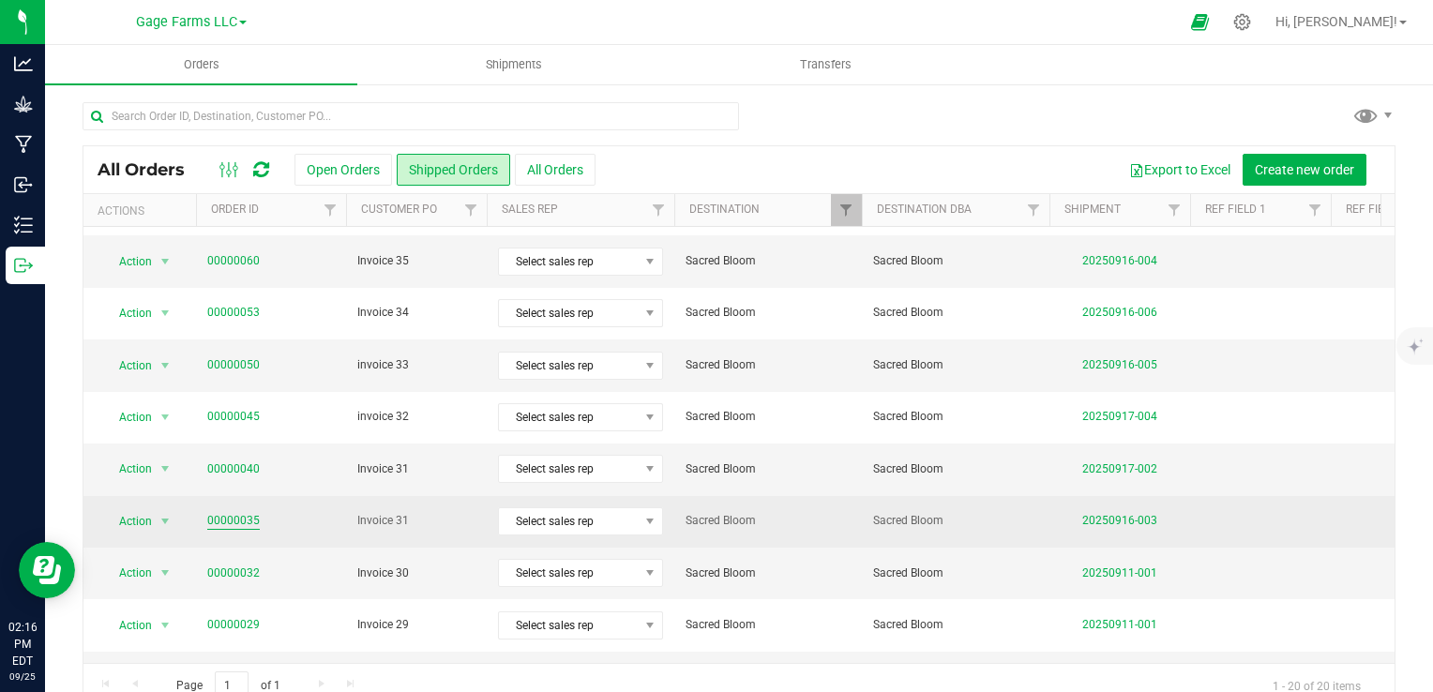
click at [236, 515] on link "00000035" at bounding box center [233, 521] width 53 height 18
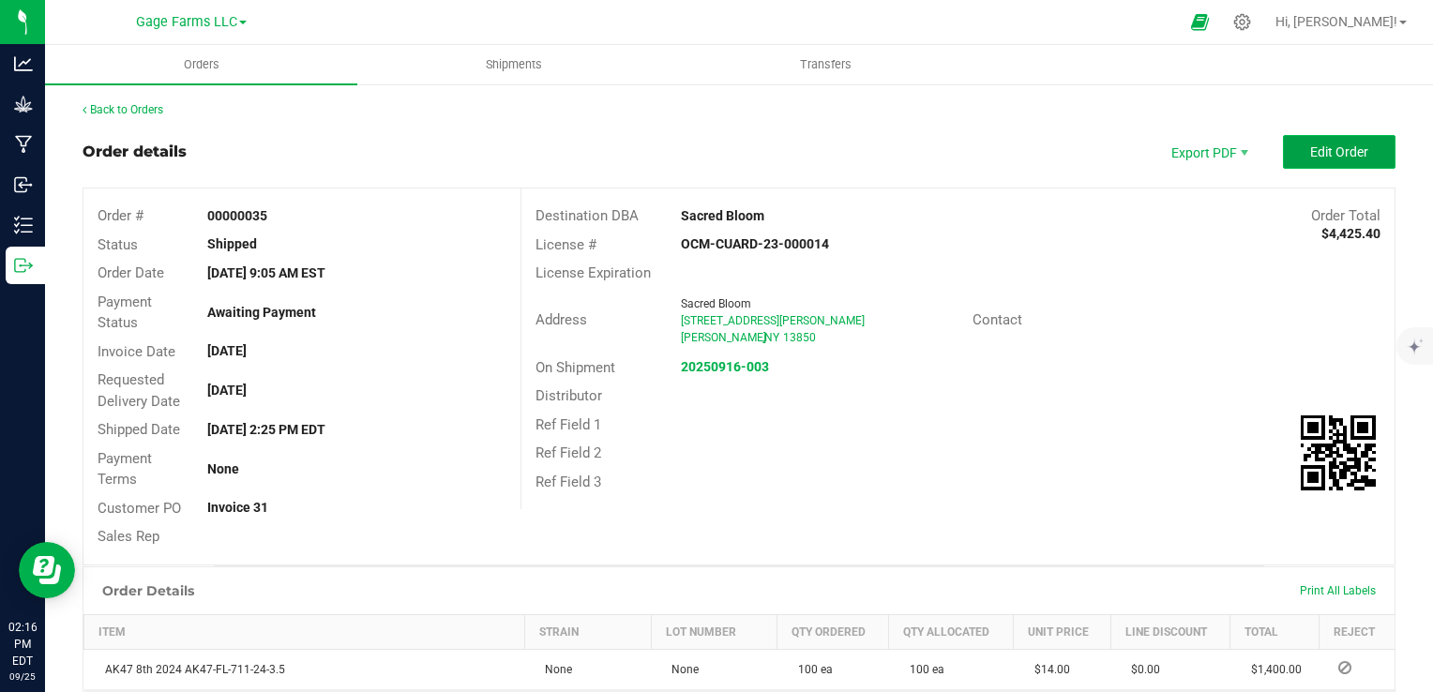
click at [1319, 158] on span "Edit Order" at bounding box center [1339, 151] width 58 height 15
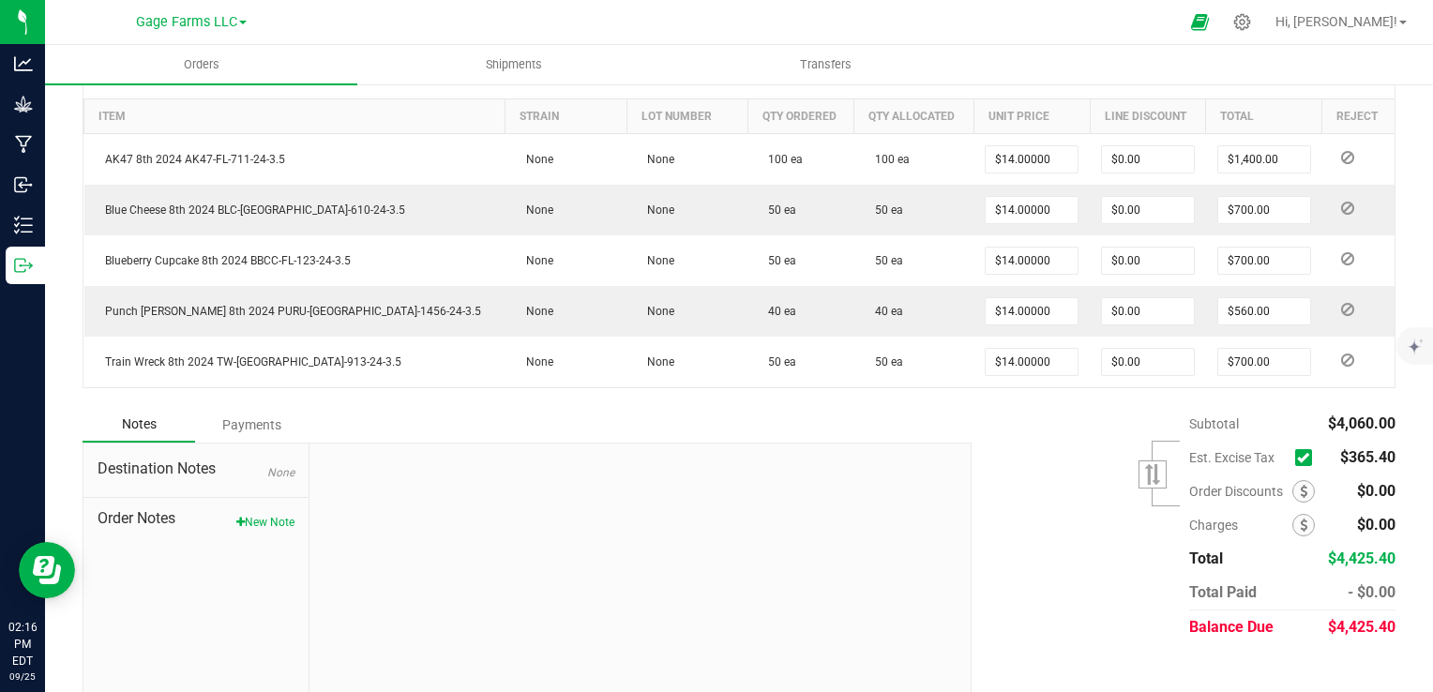
scroll to position [556, 0]
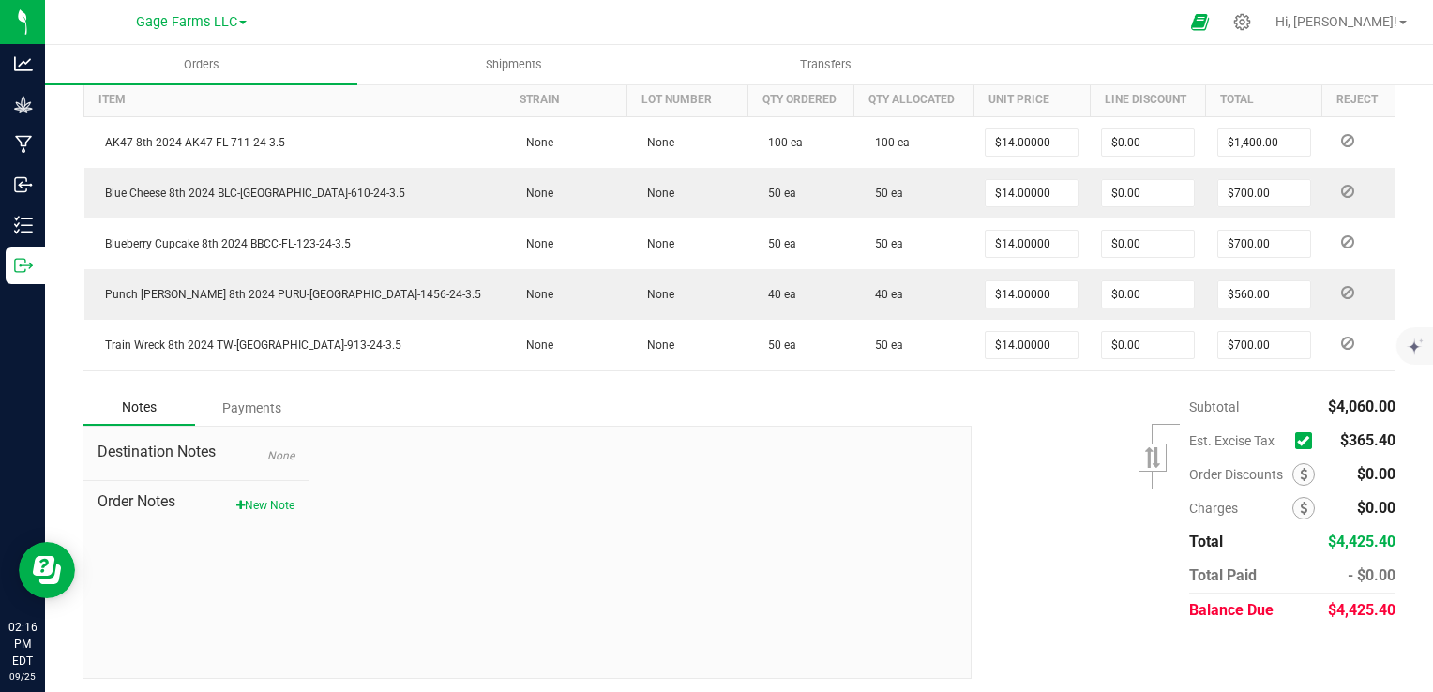
click at [1297, 441] on icon at bounding box center [1303, 441] width 12 height 0
click at [0, 0] on input "checkbox" at bounding box center [0, 0] width 0 height 0
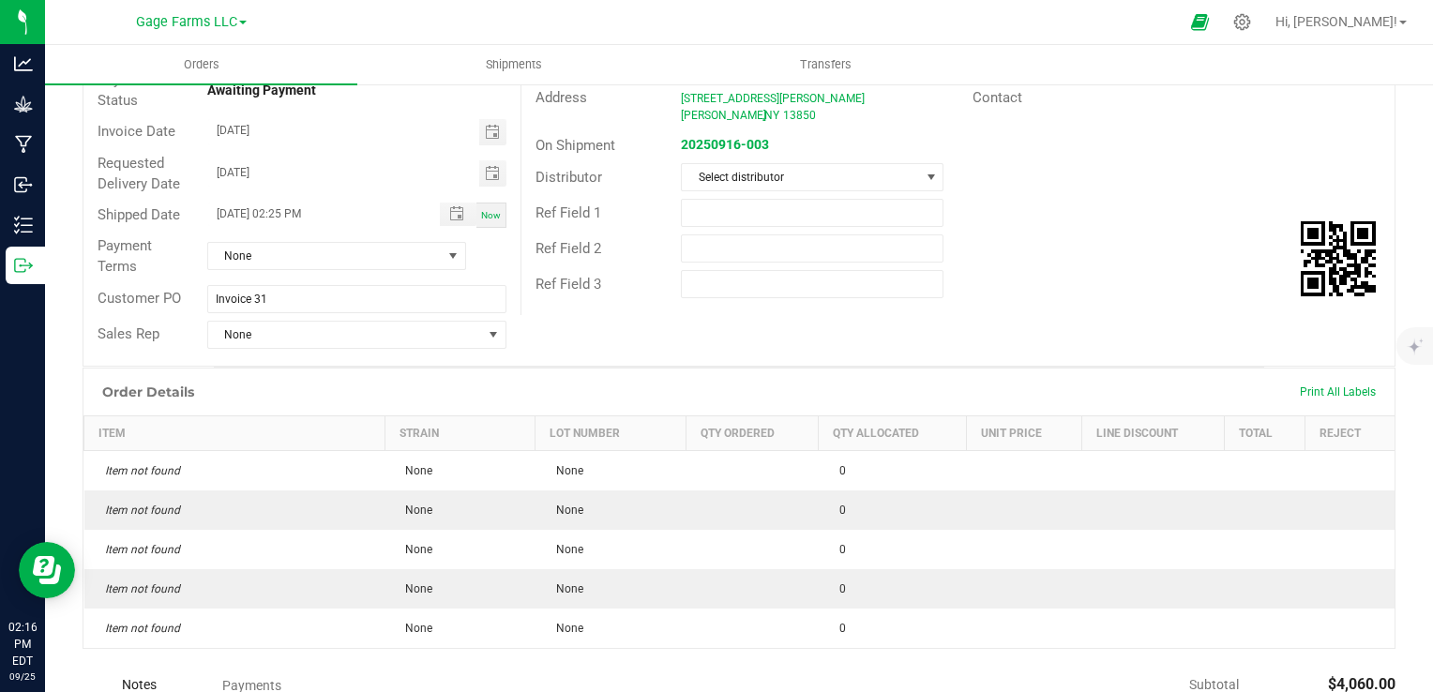
scroll to position [0, 0]
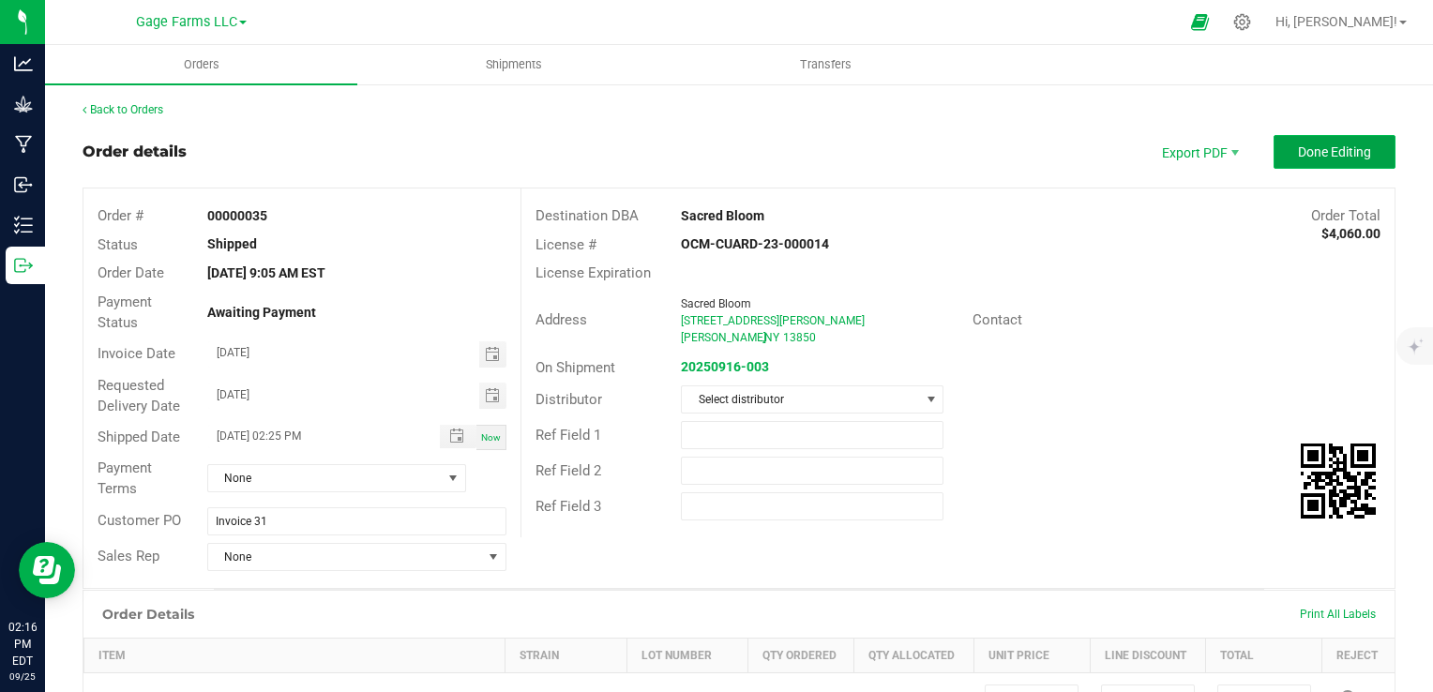
click at [1298, 148] on span "Done Editing" at bounding box center [1334, 151] width 73 height 15
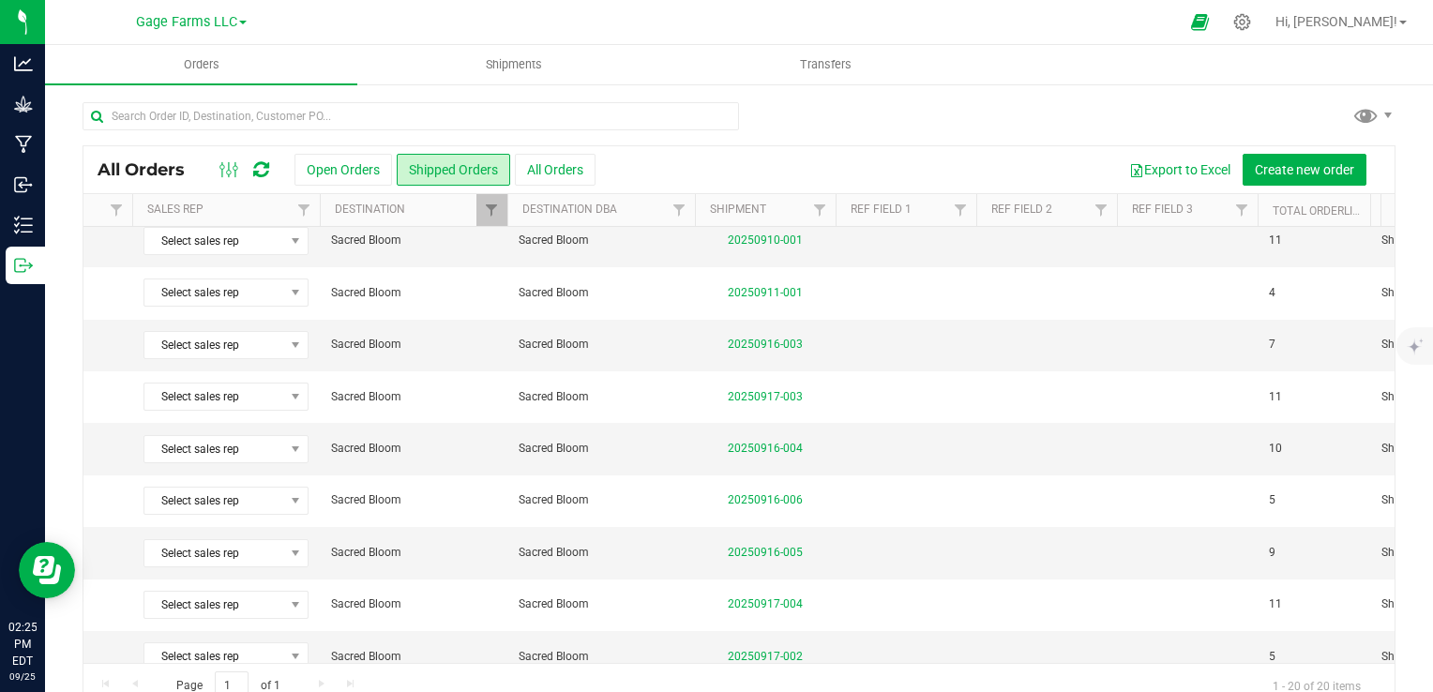
scroll to position [0, 195]
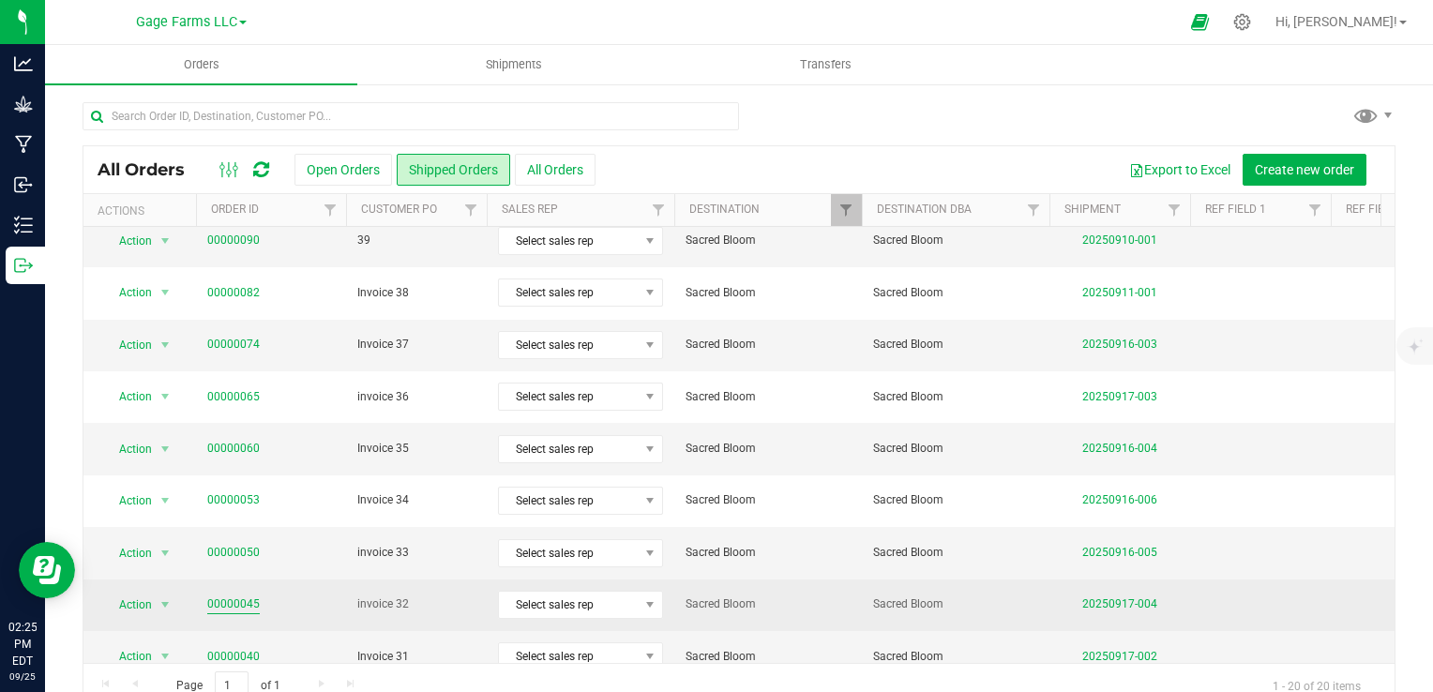
click at [248, 597] on link "00000045" at bounding box center [233, 605] width 53 height 18
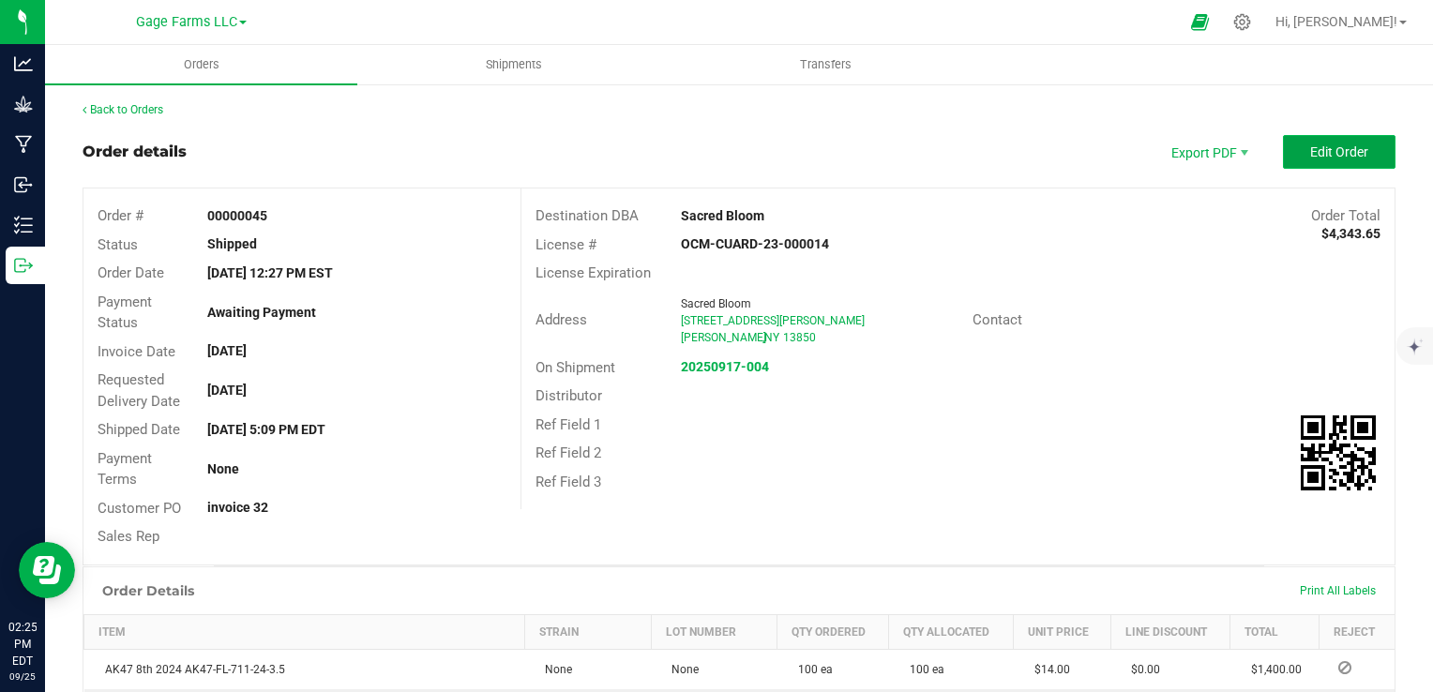
click at [1324, 140] on button "Edit Order" at bounding box center [1339, 152] width 113 height 34
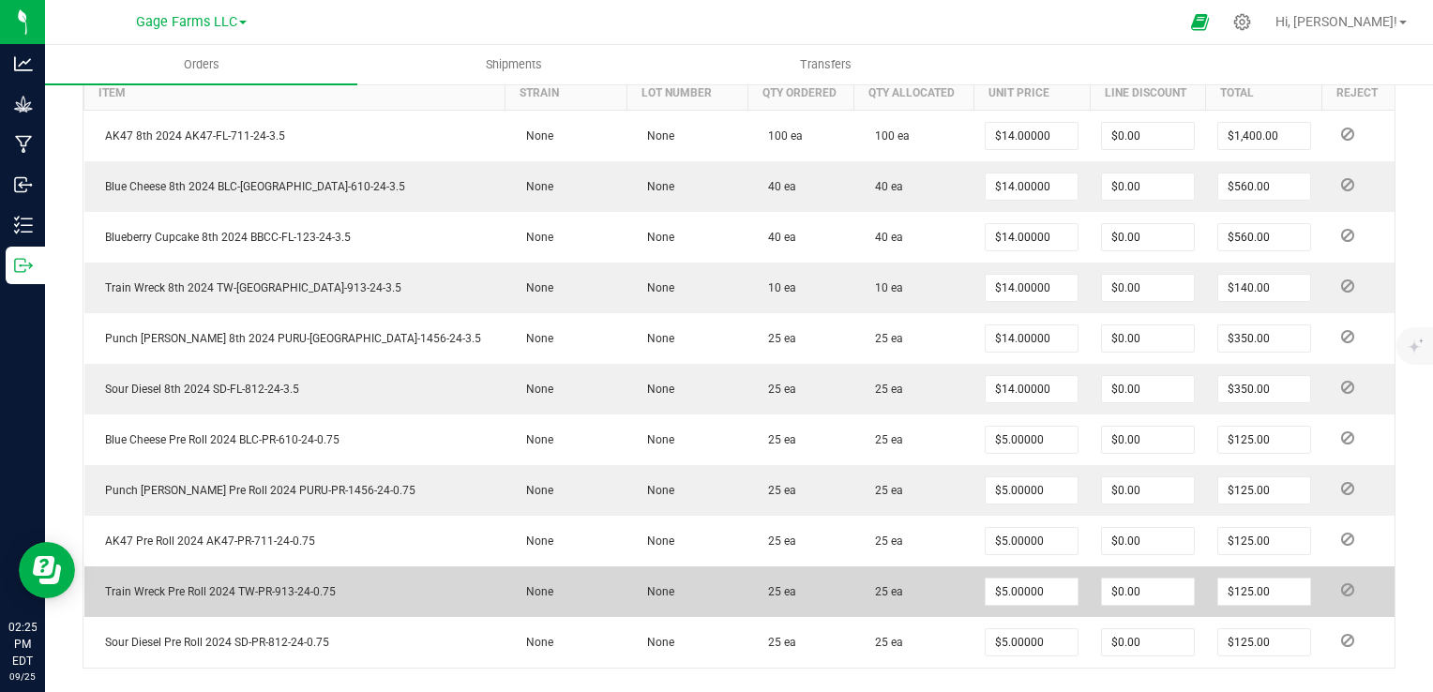
scroll to position [750, 0]
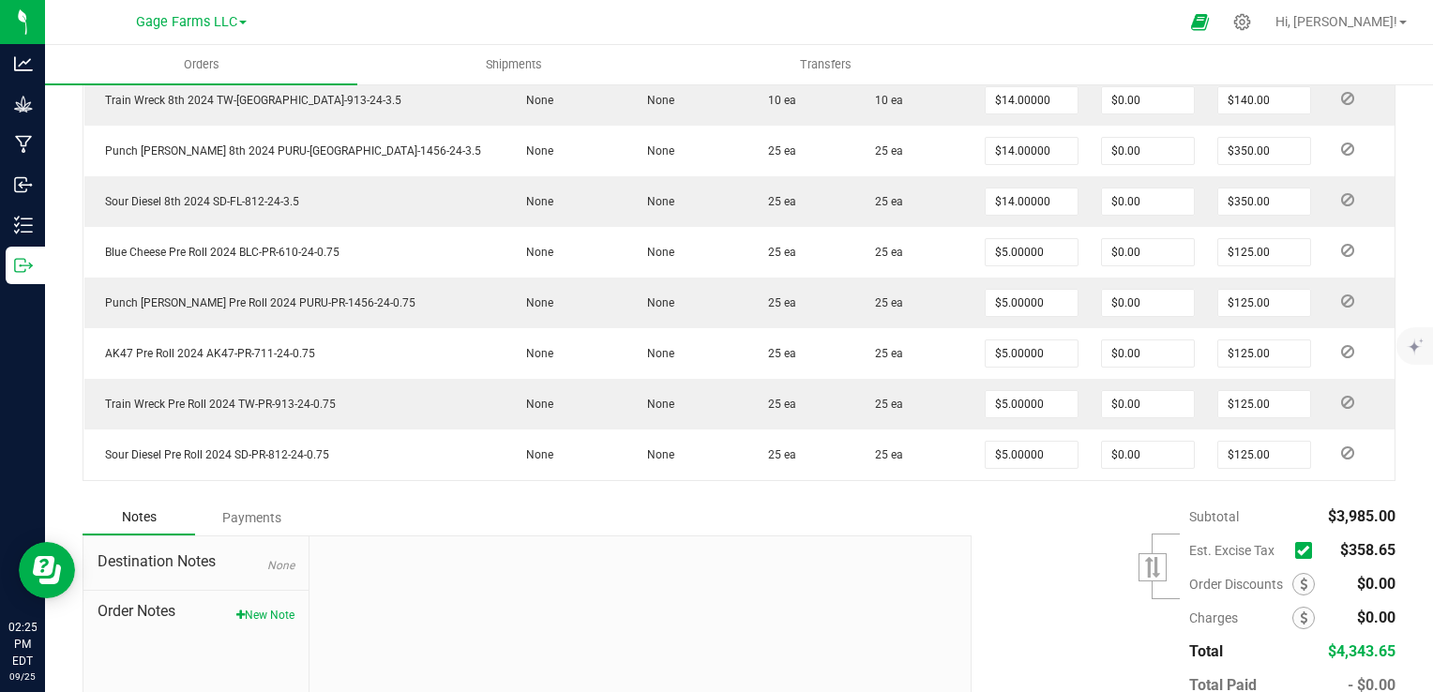
click at [1295, 547] on span at bounding box center [1303, 550] width 17 height 17
click at [0, 0] on input "checkbox" at bounding box center [0, 0] width 0 height 0
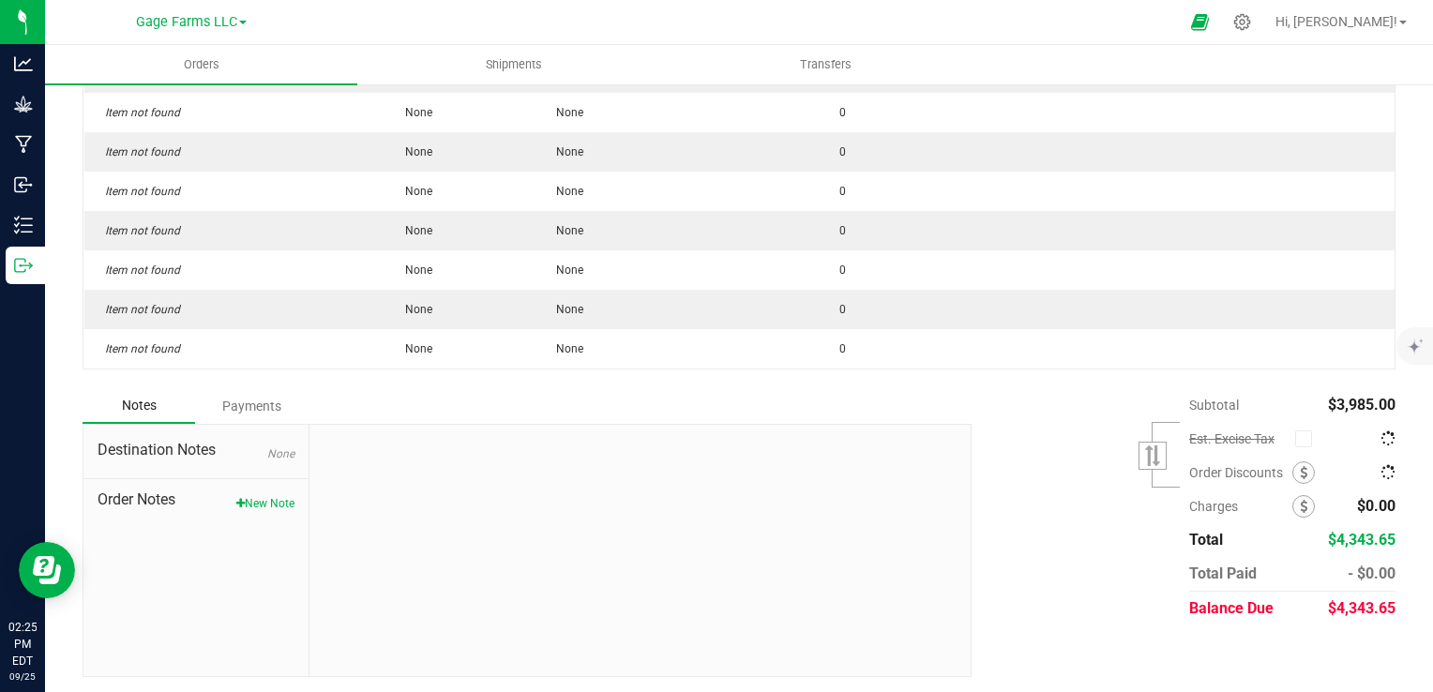
scroll to position [82, 0]
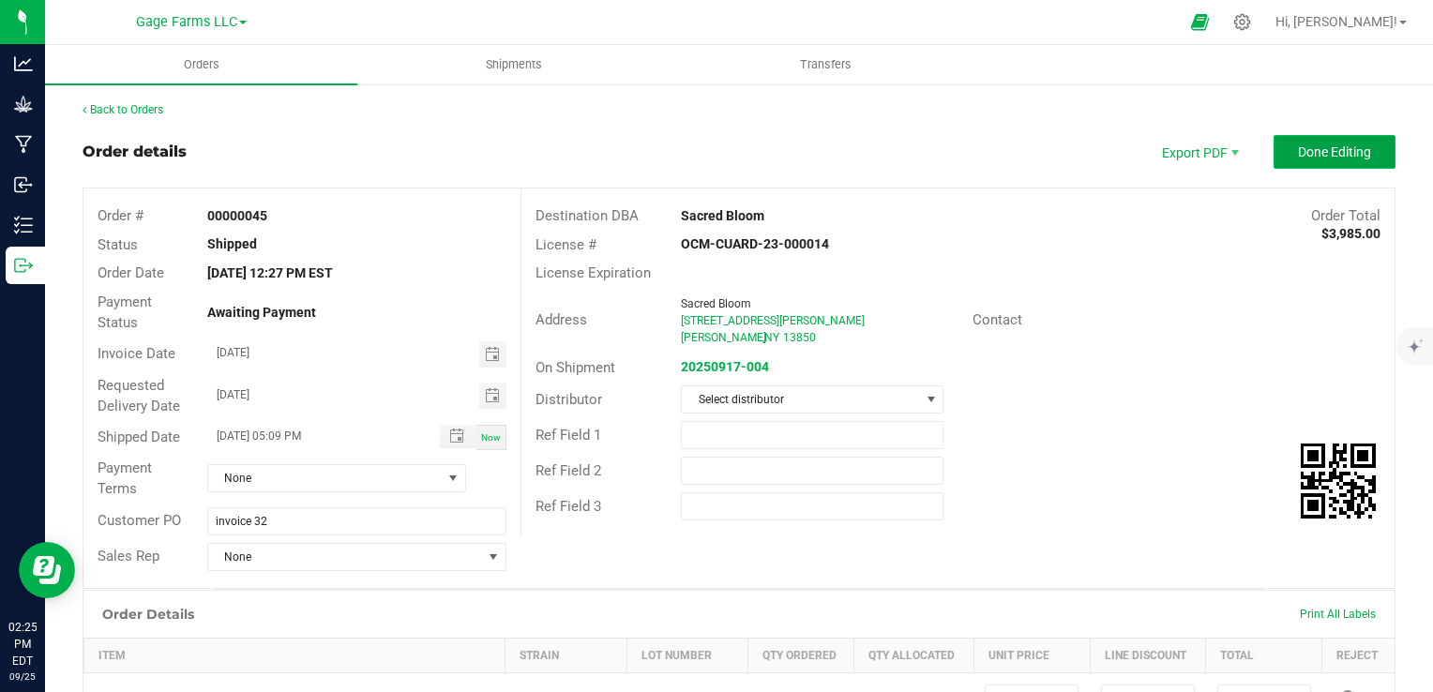
click at [1350, 139] on button "Done Editing" at bounding box center [1335, 152] width 122 height 34
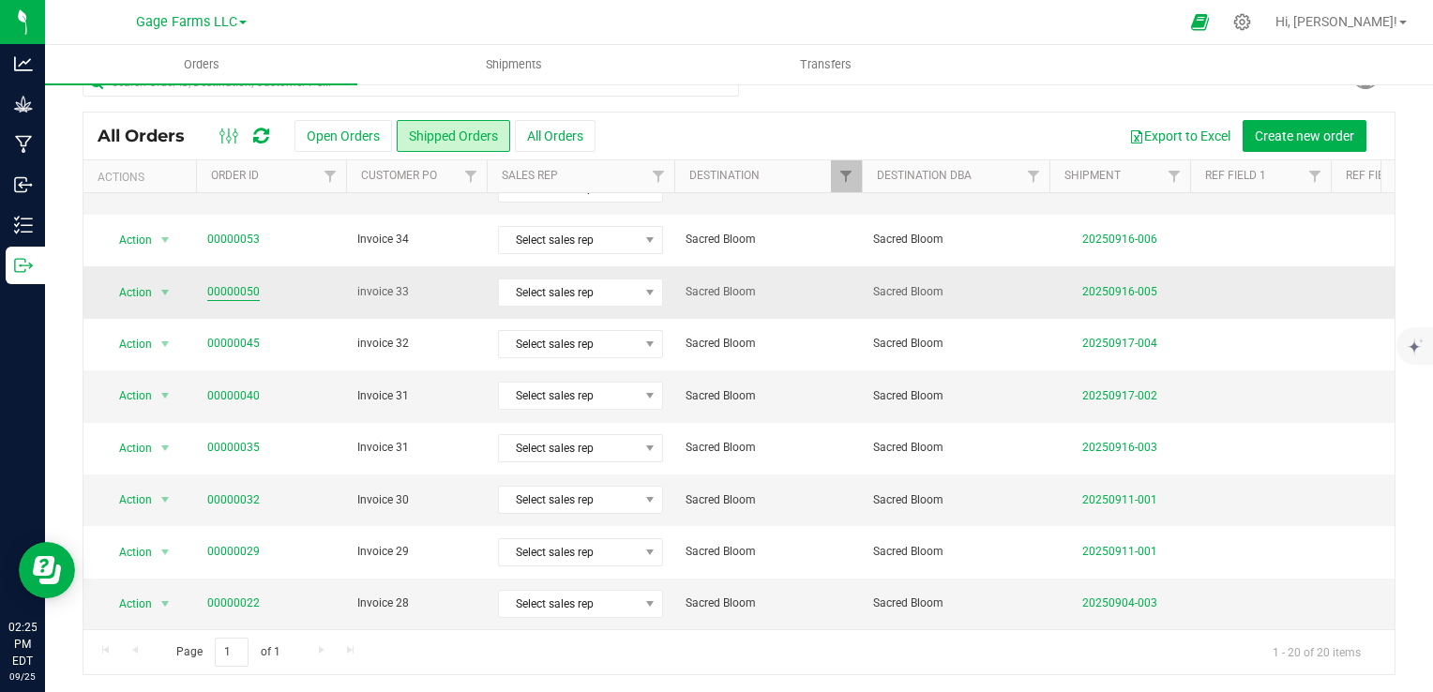
click at [218, 283] on link "00000050" at bounding box center [233, 292] width 53 height 18
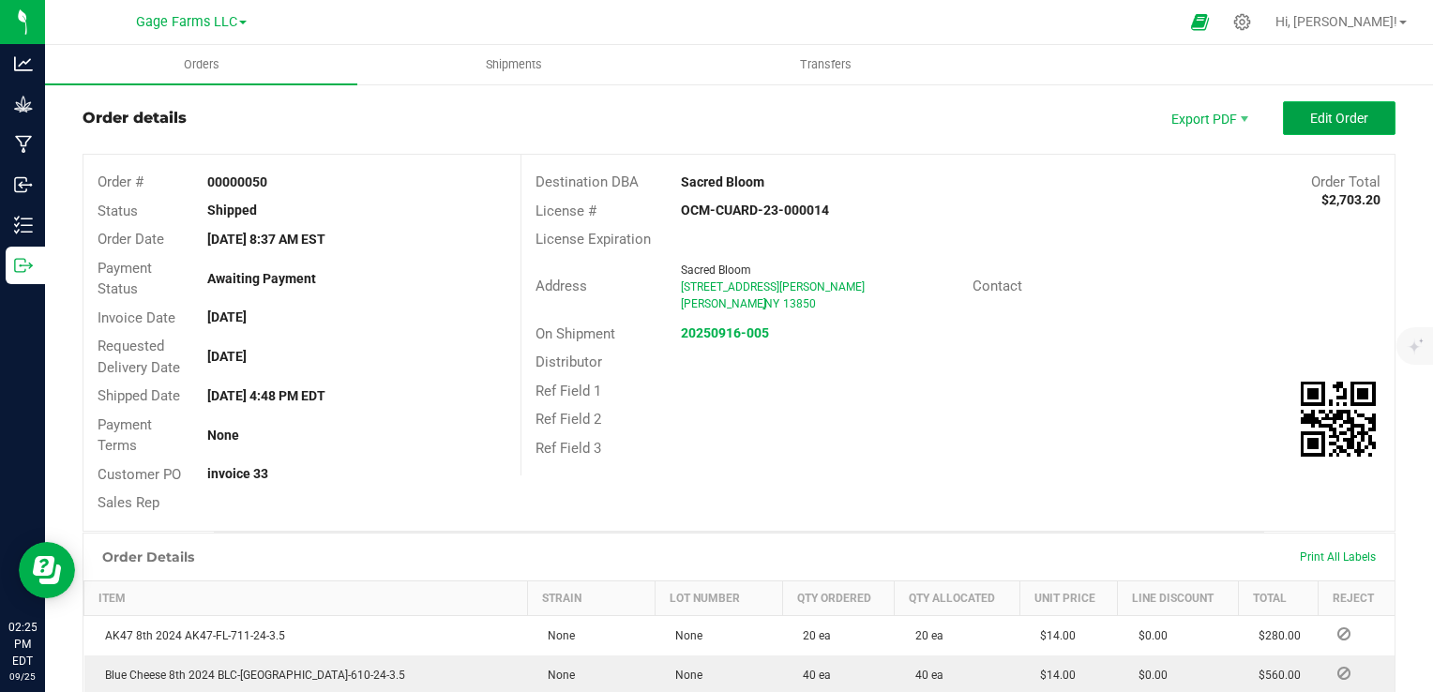
click at [1358, 122] on button "Edit Order" at bounding box center [1339, 118] width 113 height 34
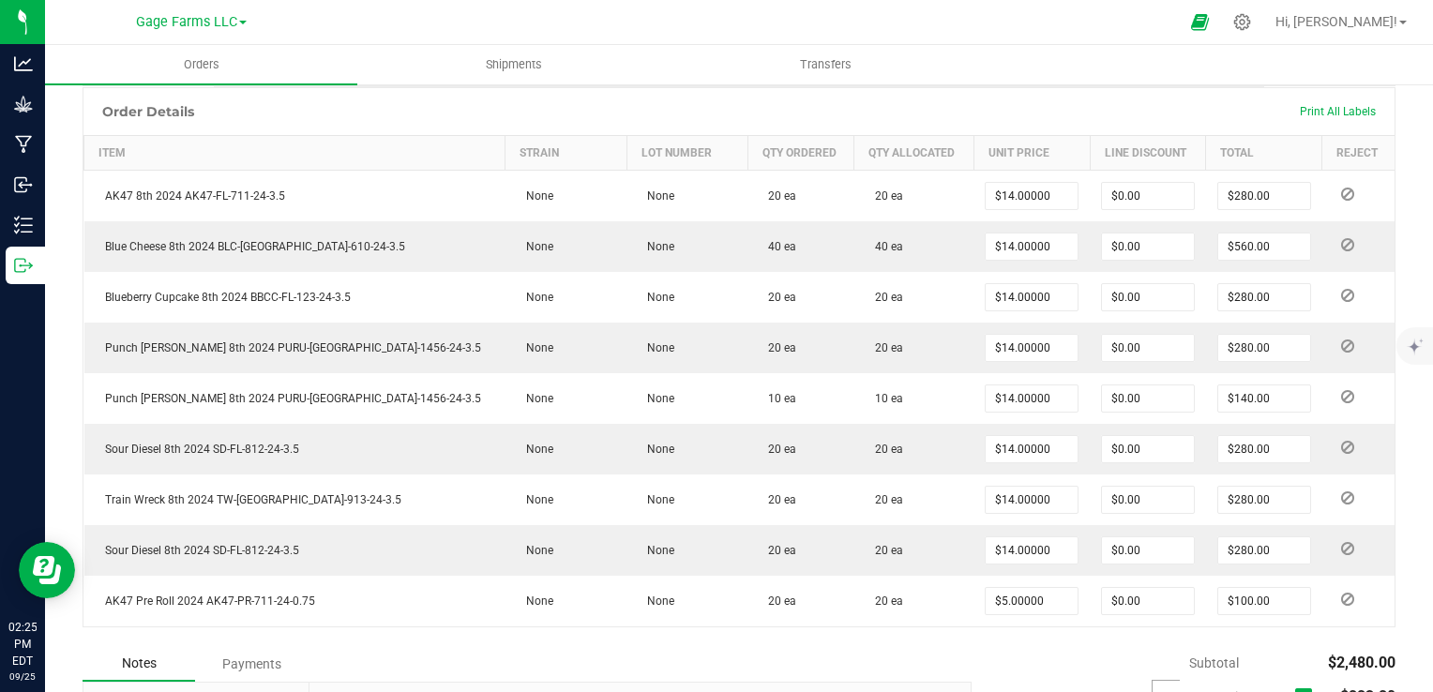
click at [1297, 691] on icon at bounding box center [1303, 697] width 12 height 0
click at [0, 0] on input "checkbox" at bounding box center [0, 0] width 0 height 0
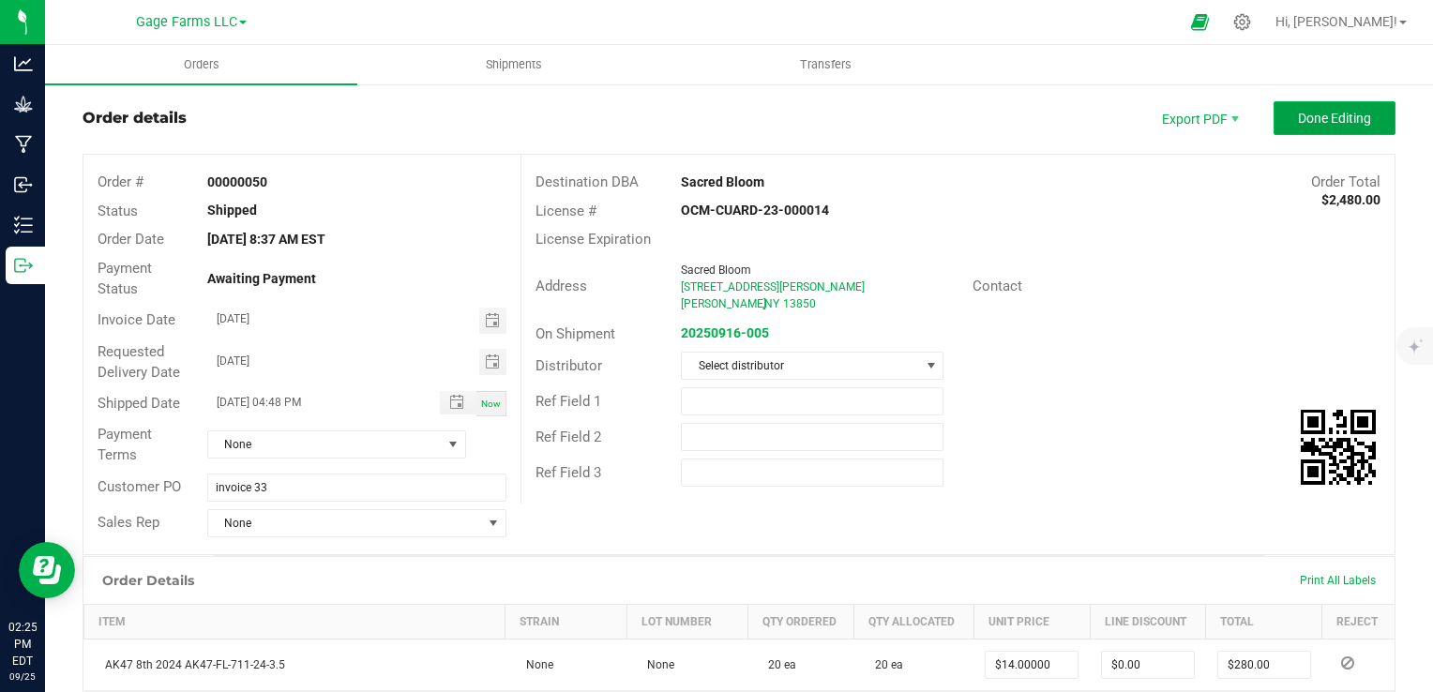
click at [1324, 118] on span "Done Editing" at bounding box center [1334, 118] width 73 height 15
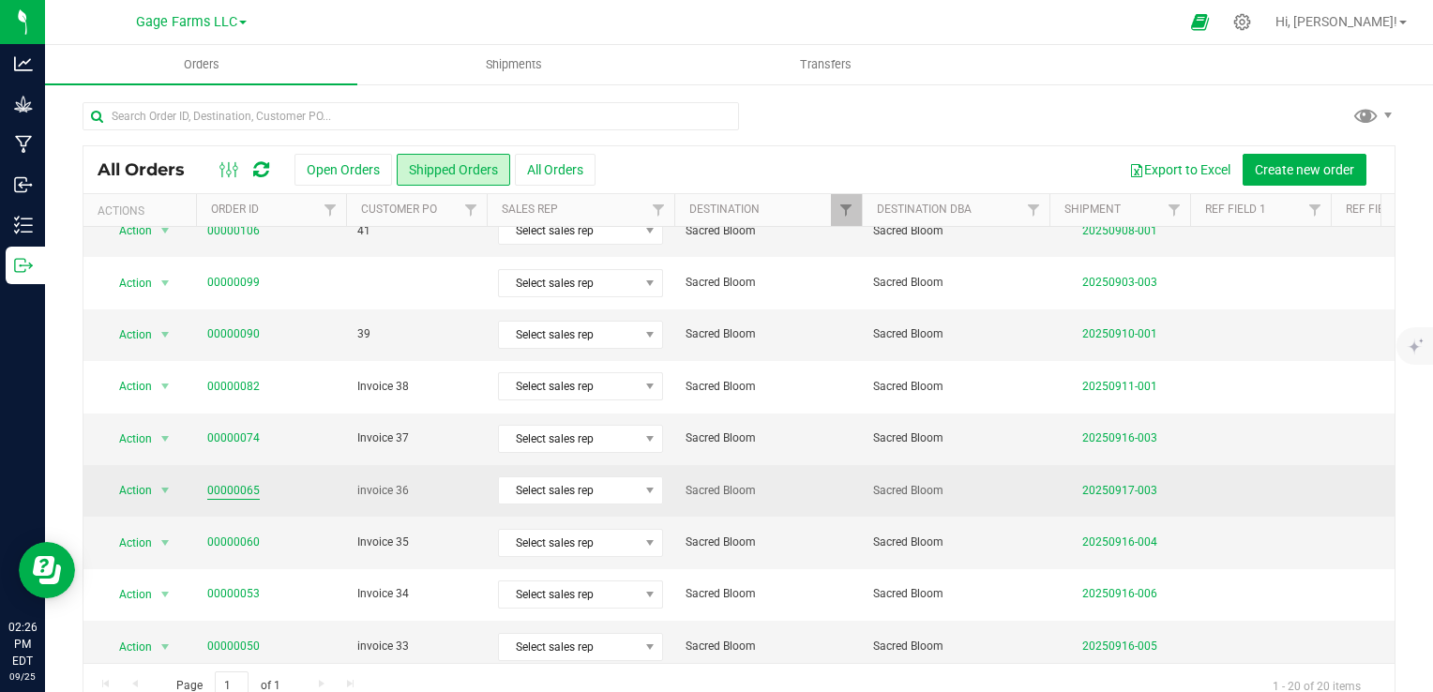
click at [250, 486] on link "00000065" at bounding box center [233, 491] width 53 height 18
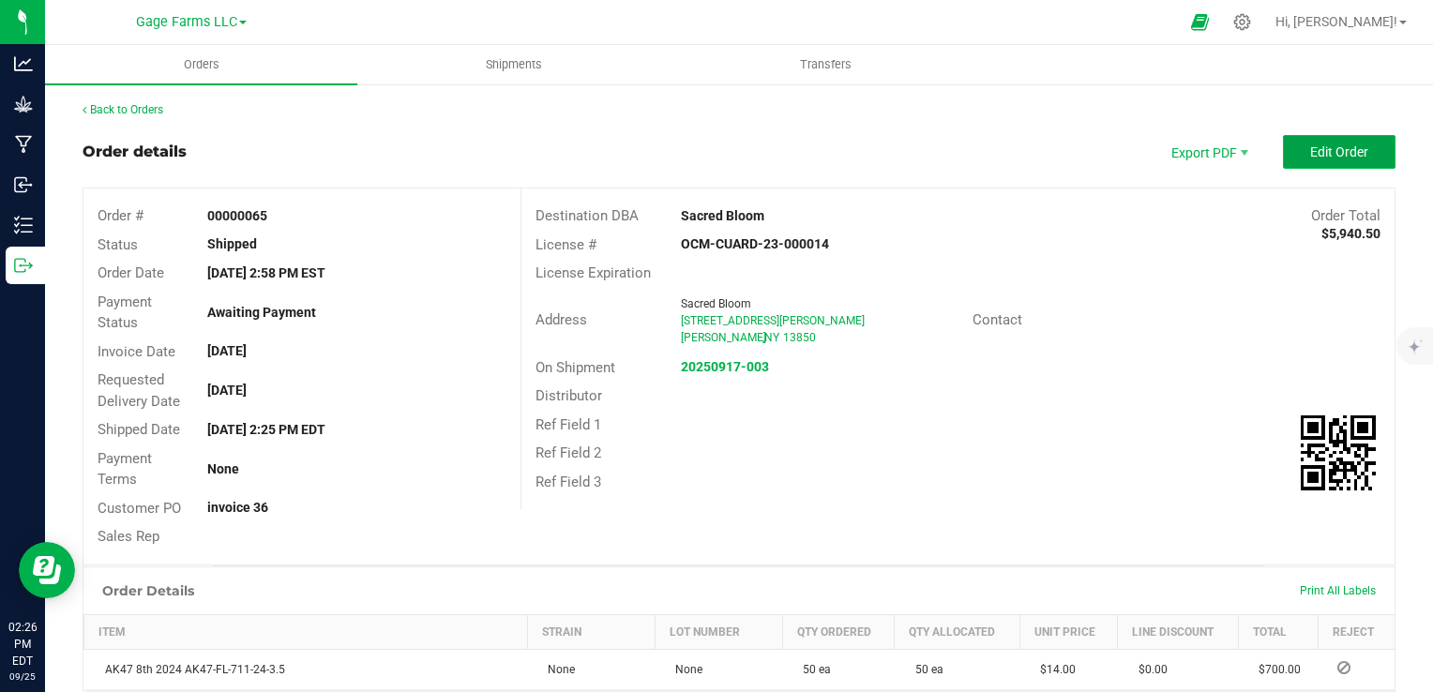
click at [1324, 152] on span "Edit Order" at bounding box center [1339, 151] width 58 height 15
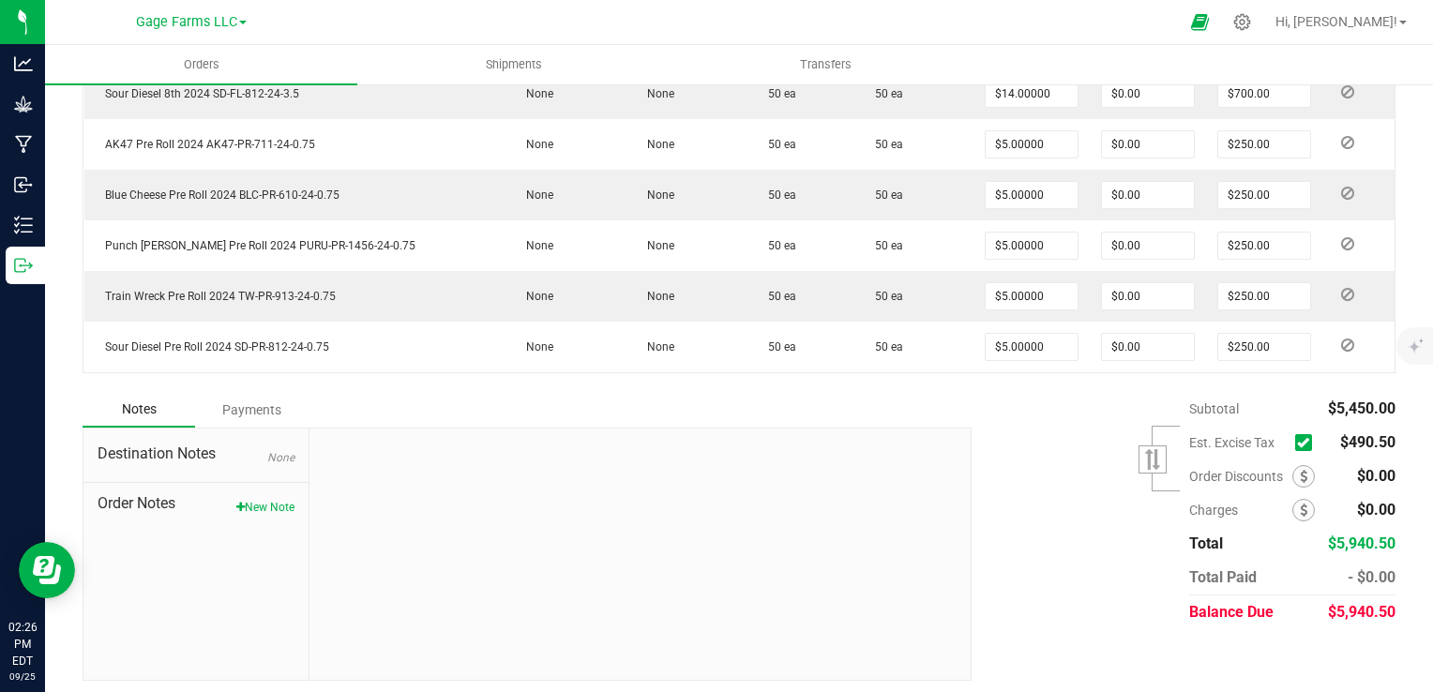
click at [1297, 443] on icon at bounding box center [1303, 443] width 12 height 0
click at [0, 0] on input "checkbox" at bounding box center [0, 0] width 0 height 0
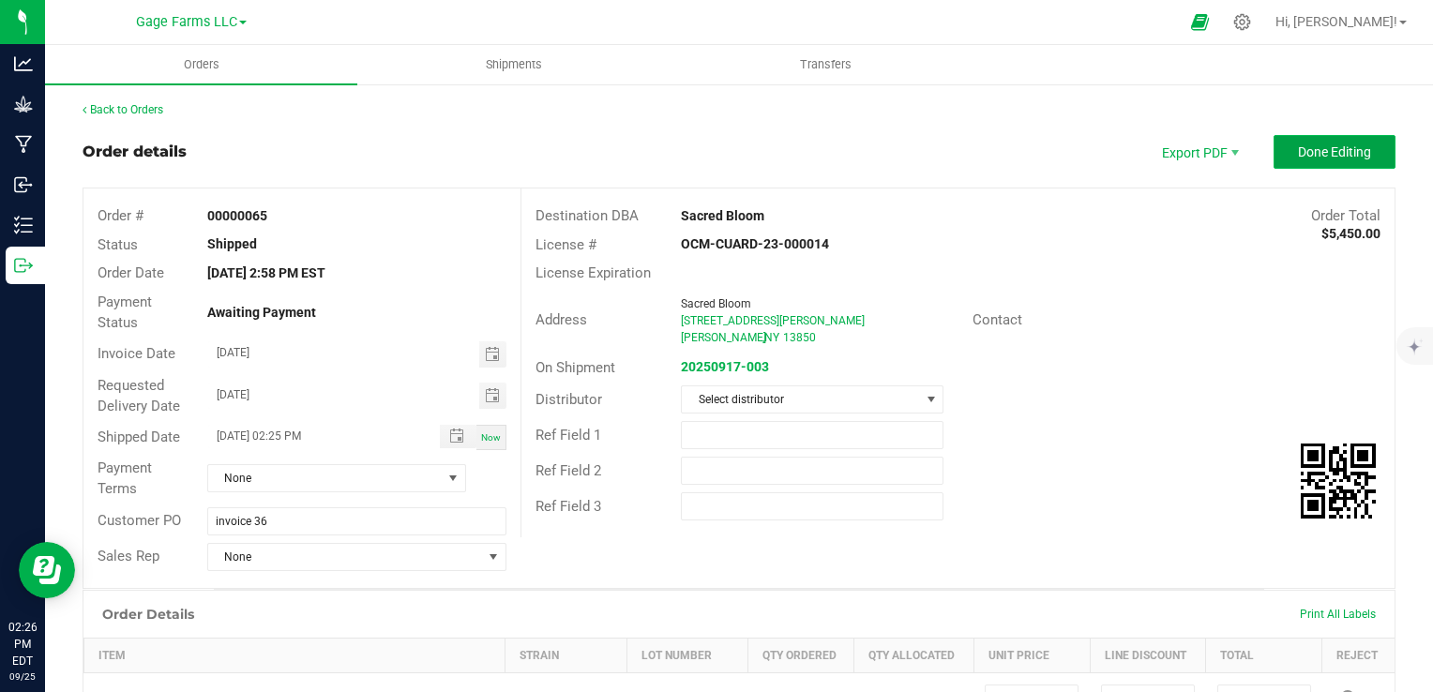
click at [1346, 156] on span "Done Editing" at bounding box center [1334, 151] width 73 height 15
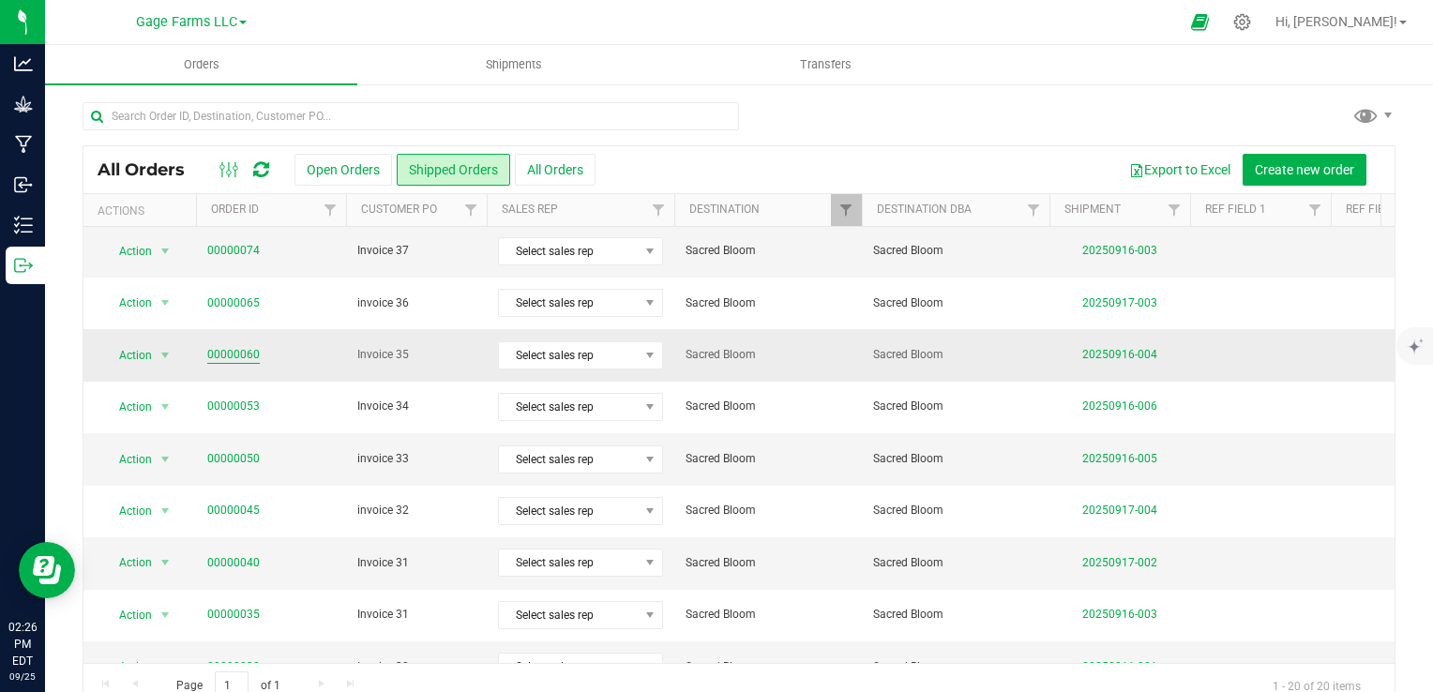
click at [249, 347] on link "00000060" at bounding box center [233, 355] width 53 height 18
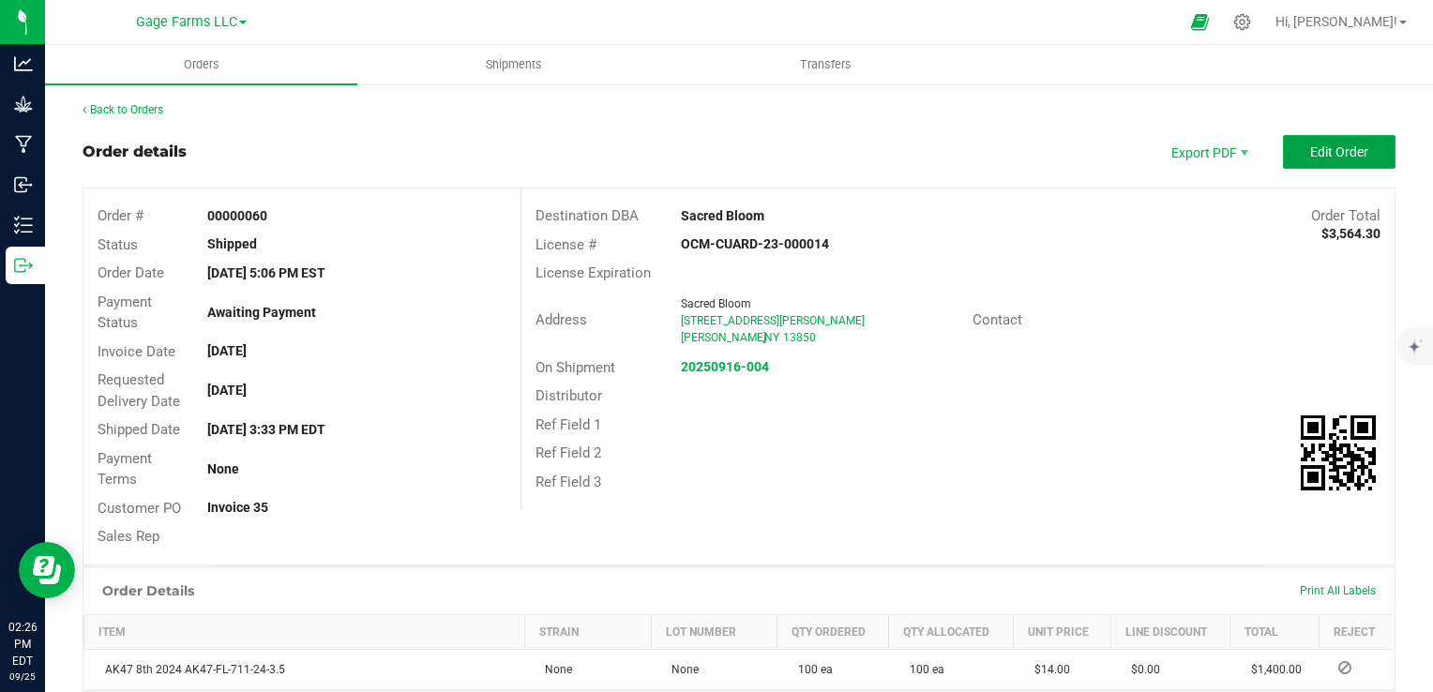
click at [1332, 158] on span "Edit Order" at bounding box center [1339, 151] width 58 height 15
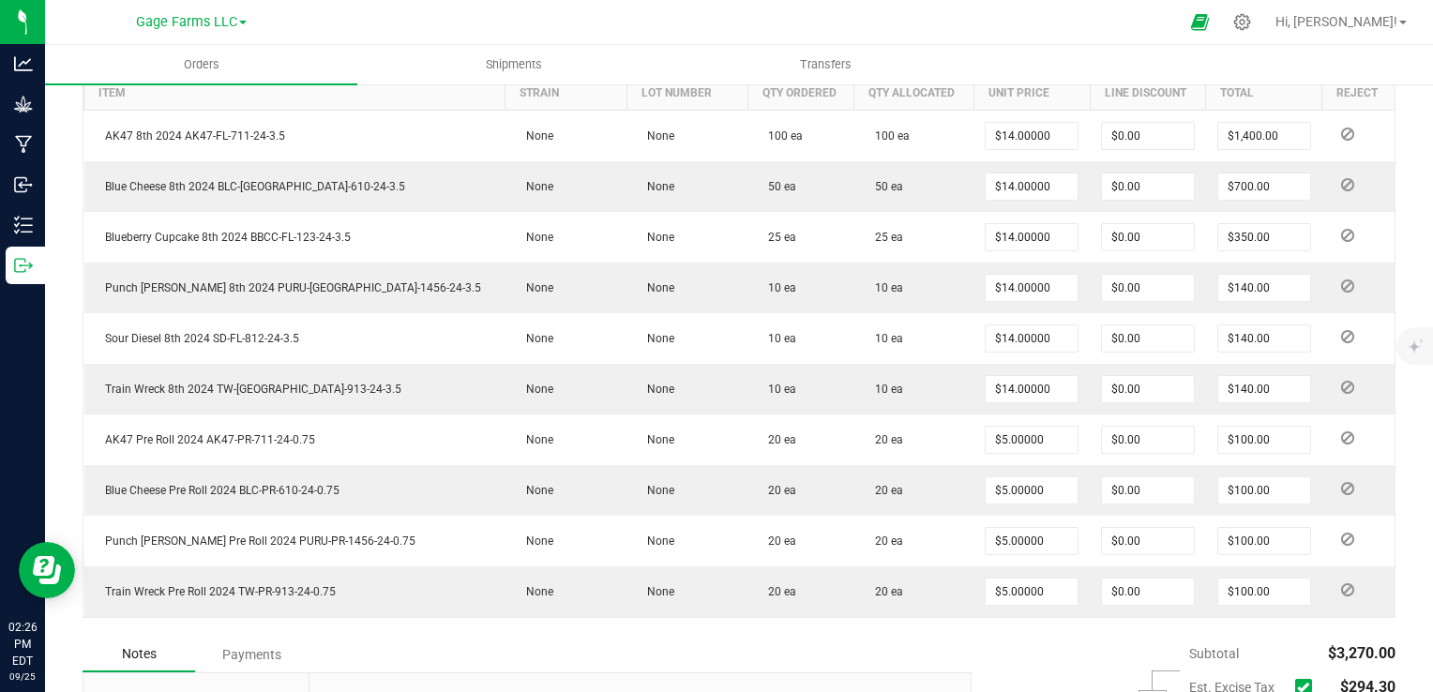
click at [1297, 685] on span at bounding box center [1303, 687] width 17 height 17
click at [0, 0] on input "checkbox" at bounding box center [0, 0] width 0 height 0
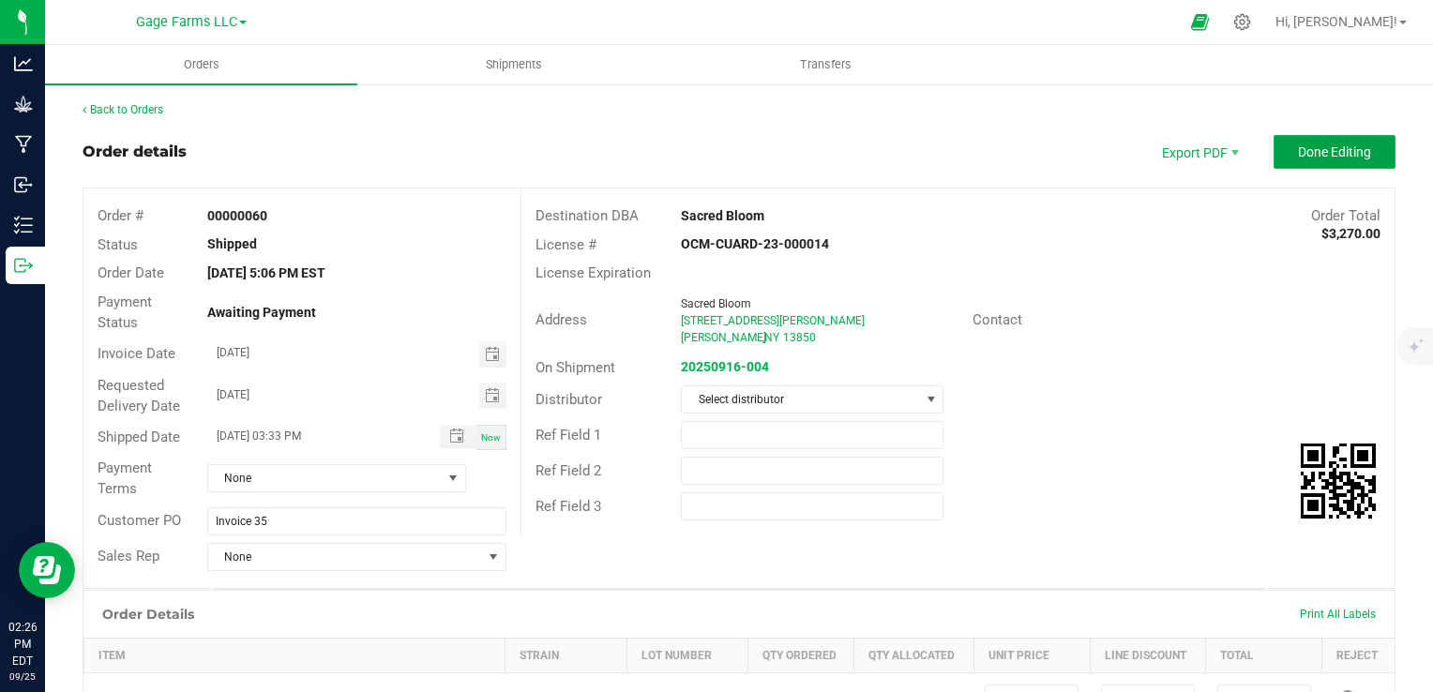
click at [1319, 141] on button "Done Editing" at bounding box center [1335, 152] width 122 height 34
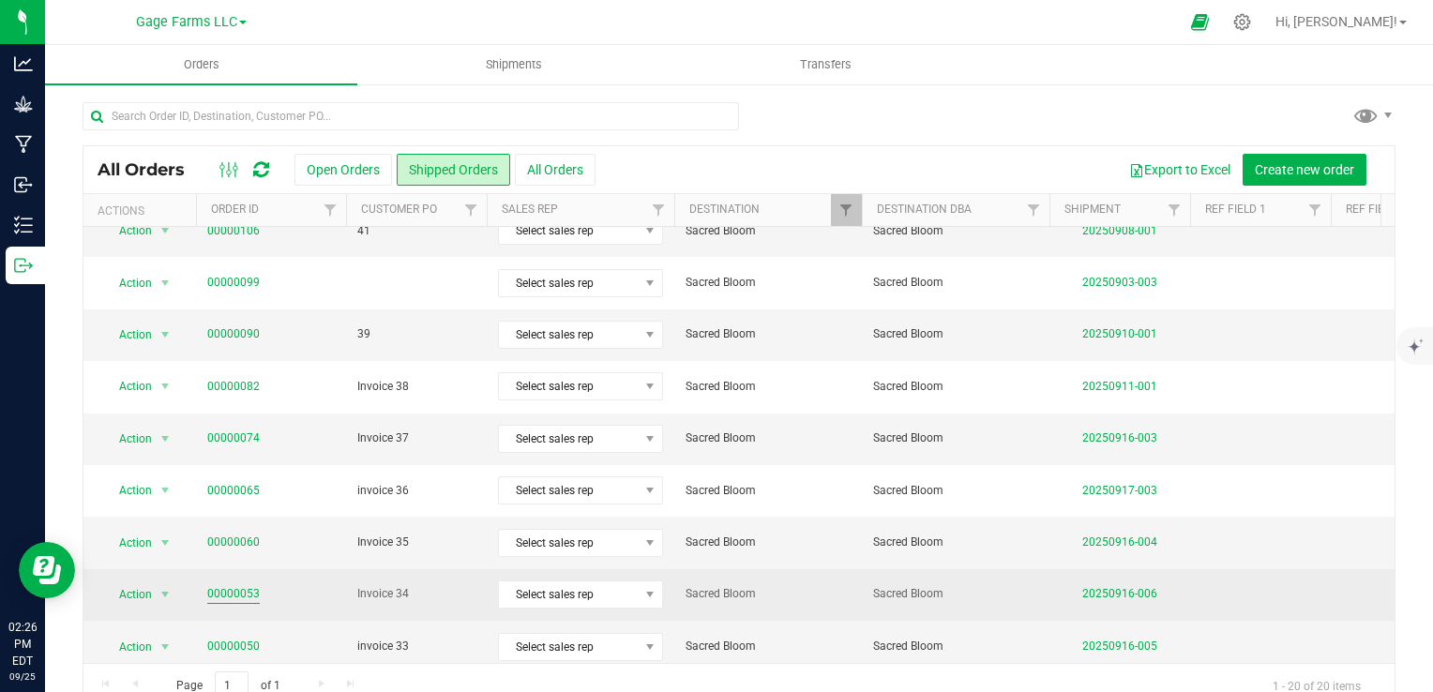
click at [236, 591] on link "00000053" at bounding box center [233, 594] width 53 height 18
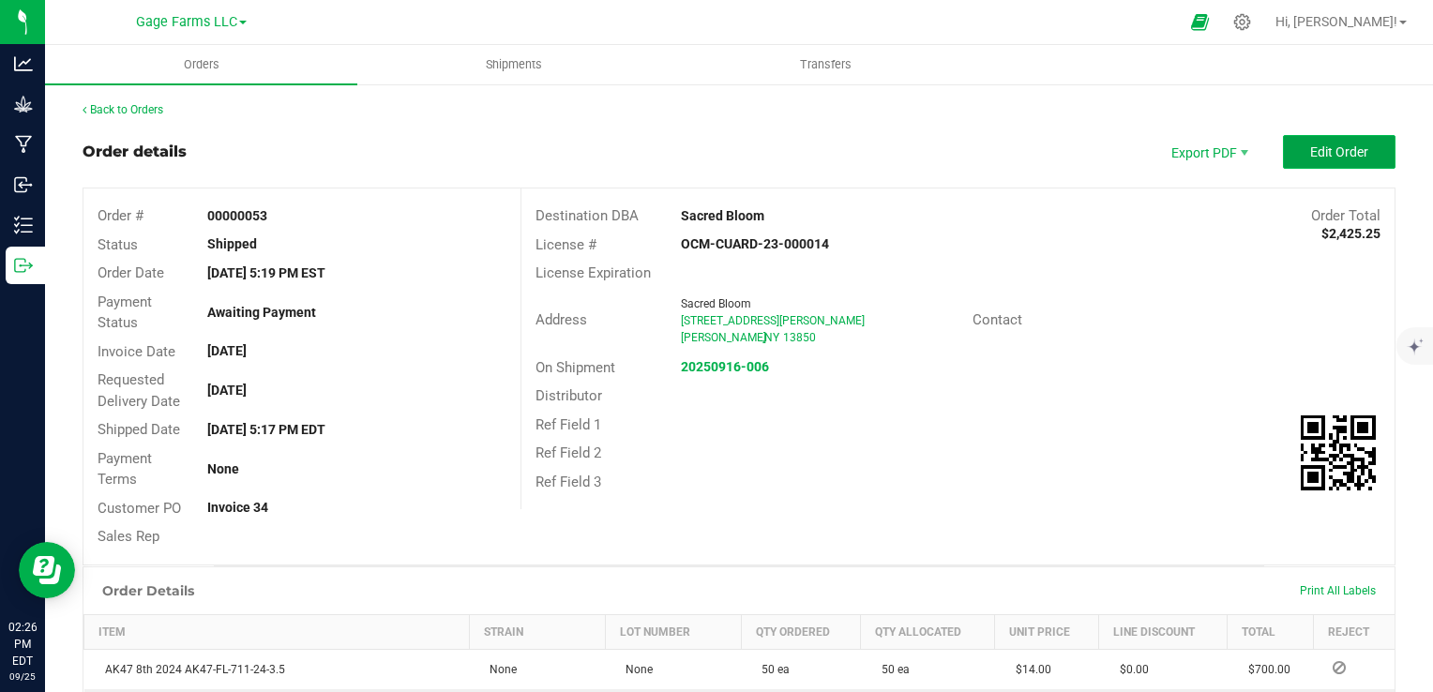
click at [1347, 167] on button "Edit Order" at bounding box center [1339, 152] width 113 height 34
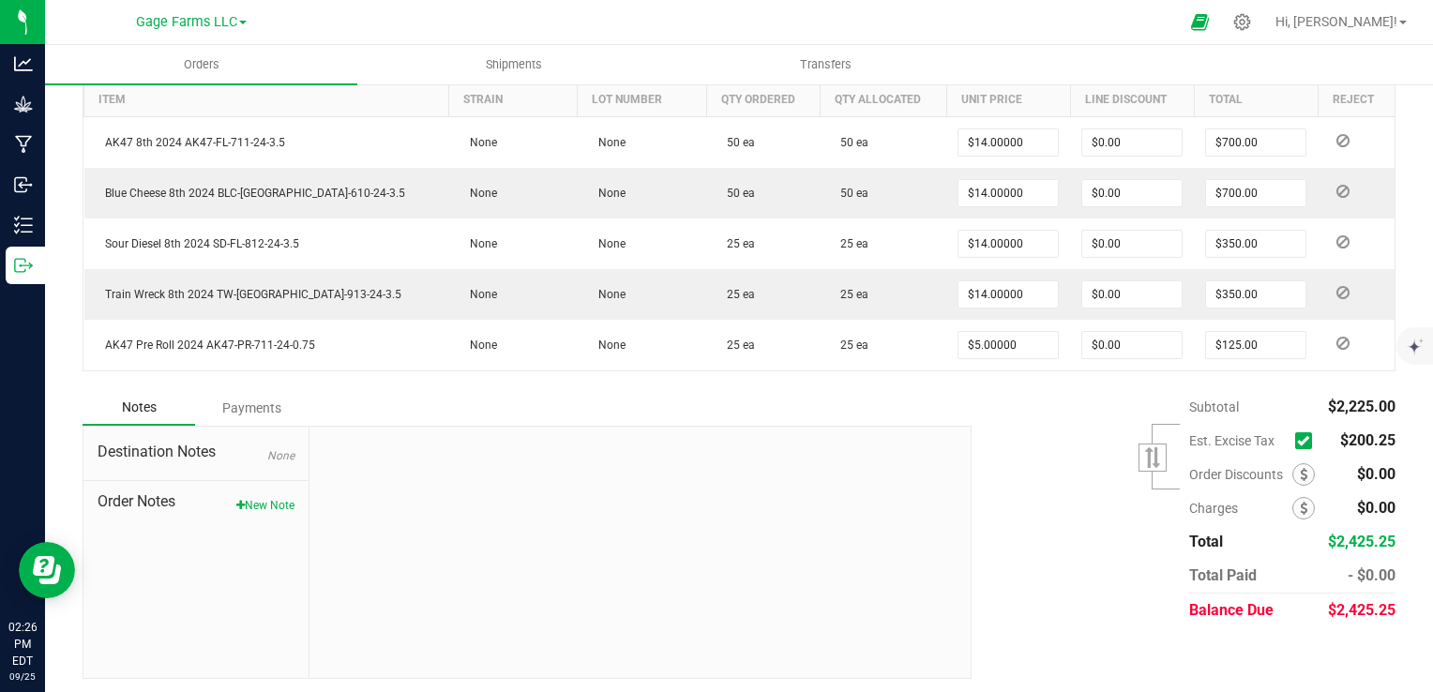
click at [1296, 446] on span at bounding box center [1307, 440] width 25 height 25
click at [1295, 444] on span at bounding box center [1303, 440] width 17 height 17
click at [0, 0] on input "checkbox" at bounding box center [0, 0] width 0 height 0
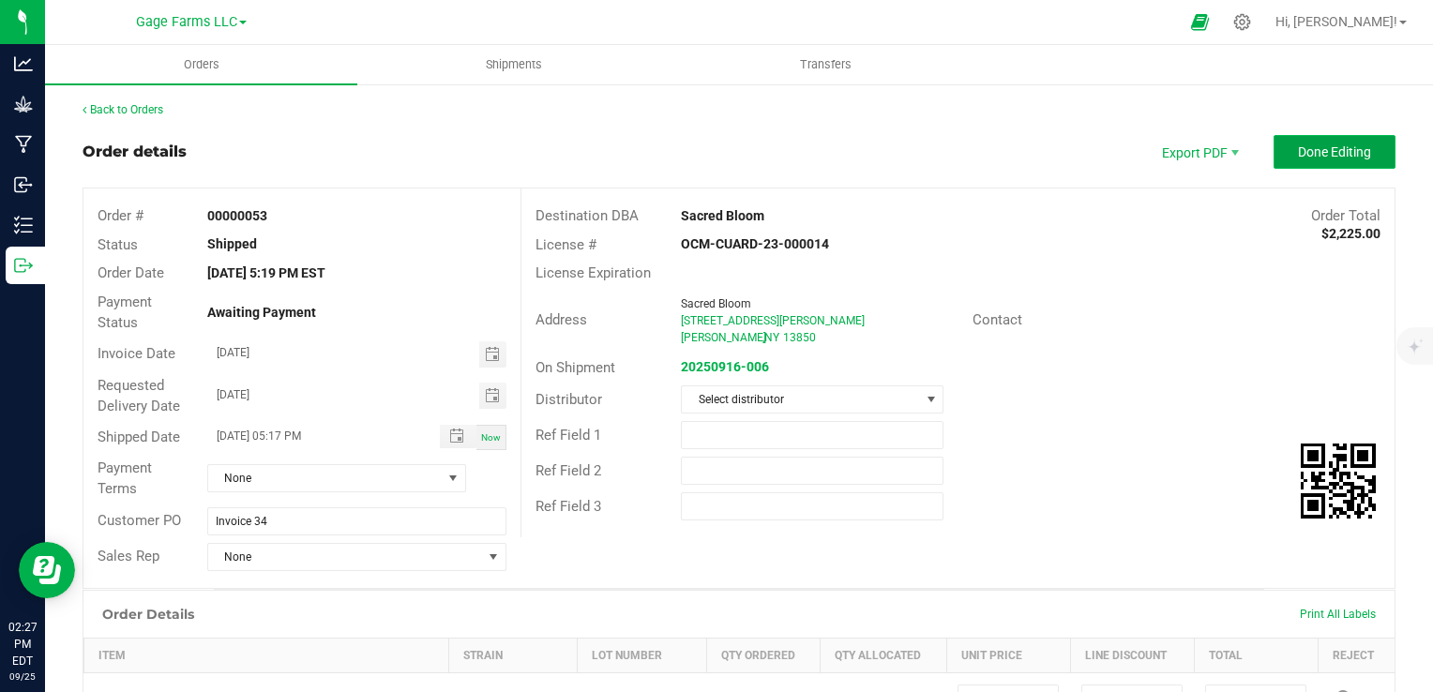
click at [1321, 167] on button "Done Editing" at bounding box center [1335, 152] width 122 height 34
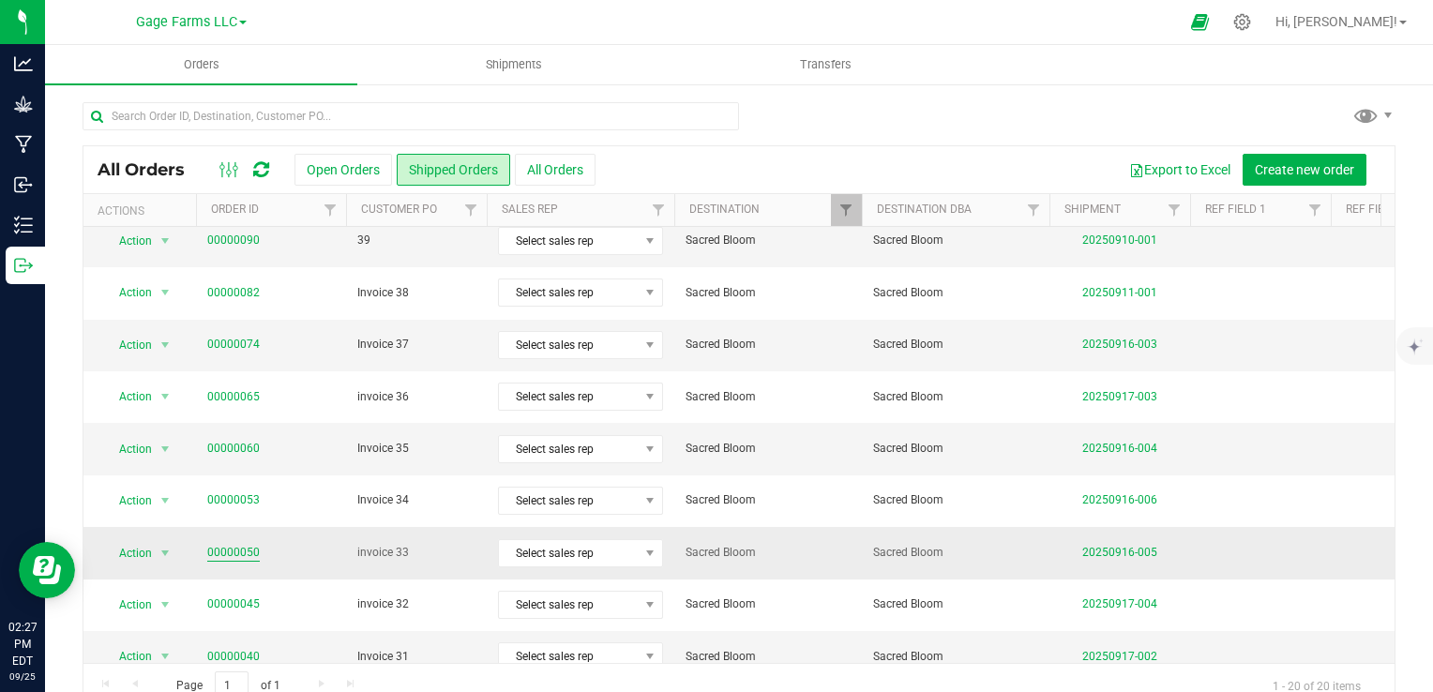
click at [235, 550] on link "00000050" at bounding box center [233, 553] width 53 height 18
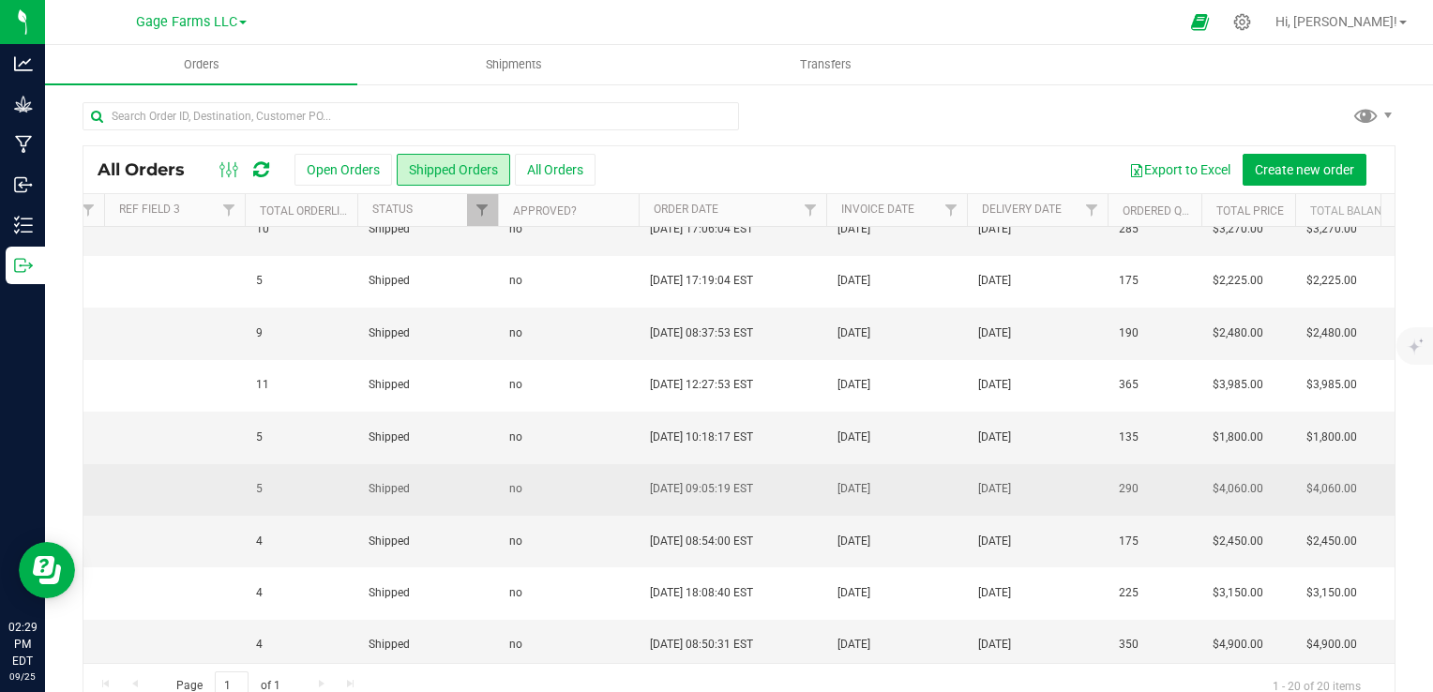
scroll to position [613, 1368]
